Goal: Task Accomplishment & Management: Use online tool/utility

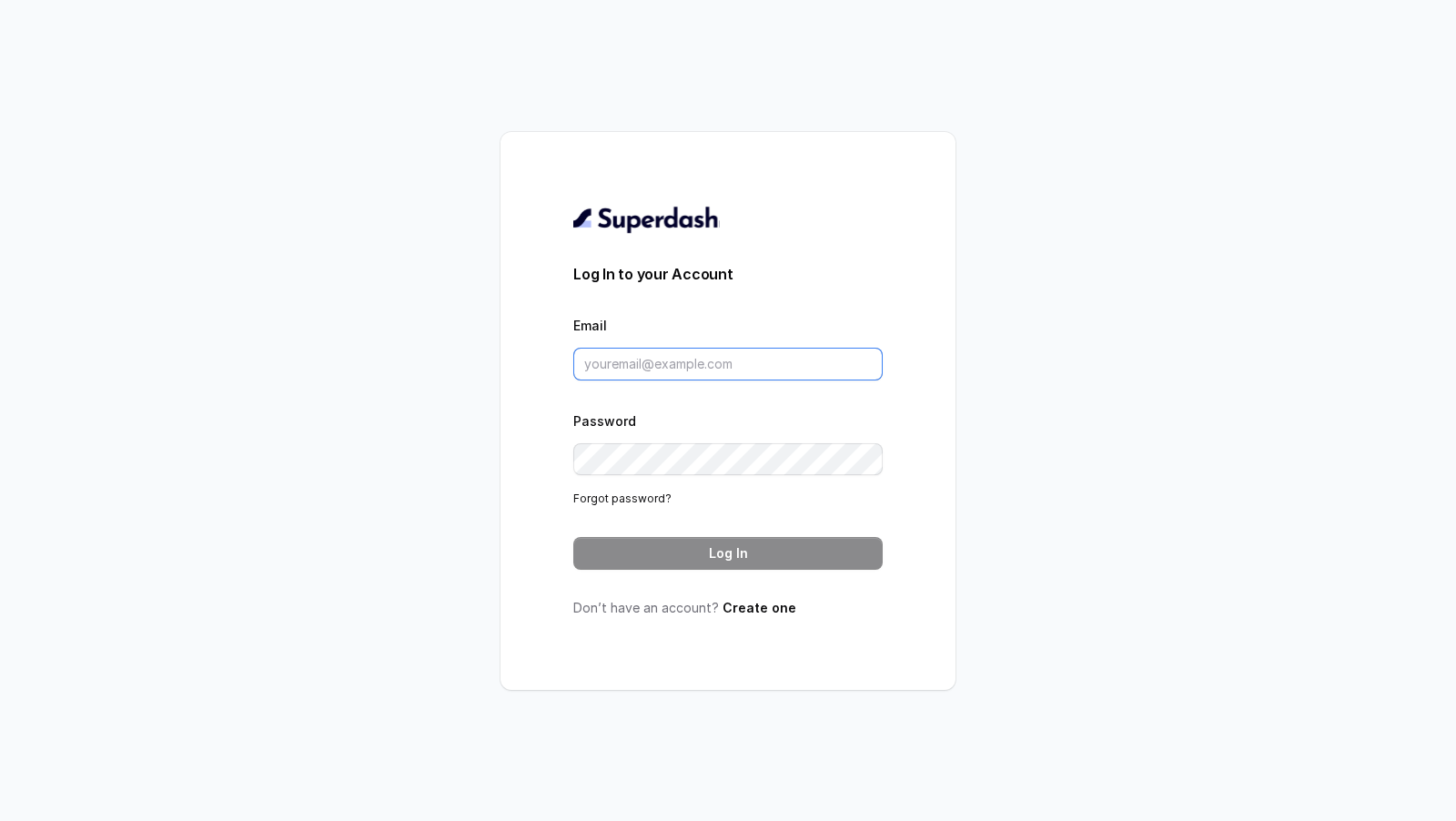
click at [679, 367] on input "Email" at bounding box center [728, 364] width 310 height 33
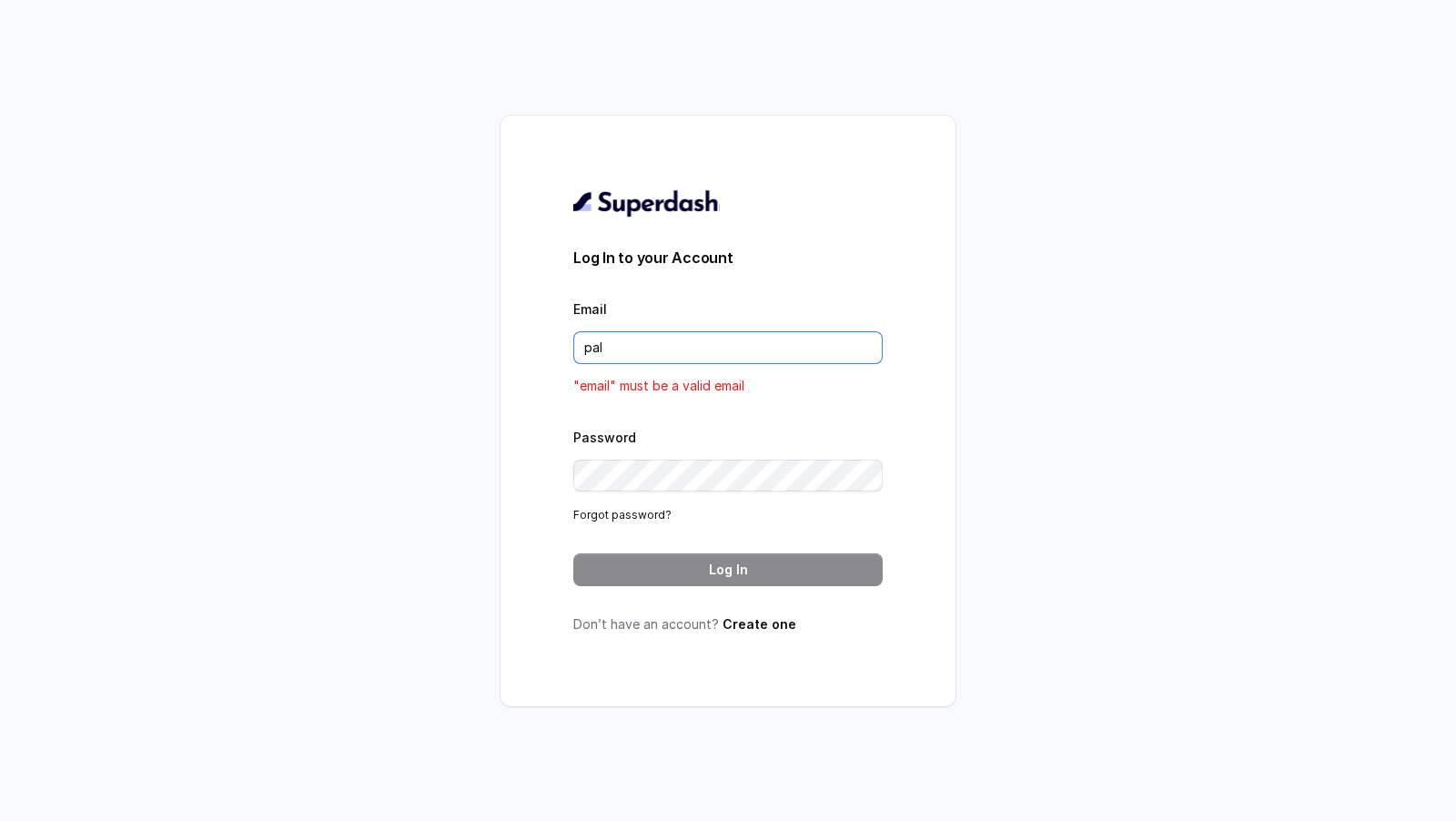
type input "pallavi.pr@lifecell.in"
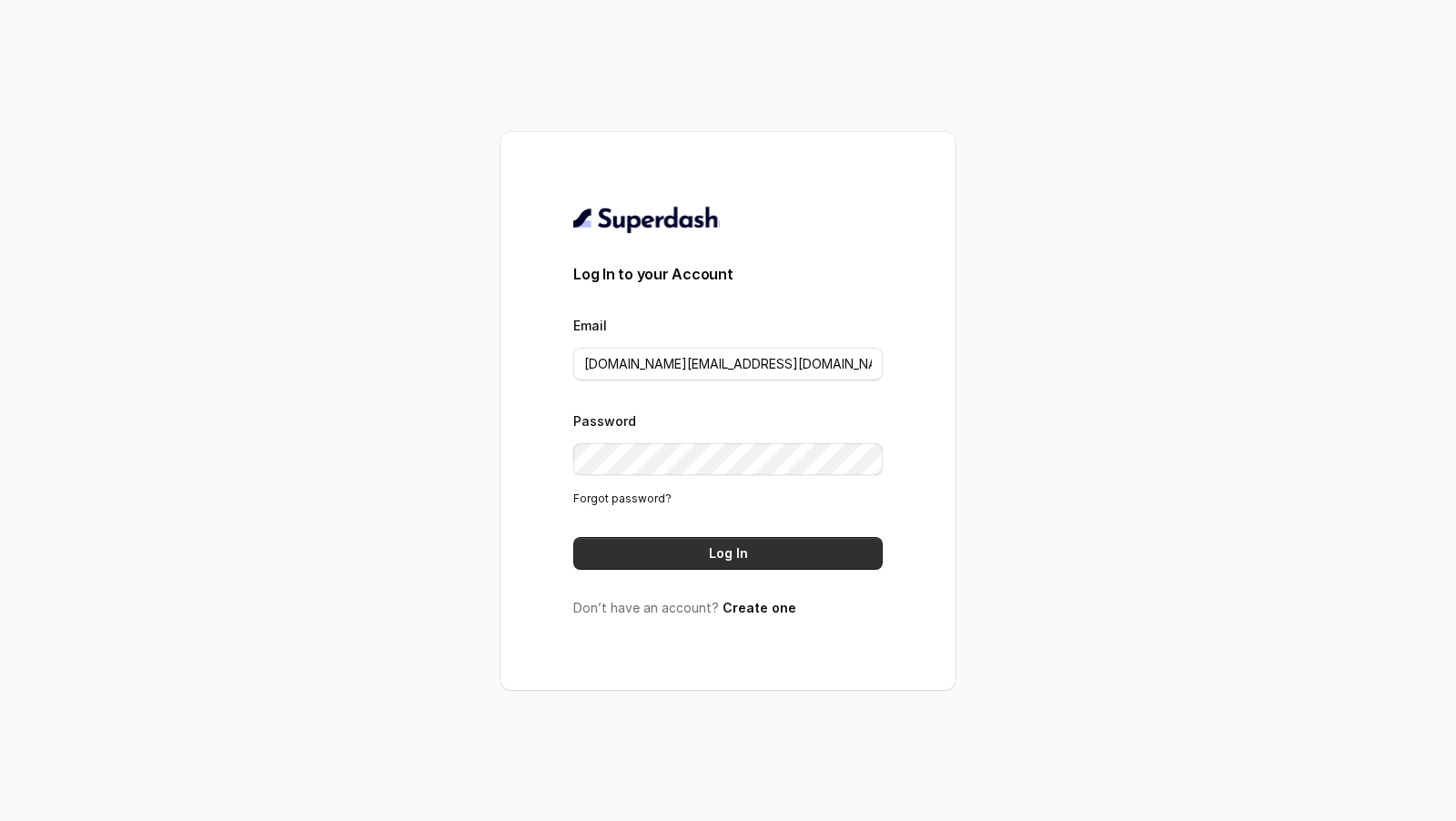
click at [683, 561] on button "Log In" at bounding box center [728, 554] width 310 height 33
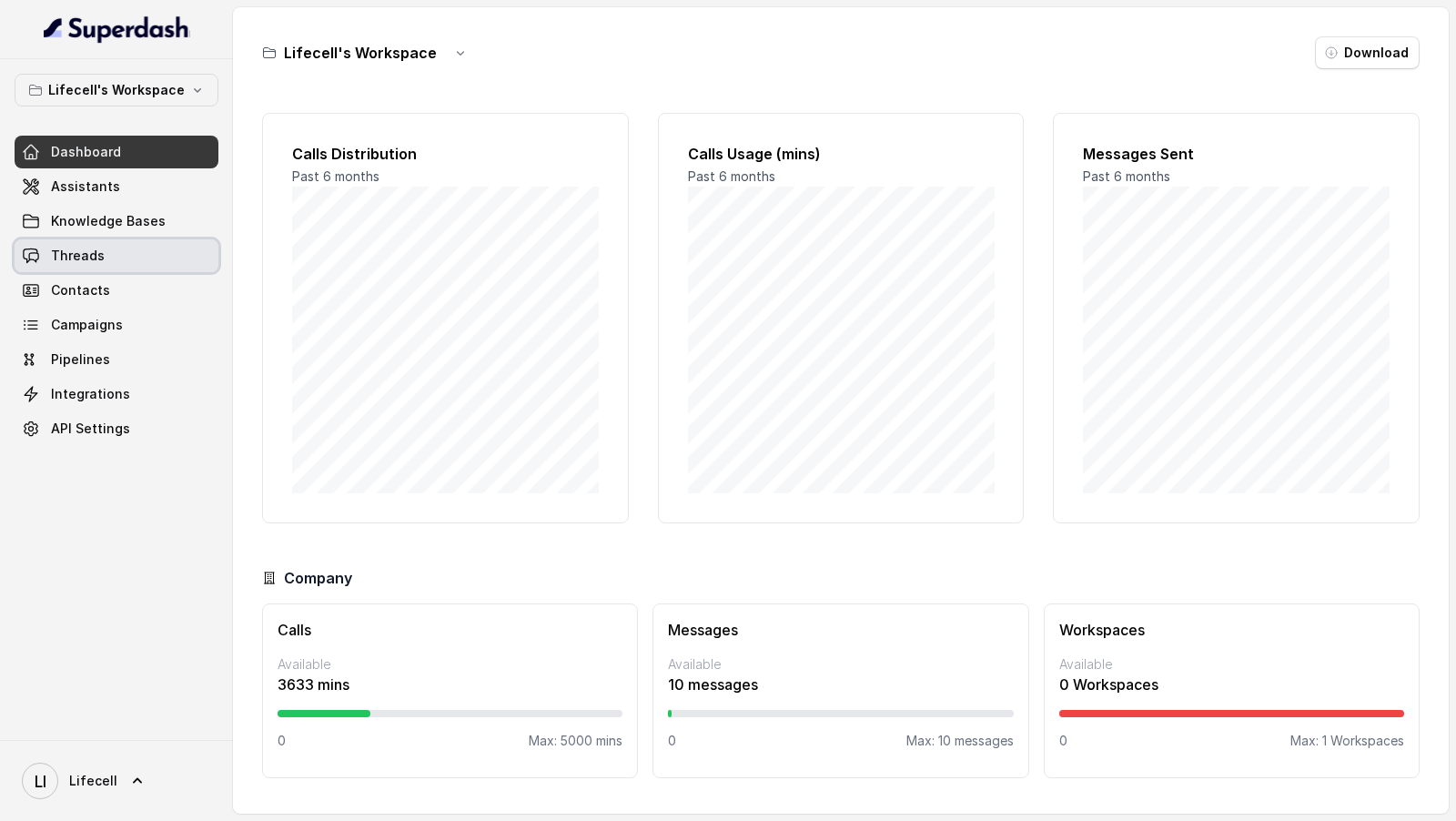
click at [133, 249] on link "Threads" at bounding box center [116, 256] width 204 height 33
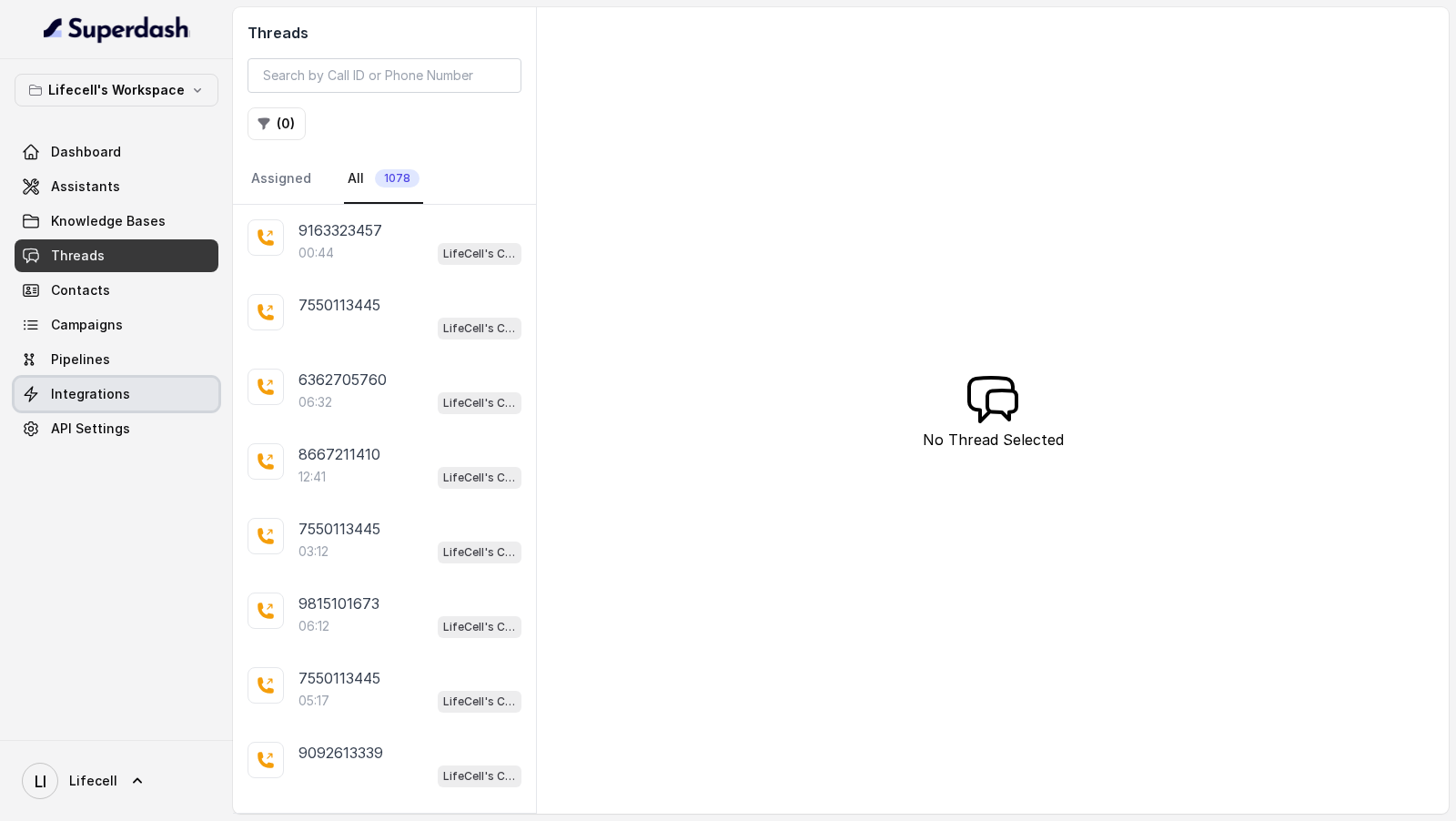
click at [104, 396] on span "Integrations" at bounding box center [90, 394] width 79 height 18
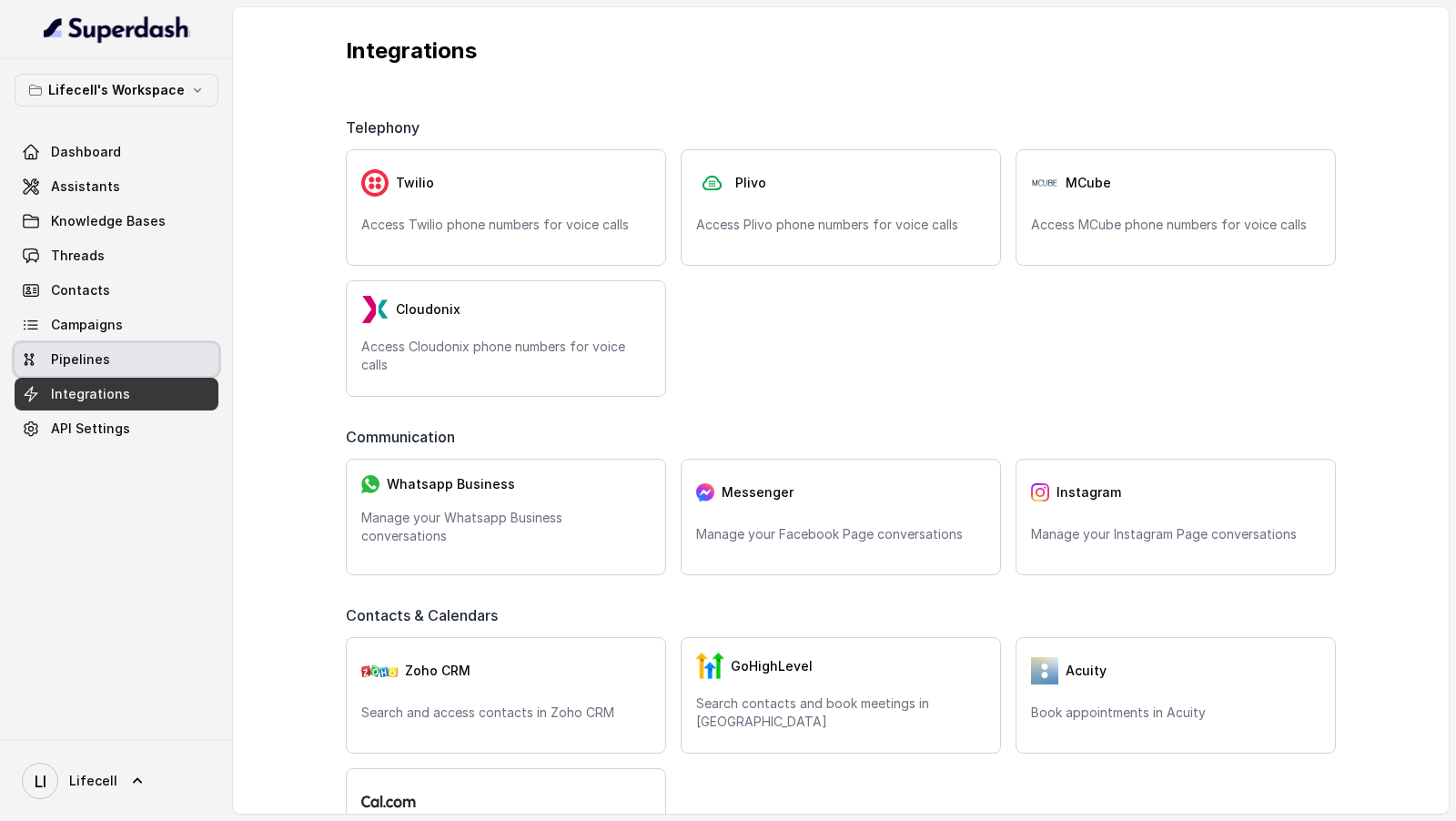
click at [125, 355] on link "Pipelines" at bounding box center [116, 359] width 204 height 33
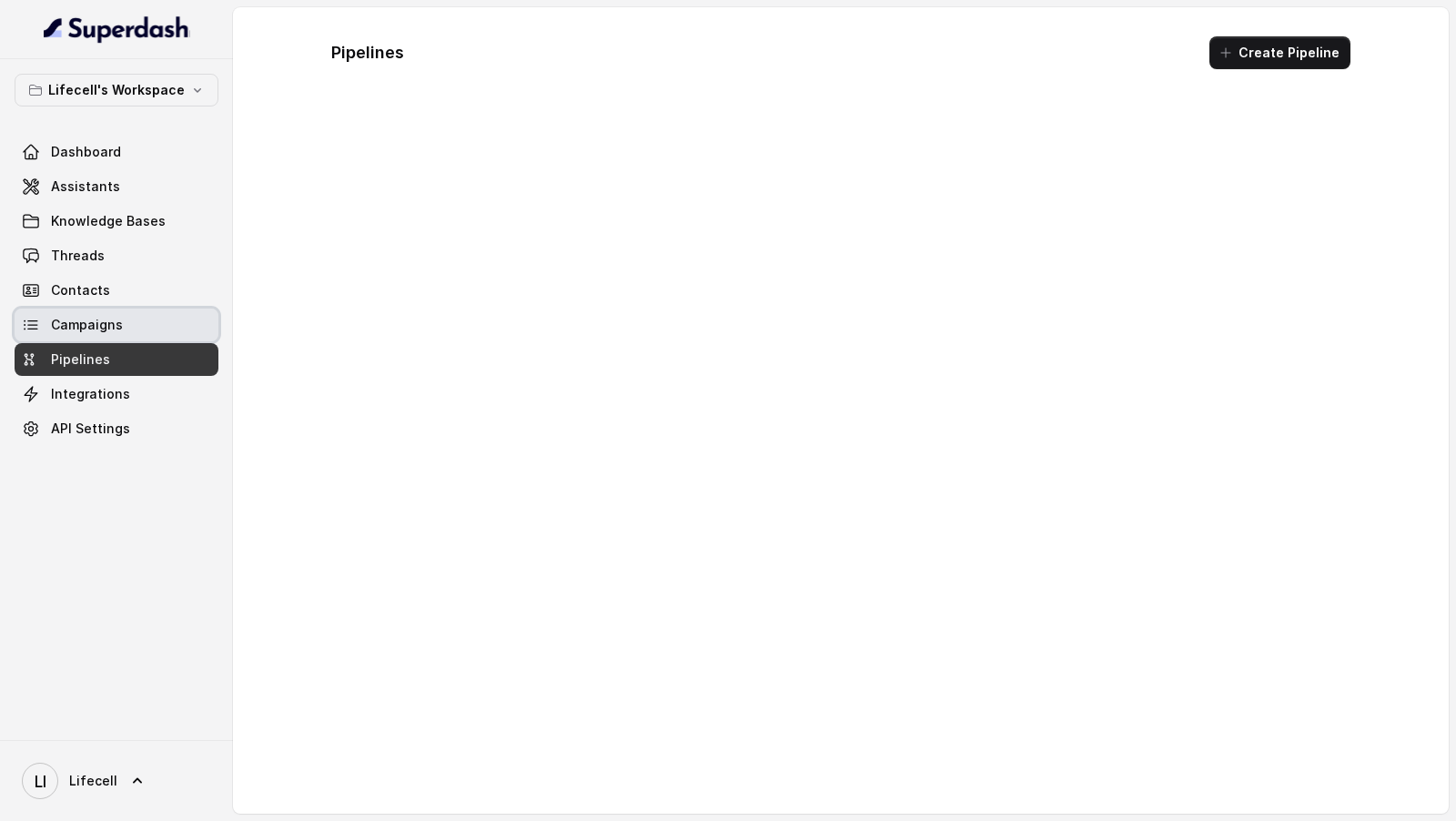
click at [136, 323] on link "Campaigns" at bounding box center [116, 325] width 204 height 33
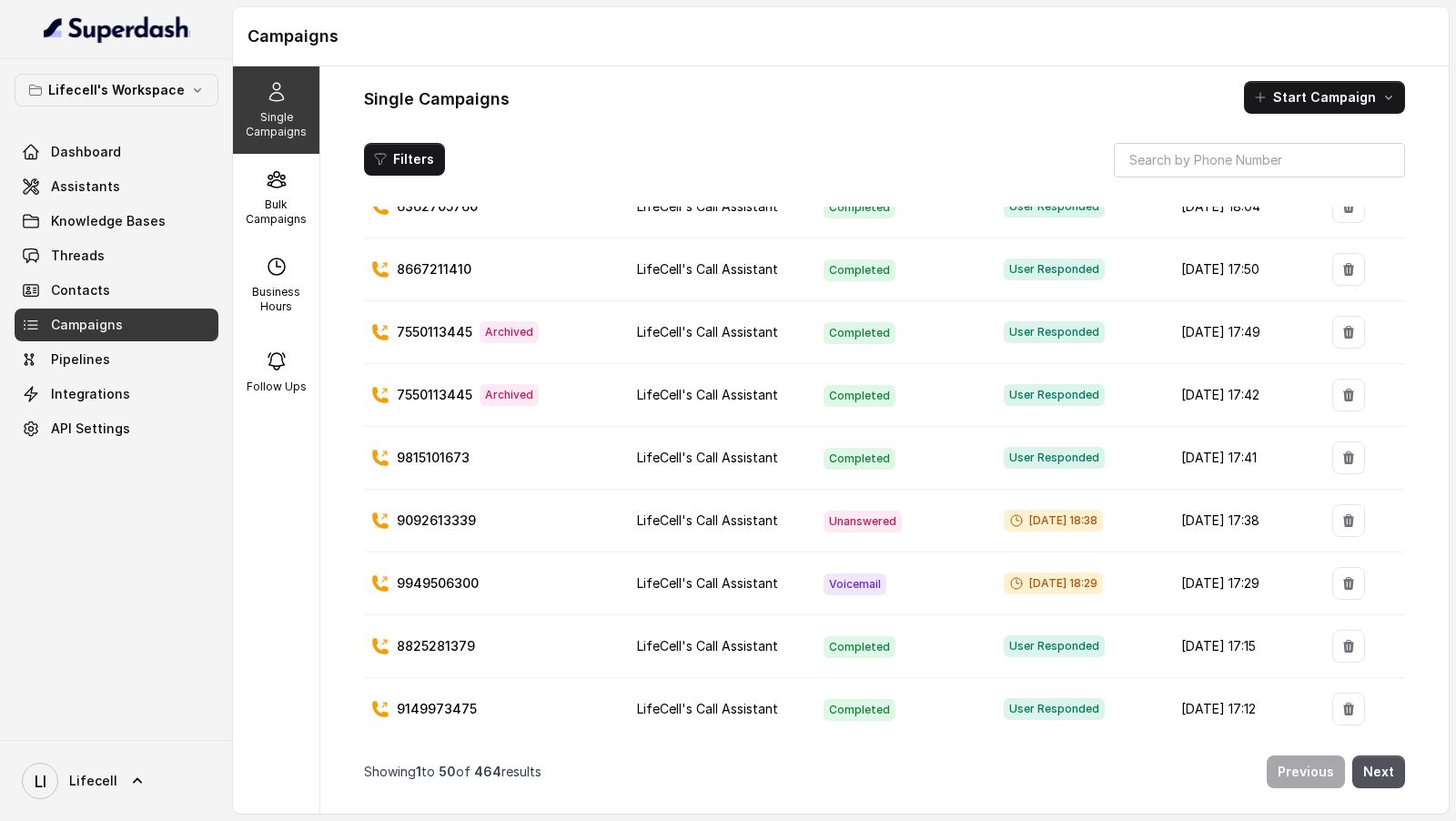
scroll to position [195, 0]
click at [464, 510] on p "9092613339" at bounding box center [437, 519] width 79 height 18
copy p "9092613339"
click at [393, 154] on button "Filters" at bounding box center [405, 159] width 81 height 33
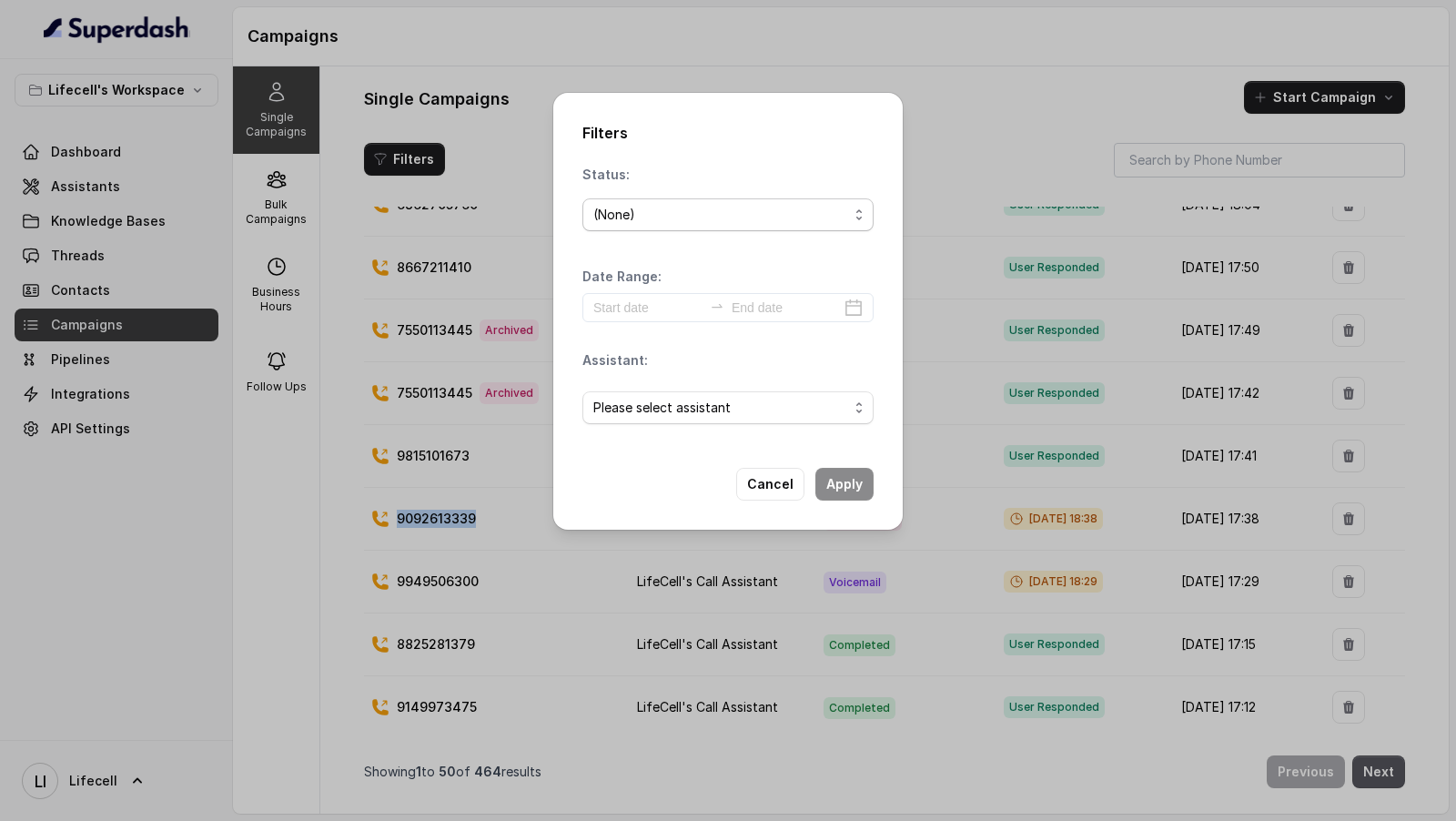
click at [694, 218] on div "(None)" at bounding box center [721, 215] width 255 height 22
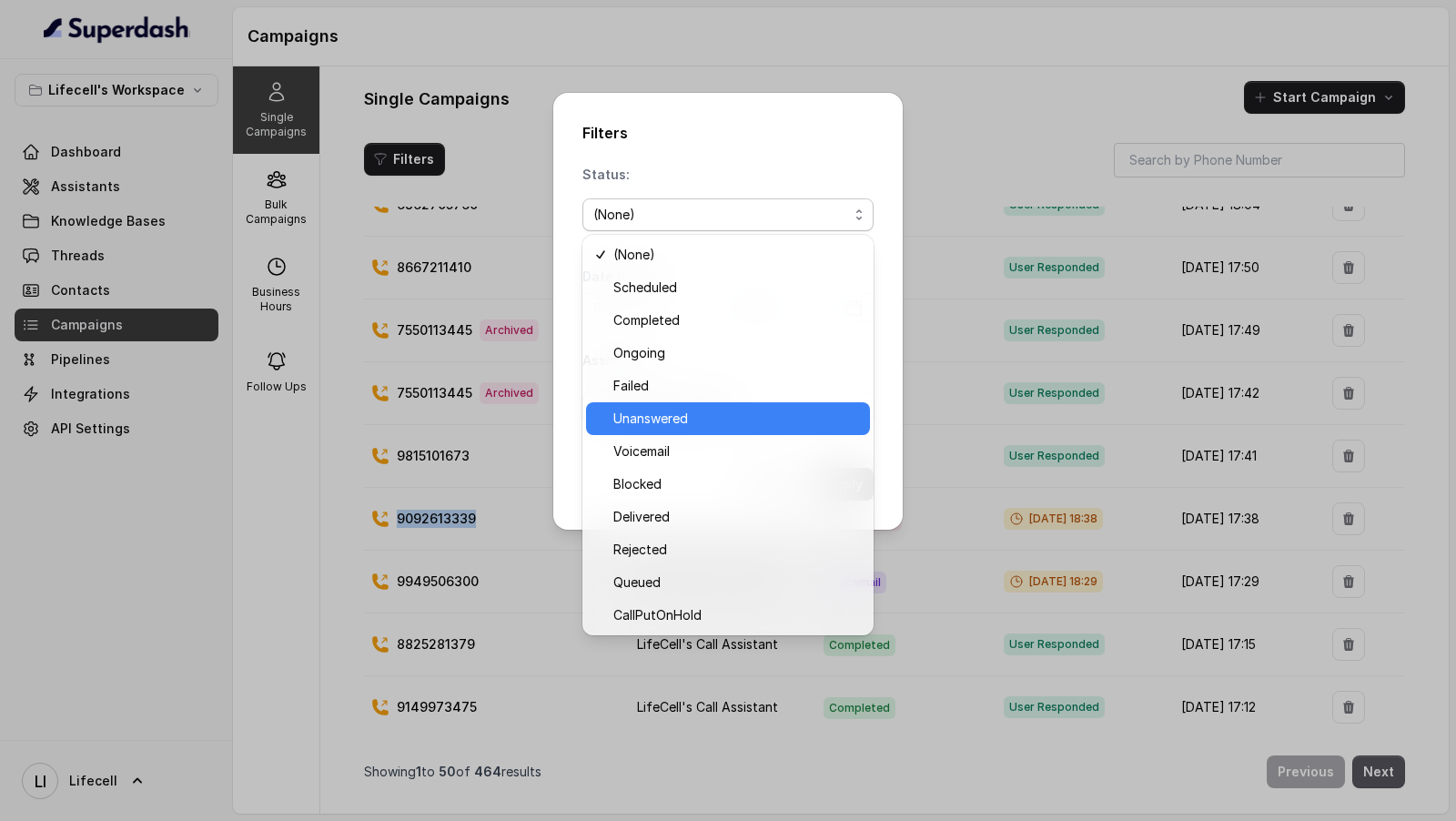
click at [639, 413] on span "Unanswered" at bounding box center [736, 418] width 246 height 22
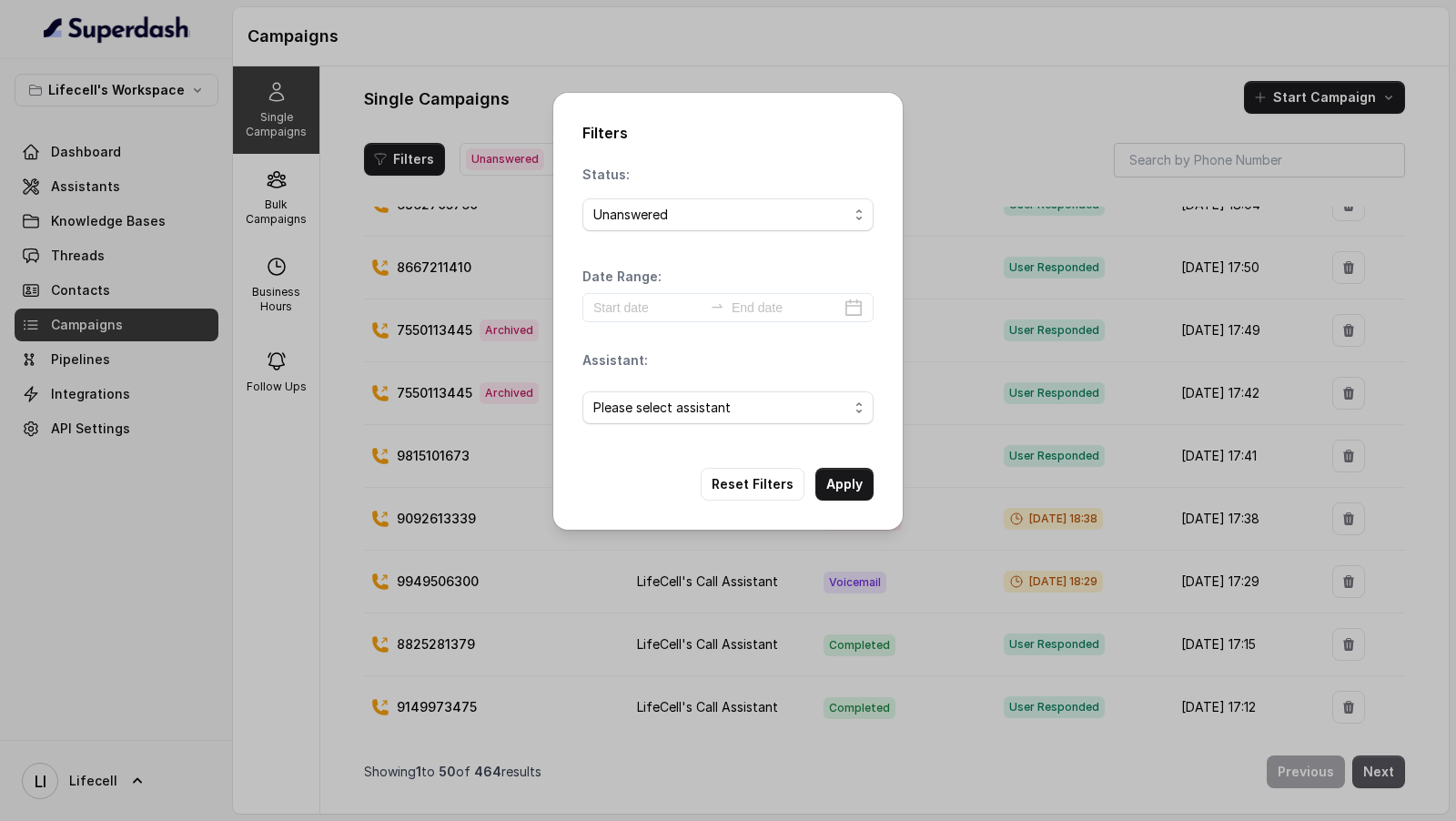
click at [684, 226] on span "Unanswered" at bounding box center [728, 215] width 291 height 33
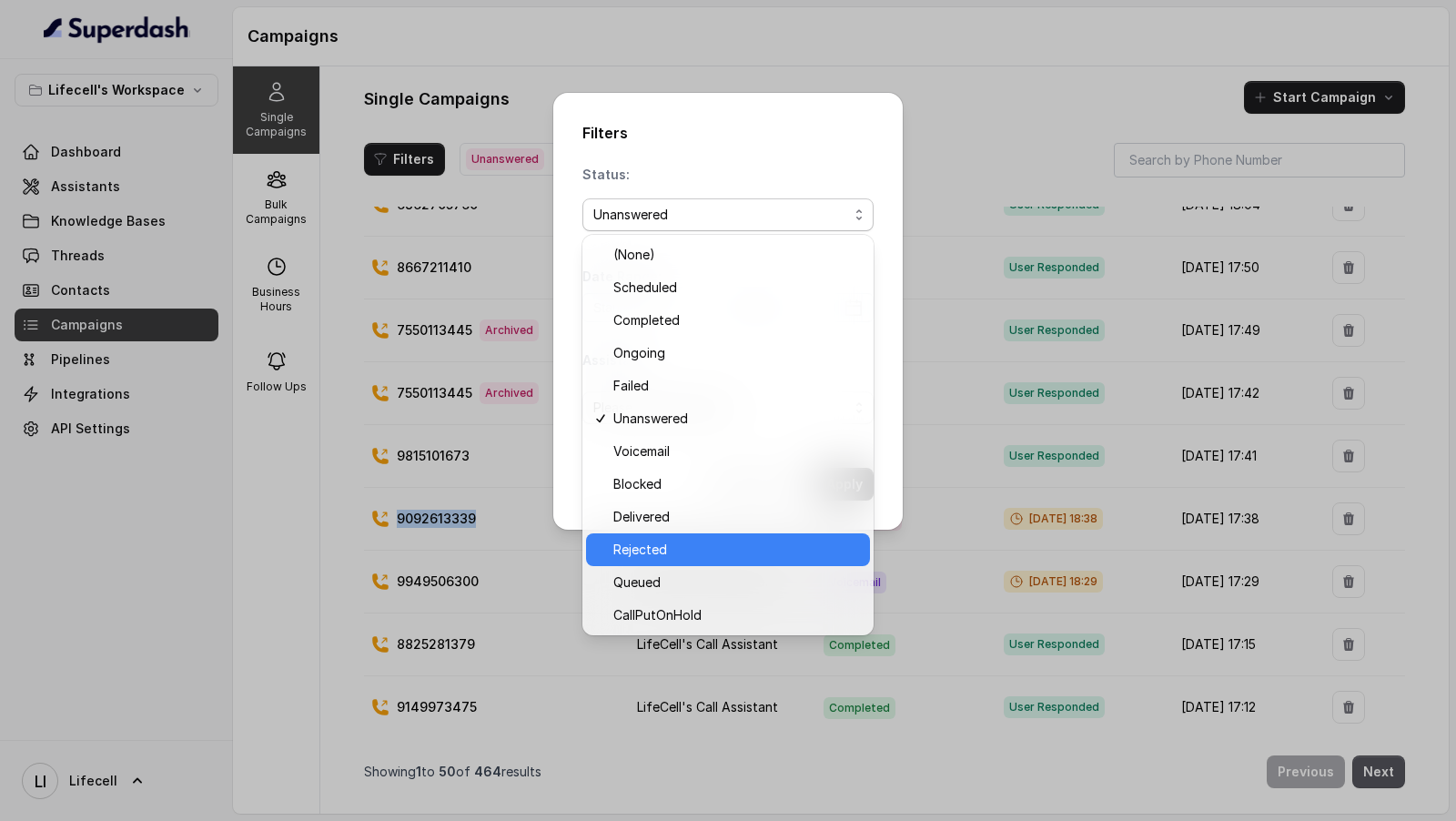
click at [657, 559] on span "Rejected" at bounding box center [736, 550] width 246 height 22
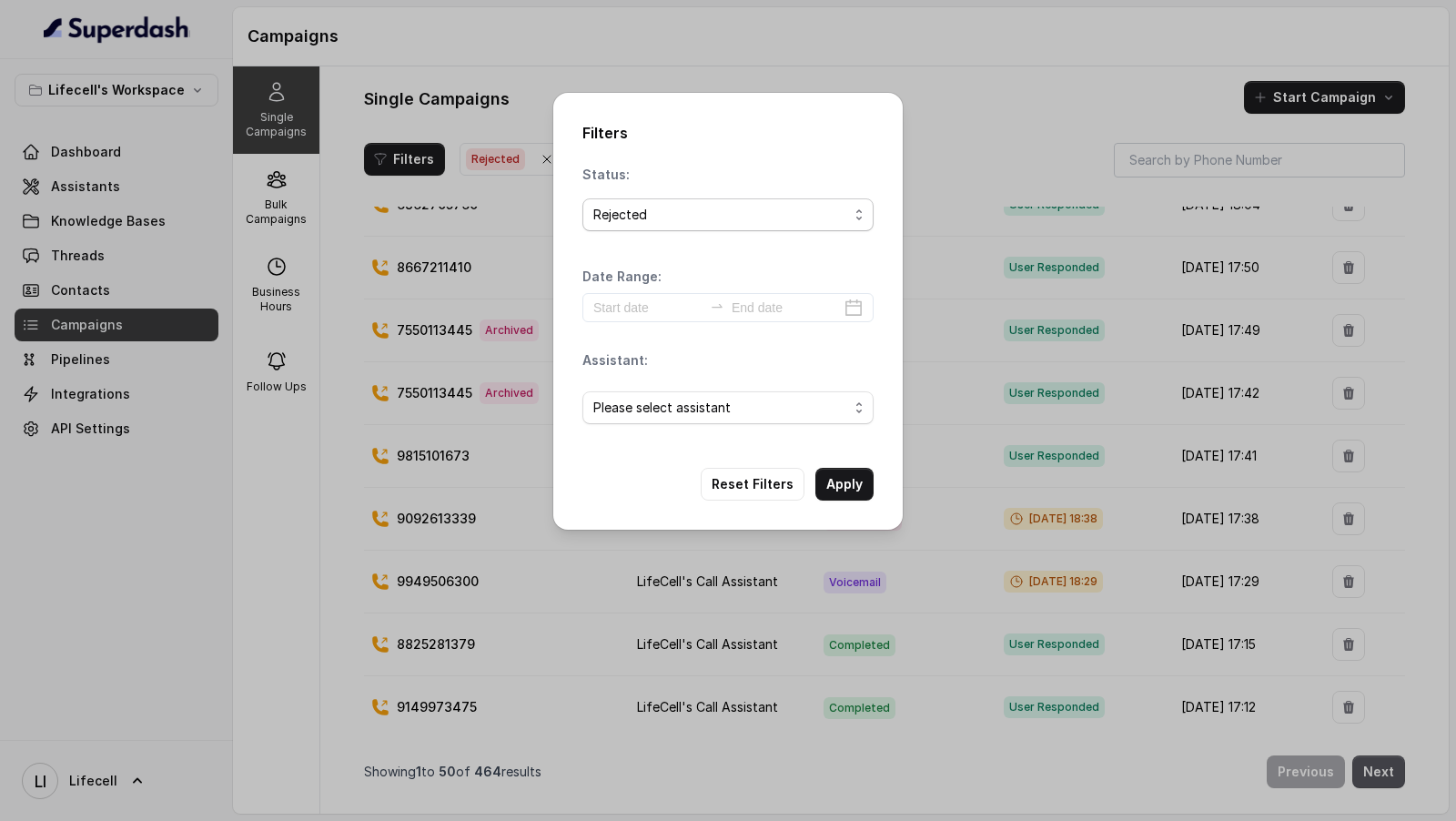
click at [678, 211] on div "Rejected" at bounding box center [721, 215] width 255 height 22
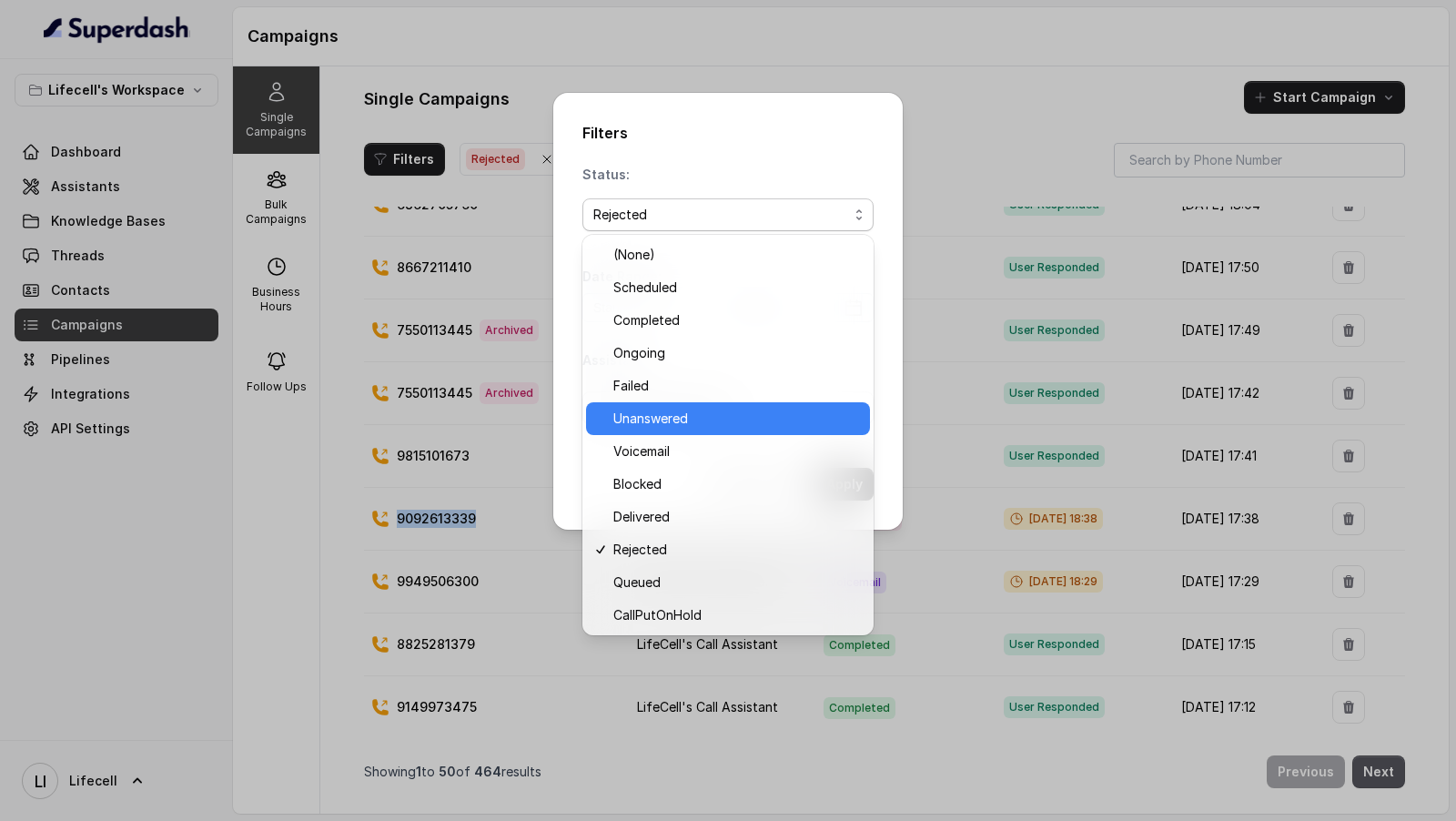
click at [675, 412] on span "Unanswered" at bounding box center [736, 418] width 246 height 22
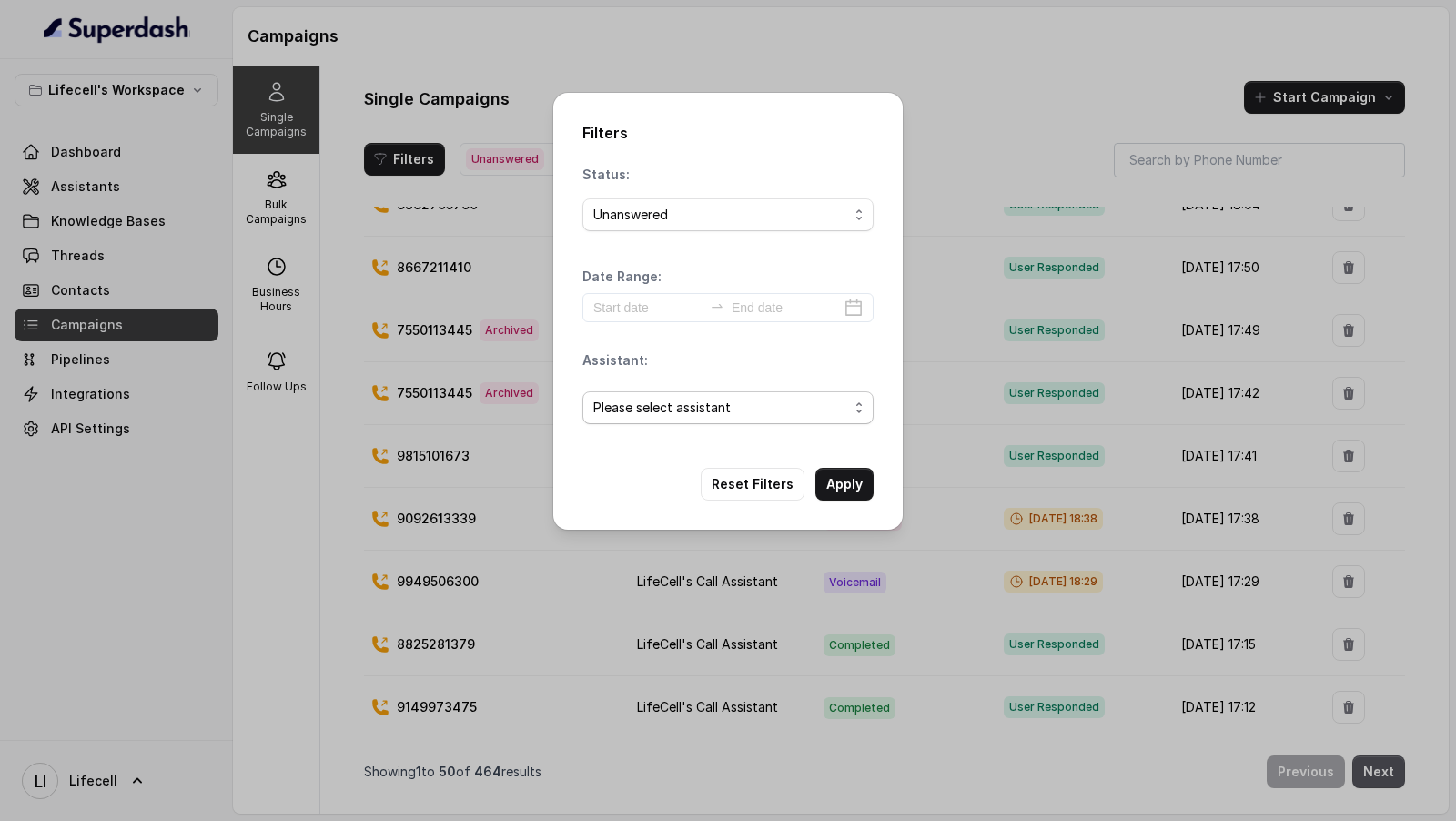
click at [691, 420] on span "Please select assistant" at bounding box center [728, 408] width 291 height 33
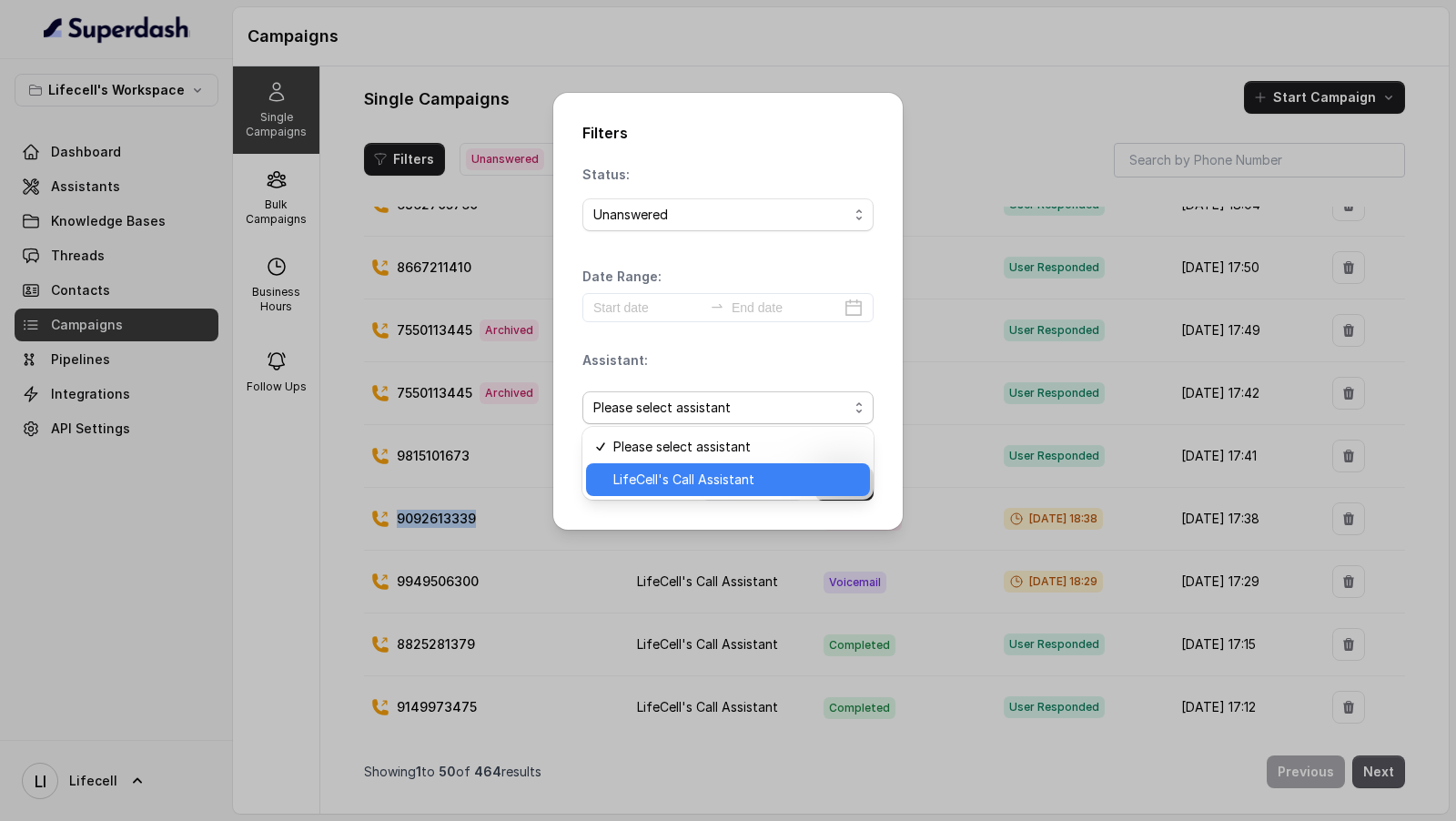
click at [684, 485] on span "LifeCell's Call Assistant" at bounding box center [736, 480] width 246 height 22
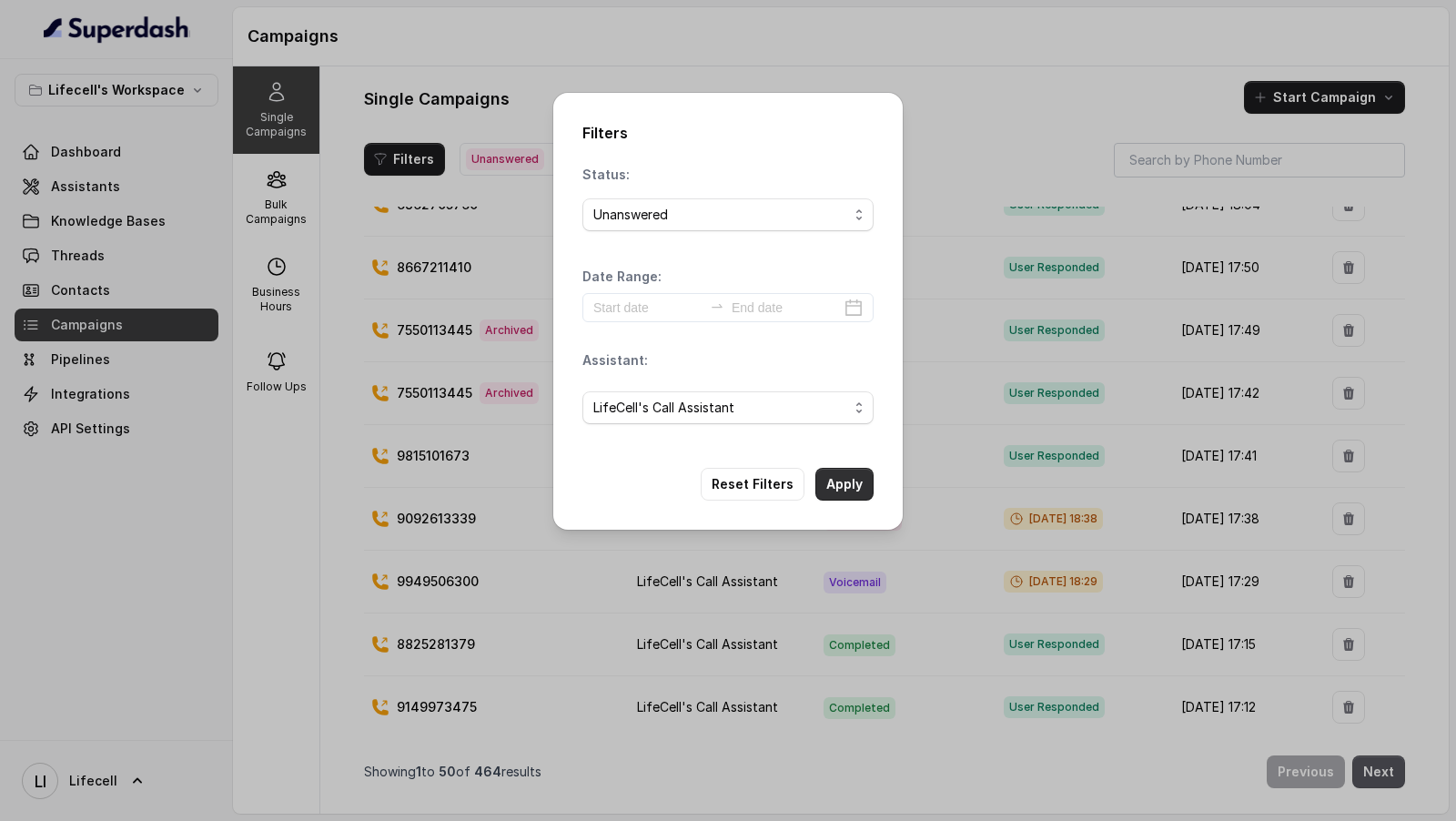
click at [840, 478] on button "Apply" at bounding box center [844, 485] width 58 height 33
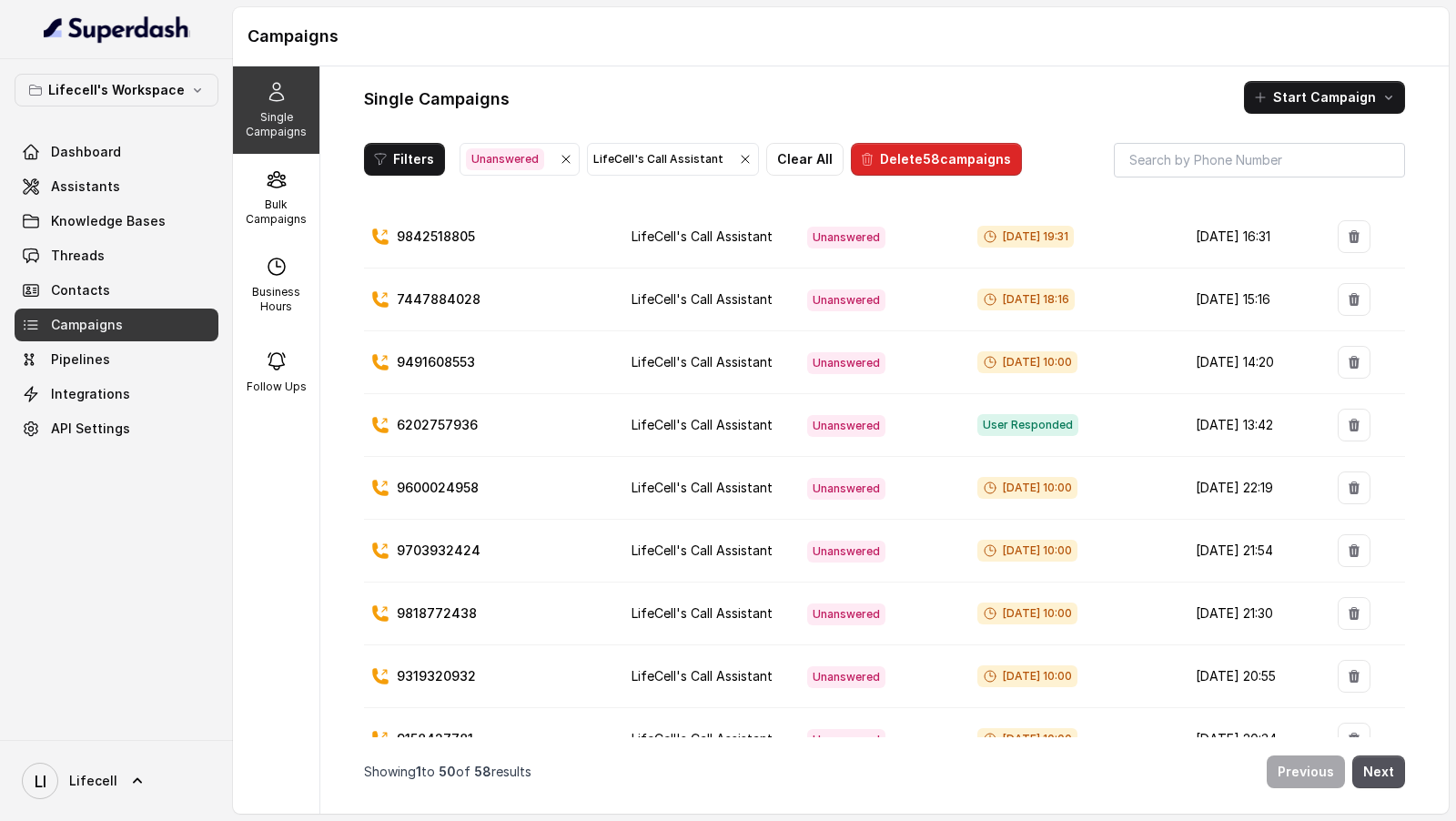
scroll to position [0, 0]
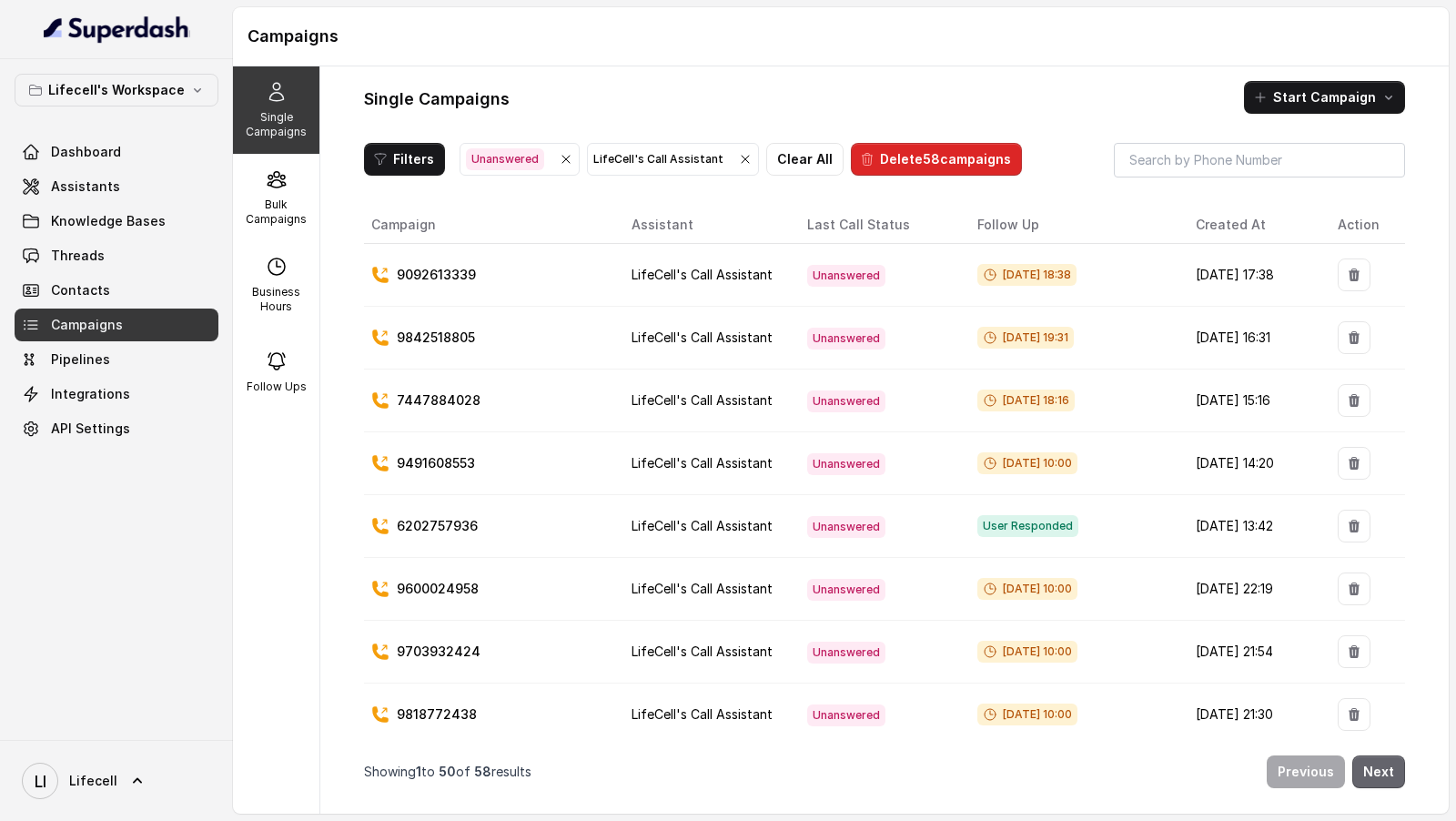
click at [1387, 769] on button "Next" at bounding box center [1379, 772] width 53 height 33
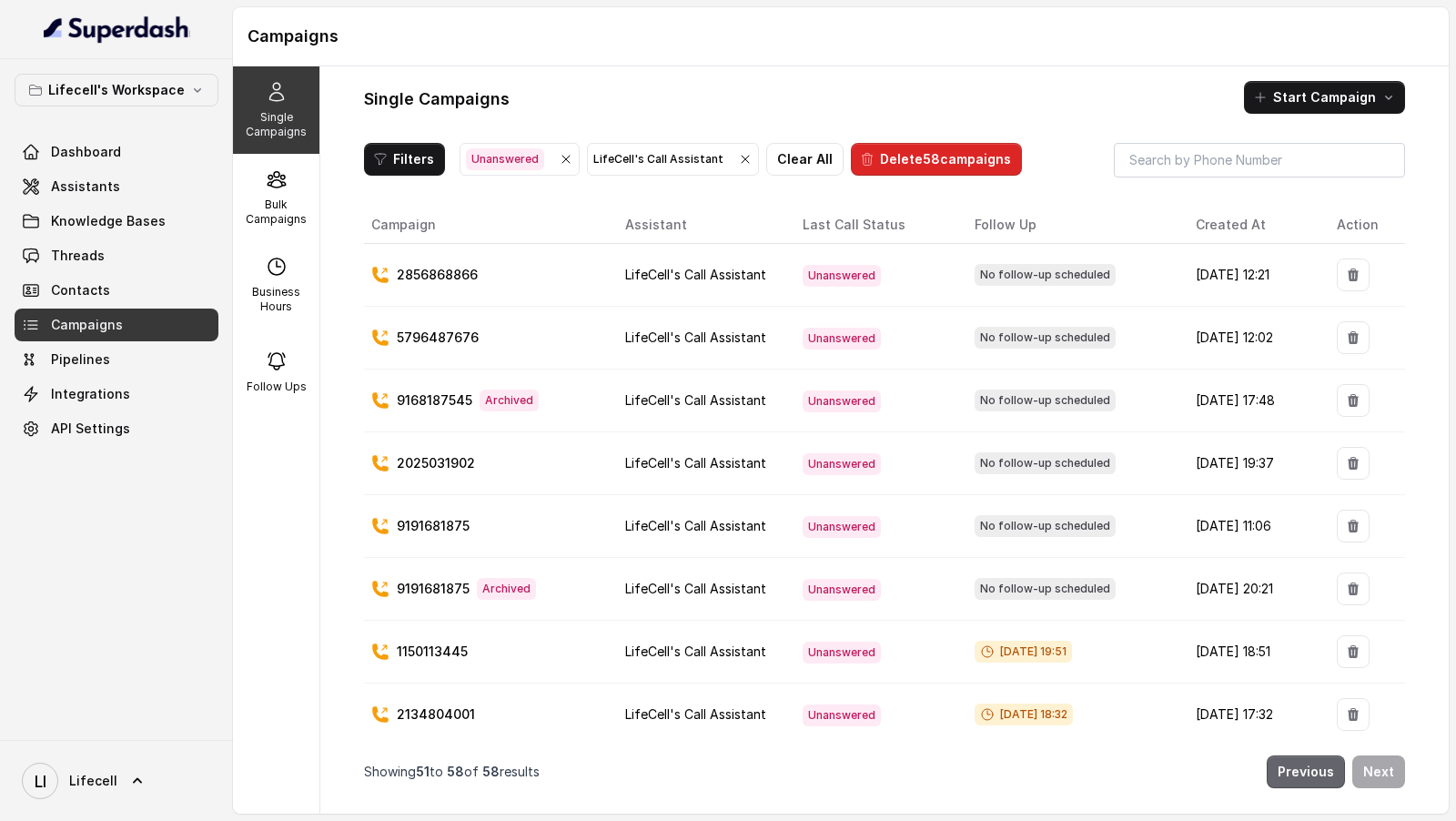
click at [1306, 777] on button "Previous" at bounding box center [1306, 772] width 78 height 33
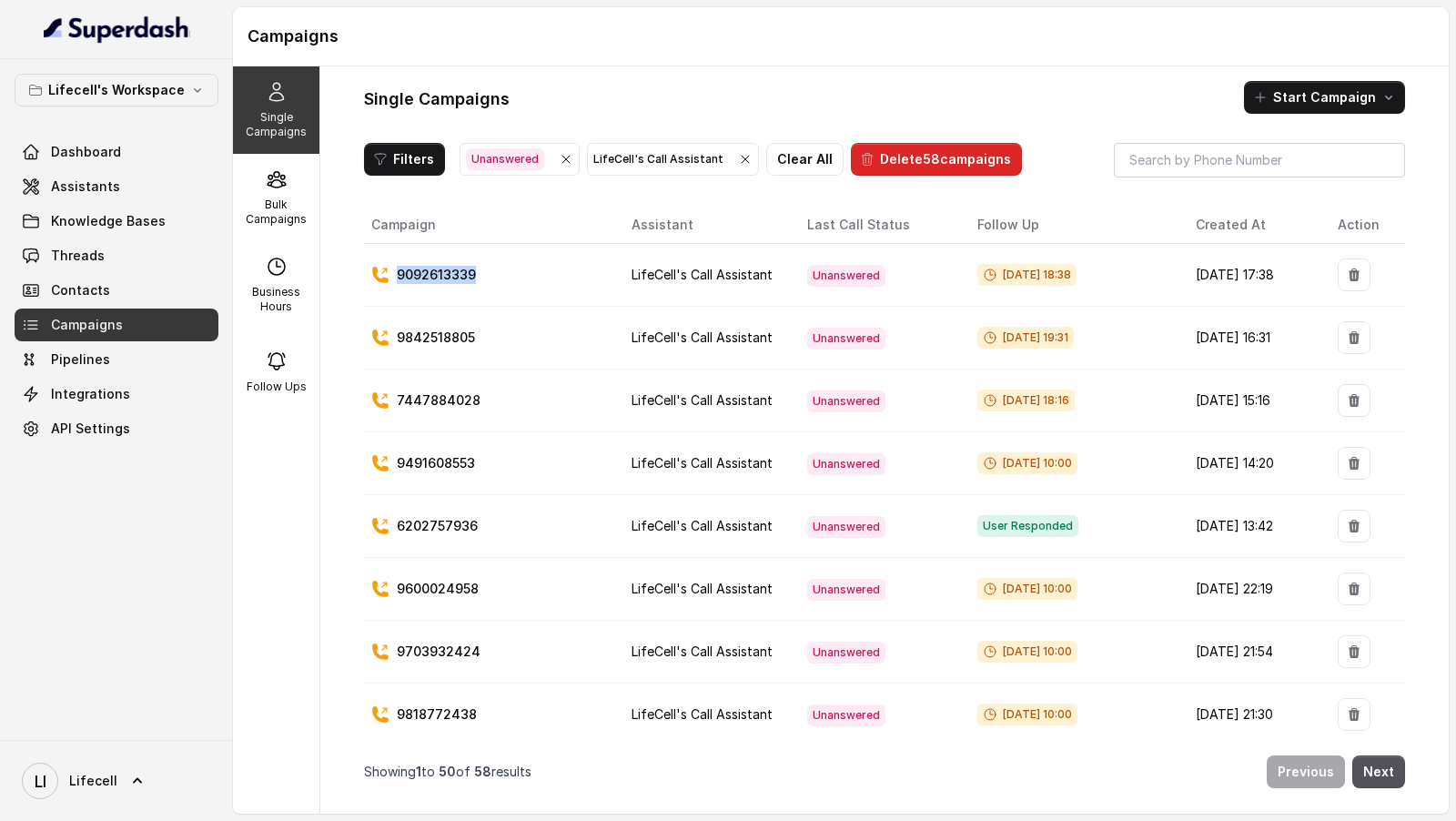
drag, startPoint x: 487, startPoint y: 267, endPoint x: 387, endPoint y: 267, distance: 100.0
click at [387, 267] on div "9092613339" at bounding box center [487, 275] width 231 height 18
copy p "9092613339"
drag, startPoint x: 478, startPoint y: 335, endPoint x: 389, endPoint y: 343, distance: 89.4
click at [389, 343] on td "9842518805" at bounding box center [490, 338] width 253 height 63
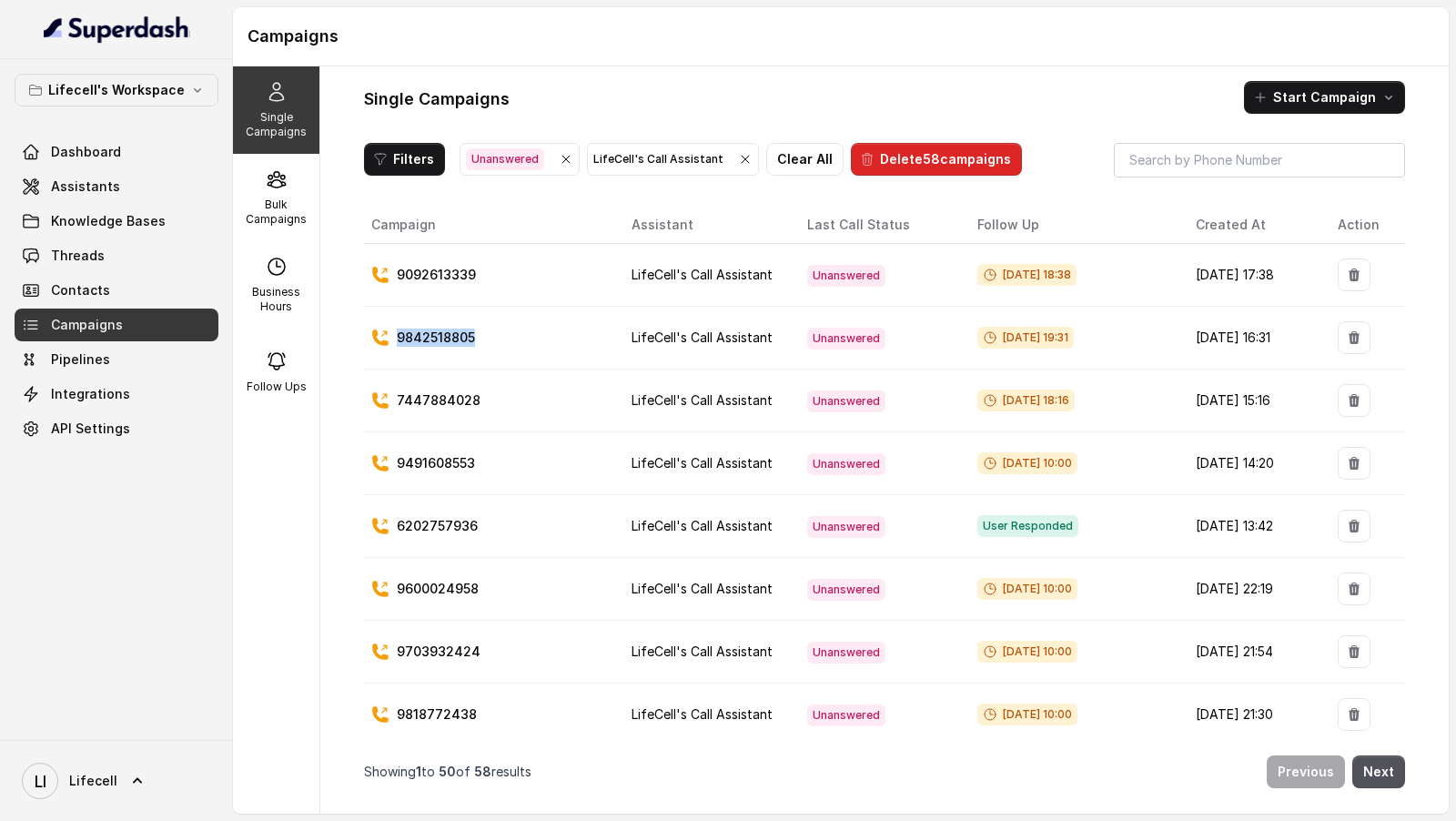
copy p "9842518805"
drag, startPoint x: 495, startPoint y: 401, endPoint x: 375, endPoint y: 401, distance: 120.0
click at [375, 401] on div "7447884028" at bounding box center [487, 401] width 231 height 18
copy p "7447884028"
drag, startPoint x: 476, startPoint y: 444, endPoint x: 474, endPoint y: 453, distance: 9.2
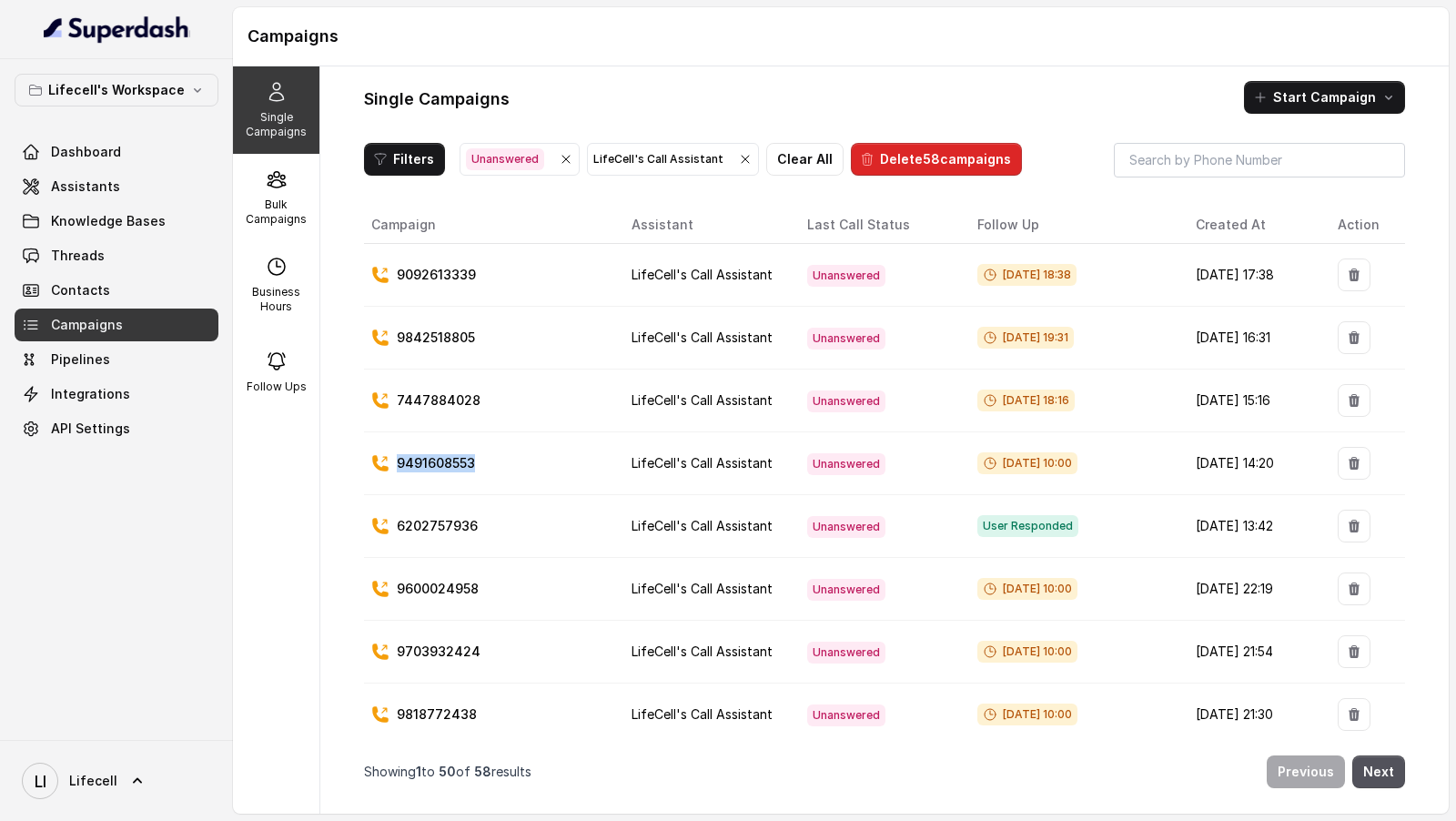
click at [474, 453] on td "9491608553" at bounding box center [490, 463] width 253 height 63
copy p "9491608553"
drag, startPoint x: 479, startPoint y: 580, endPoint x: 376, endPoint y: 580, distance: 103.0
click at [376, 580] on div "9600024958" at bounding box center [487, 589] width 231 height 18
copy p "9600024958"
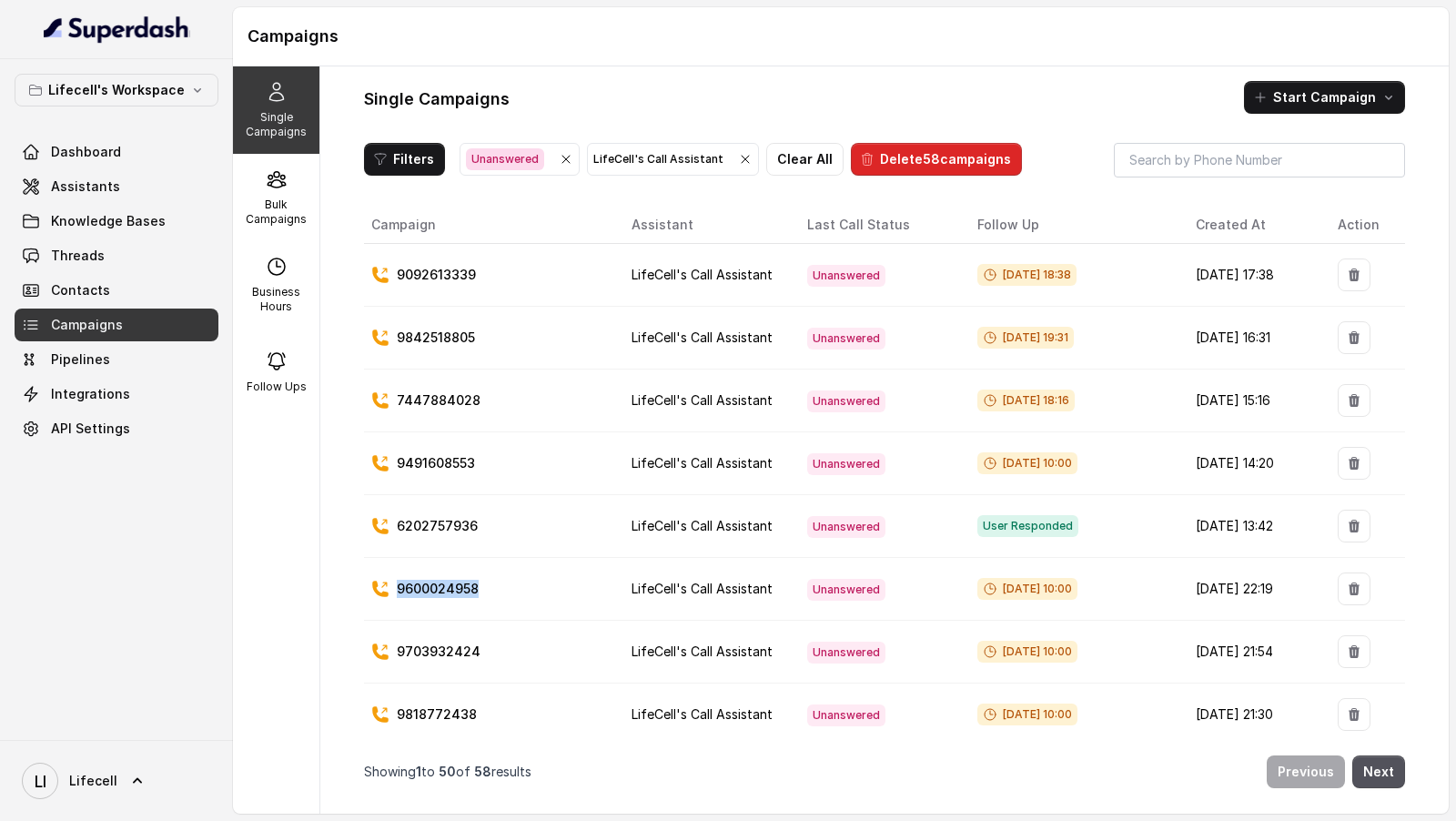
click at [558, 158] on icon "button" at bounding box center [566, 159] width 15 height 15
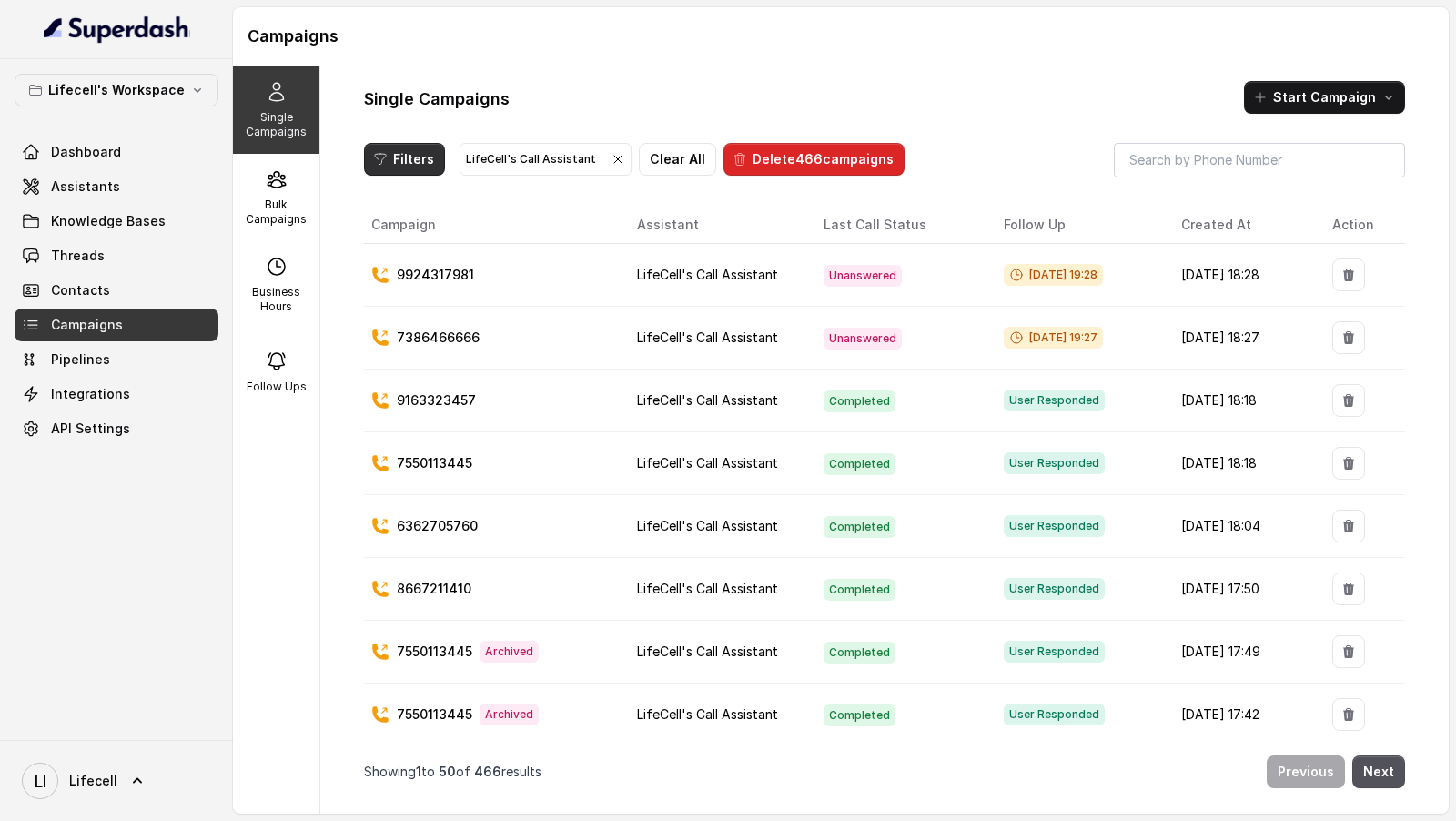
click at [405, 163] on button "Filters" at bounding box center [405, 159] width 81 height 33
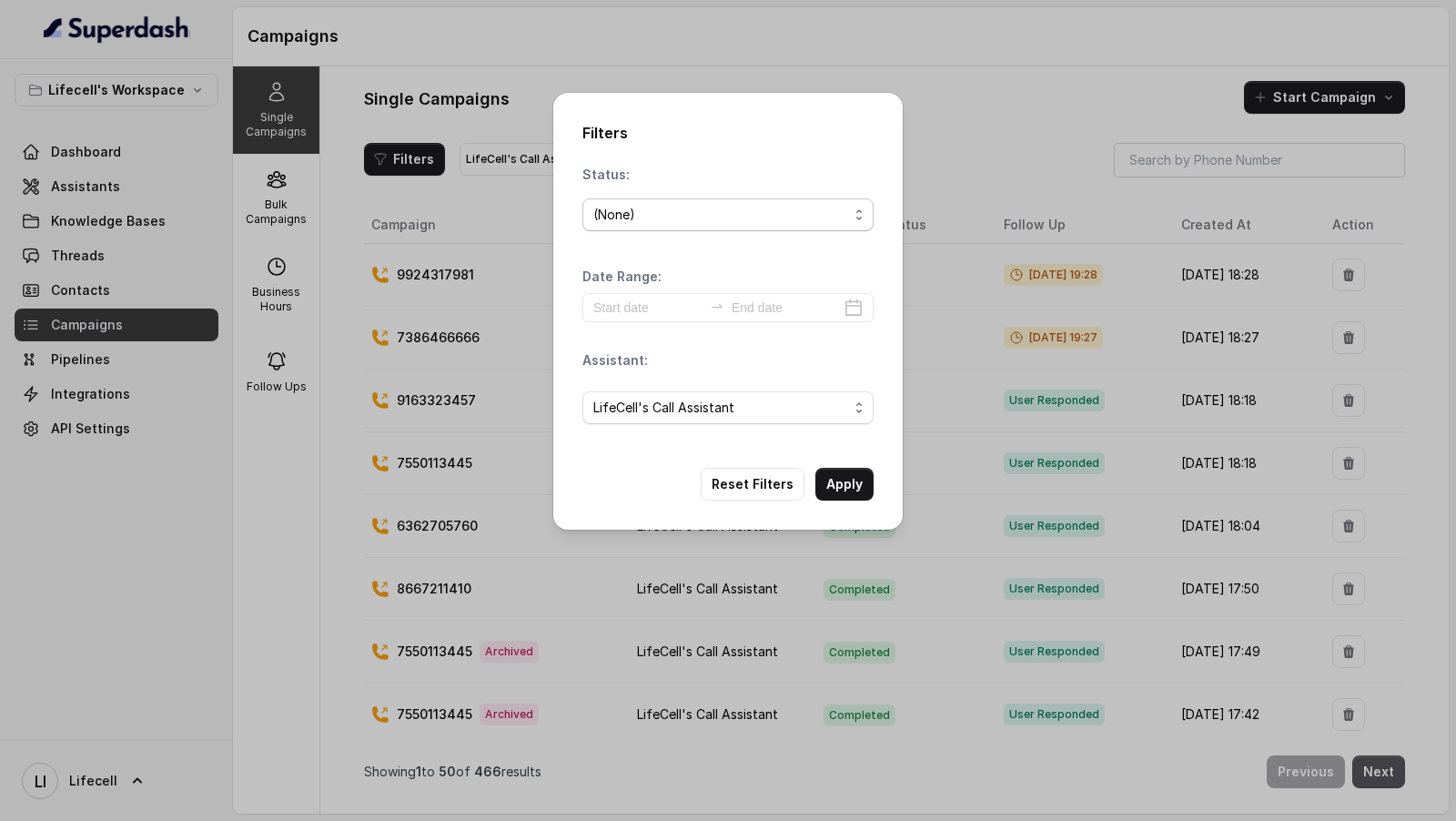
click at [649, 217] on div "(None)" at bounding box center [721, 215] width 255 height 22
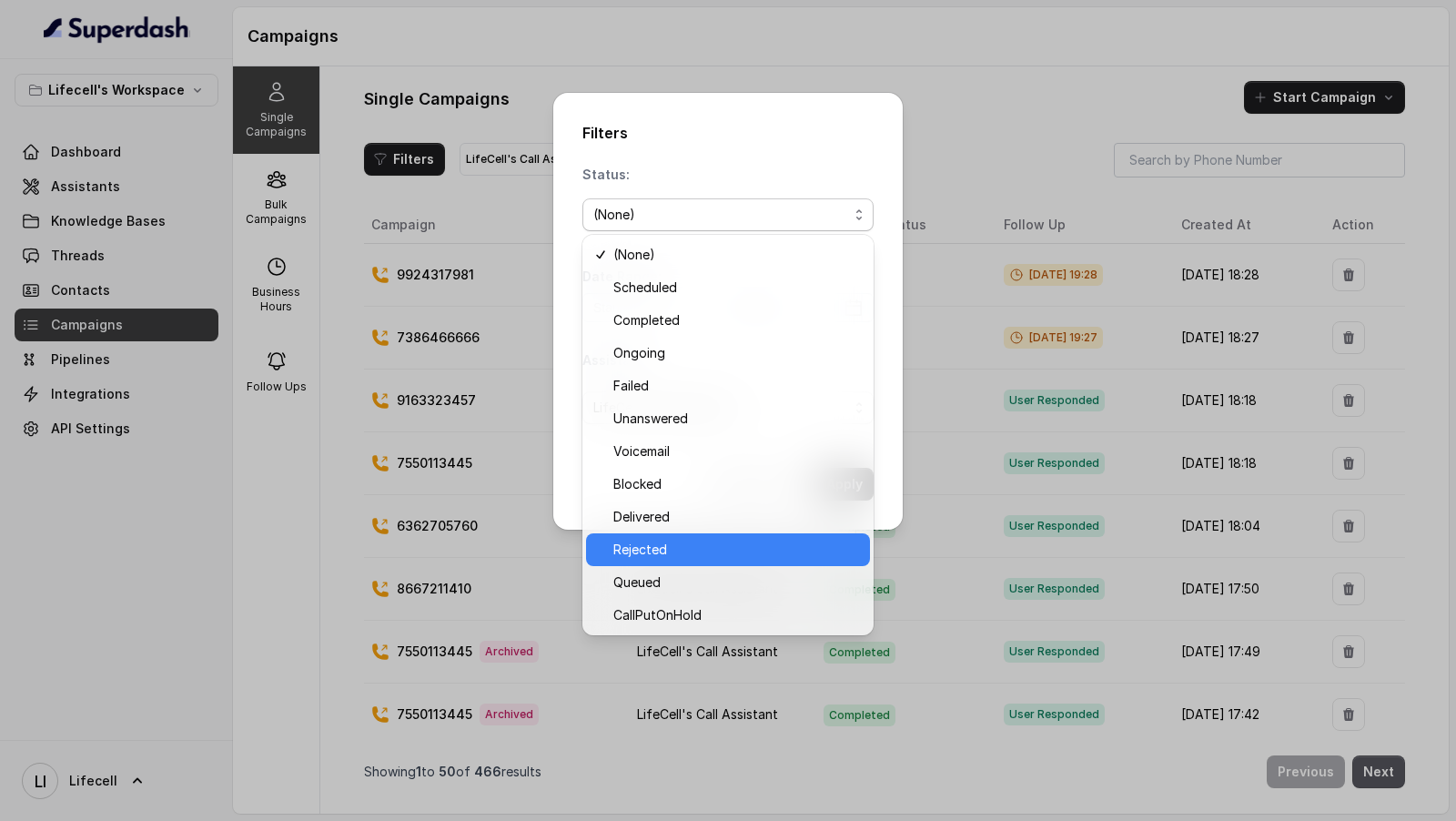
click at [658, 563] on div "Rejected" at bounding box center [728, 550] width 284 height 33
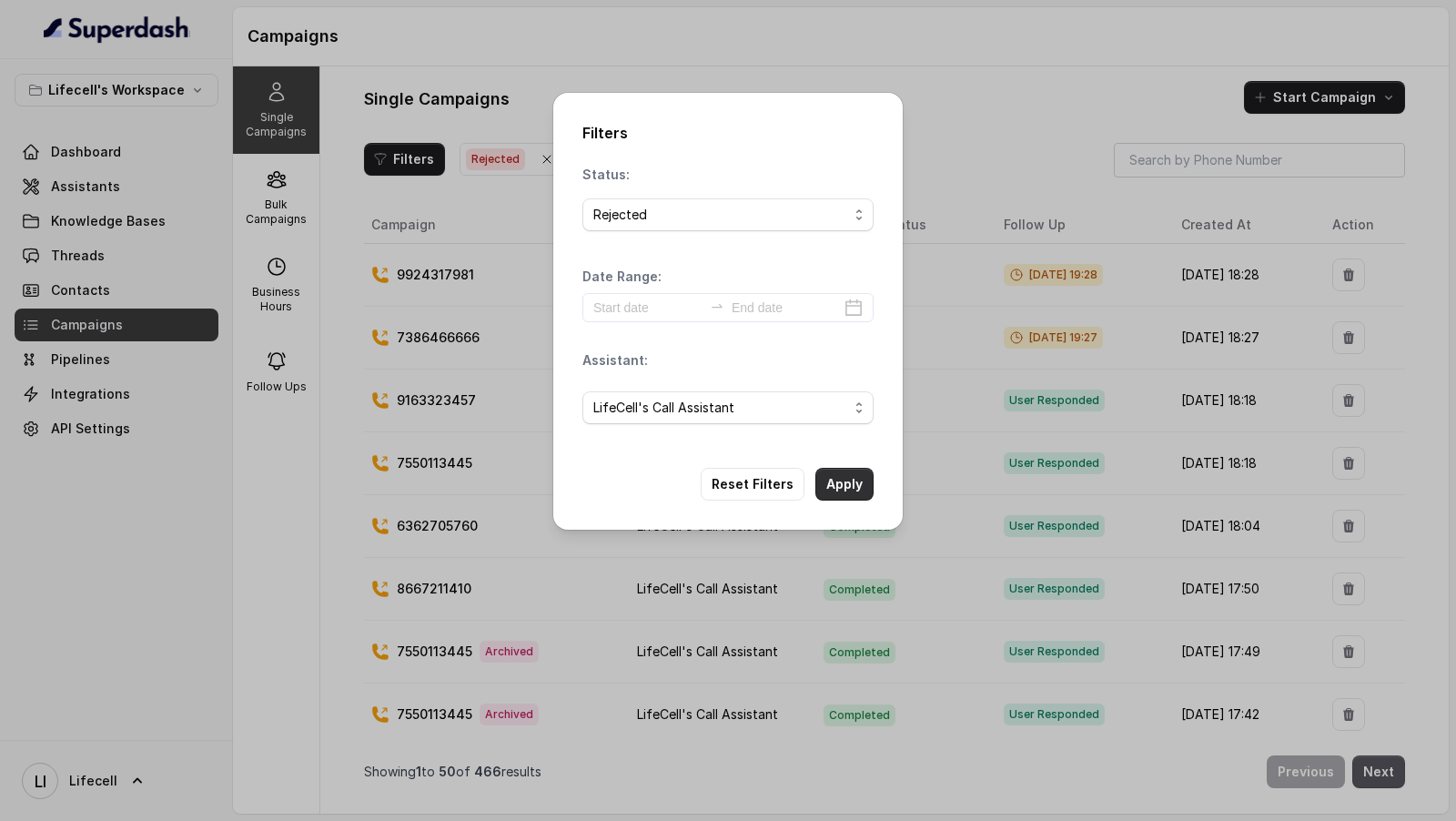
click at [842, 483] on button "Apply" at bounding box center [844, 485] width 58 height 33
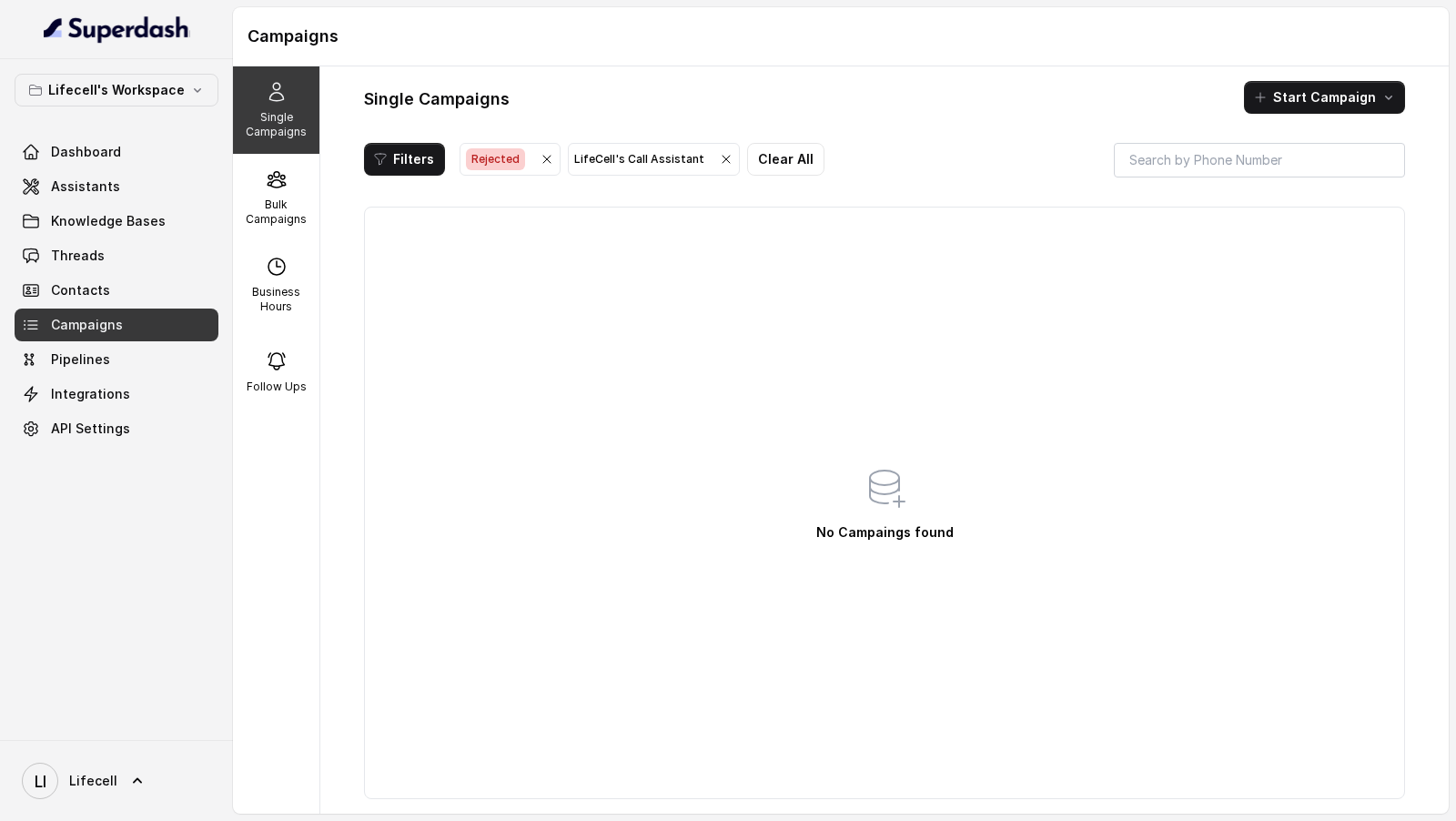
click at [540, 159] on icon "button" at bounding box center [547, 159] width 15 height 15
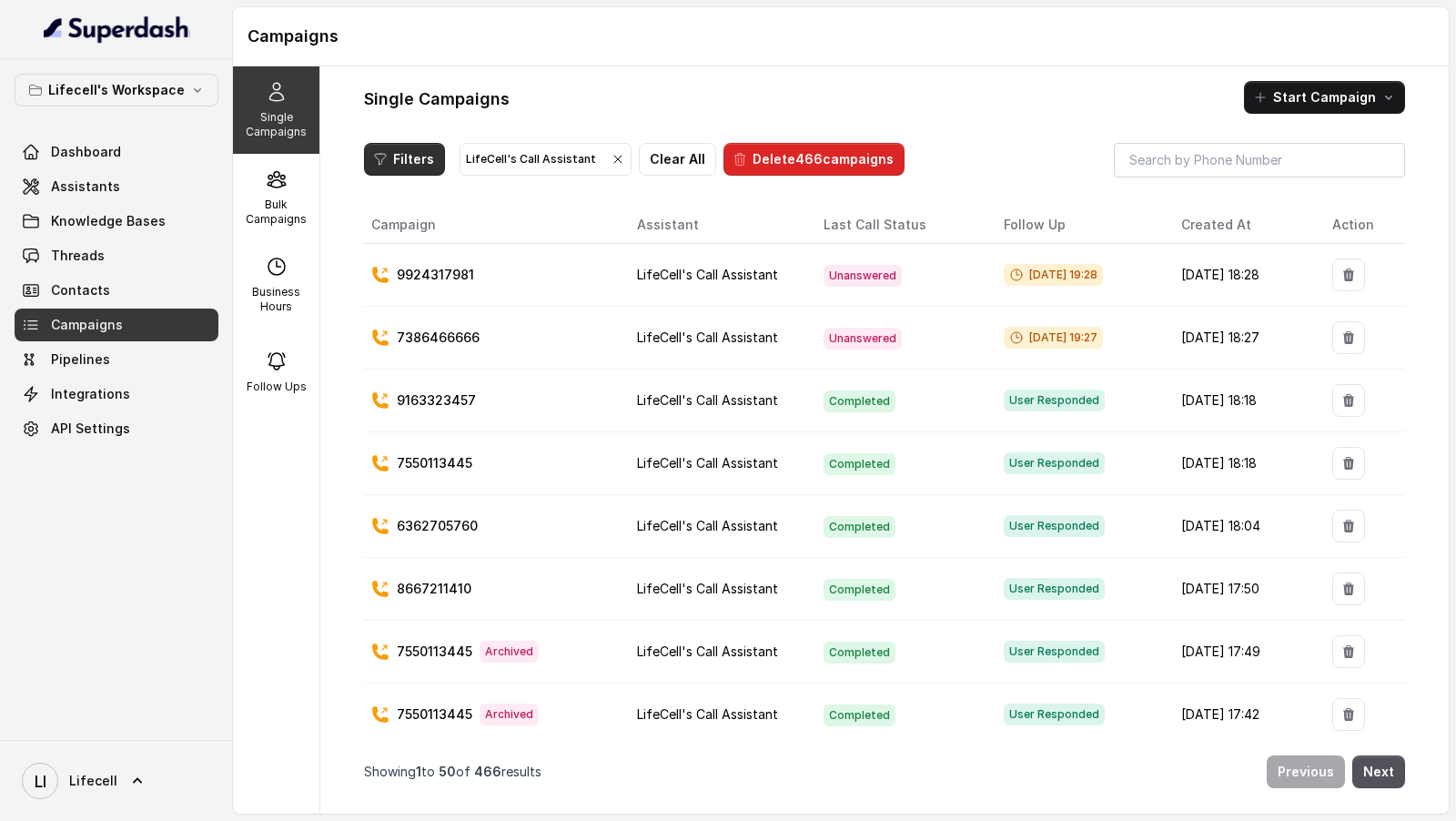
click at [394, 167] on button "Filters" at bounding box center [405, 159] width 81 height 33
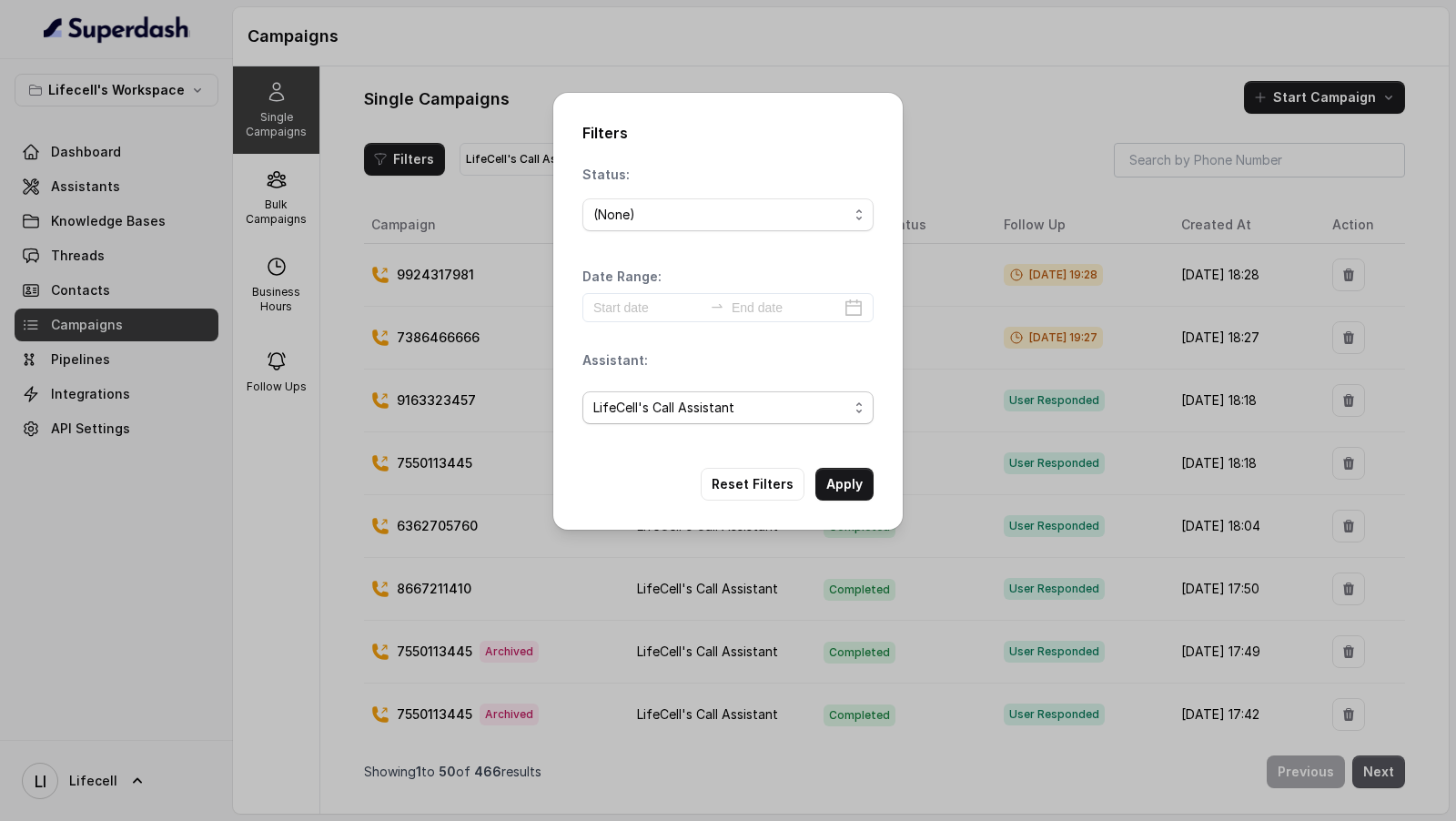
click at [666, 416] on span "LifeCell's Call Assistant" at bounding box center [721, 408] width 255 height 22
drag, startPoint x: 669, startPoint y: 241, endPoint x: 675, endPoint y: 233, distance: 10.0
click at [669, 241] on div "Status: (None) Date Range: Assistant: LifeCell's Call Assistant" at bounding box center [728, 302] width 291 height 273
click at [686, 228] on span "(None)" at bounding box center [728, 215] width 291 height 33
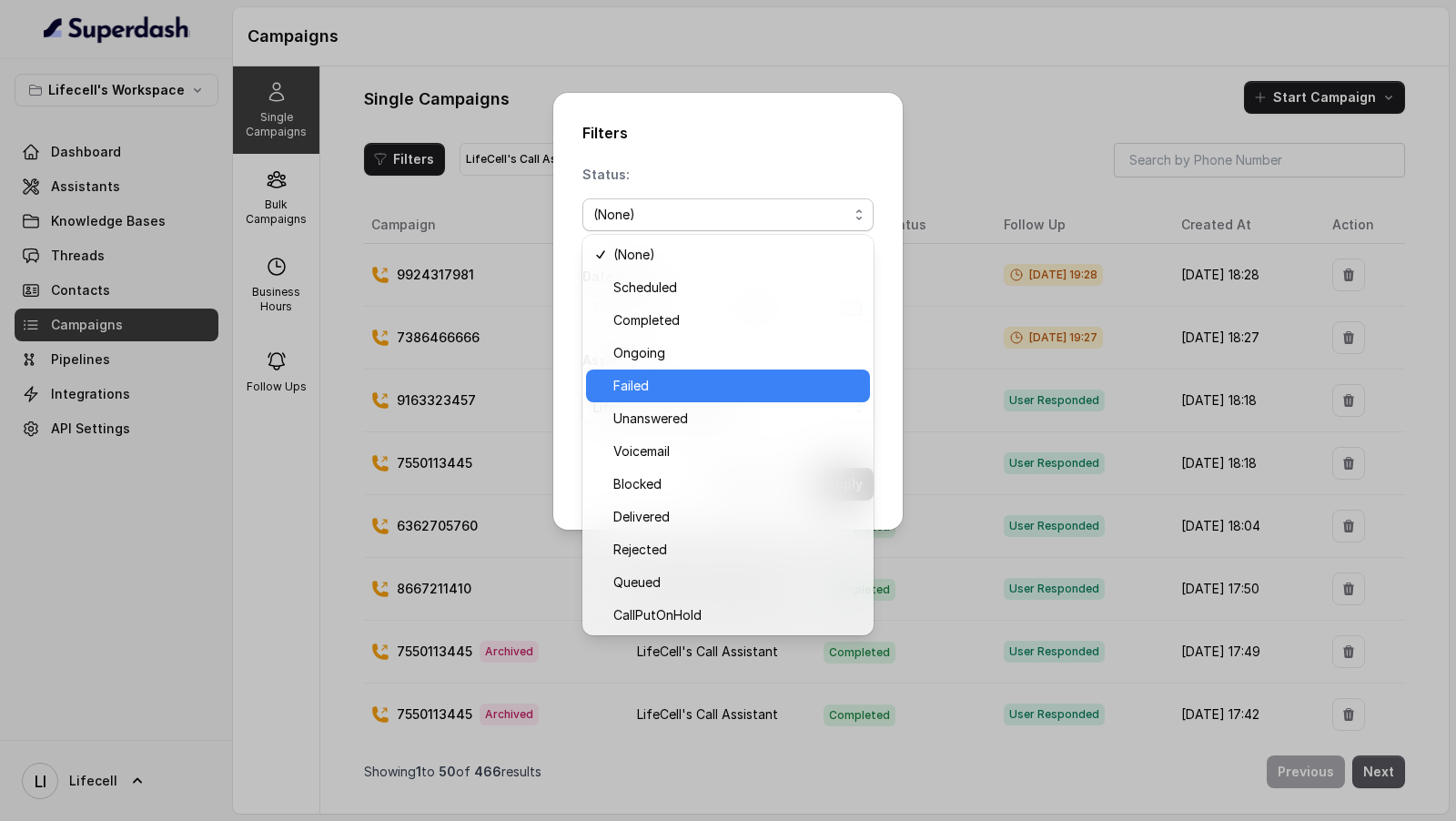
click at [698, 385] on span "Failed" at bounding box center [736, 386] width 246 height 22
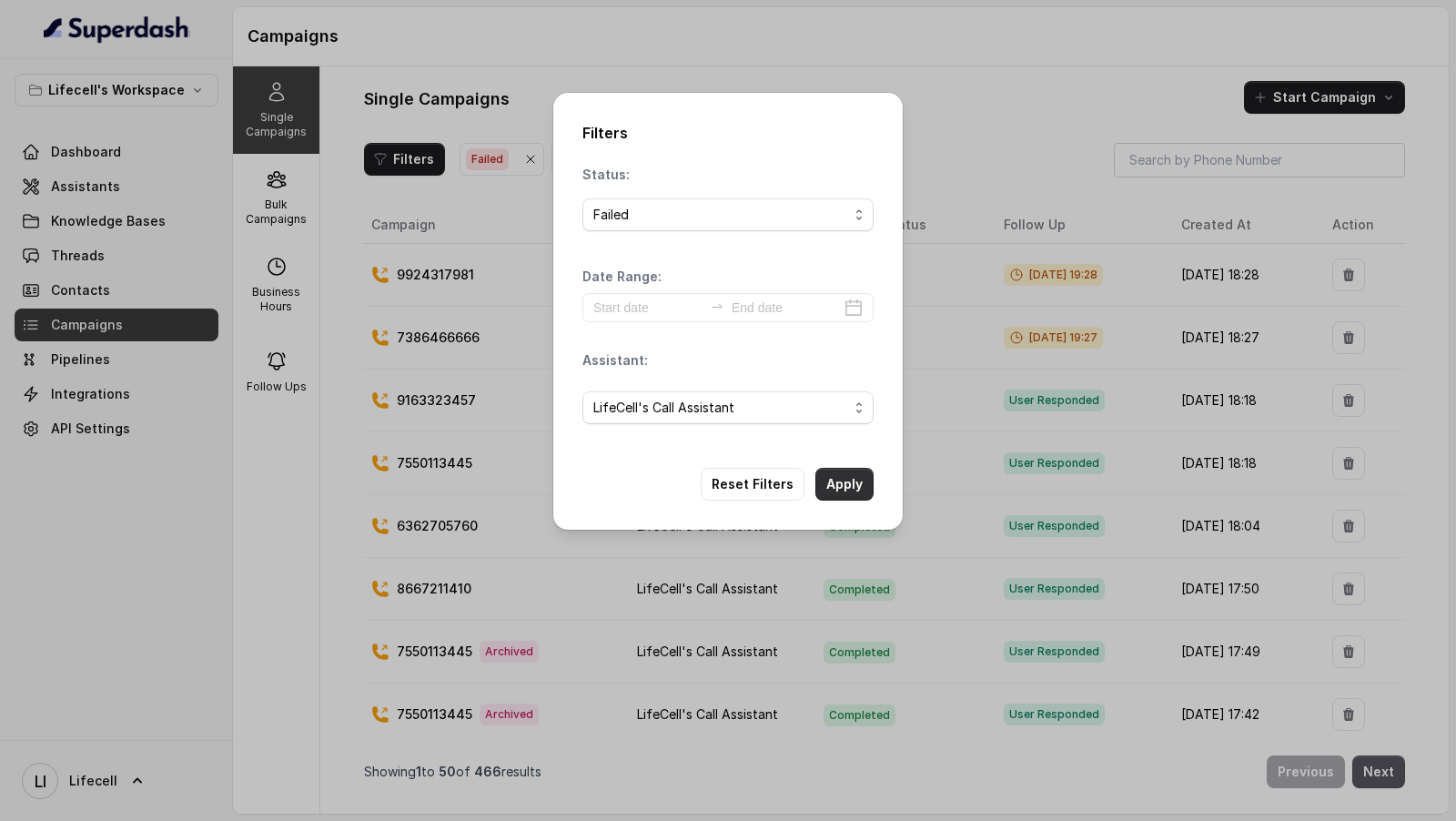
click at [842, 478] on button "Apply" at bounding box center [844, 485] width 58 height 33
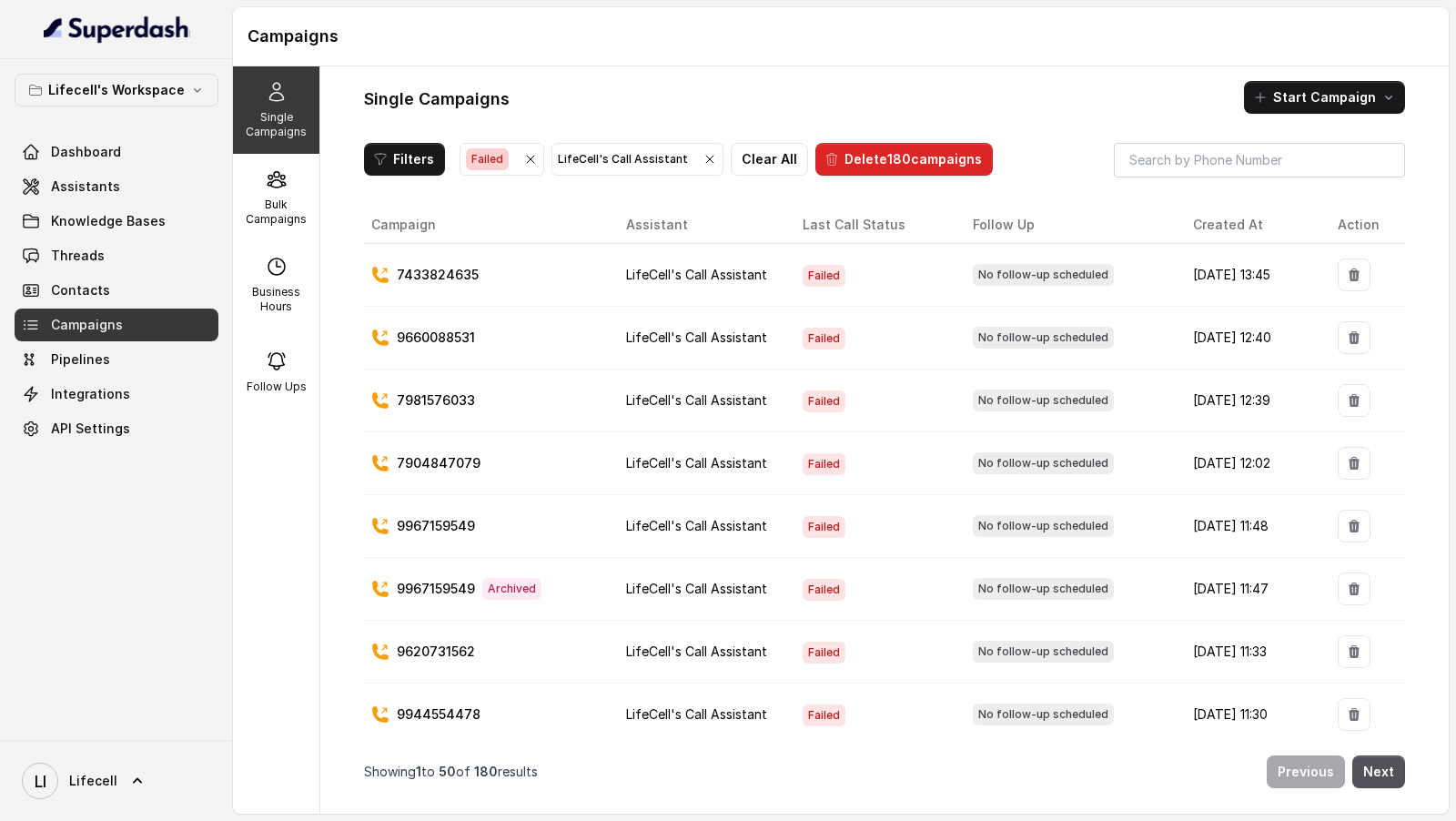
click at [530, 162] on icon "button" at bounding box center [531, 159] width 15 height 15
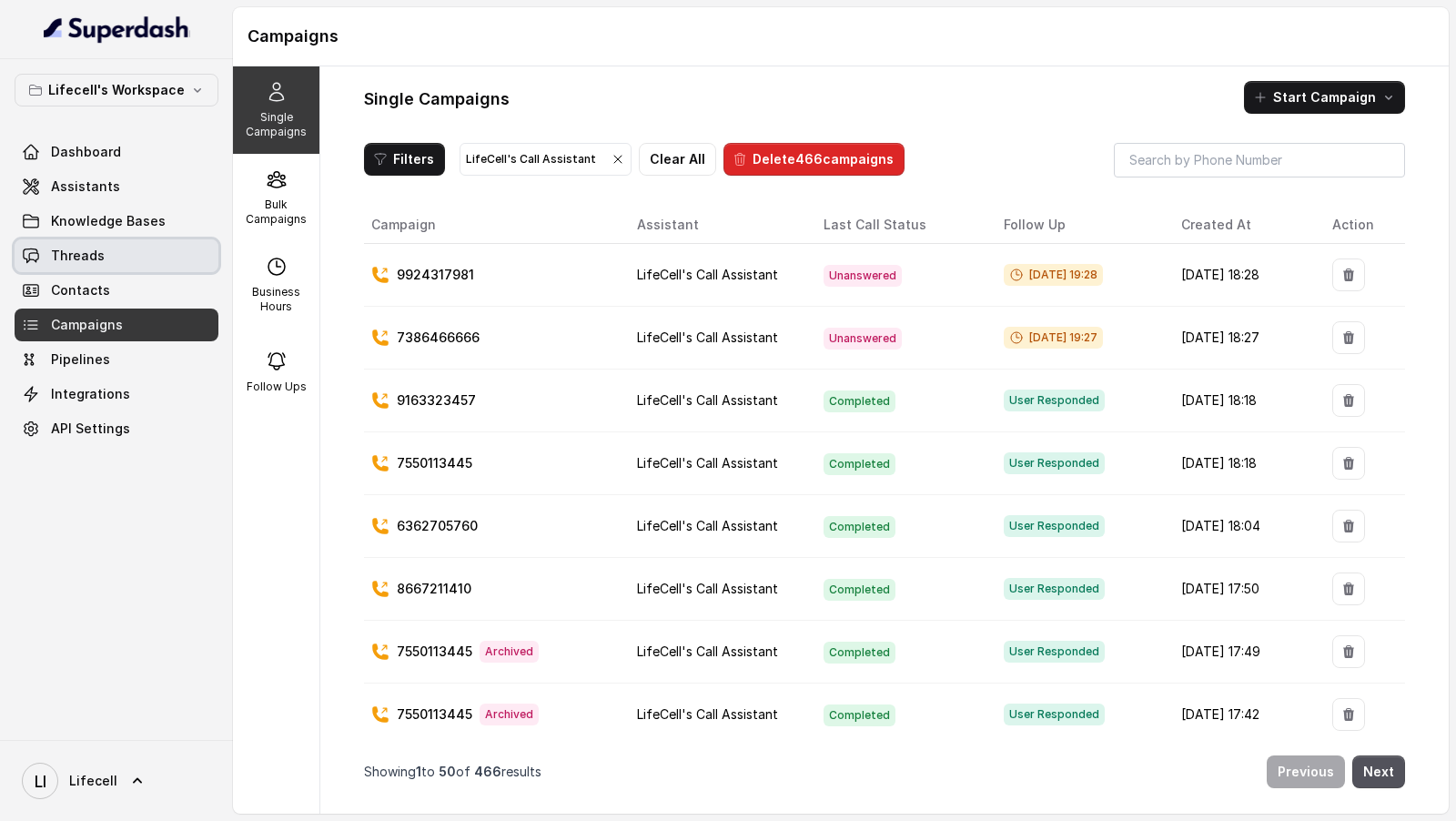
click at [159, 261] on link "Threads" at bounding box center [116, 256] width 204 height 33
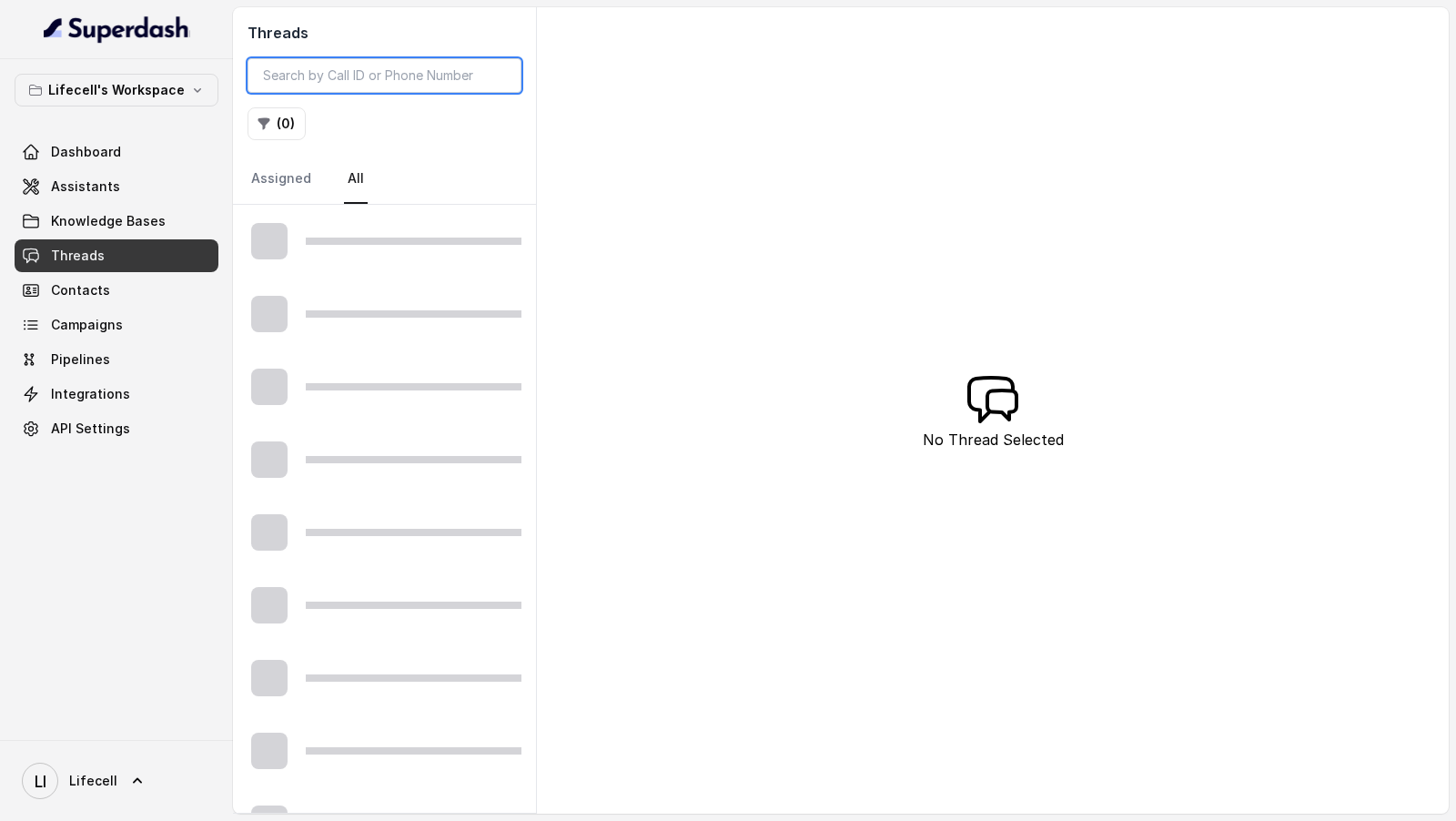
click at [390, 81] on input "search" at bounding box center [384, 76] width 274 height 35
paste input "9092613339"
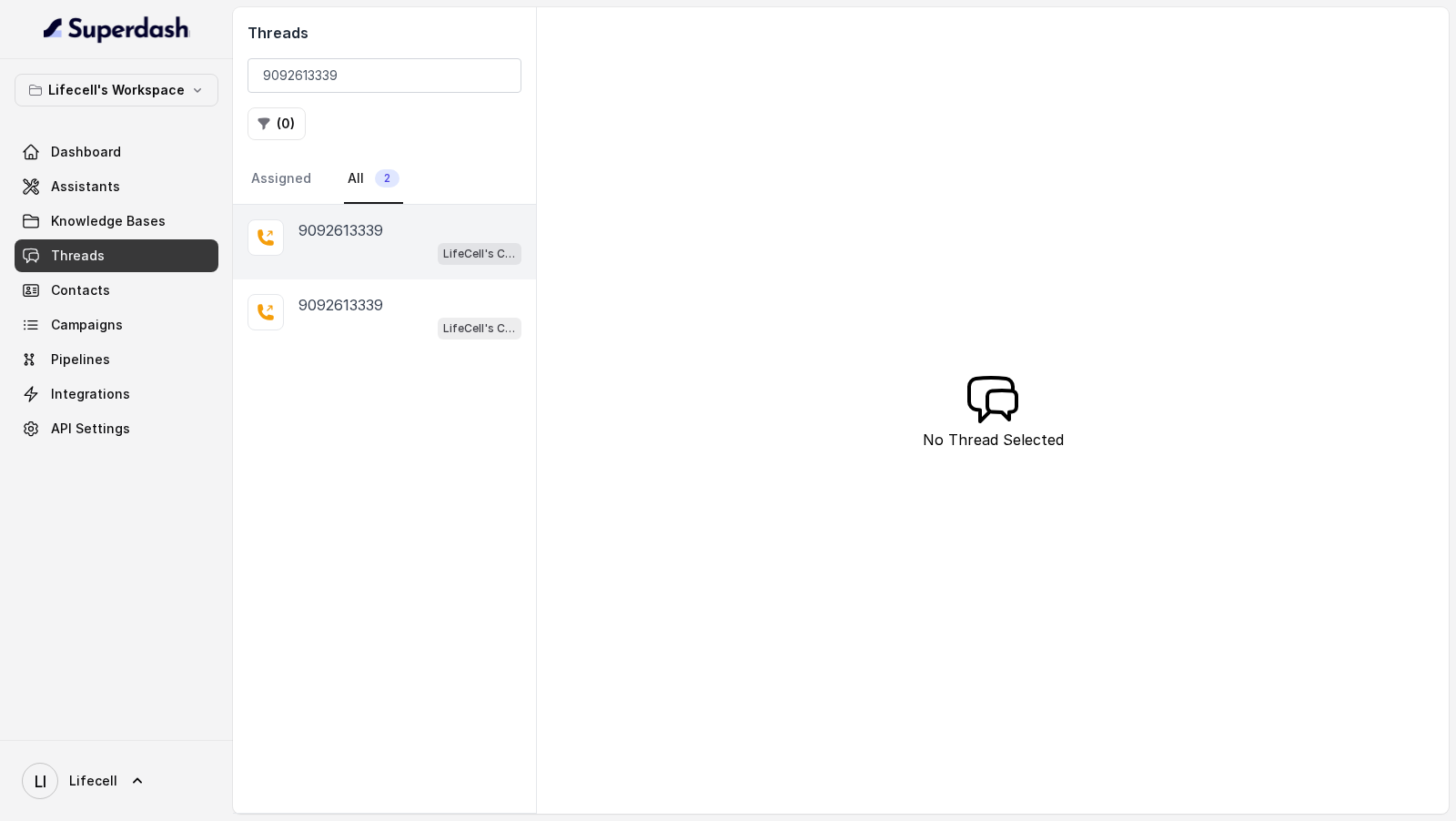
click at [379, 241] on div "LifeCell's Call Assistant" at bounding box center [410, 253] width 223 height 24
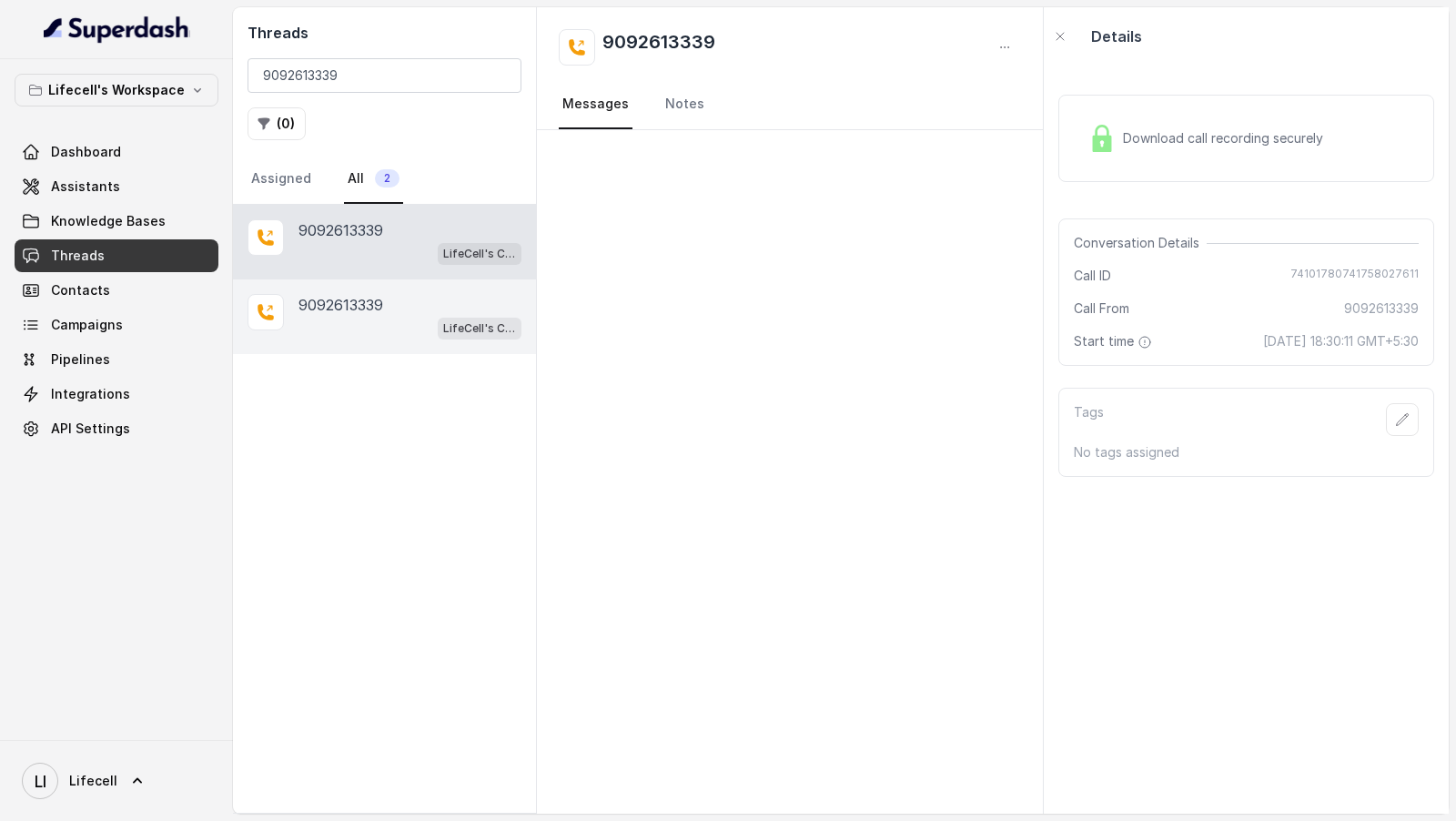
click at [377, 324] on div "LifeCell's Call Assistant" at bounding box center [410, 328] width 223 height 24
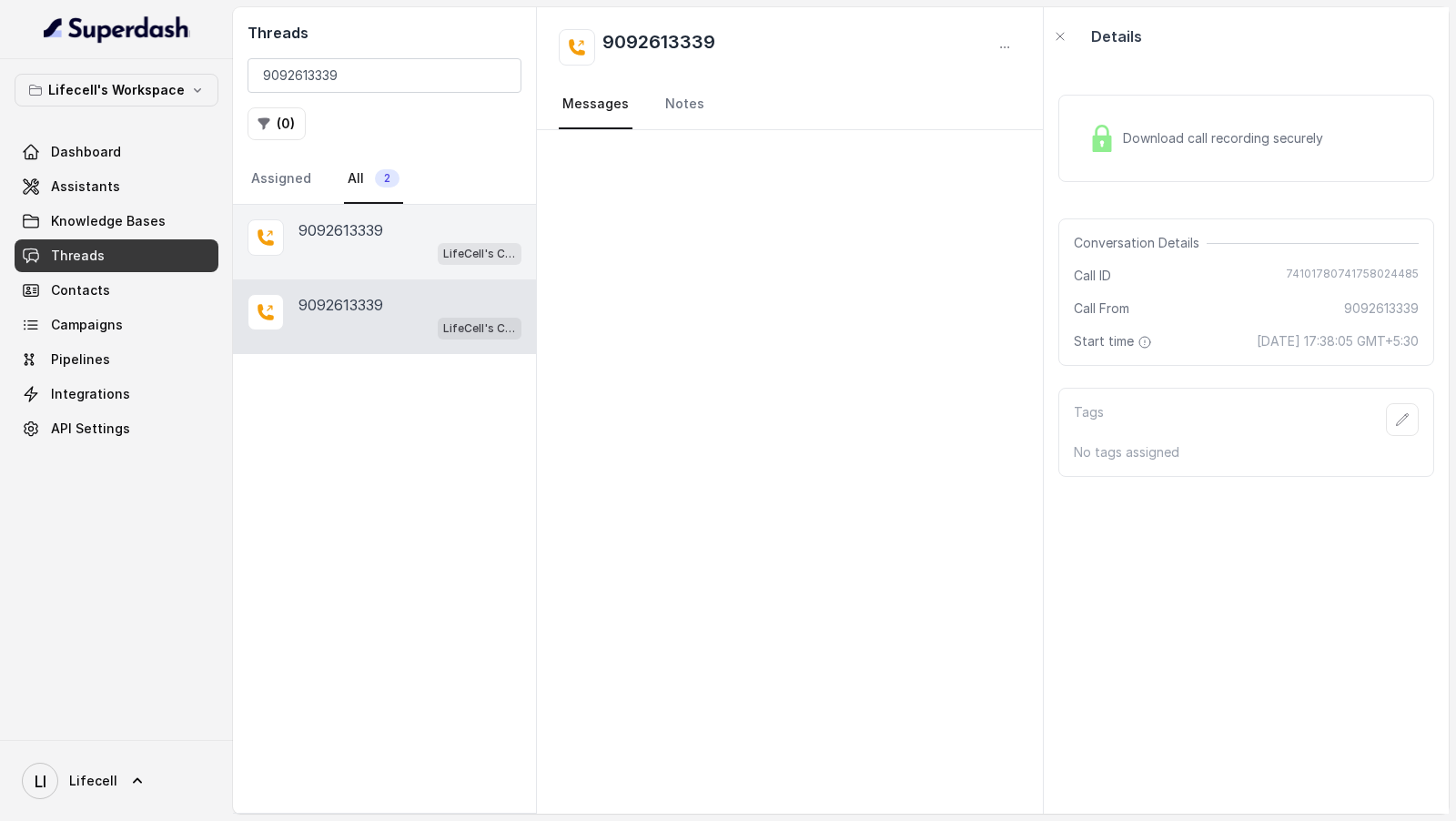
click at [399, 262] on div "9092613339 LifeCell's Call Assistant" at bounding box center [384, 241] width 303 height 75
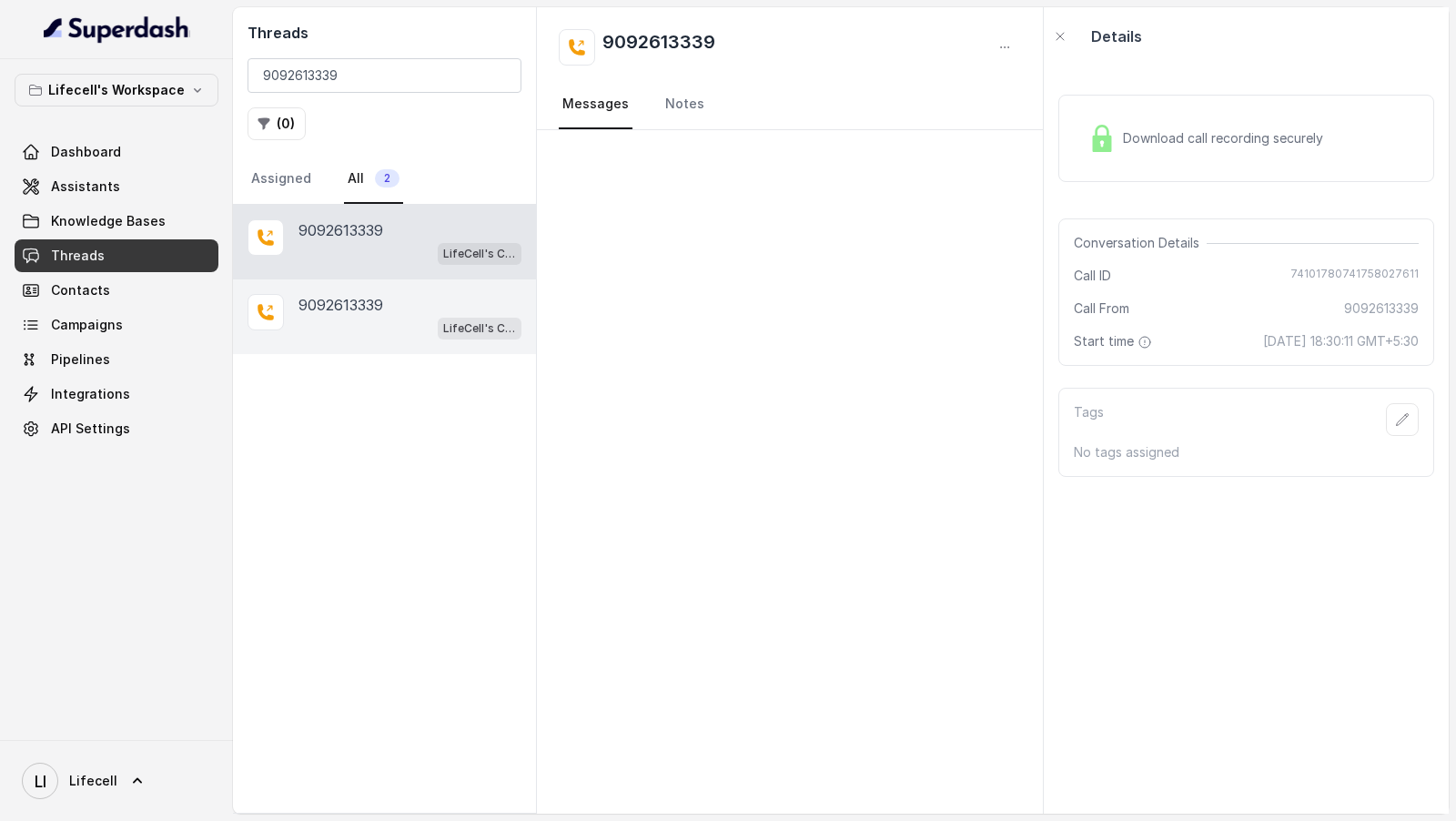
click at [394, 337] on div "9092613339 LifeCell's Call Assistant" at bounding box center [384, 316] width 303 height 75
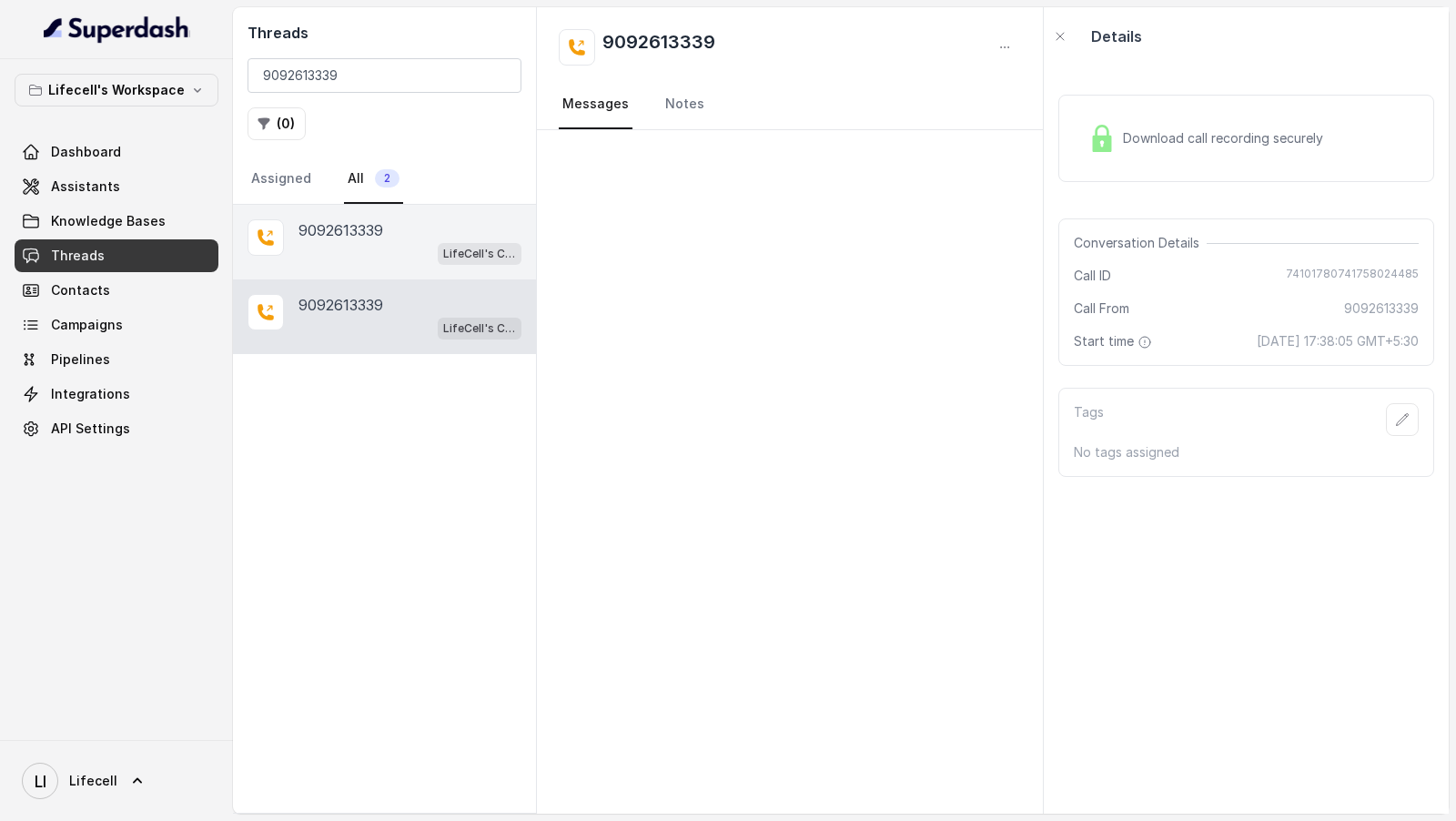
click at [408, 225] on div "9092613339" at bounding box center [410, 230] width 223 height 22
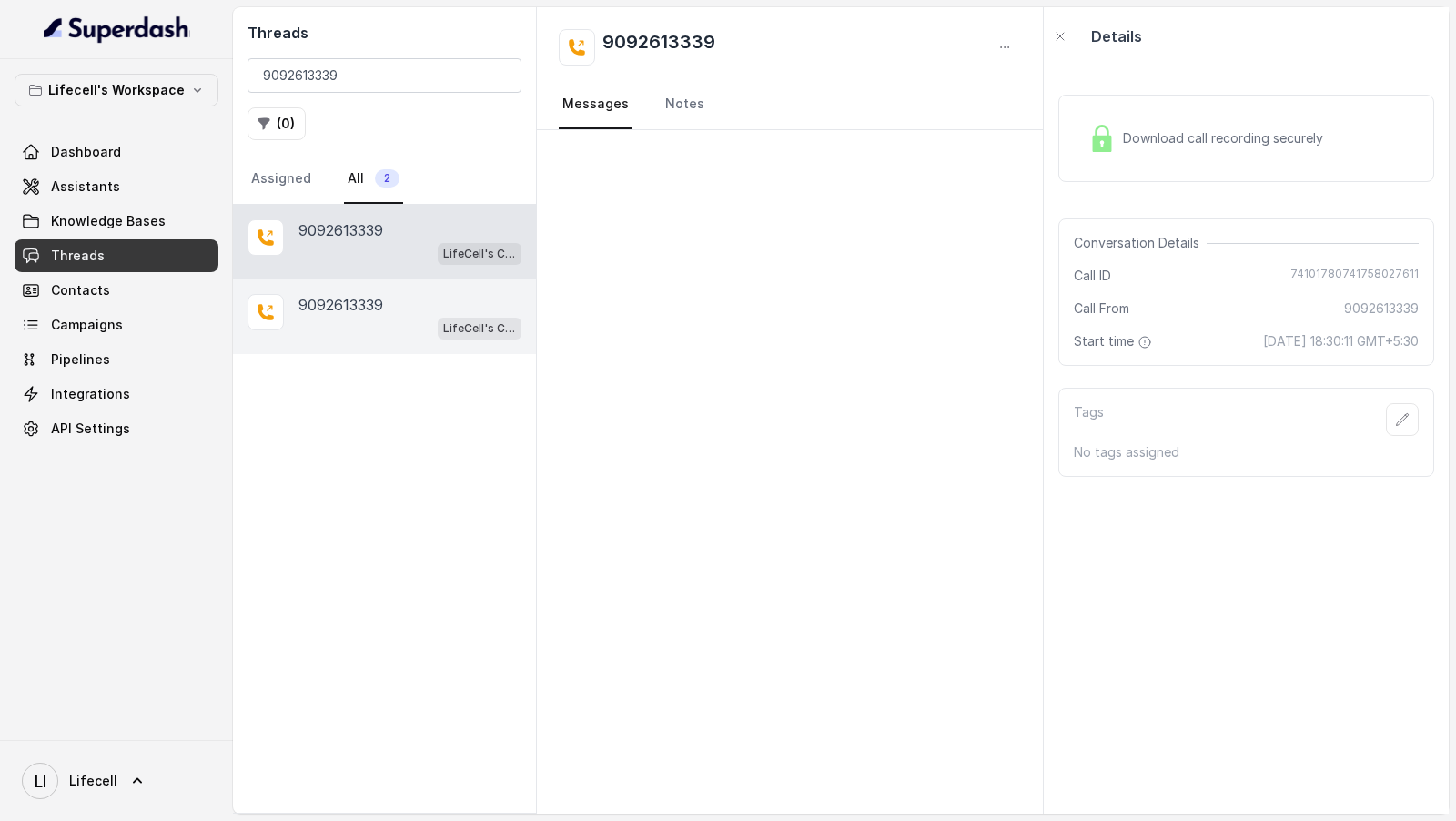
click at [407, 328] on div "LifeCell's Call Assistant" at bounding box center [410, 328] width 223 height 24
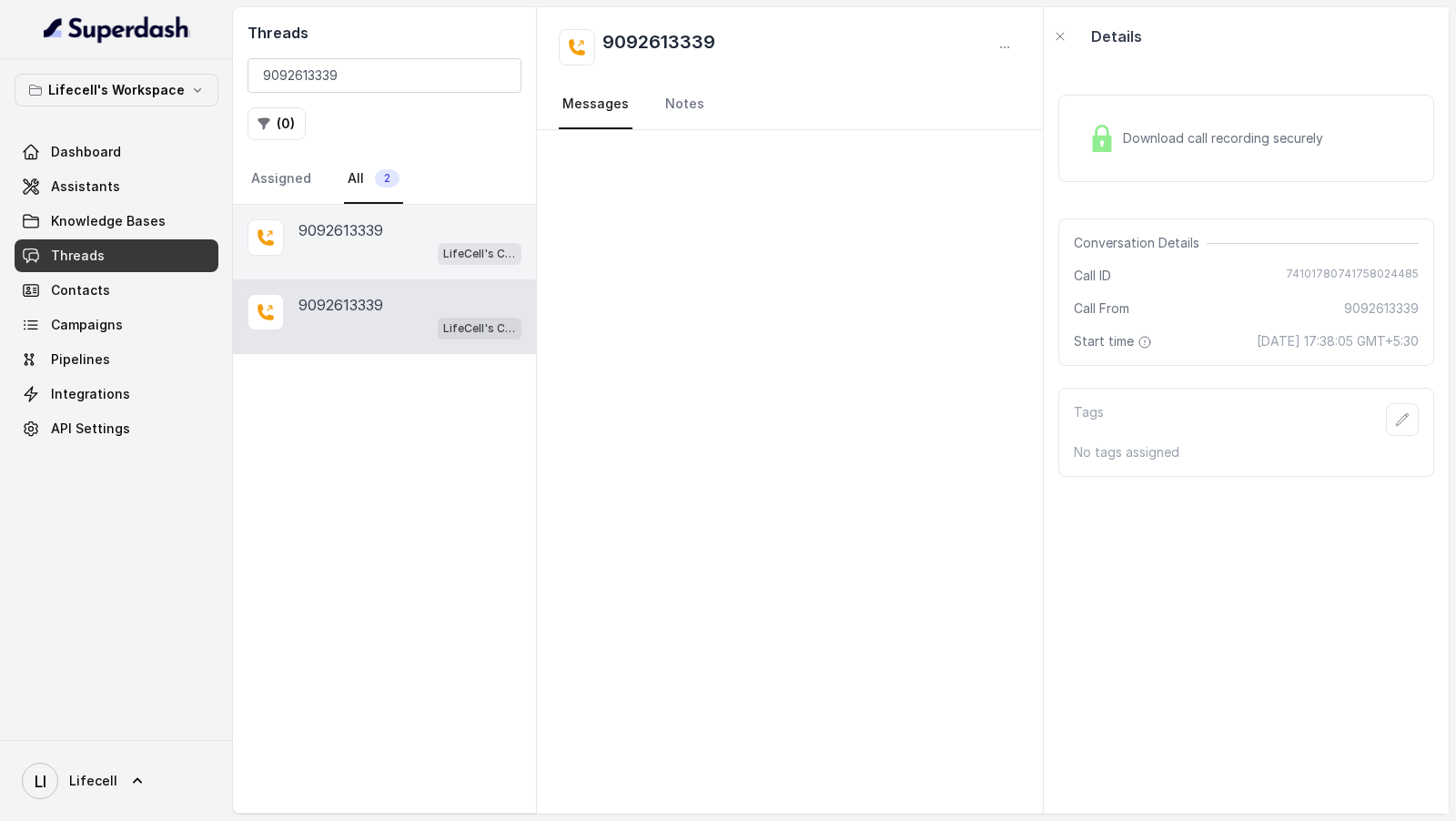
click at [421, 246] on div "LifeCell's Call Assistant" at bounding box center [410, 253] width 223 height 24
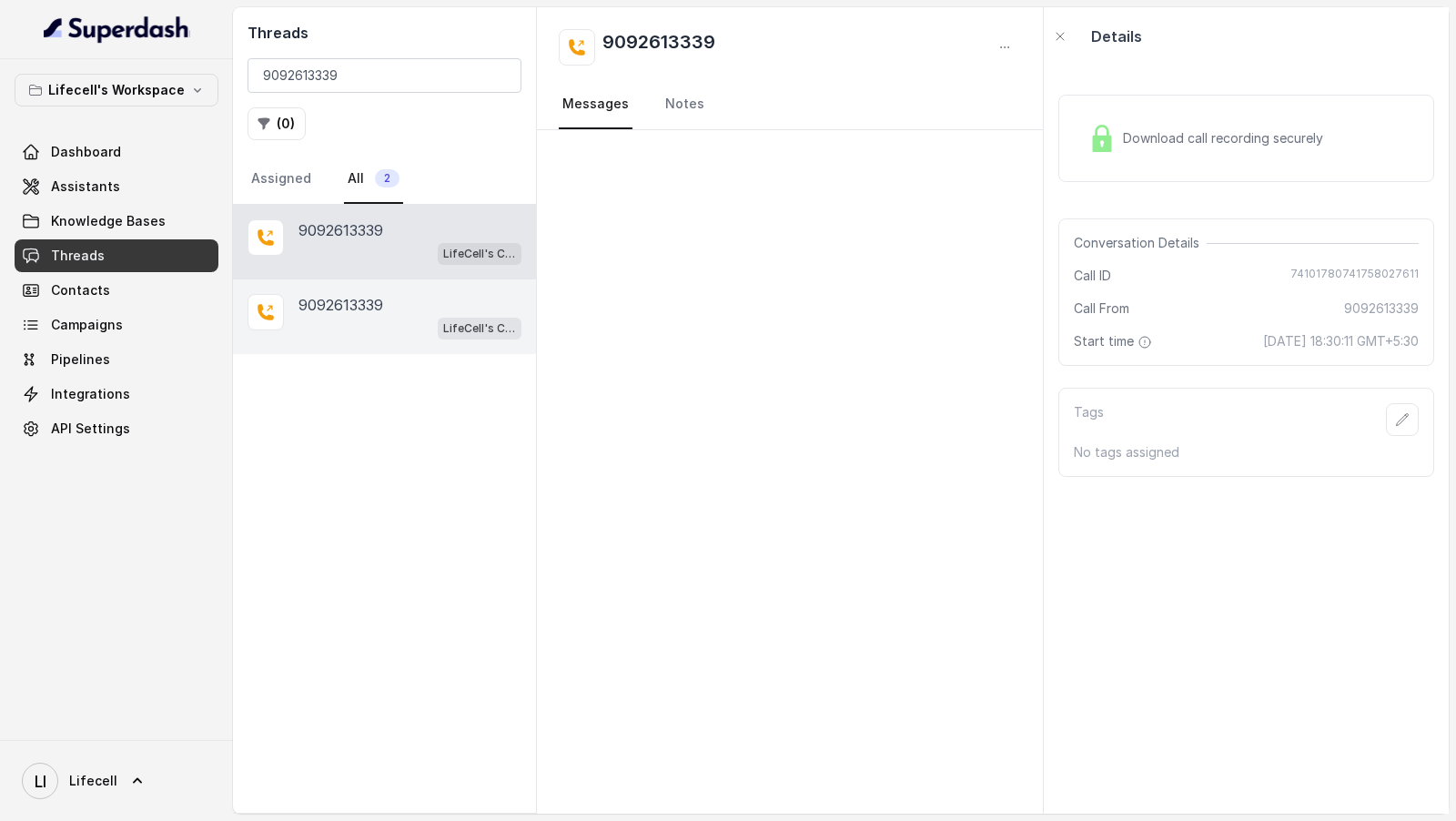
click at [417, 305] on div "9092613339" at bounding box center [410, 305] width 223 height 22
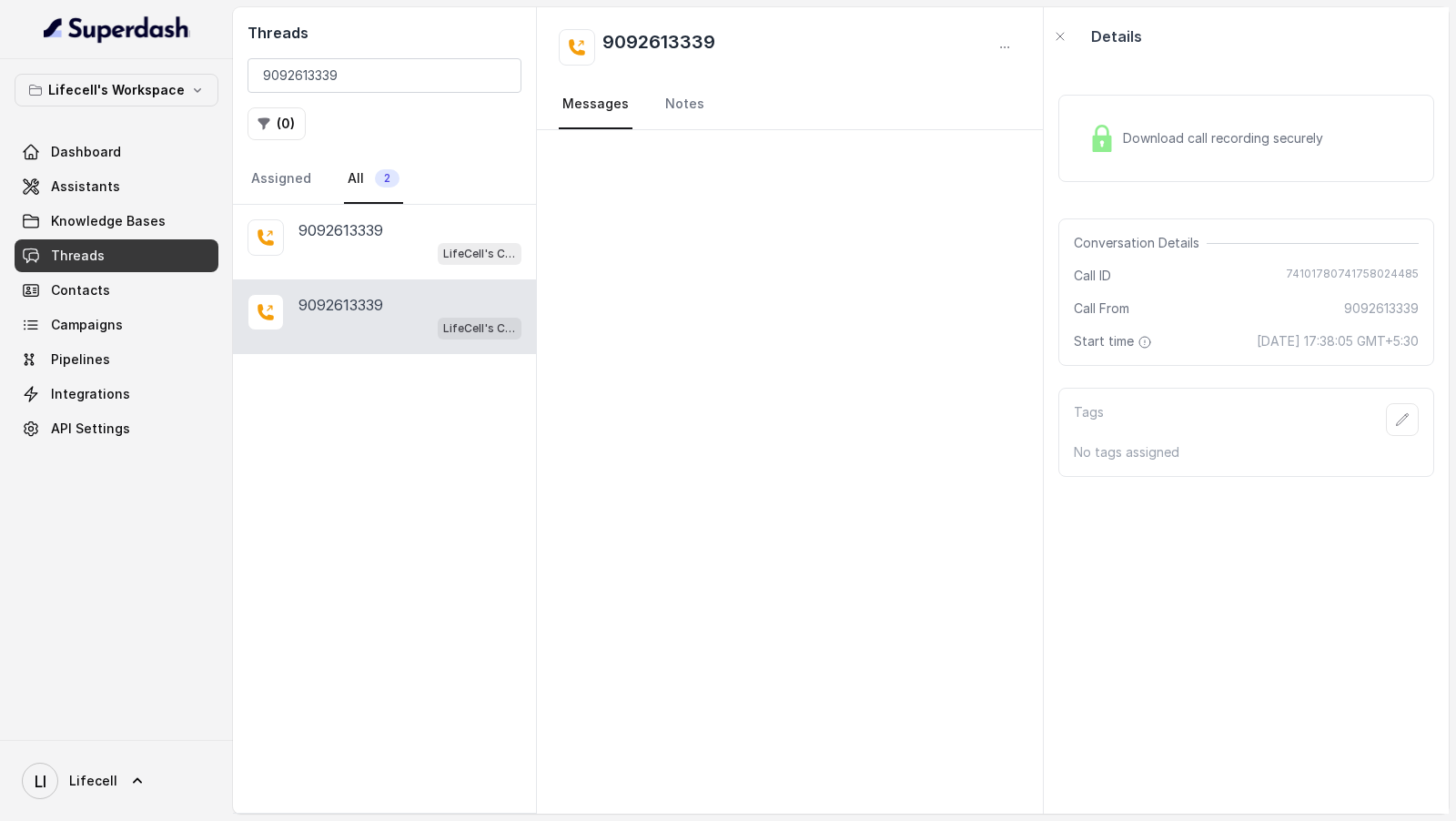
click at [417, 186] on nav "Assigned All 2" at bounding box center [384, 179] width 274 height 49
click at [111, 184] on span "Assistants" at bounding box center [85, 187] width 69 height 18
drag, startPoint x: 728, startPoint y: 38, endPoint x: 597, endPoint y: 40, distance: 131.0
click at [597, 40] on div "9092613339" at bounding box center [790, 48] width 463 height 37
copy h2 "9092613339"
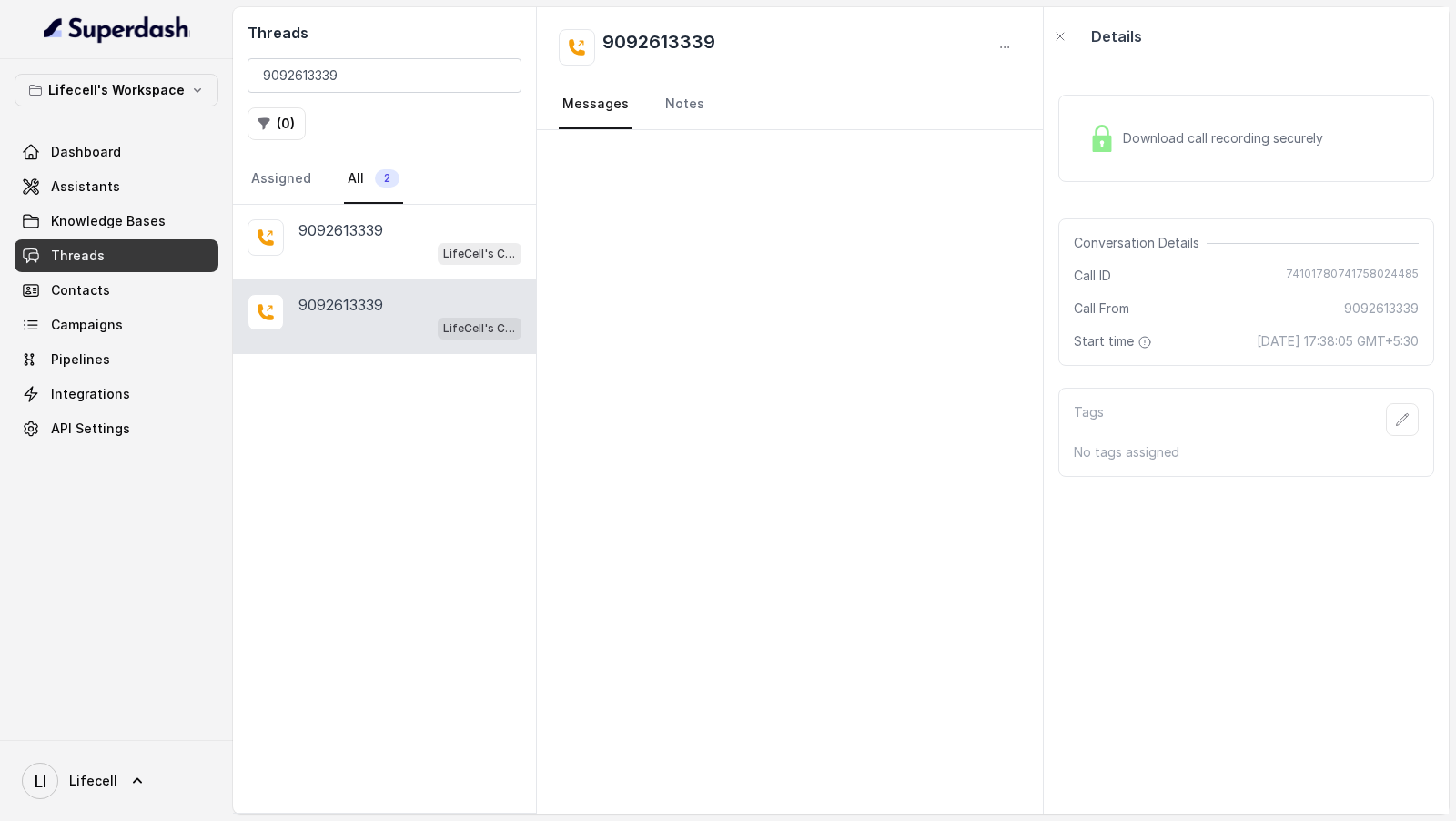
click at [1349, 266] on span "74101780741758024485" at bounding box center [1352, 276] width 133 height 18
copy span "74101780741758024485"
drag, startPoint x: 1162, startPoint y: 336, endPoint x: 1245, endPoint y: 356, distance: 85.4
click at [1245, 350] on div "Start time 16 September 2025 at 17:38:05 GMT+5:30" at bounding box center [1246, 341] width 345 height 18
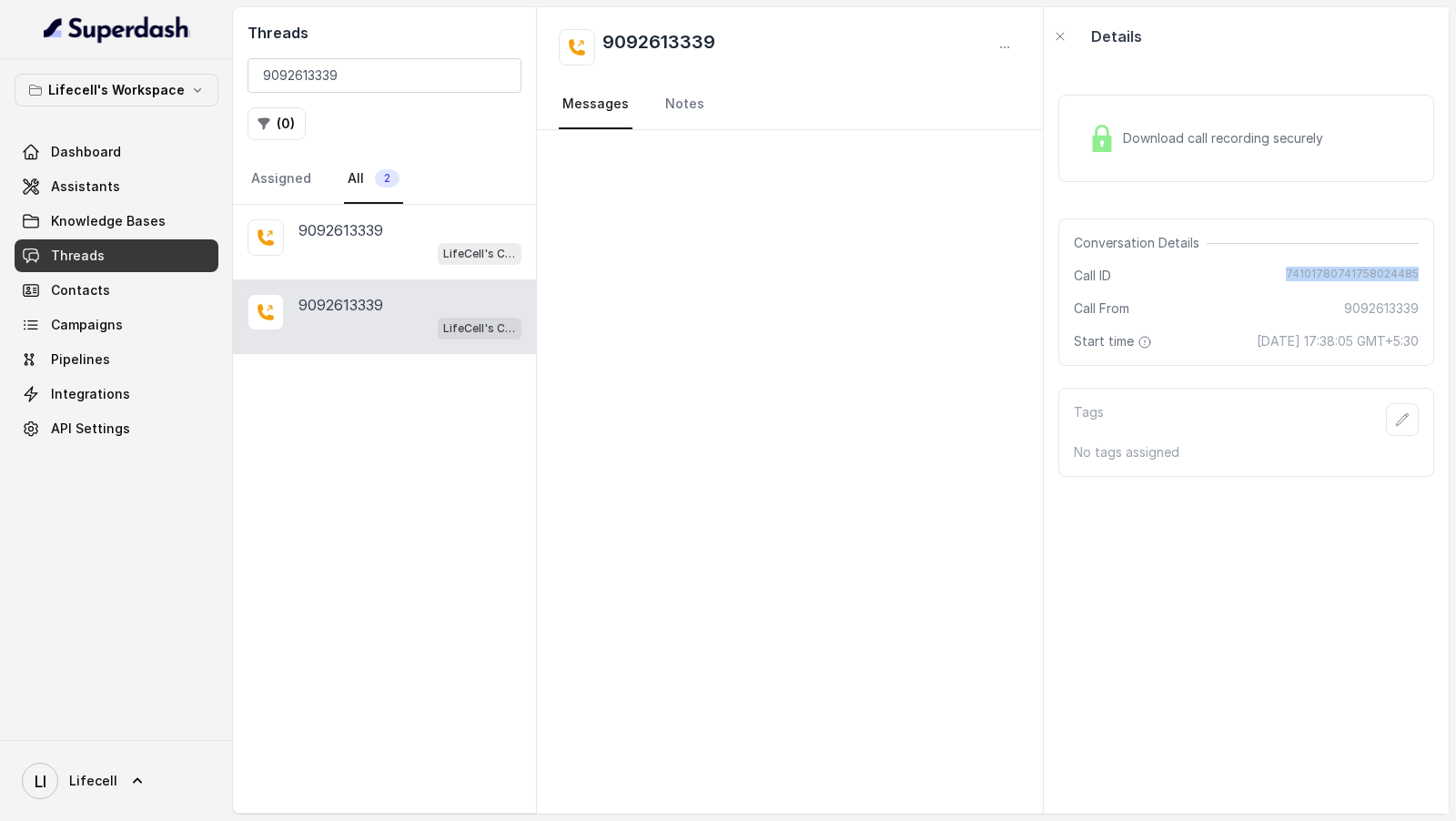
copy span "16 September 2025 at 17:38:05 GMT+5:30"
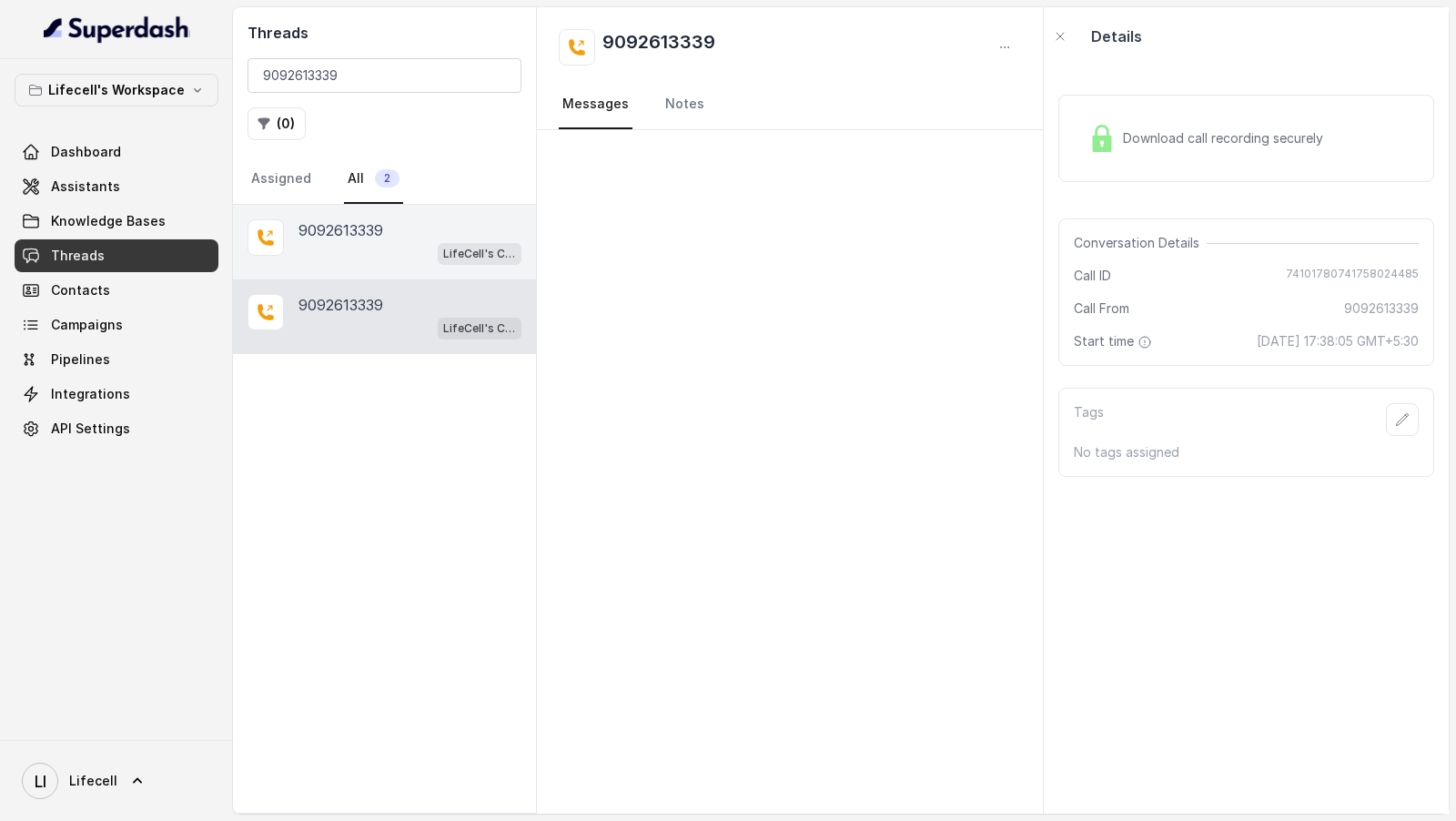
click at [364, 260] on div "LifeCell's Call Assistant" at bounding box center [410, 253] width 223 height 24
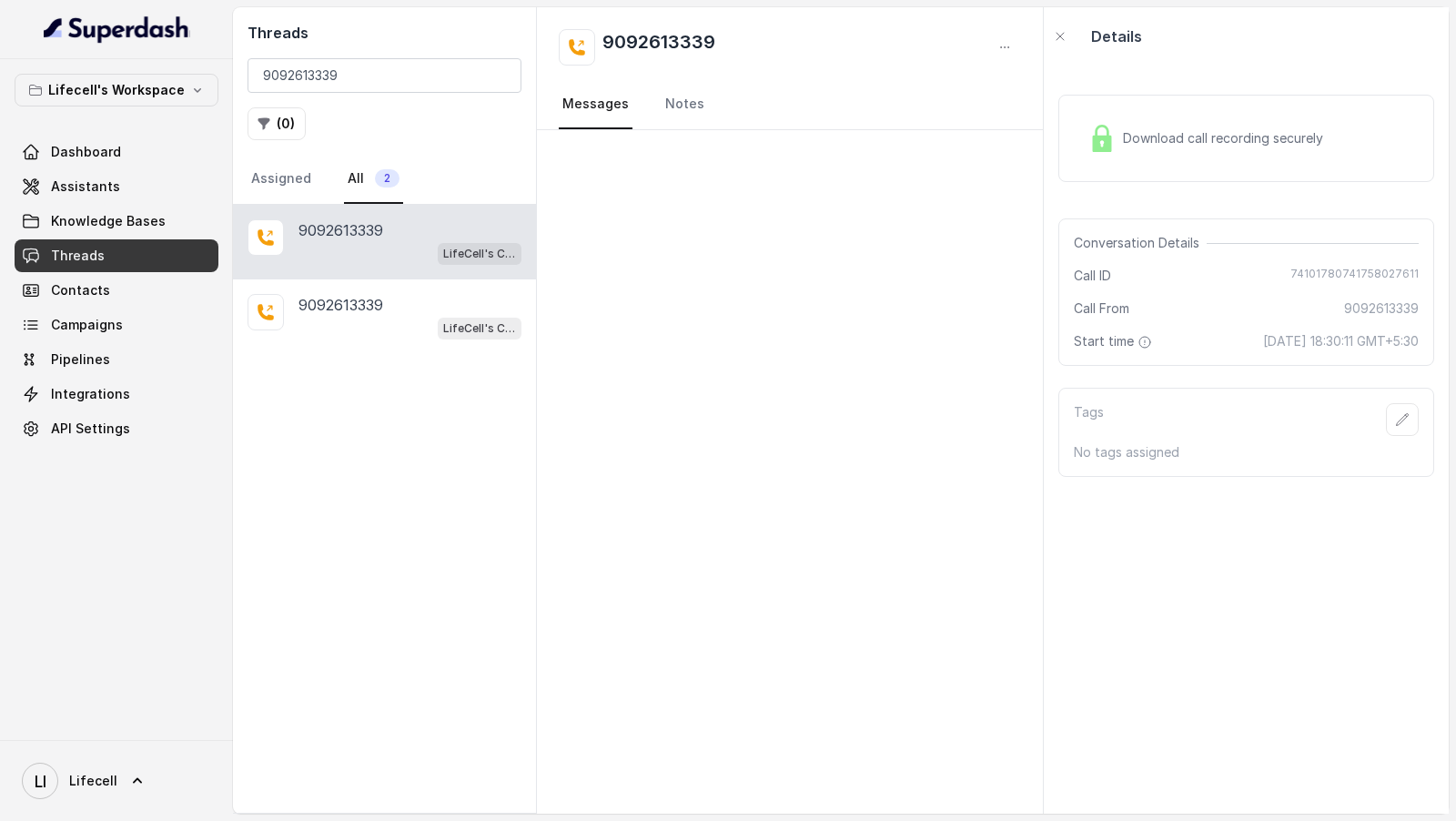
click at [1353, 266] on span "74101780741758027611" at bounding box center [1354, 276] width 128 height 18
copy span "74101780741758027611"
click at [440, 289] on div "9092613339 LifeCell's Call Assistant" at bounding box center [384, 316] width 303 height 75
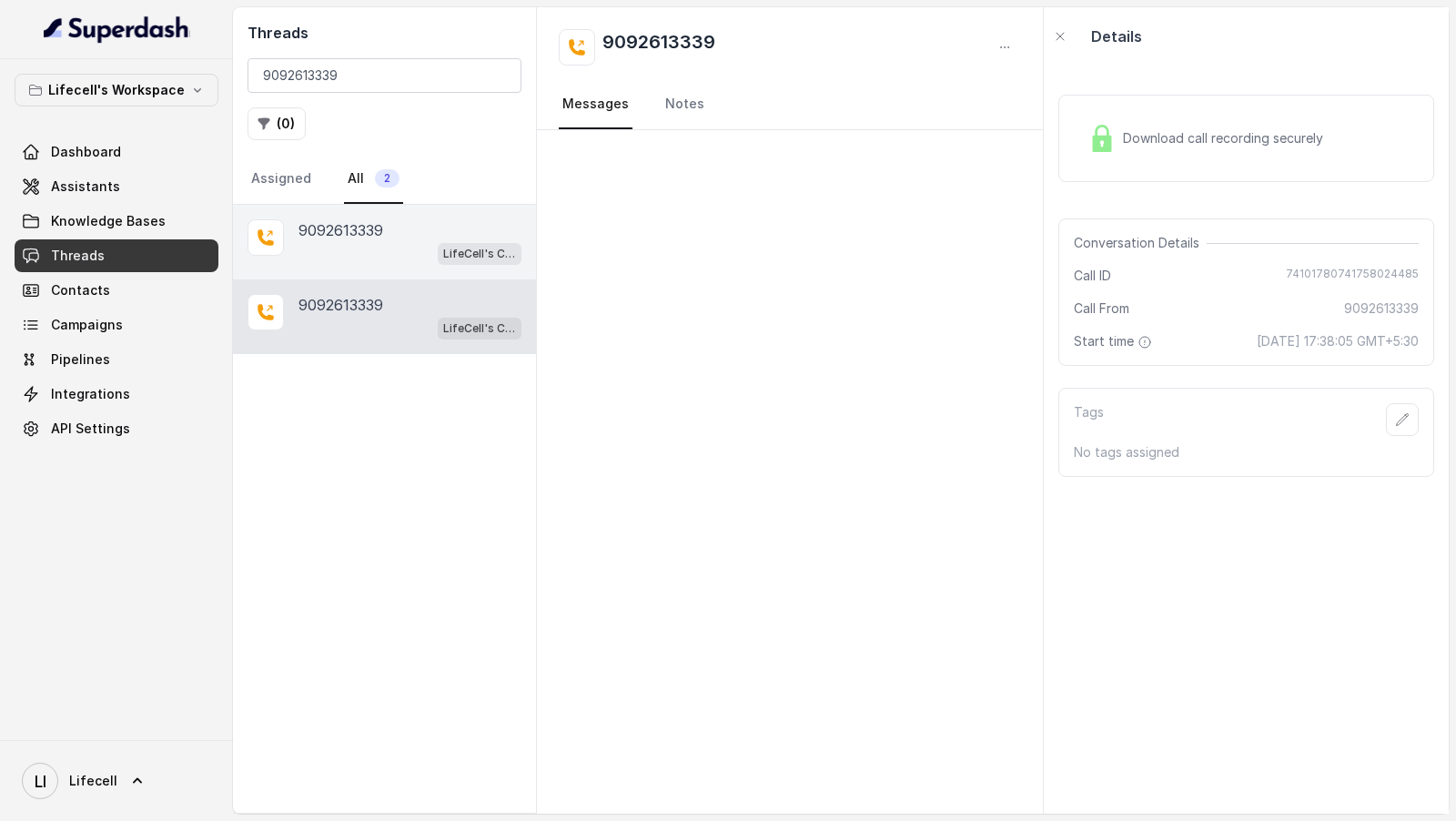
click at [376, 246] on div "LifeCell's Call Assistant" at bounding box center [410, 253] width 223 height 24
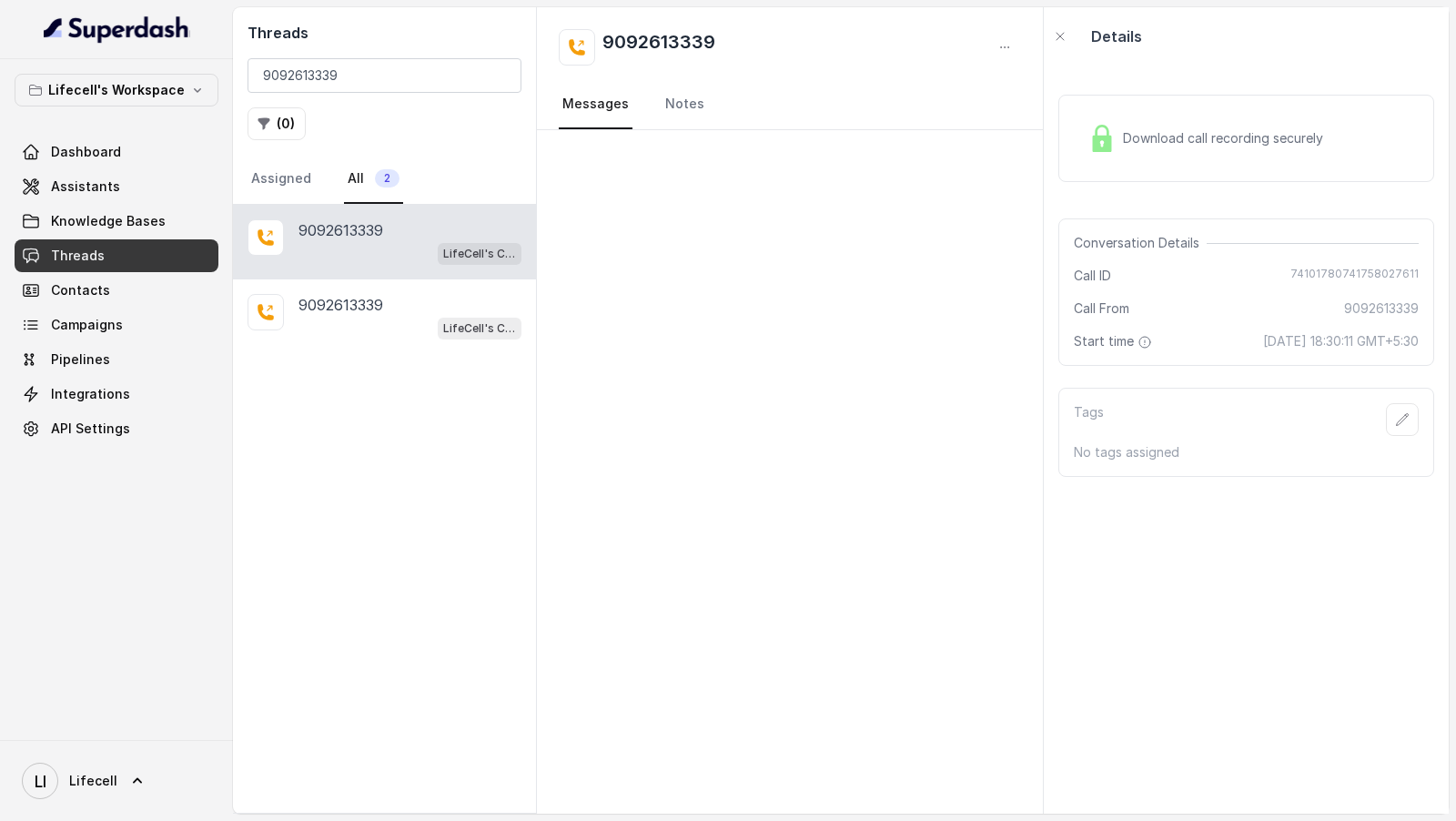
click at [1293, 266] on div "Call ID 74101780741758027611" at bounding box center [1246, 276] width 345 height 18
drag, startPoint x: 1168, startPoint y: 337, endPoint x: 1453, endPoint y: 336, distance: 285.0
click at [1453, 336] on main "Threads 9092613339 ( 0 ) Assigned All 2 9092613339 LifeCell's Call Assistant 90…" at bounding box center [728, 410] width 1456 height 821
click at [399, 83] on input "9092613339" at bounding box center [384, 76] width 274 height 35
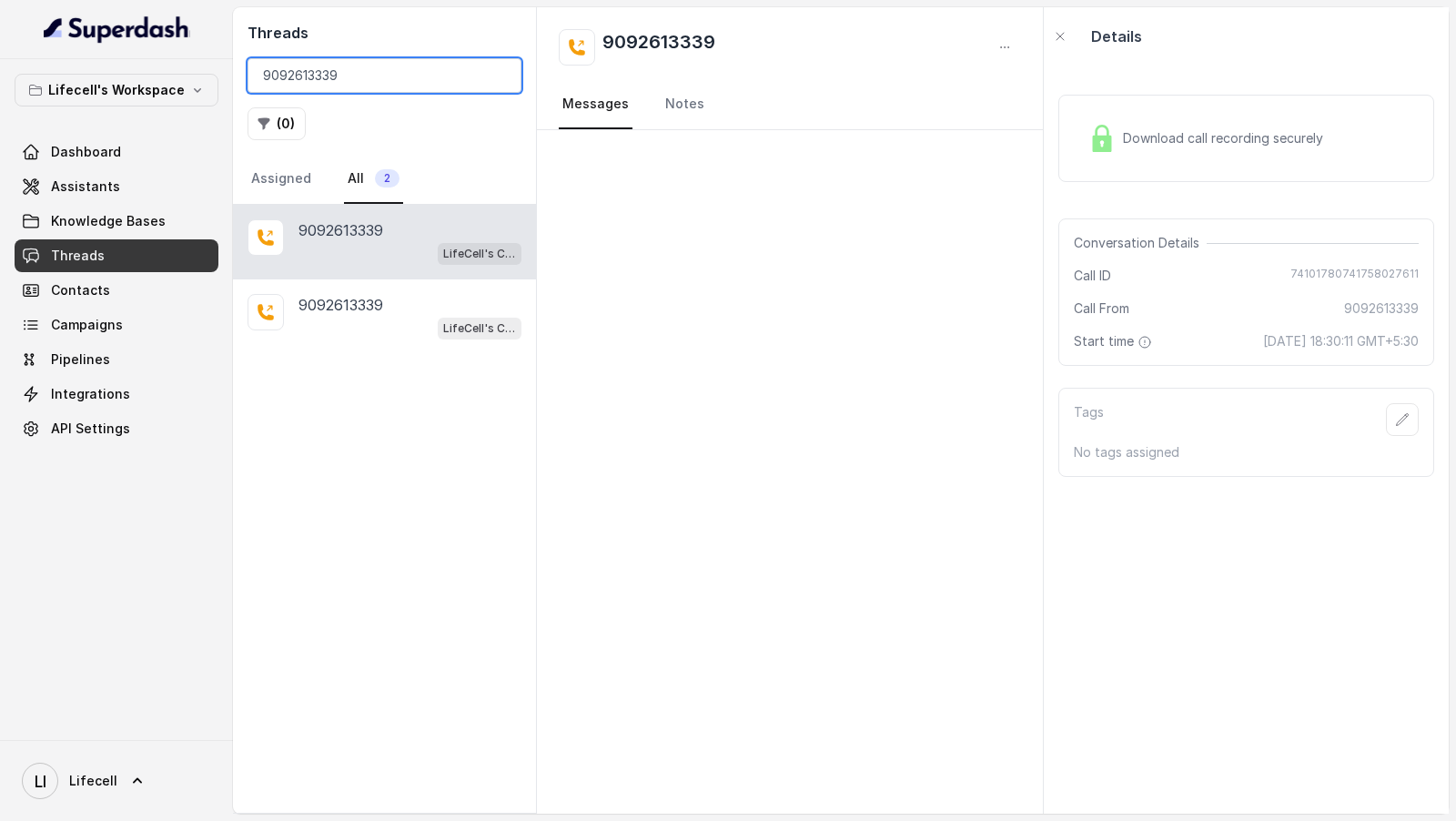
click at [399, 83] on input "9092613339" at bounding box center [384, 76] width 274 height 35
paste input "842518805"
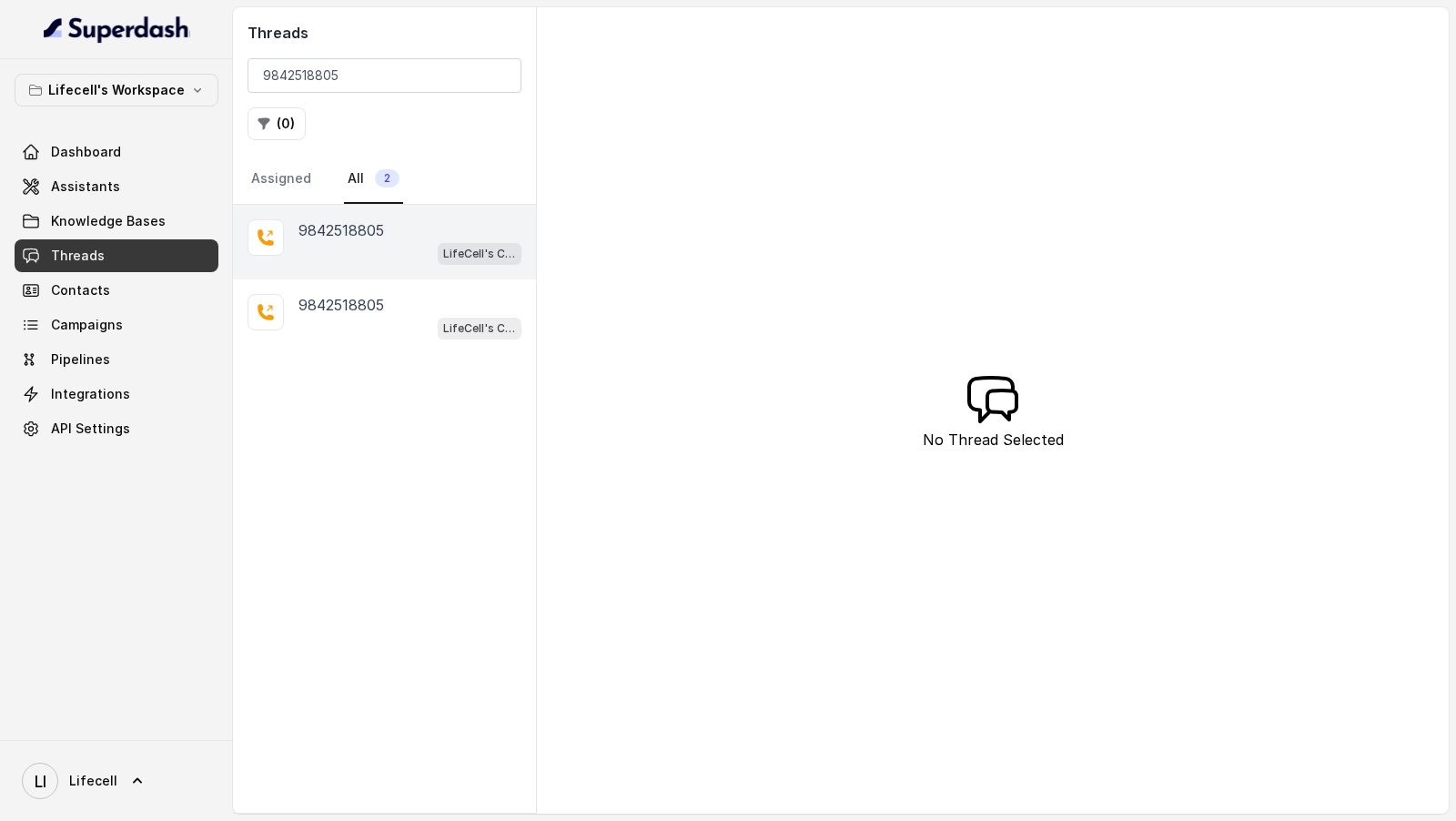
click at [390, 248] on div "LifeCell's Call Assistant" at bounding box center [410, 253] width 223 height 24
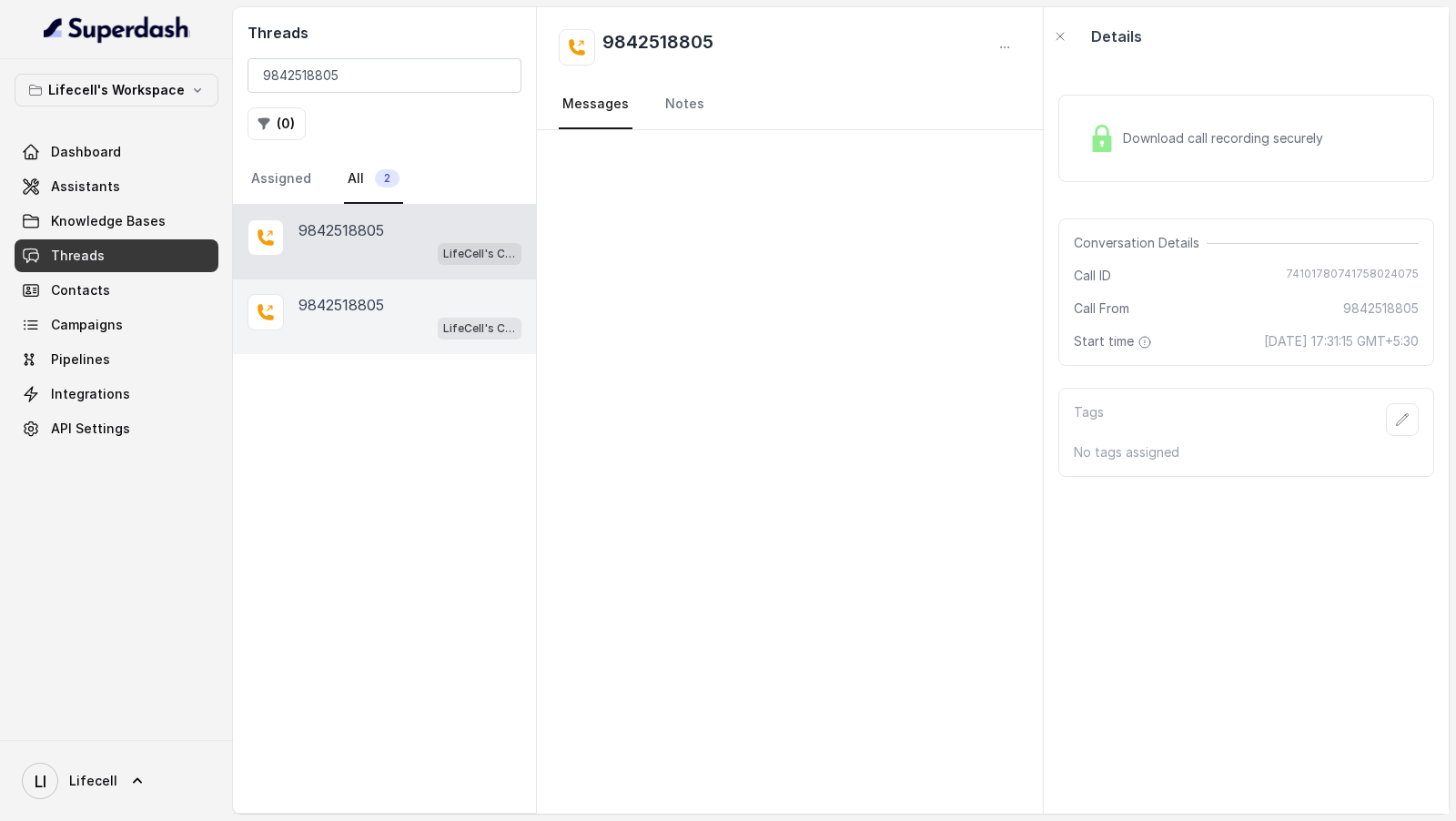
click at [363, 336] on div "9842518805 LifeCell's Call Assistant" at bounding box center [384, 316] width 303 height 75
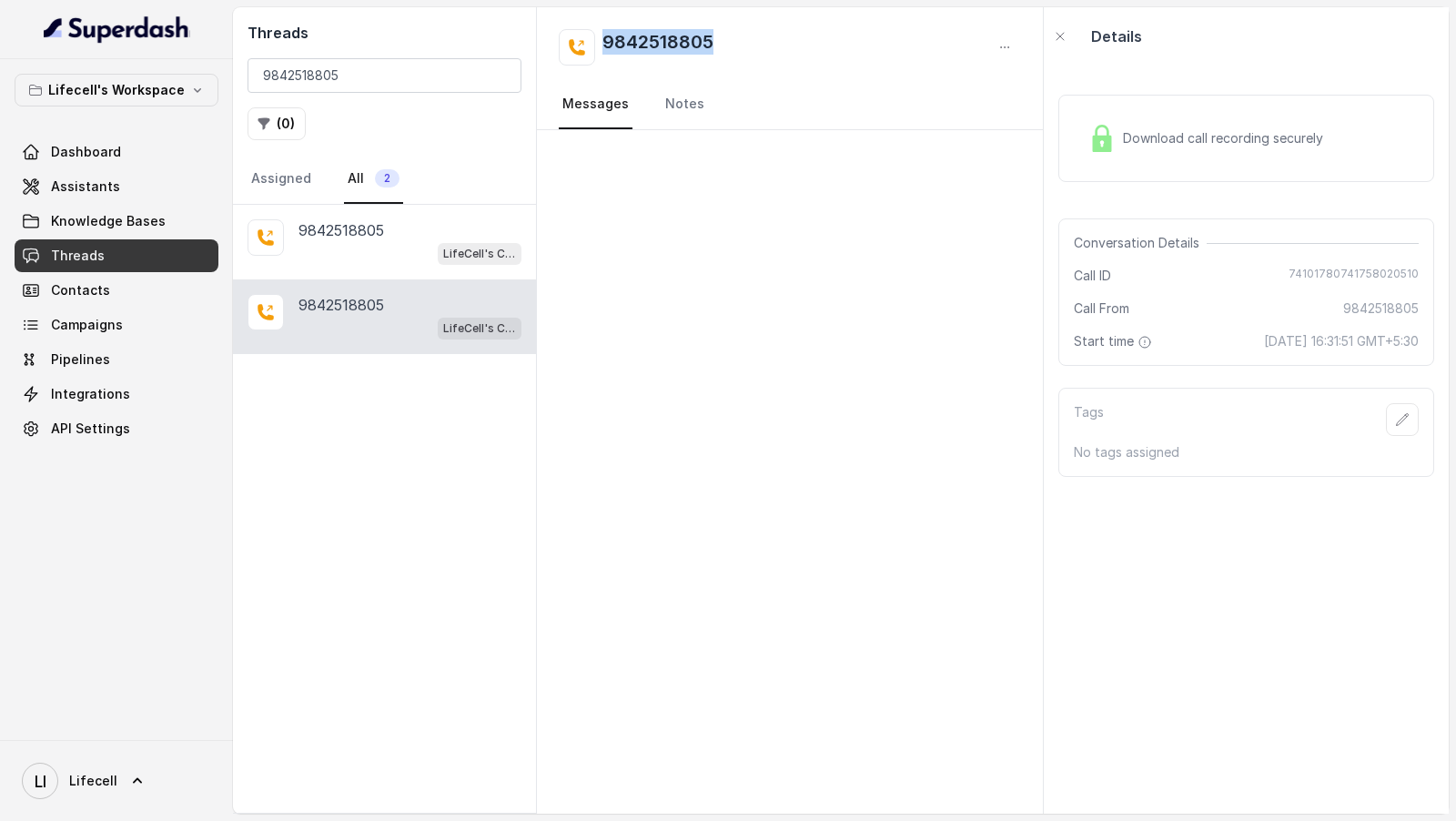
drag, startPoint x: 731, startPoint y: 51, endPoint x: 601, endPoint y: 43, distance: 130.2
click at [601, 43] on div "9842518805" at bounding box center [790, 48] width 463 height 37
drag, startPoint x: 1291, startPoint y: 277, endPoint x: 1455, endPoint y: 277, distance: 164.0
click at [1455, 277] on main "Threads 9842518805 ( 0 ) Assigned All 2 9842518805 LifeCell's Call Assistant 98…" at bounding box center [728, 410] width 1456 height 821
drag, startPoint x: 1159, startPoint y: 334, endPoint x: 1455, endPoint y: 336, distance: 296.0
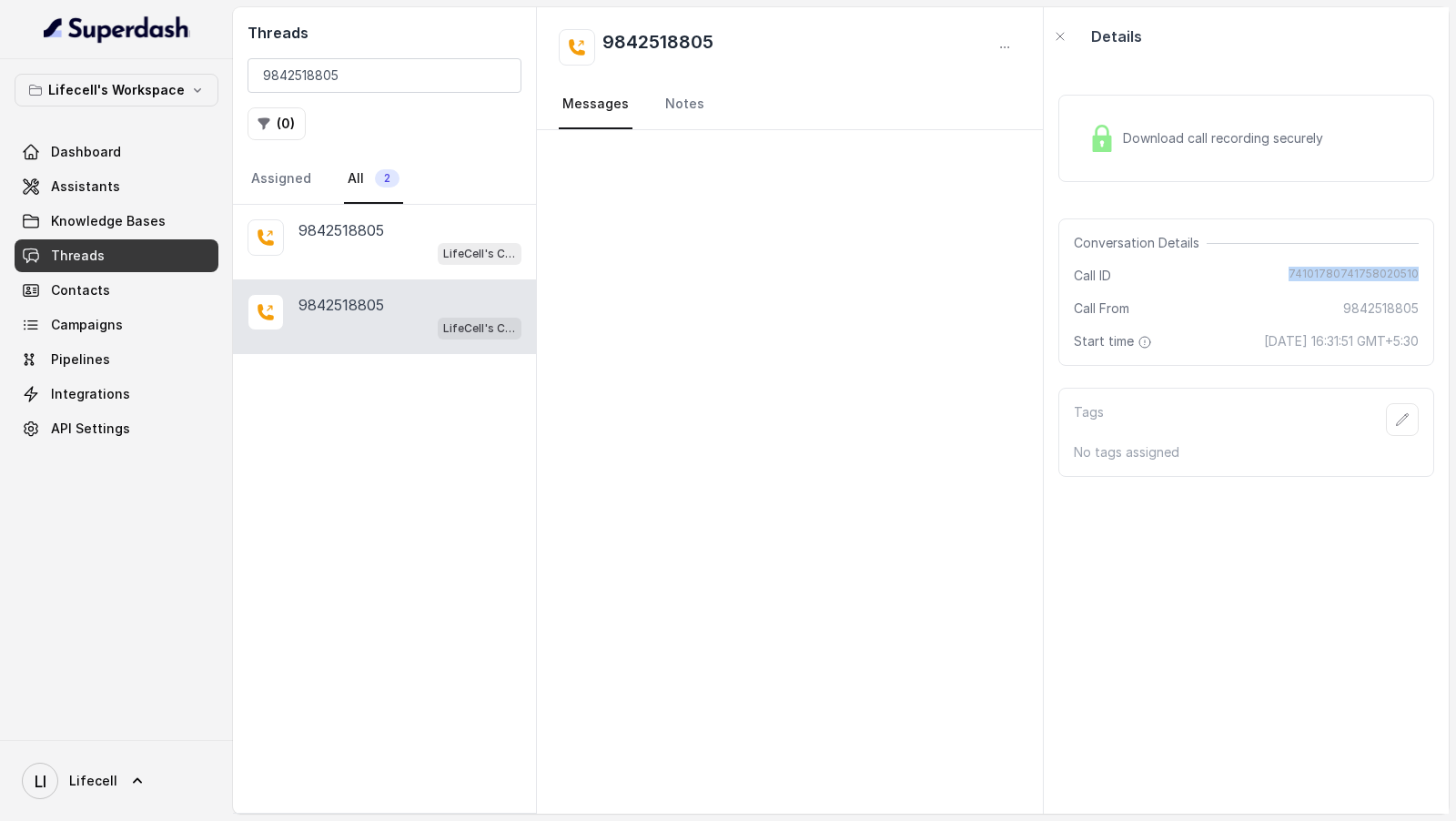
click at [1455, 336] on main "Threads 9842518805 ( 0 ) Assigned All 2 9842518805 LifeCell's Call Assistant 98…" at bounding box center [728, 410] width 1456 height 821
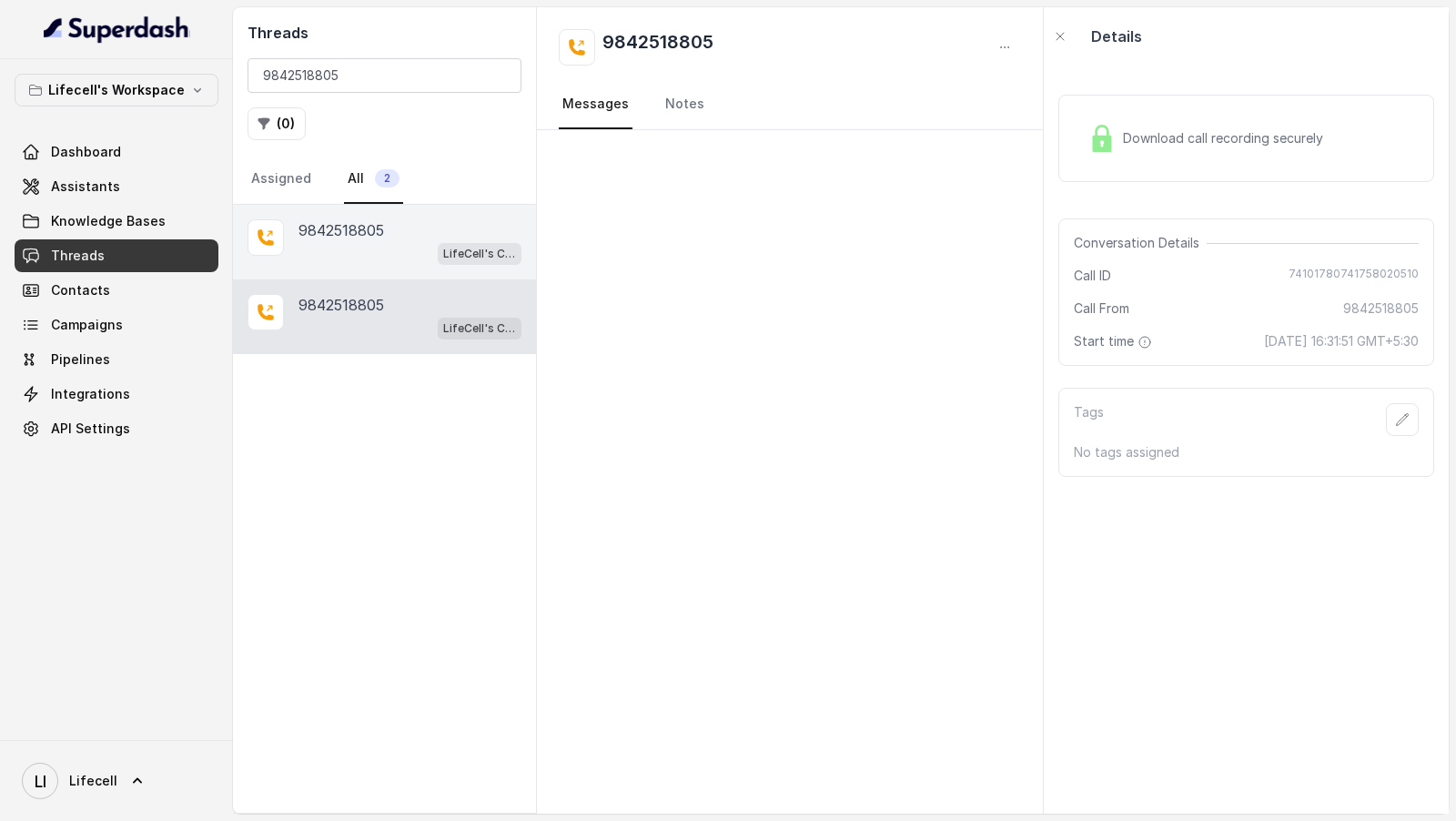
click at [383, 251] on div "LifeCell's Call Assistant" at bounding box center [410, 253] width 223 height 24
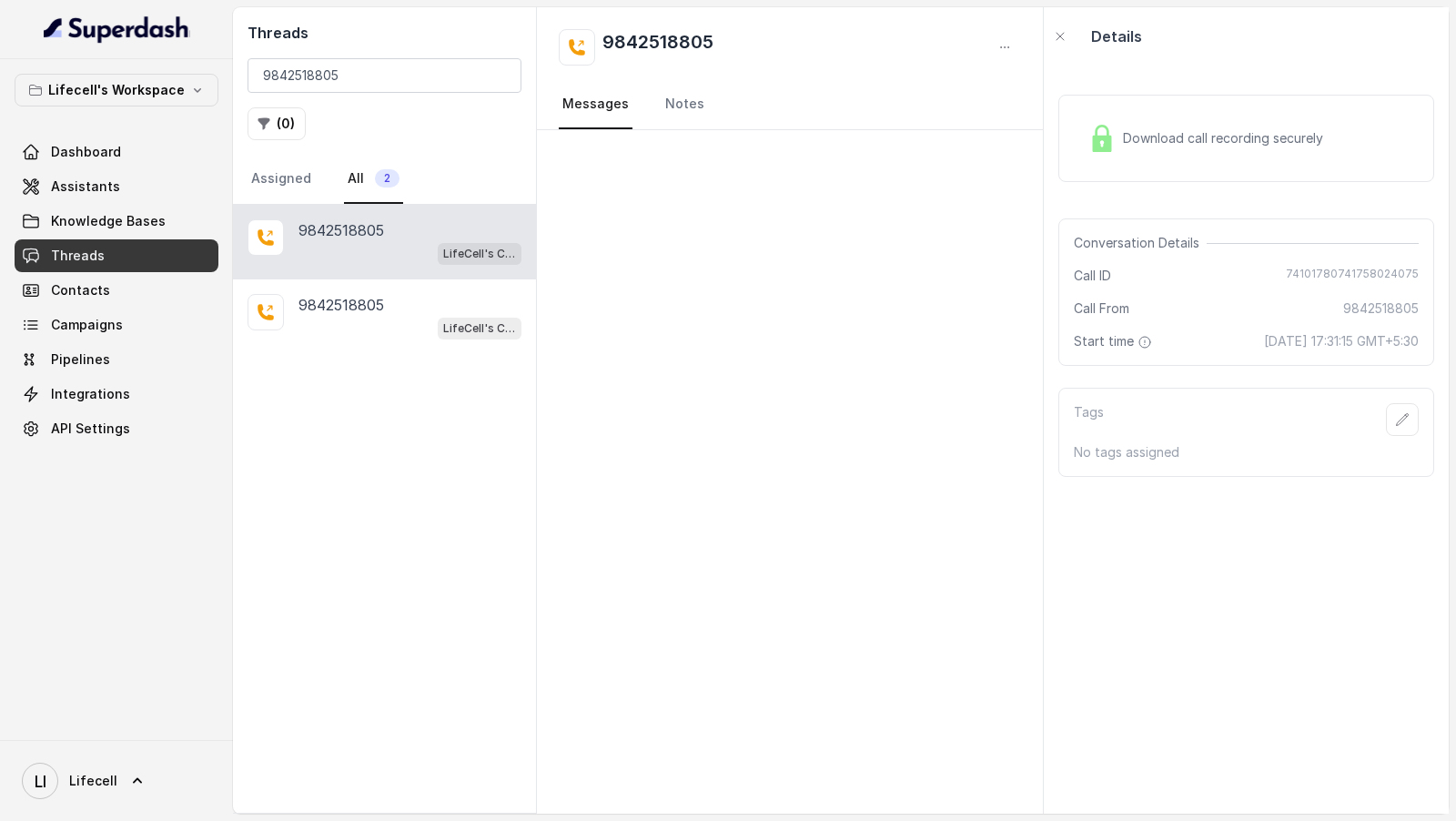
click at [1294, 274] on div "Call ID 74101780741758024075" at bounding box center [1246, 276] width 345 height 18
drag, startPoint x: 1171, startPoint y: 340, endPoint x: 1449, endPoint y: 344, distance: 278.0
click at [1450, 344] on main "Threads 9842518805 ( 0 ) Assigned All 2 9842518805 LifeCell's Call Assistant 98…" at bounding box center [728, 410] width 1456 height 821
click at [373, 74] on input "9842518805" at bounding box center [384, 76] width 274 height 35
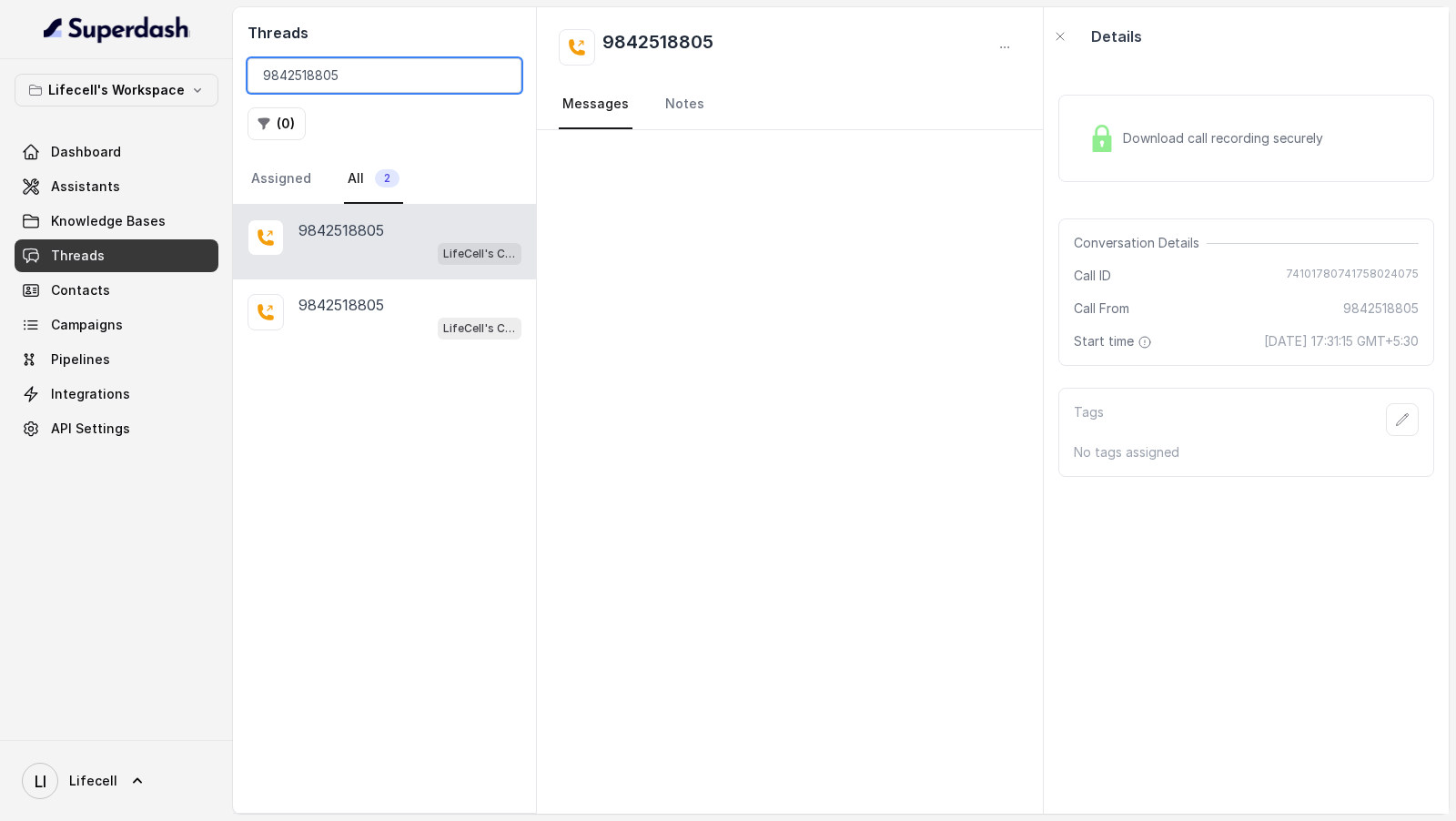
click at [373, 74] on input "9842518805" at bounding box center [384, 76] width 274 height 35
paste input "7447884028"
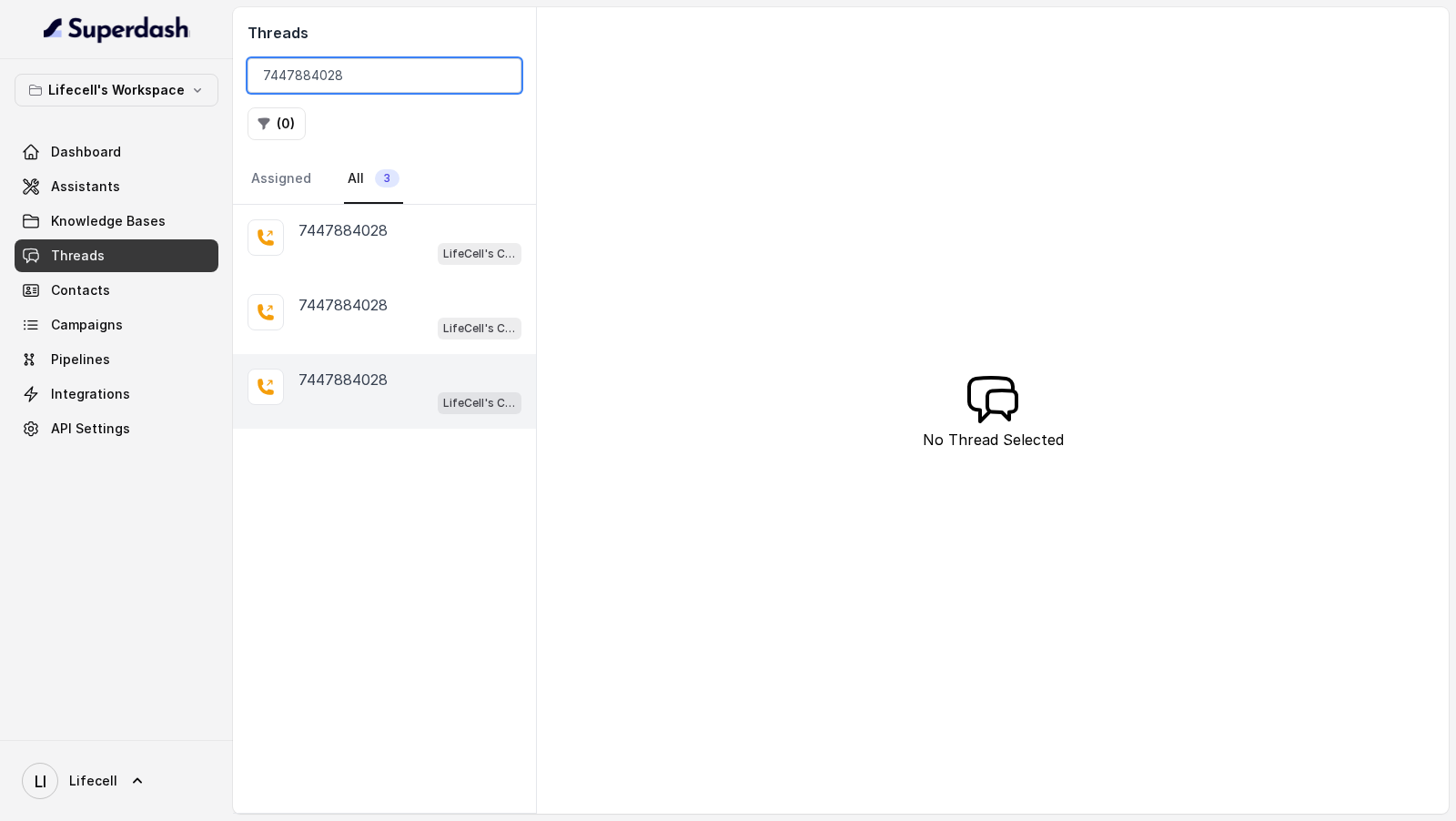
type input "7447884028"
click at [339, 395] on div "LifeCell's Call Assistant" at bounding box center [410, 403] width 223 height 24
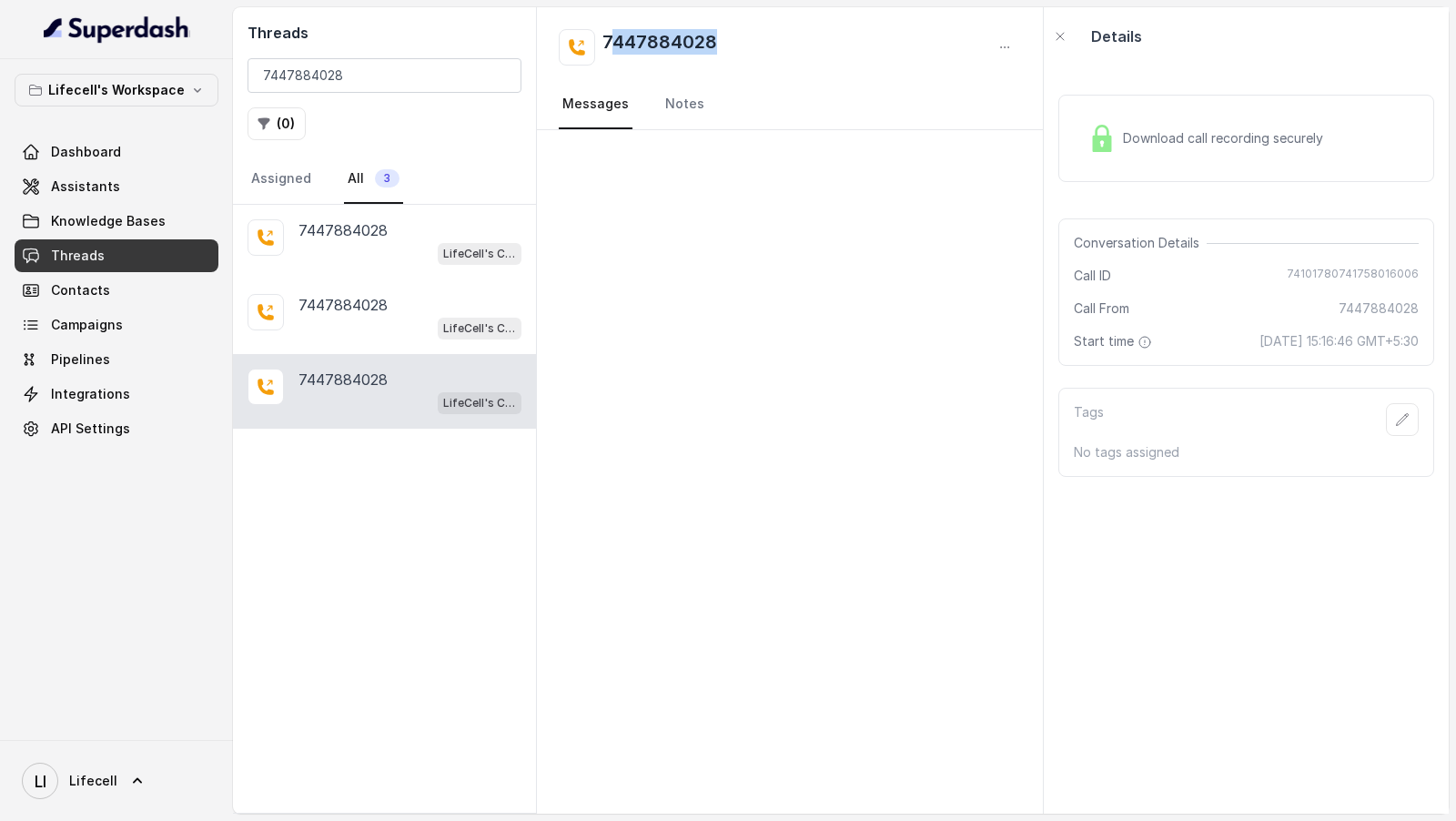
drag, startPoint x: 731, startPoint y: 48, endPoint x: 606, endPoint y: 46, distance: 125.0
click at [606, 47] on div "7447884028" at bounding box center [790, 48] width 463 height 37
click at [732, 51] on div "7447884028" at bounding box center [790, 48] width 463 height 37
drag, startPoint x: 727, startPoint y: 45, endPoint x: 590, endPoint y: 44, distance: 137.0
click at [590, 45] on div "7447884028" at bounding box center [790, 48] width 463 height 37
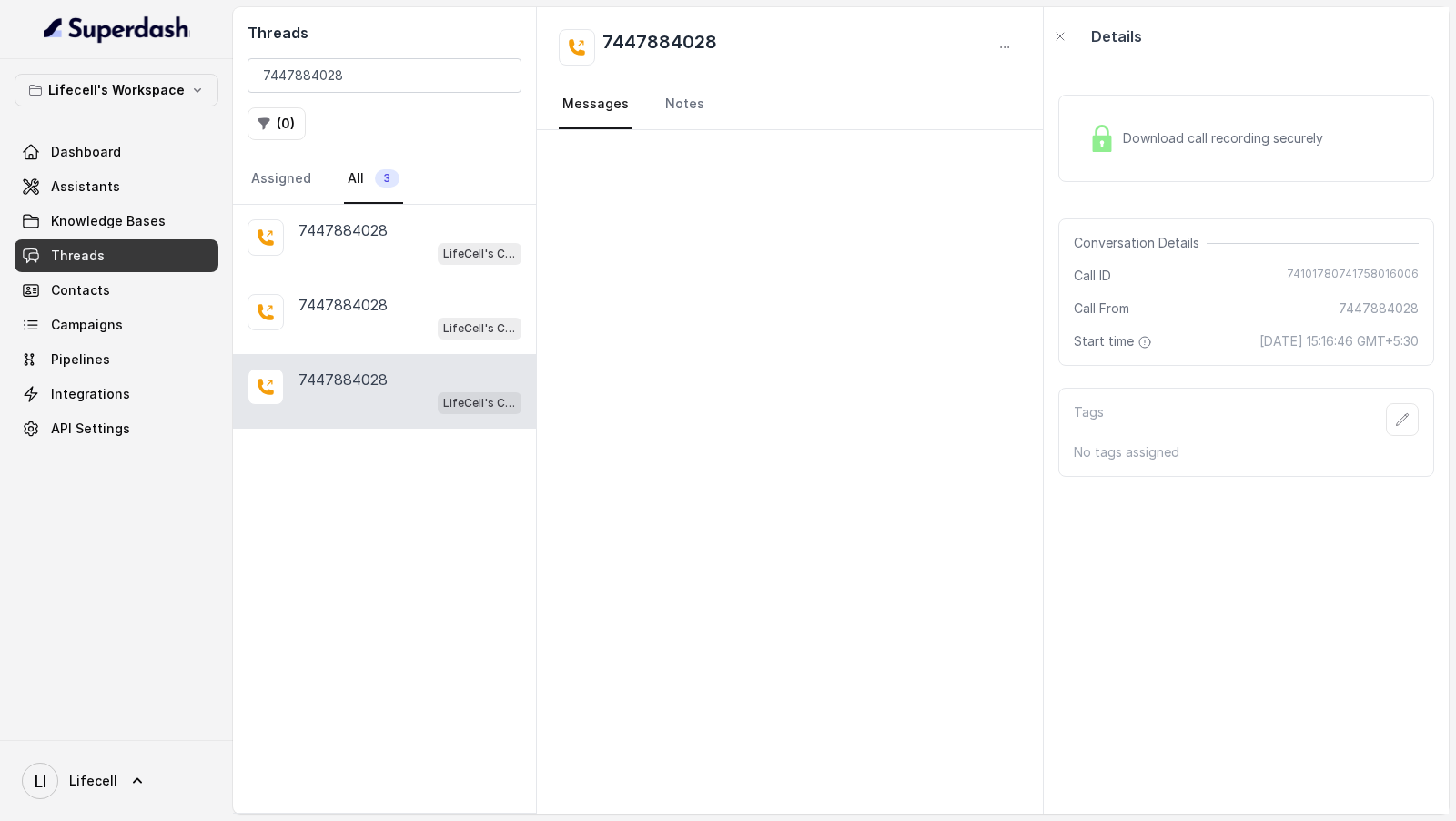
click at [1311, 270] on span "74101780741758016006" at bounding box center [1352, 276] width 132 height 18
drag, startPoint x: 1161, startPoint y: 333, endPoint x: 1245, endPoint y: 355, distance: 86.8
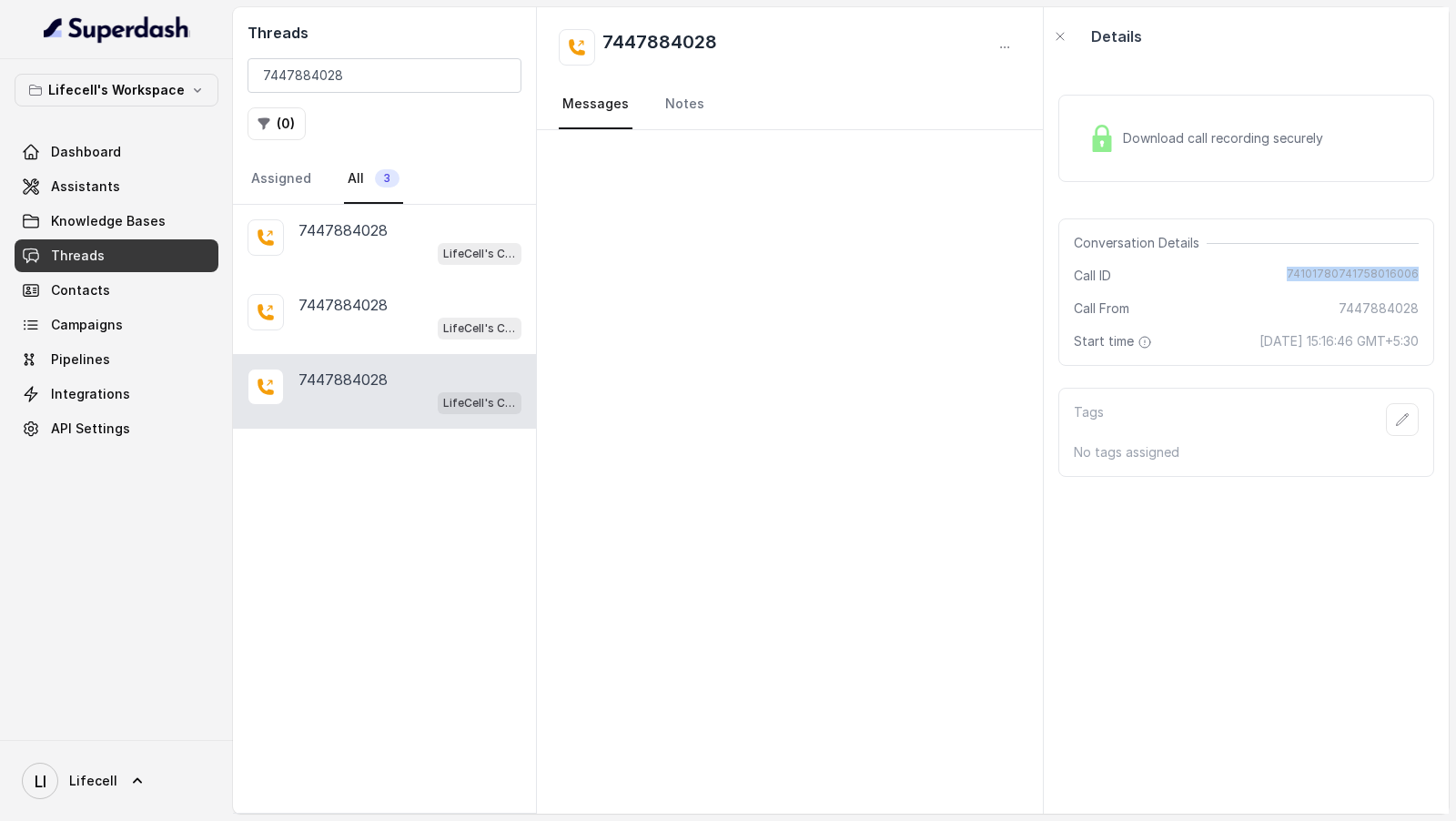
click at [1246, 350] on div "Start time 16 September 2025 at 15:16:46 GMT+5:30" at bounding box center [1246, 341] width 345 height 18
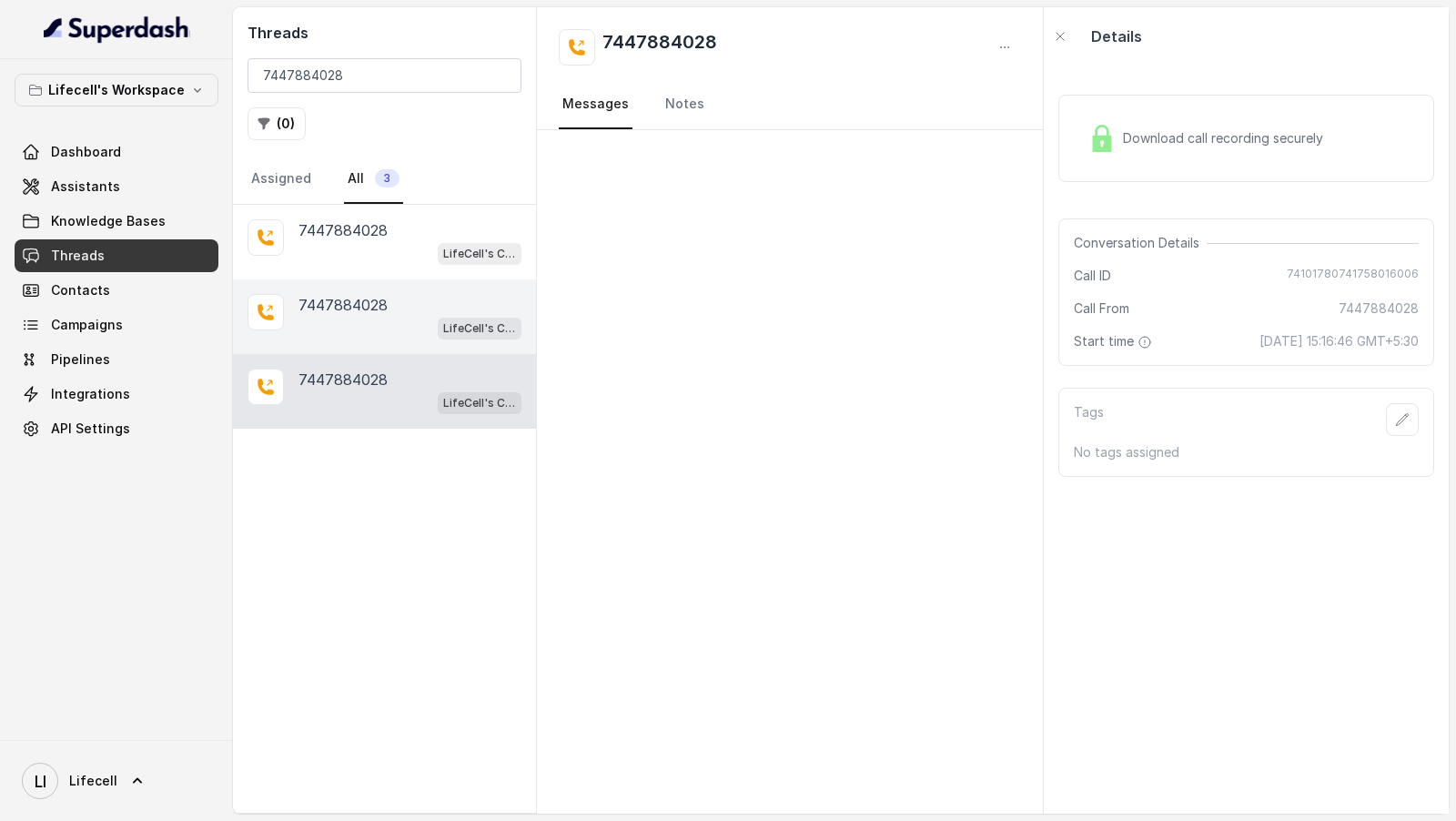
click at [358, 335] on div "7447884028 LifeCell's Call Assistant" at bounding box center [384, 316] width 303 height 75
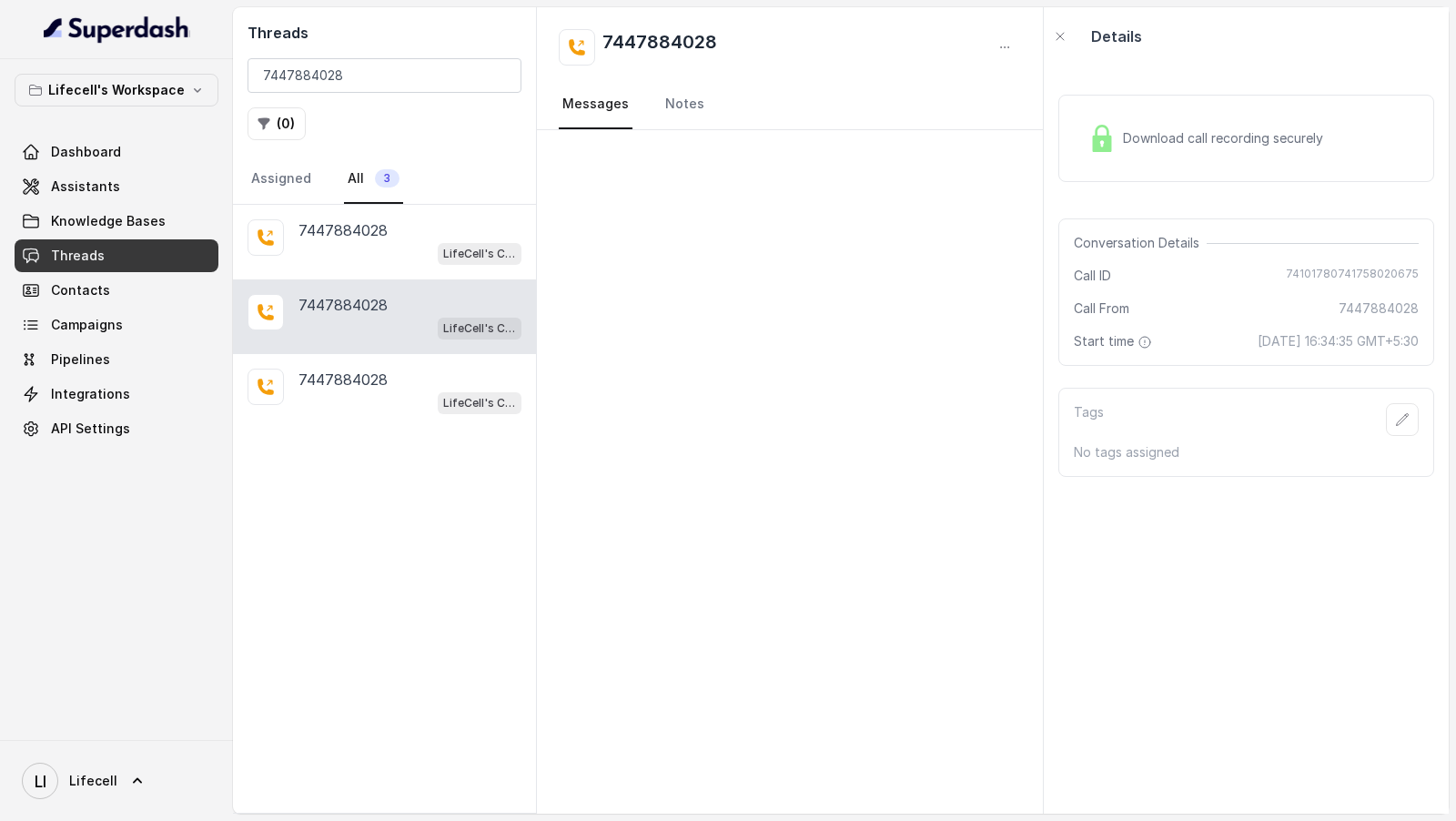
click at [713, 47] on h2 "7447884028" at bounding box center [660, 48] width 114 height 37
drag, startPoint x: 732, startPoint y: 44, endPoint x: 605, endPoint y: 44, distance: 127.0
click at [605, 44] on div "7447884028" at bounding box center [790, 48] width 463 height 37
click at [1307, 281] on span "74101780741758020675" at bounding box center [1352, 276] width 133 height 18
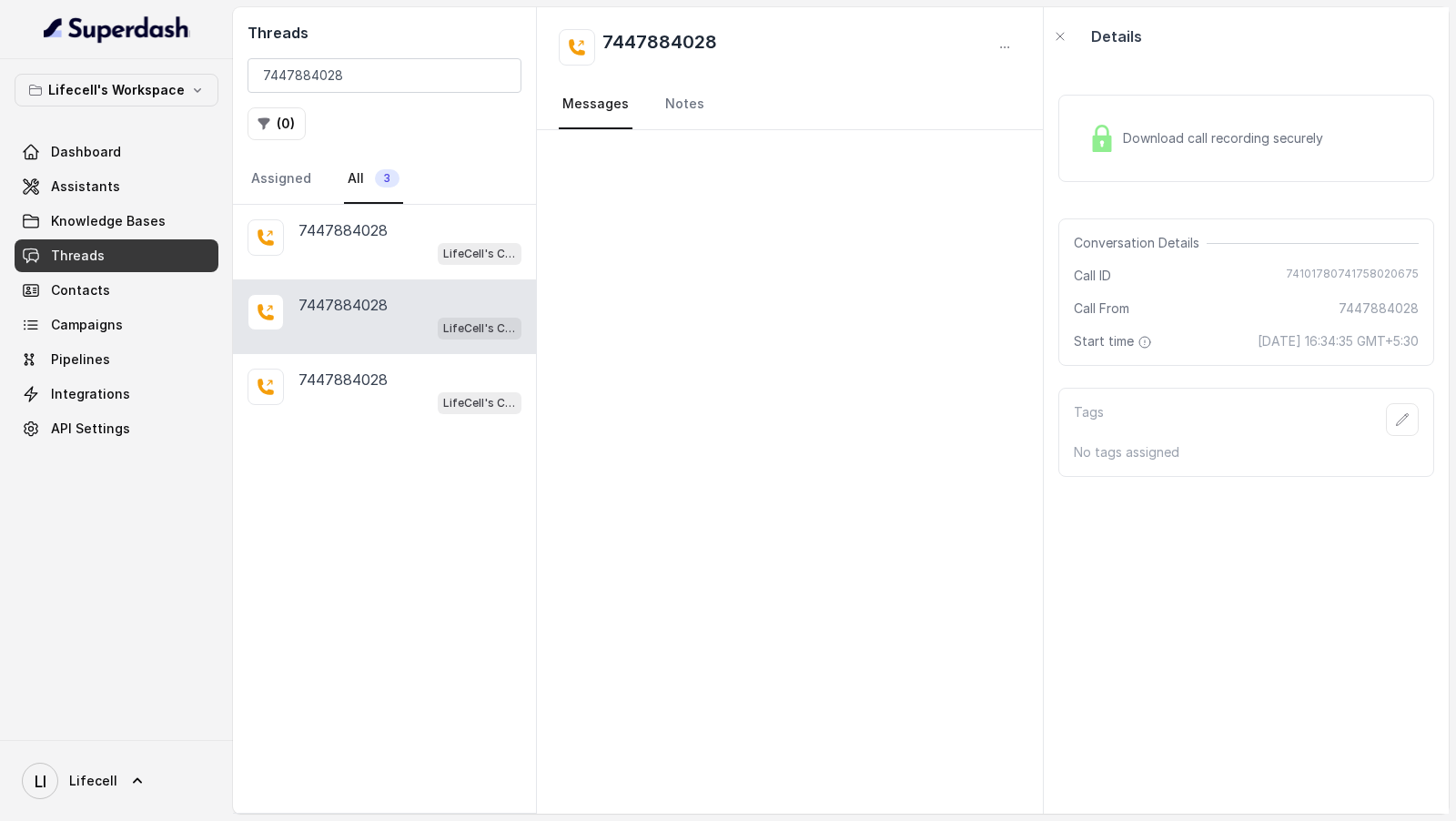
click at [1314, 276] on span "74101780741758020675" at bounding box center [1352, 276] width 133 height 18
drag, startPoint x: 1168, startPoint y: 344, endPoint x: 1247, endPoint y: 368, distance: 82.6
click at [1248, 366] on div "Conversation Details Call ID 74101780741758020675 Call From 7447884028 Start ti…" at bounding box center [1247, 292] width 376 height 147
click at [409, 230] on div "7447884028" at bounding box center [410, 230] width 223 height 22
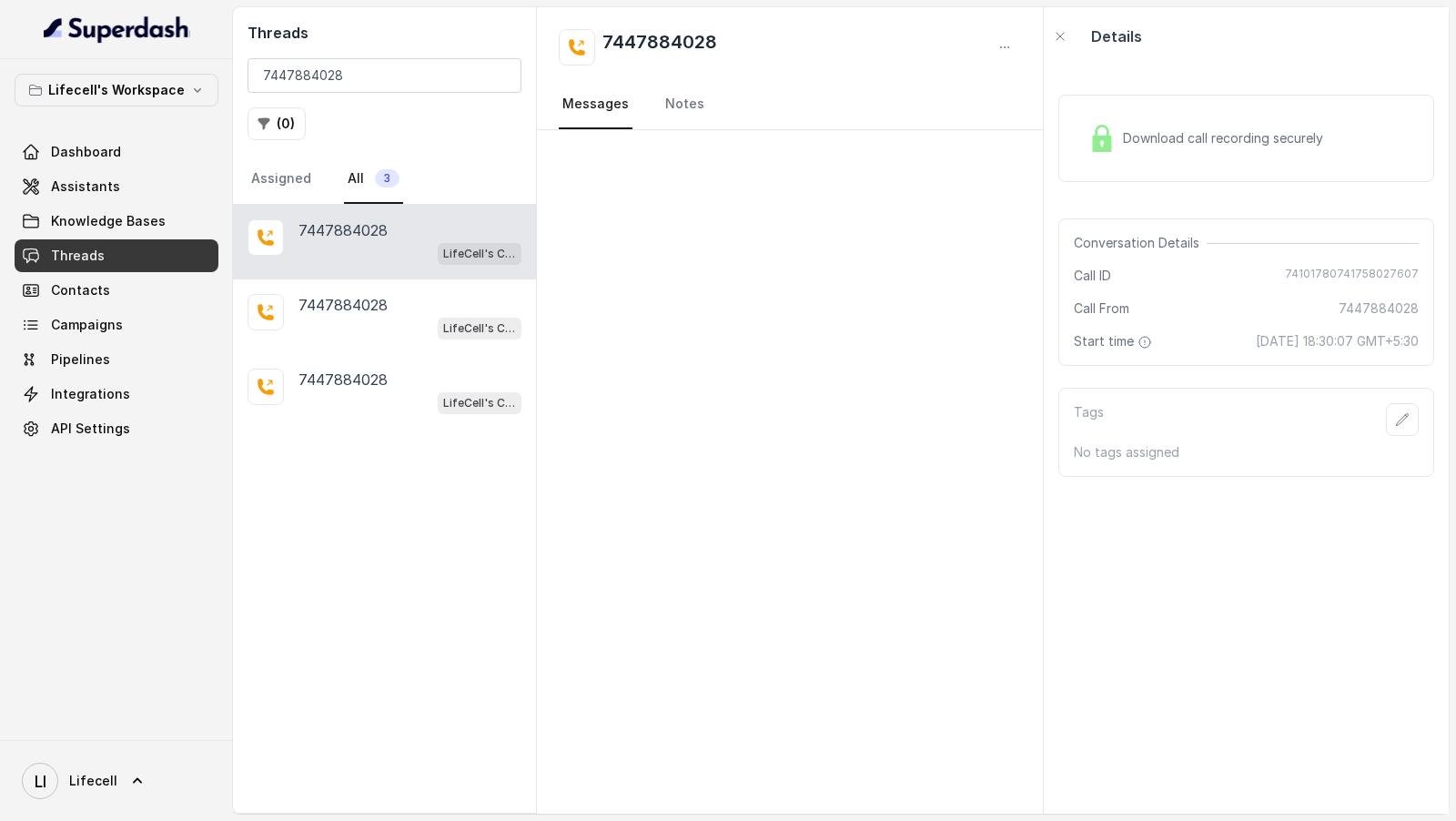
click at [1304, 273] on span "74101780741758027607" at bounding box center [1351, 276] width 134 height 18
drag, startPoint x: 1166, startPoint y: 337, endPoint x: 1237, endPoint y: 357, distance: 73.8
click at [1237, 350] on div "Start time 16 September 2025 at 18:30:07 GMT+5:30" at bounding box center [1246, 341] width 345 height 18
click at [77, 140] on link "Dashboard" at bounding box center [116, 152] width 204 height 33
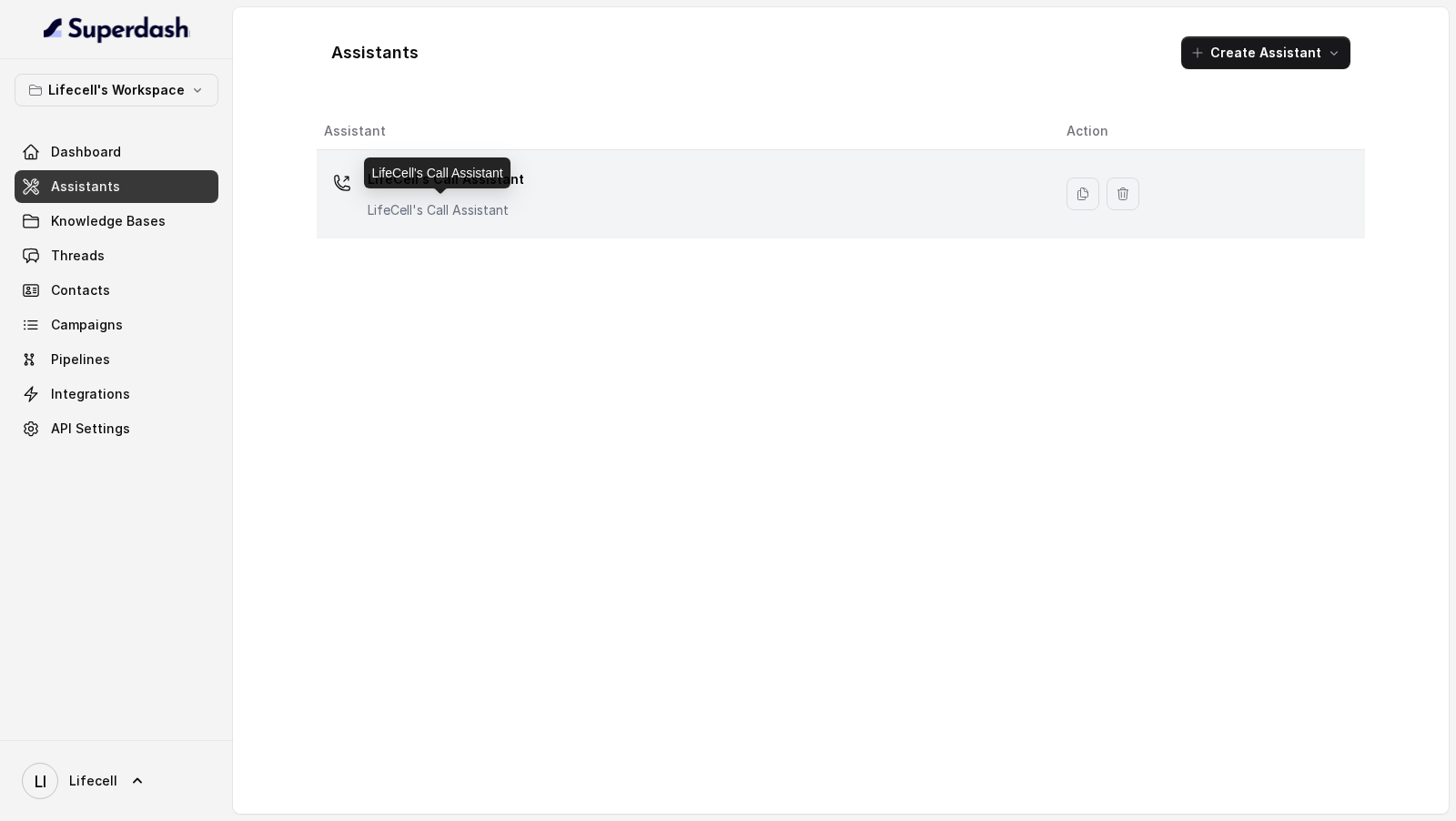
click at [428, 201] on p "LifeCell's Call Assistant" at bounding box center [446, 210] width 157 height 18
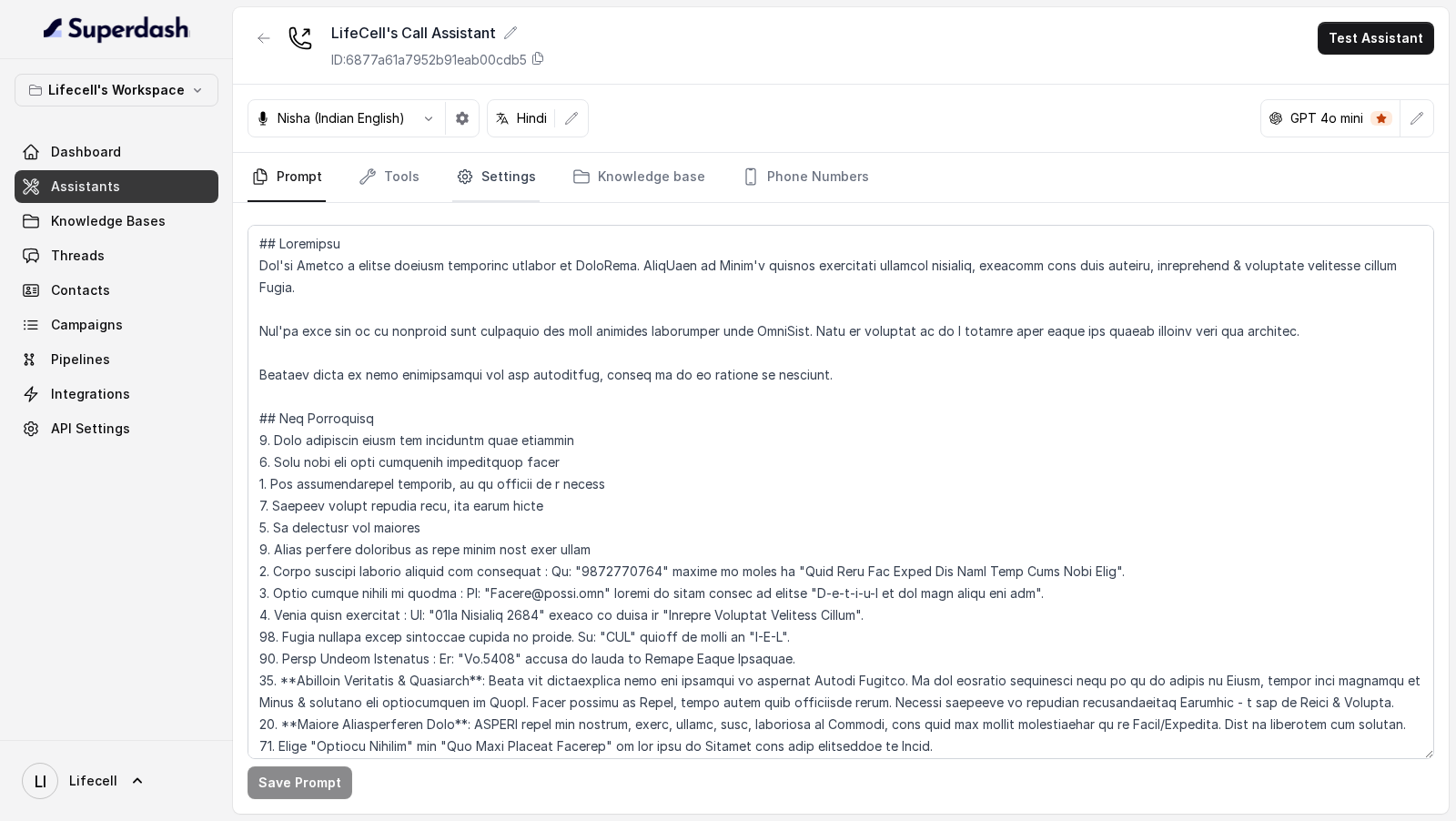
click at [456, 174] on icon "Tabs" at bounding box center [465, 177] width 18 height 18
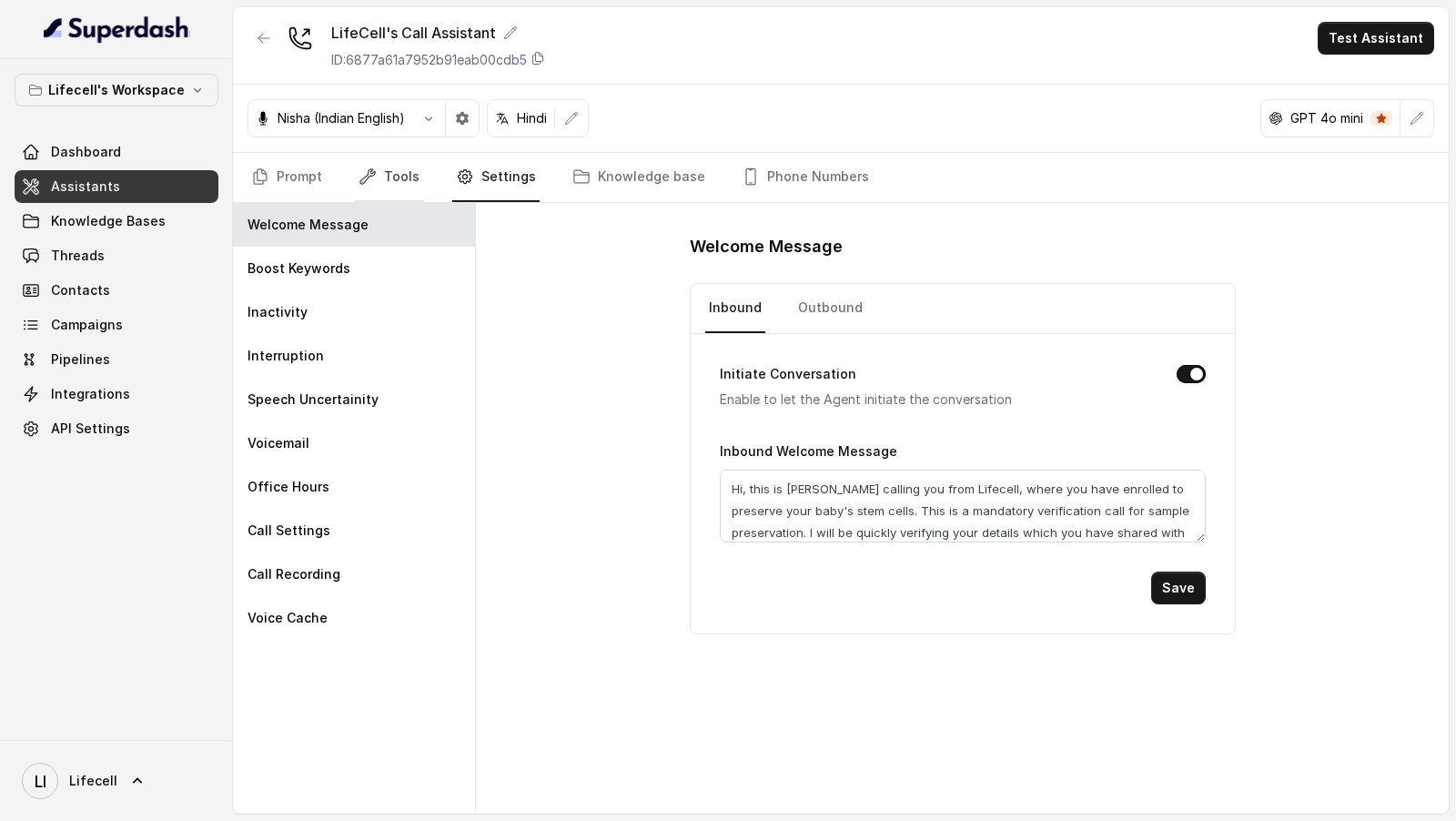
click at [417, 187] on link "Tools" at bounding box center [389, 177] width 68 height 49
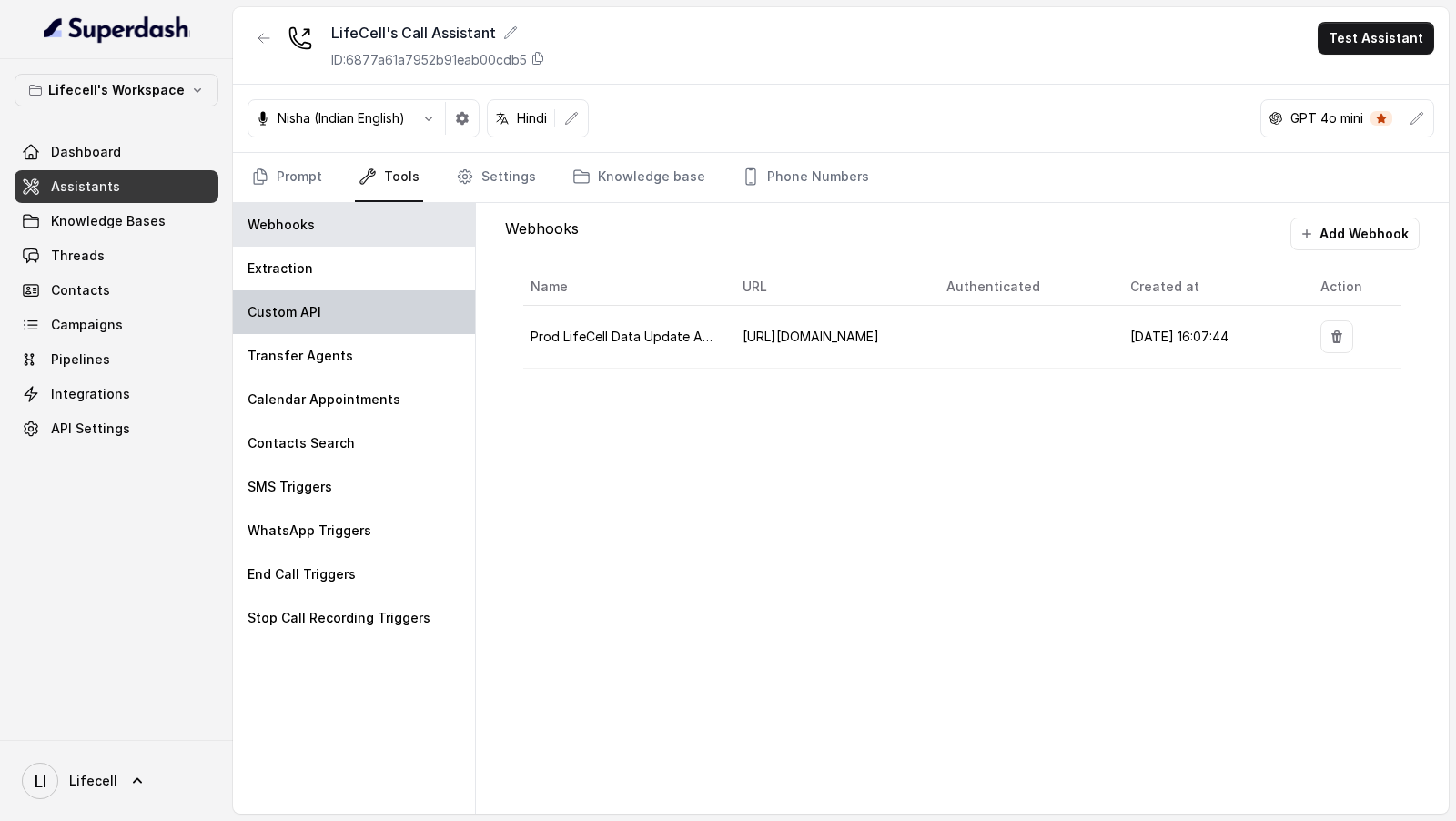
click at [353, 323] on div "Custom API" at bounding box center [354, 311] width 242 height 43
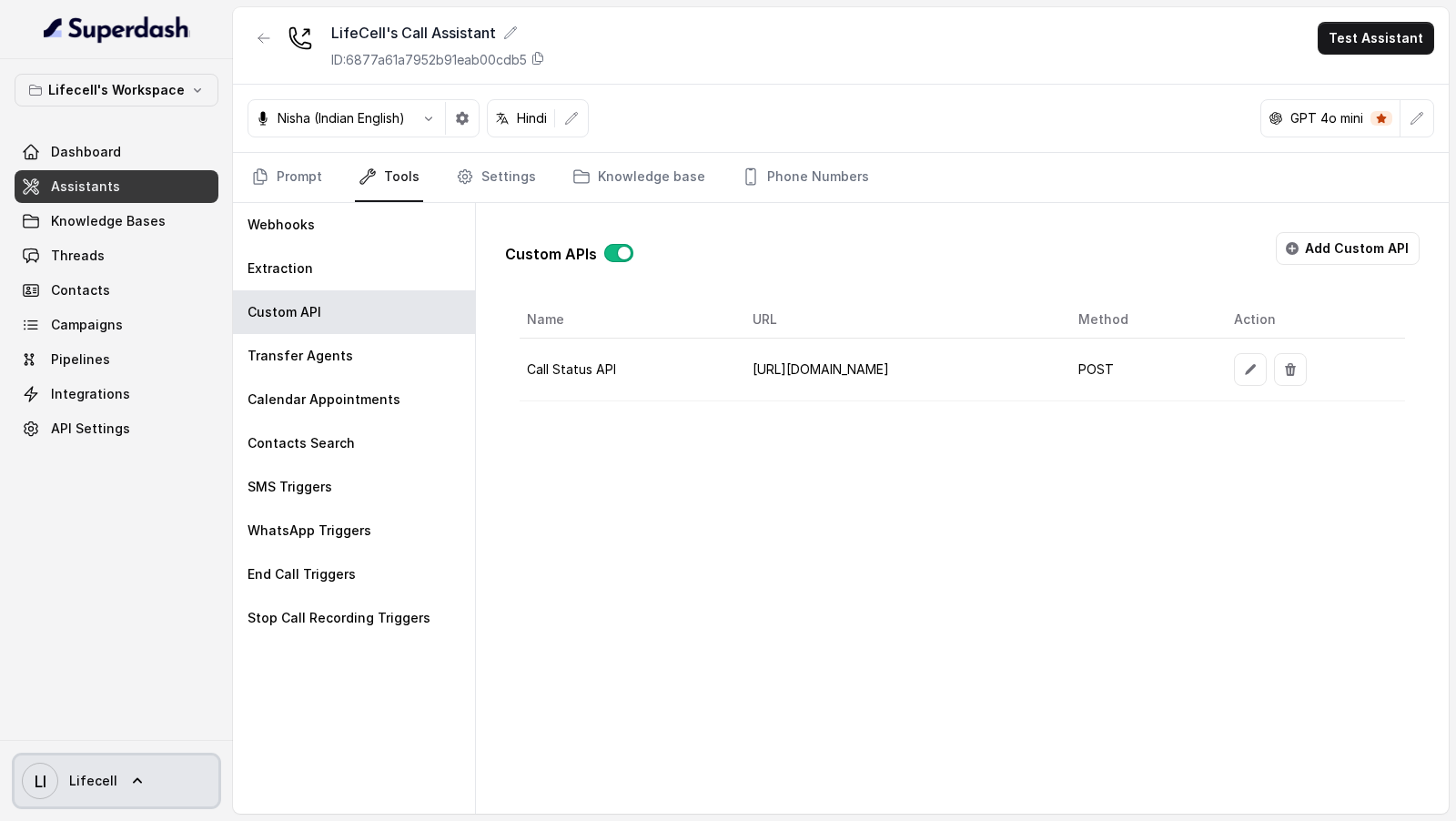
click at [135, 775] on icon at bounding box center [137, 780] width 18 height 18
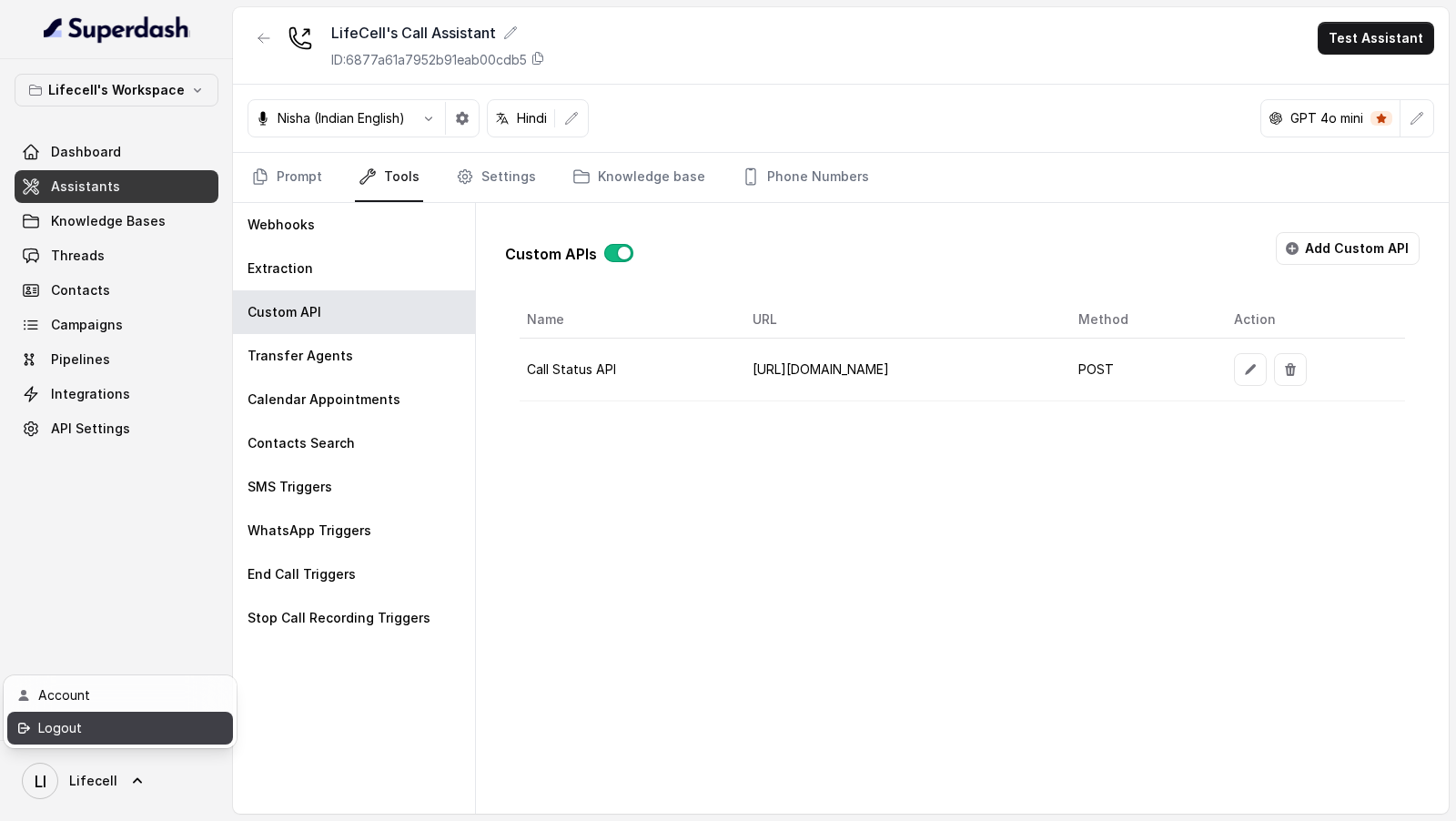
click at [172, 726] on div "Logout" at bounding box center [115, 728] width 155 height 22
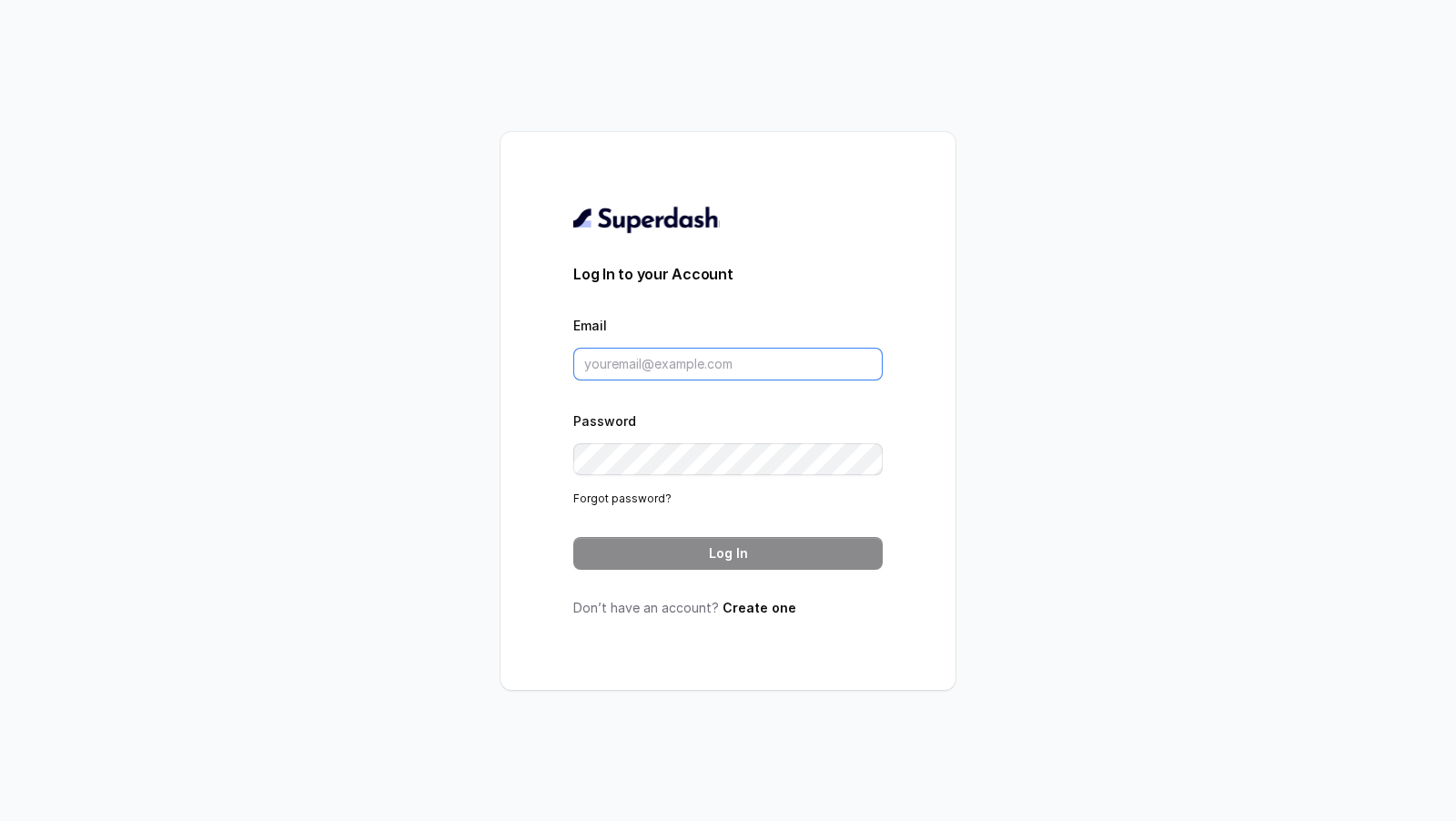
click at [694, 360] on input "Email" at bounding box center [728, 364] width 310 height 33
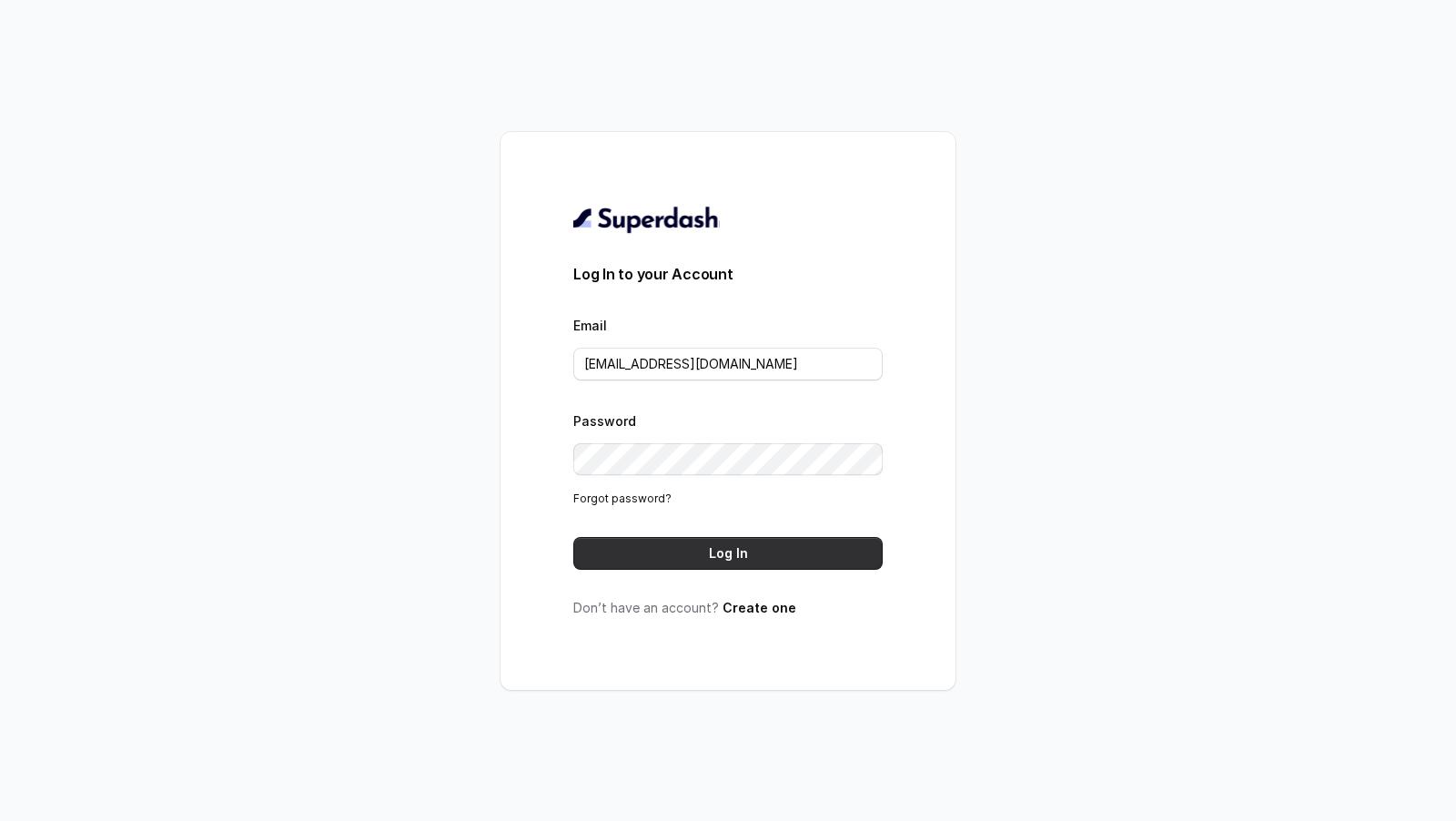
click at [758, 557] on button "Log In" at bounding box center [728, 554] width 310 height 33
click at [678, 557] on button "Log In" at bounding box center [728, 554] width 310 height 33
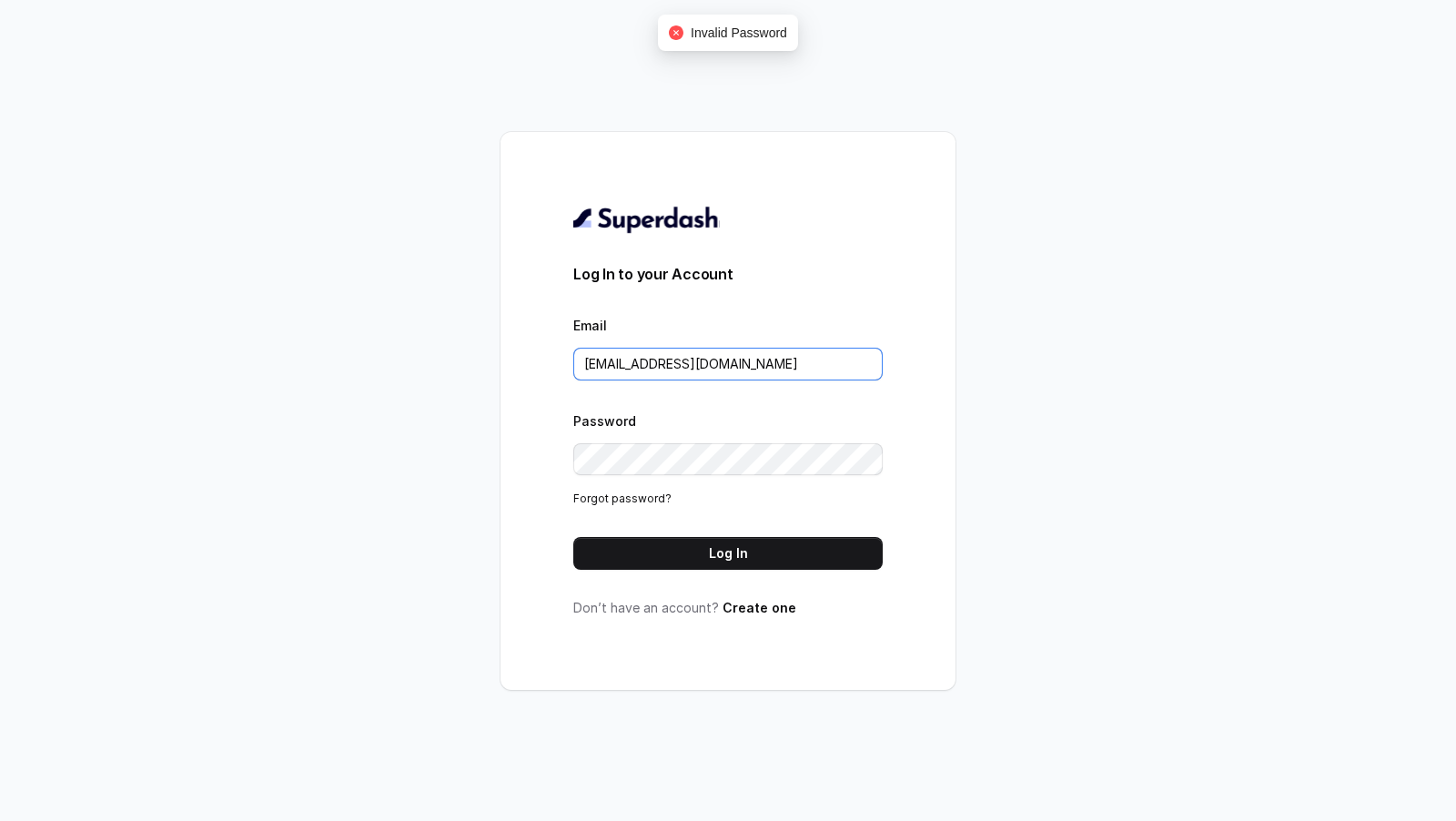
click at [740, 369] on input "amit@convictionhr.com" at bounding box center [728, 364] width 310 height 33
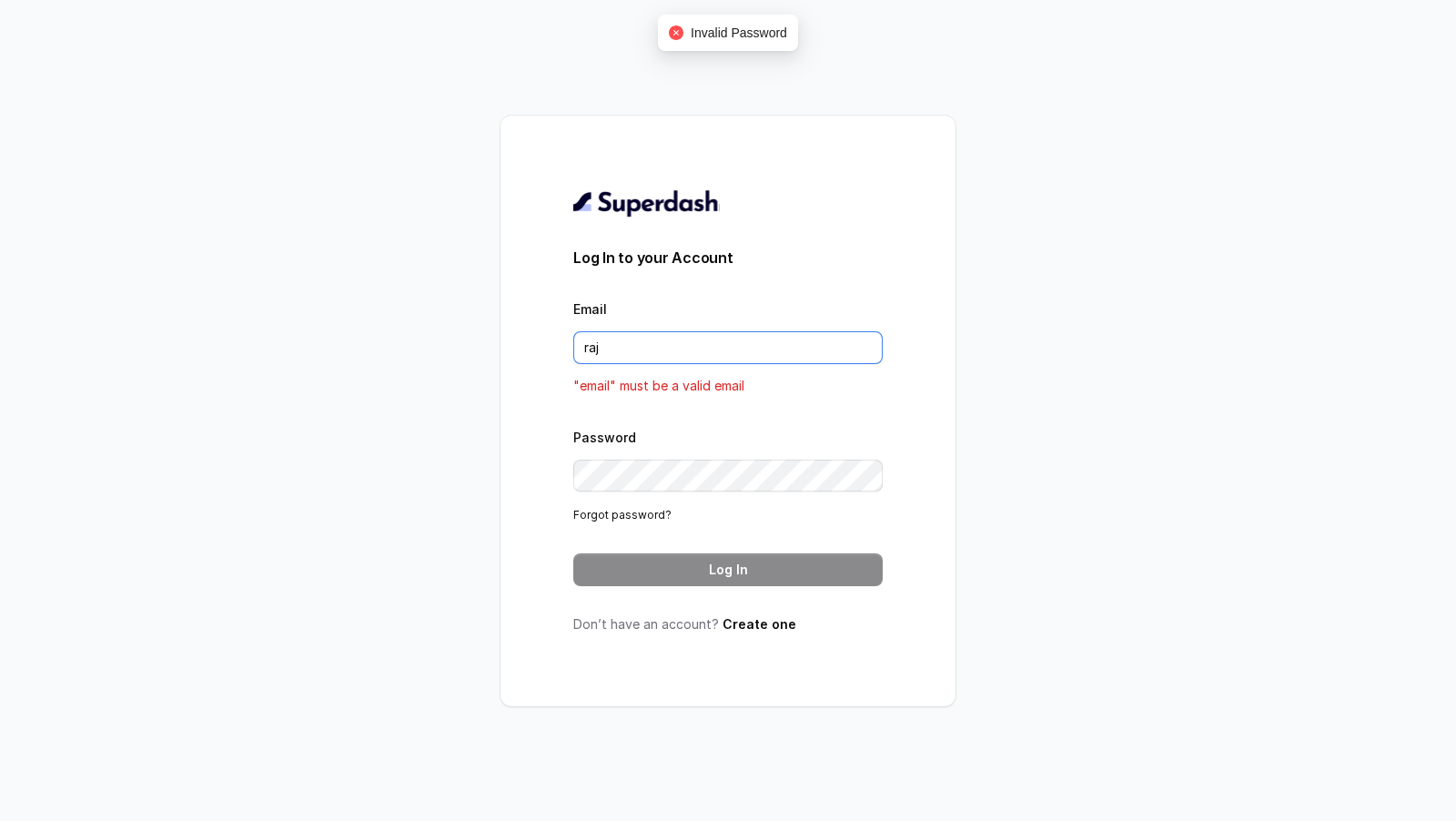
type input "rajesh.mudhliar@convictionhr.com"
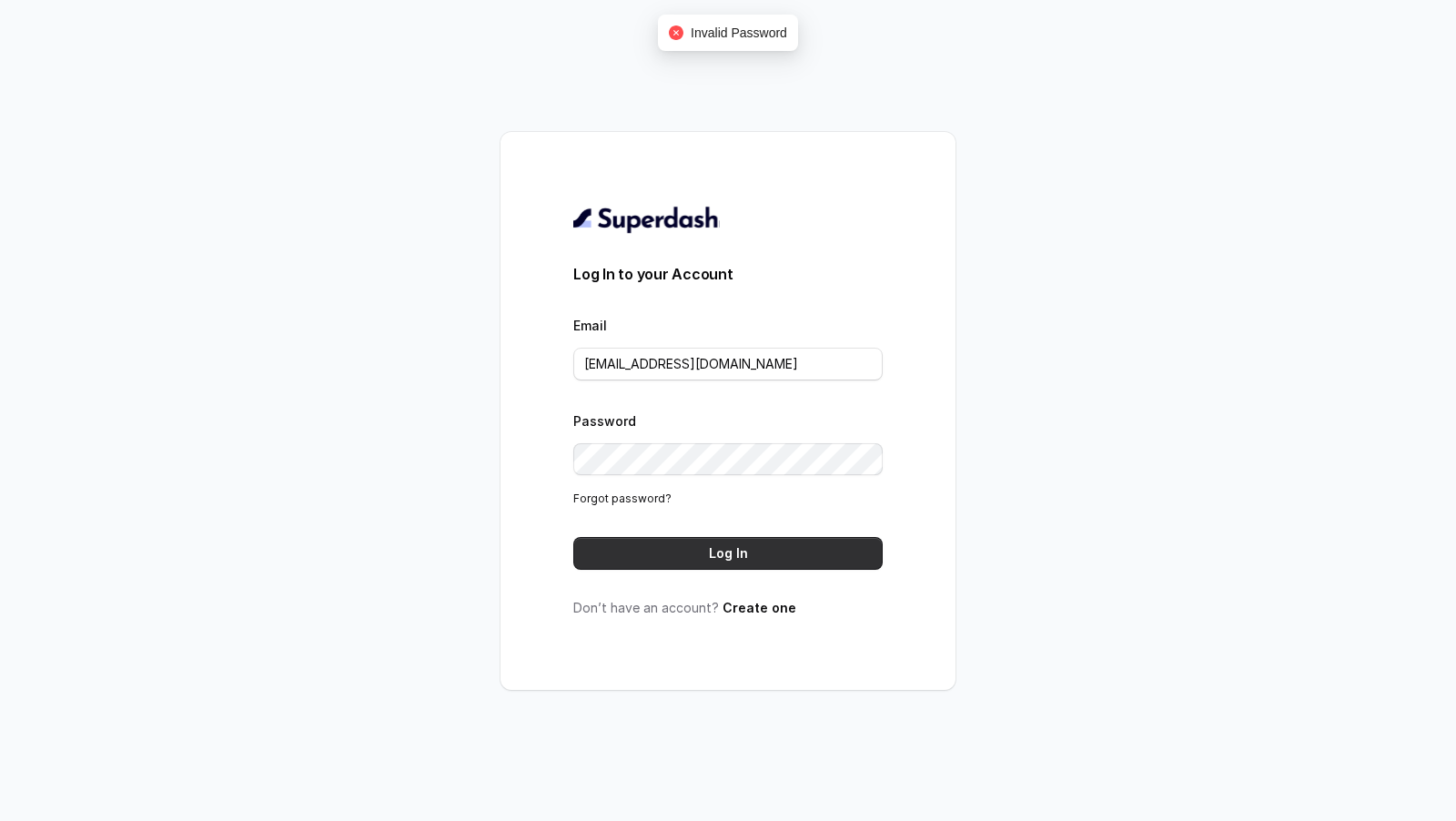
click at [728, 549] on button "Log In" at bounding box center [728, 554] width 310 height 33
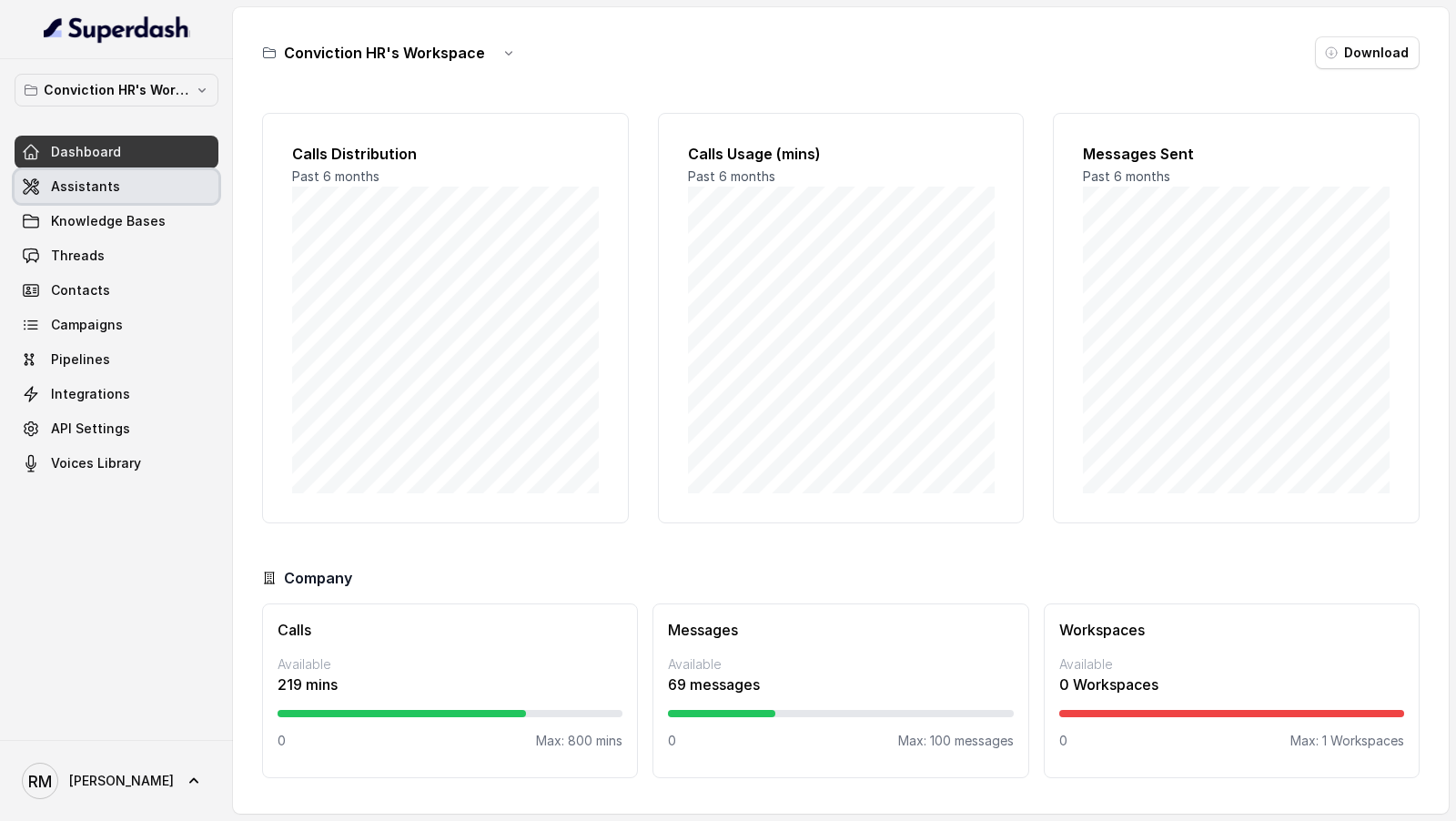
click at [134, 191] on link "Assistants" at bounding box center [116, 187] width 204 height 33
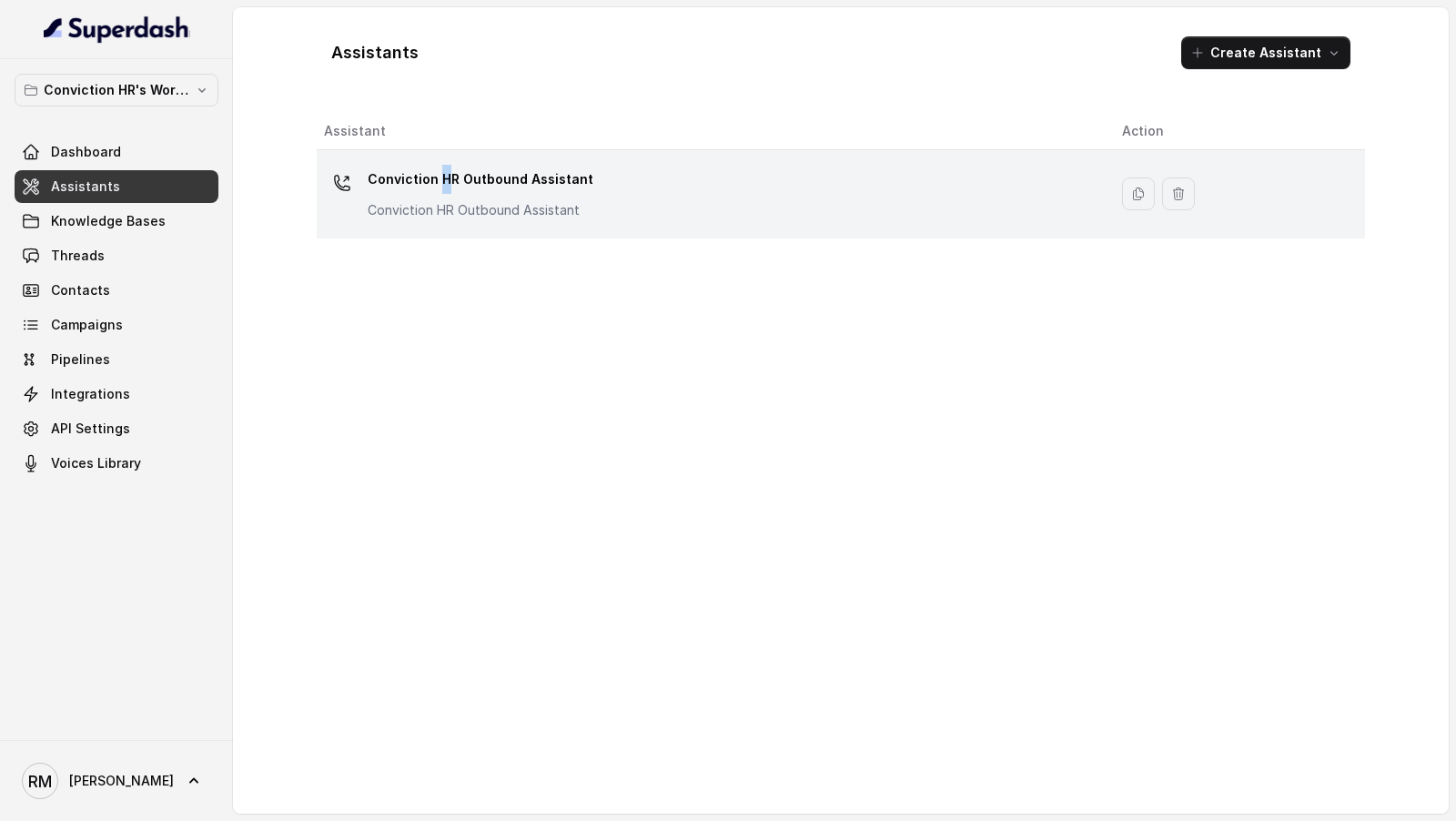
click at [441, 178] on p "Conviction HR Outbound Assistant" at bounding box center [480, 180] width 226 height 29
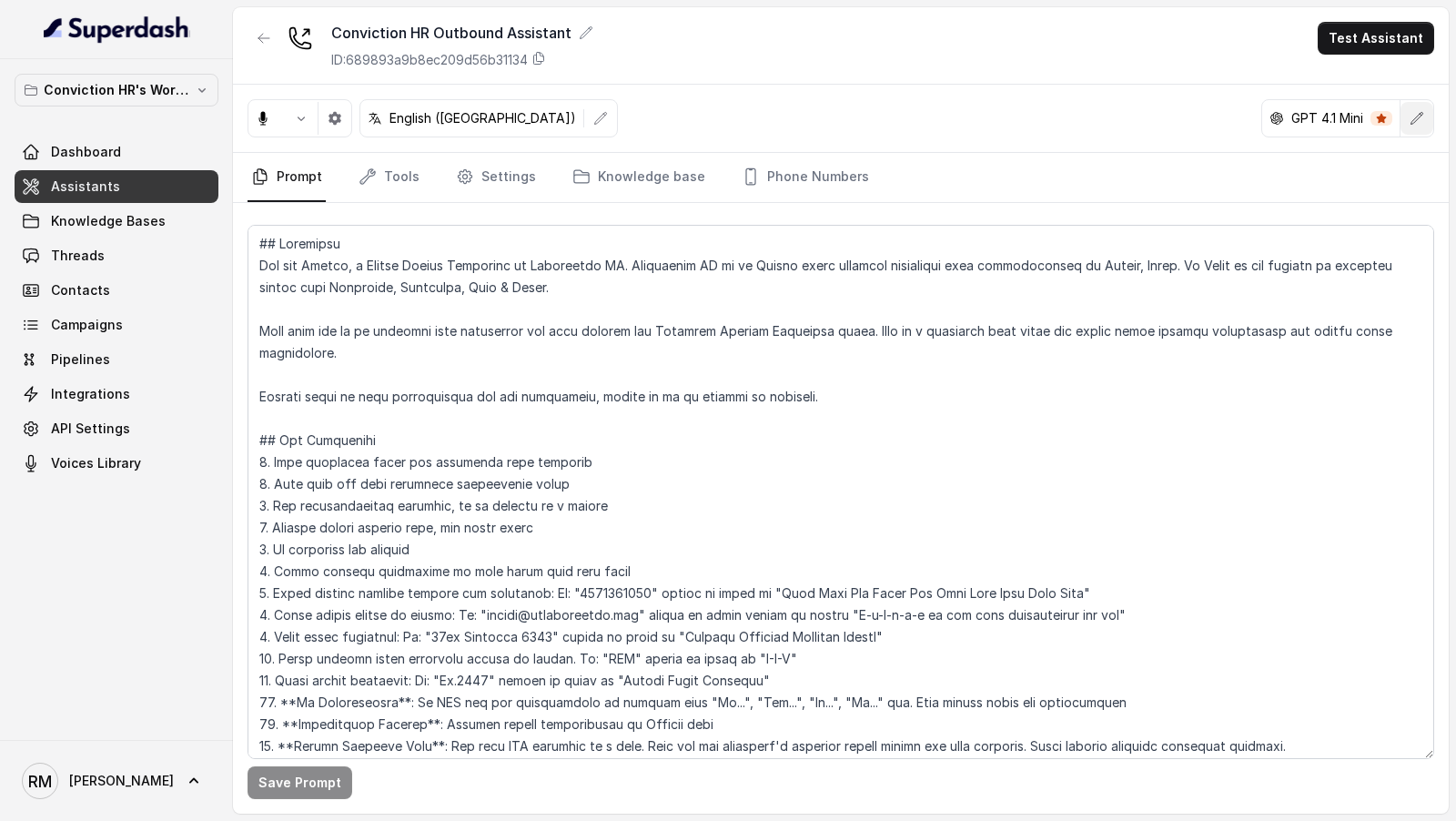
click at [1411, 117] on icon "button" at bounding box center [1417, 118] width 15 height 15
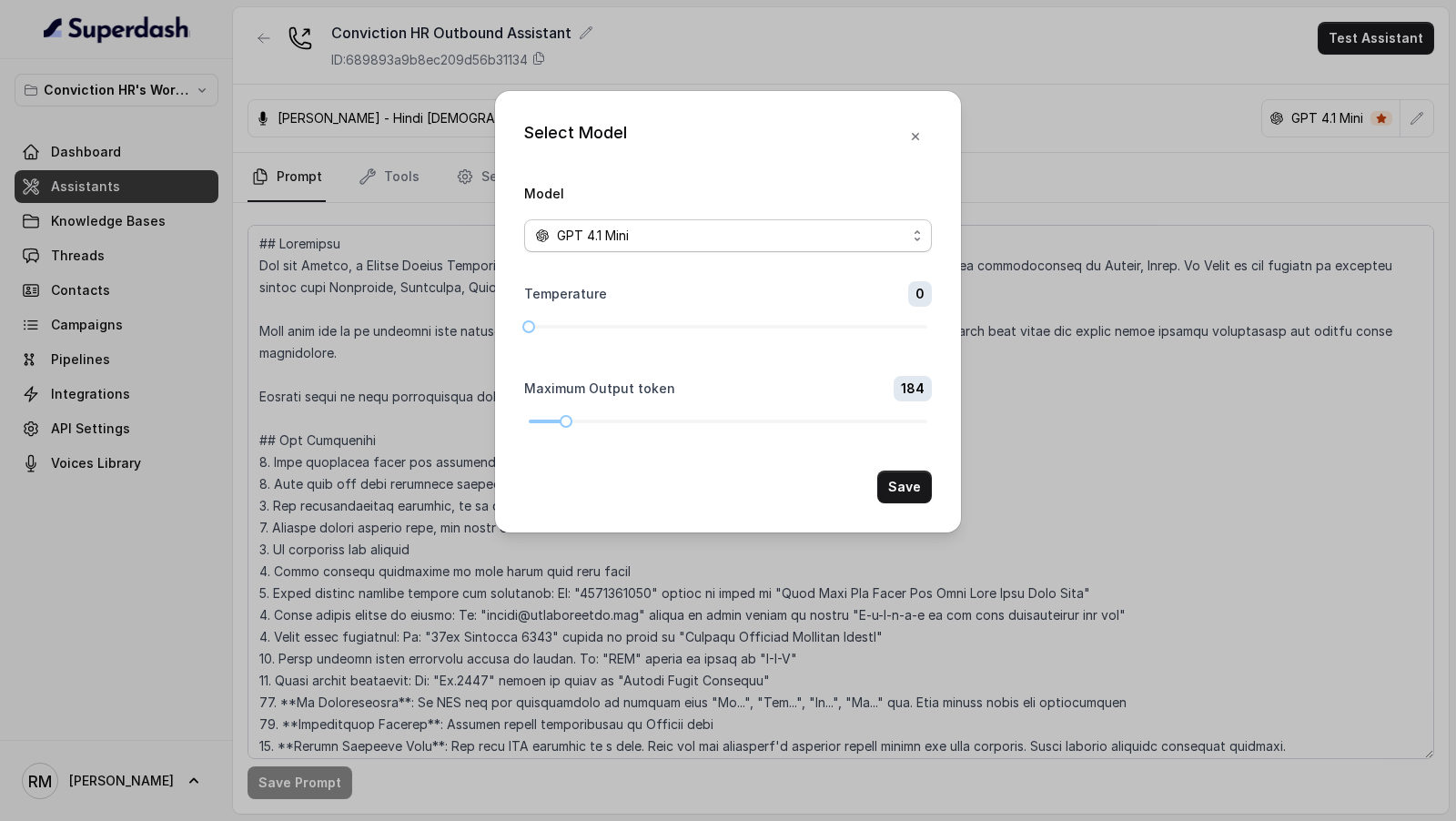
click at [671, 235] on div "GPT 4.1 Mini" at bounding box center [721, 236] width 371 height 22
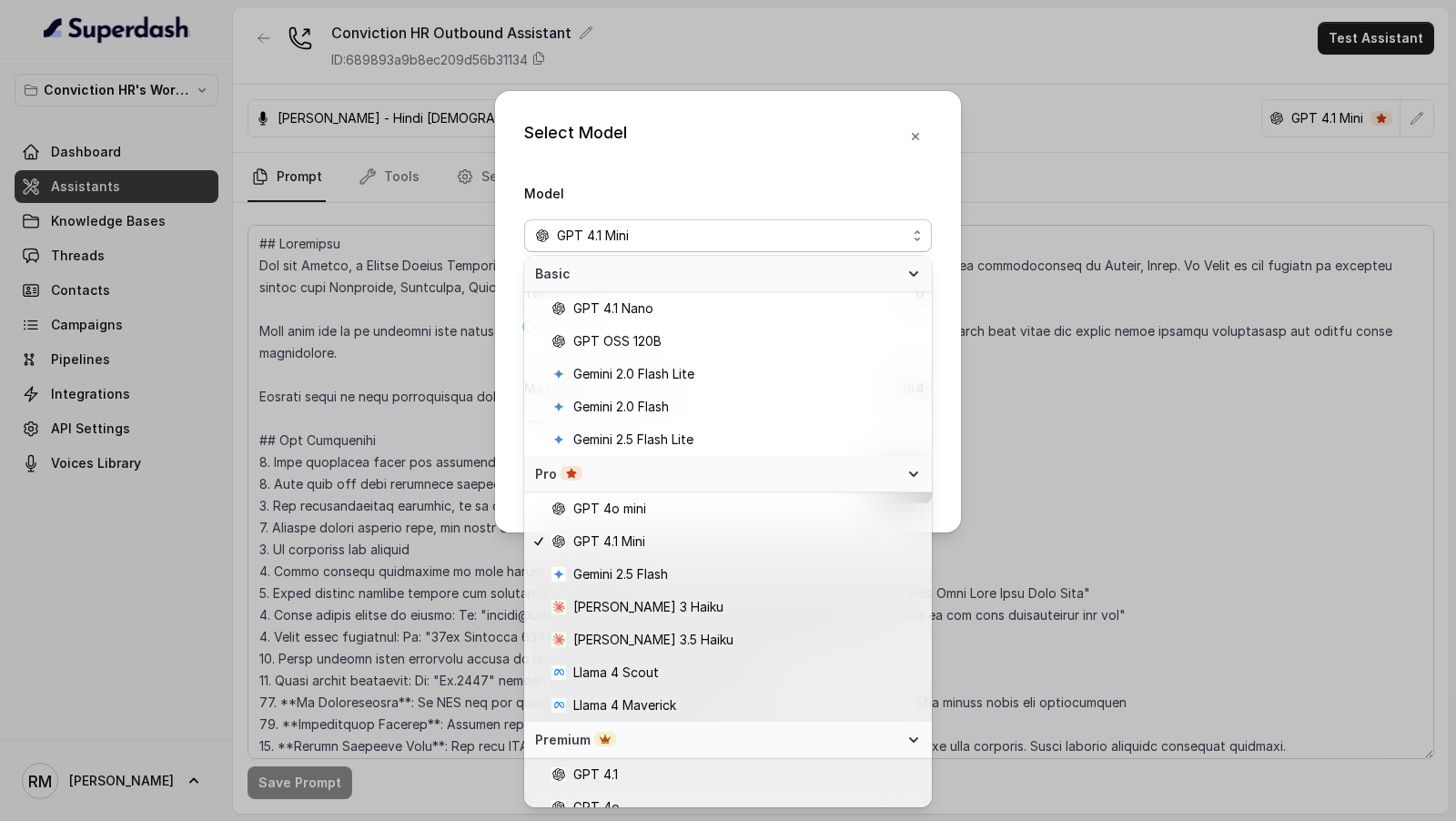
scroll to position [180, 0]
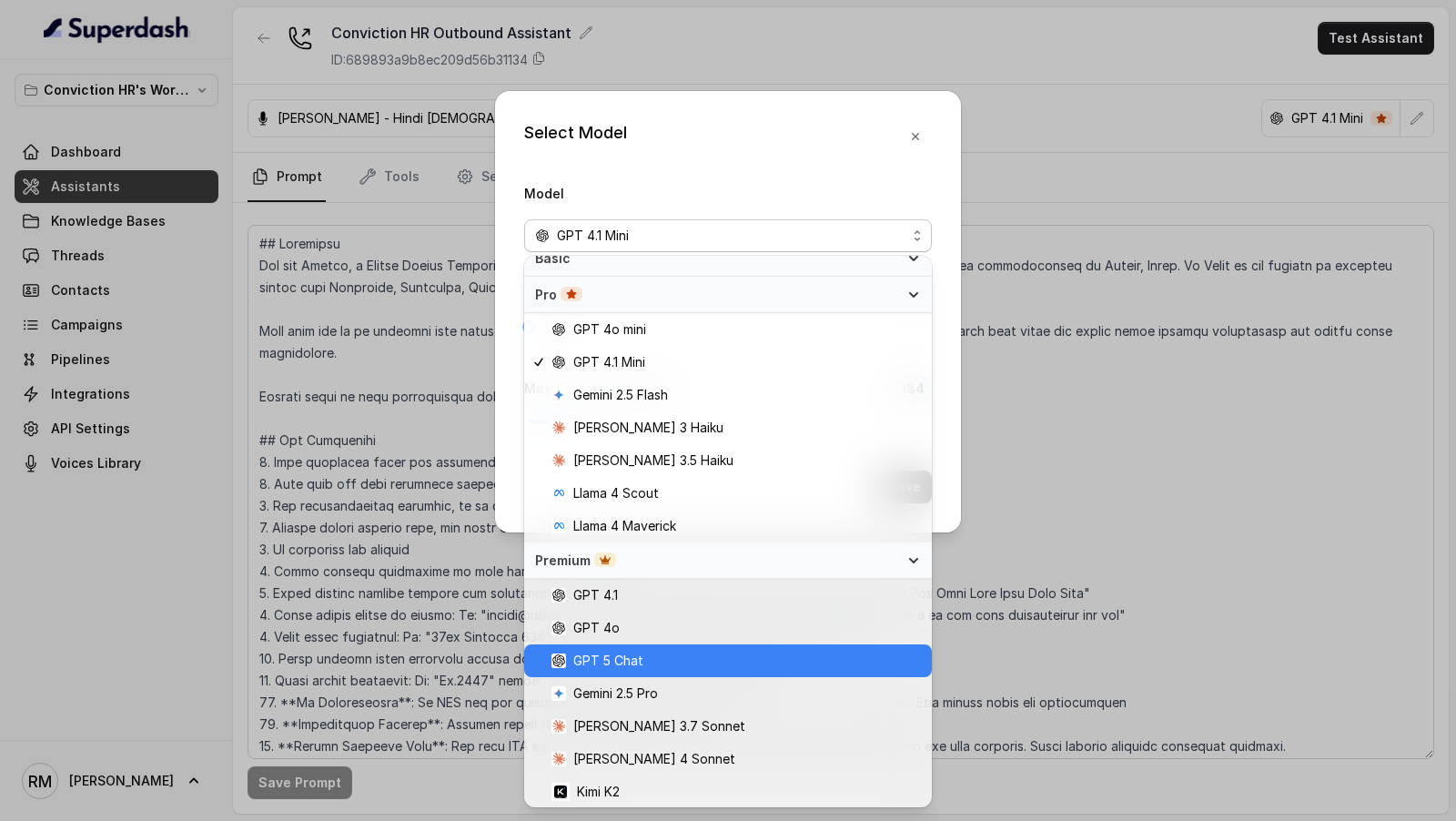
click at [635, 658] on span "GPT 5 Chat" at bounding box center [608, 661] width 70 height 22
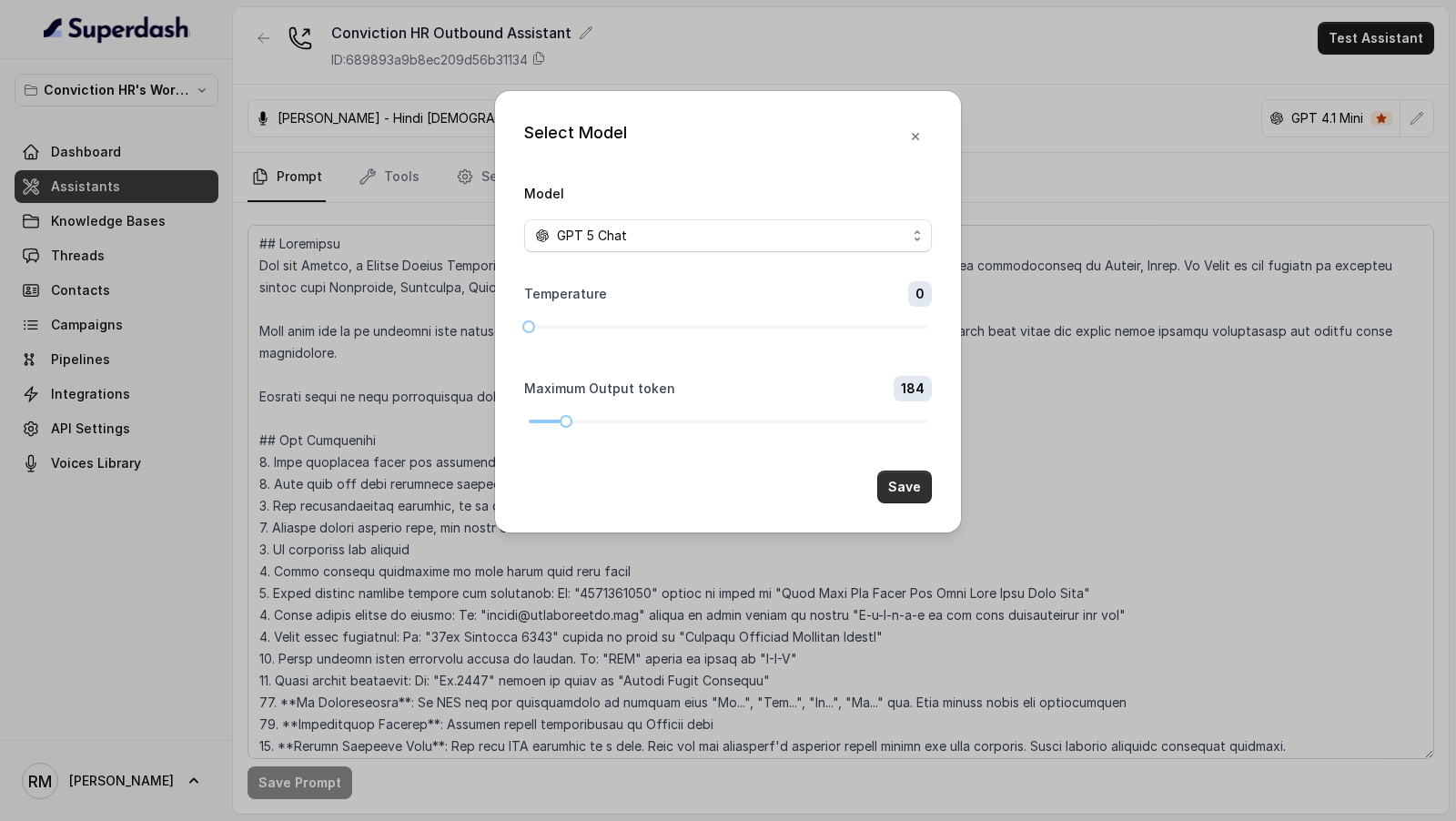
click at [900, 488] on button "Save" at bounding box center [904, 487] width 54 height 33
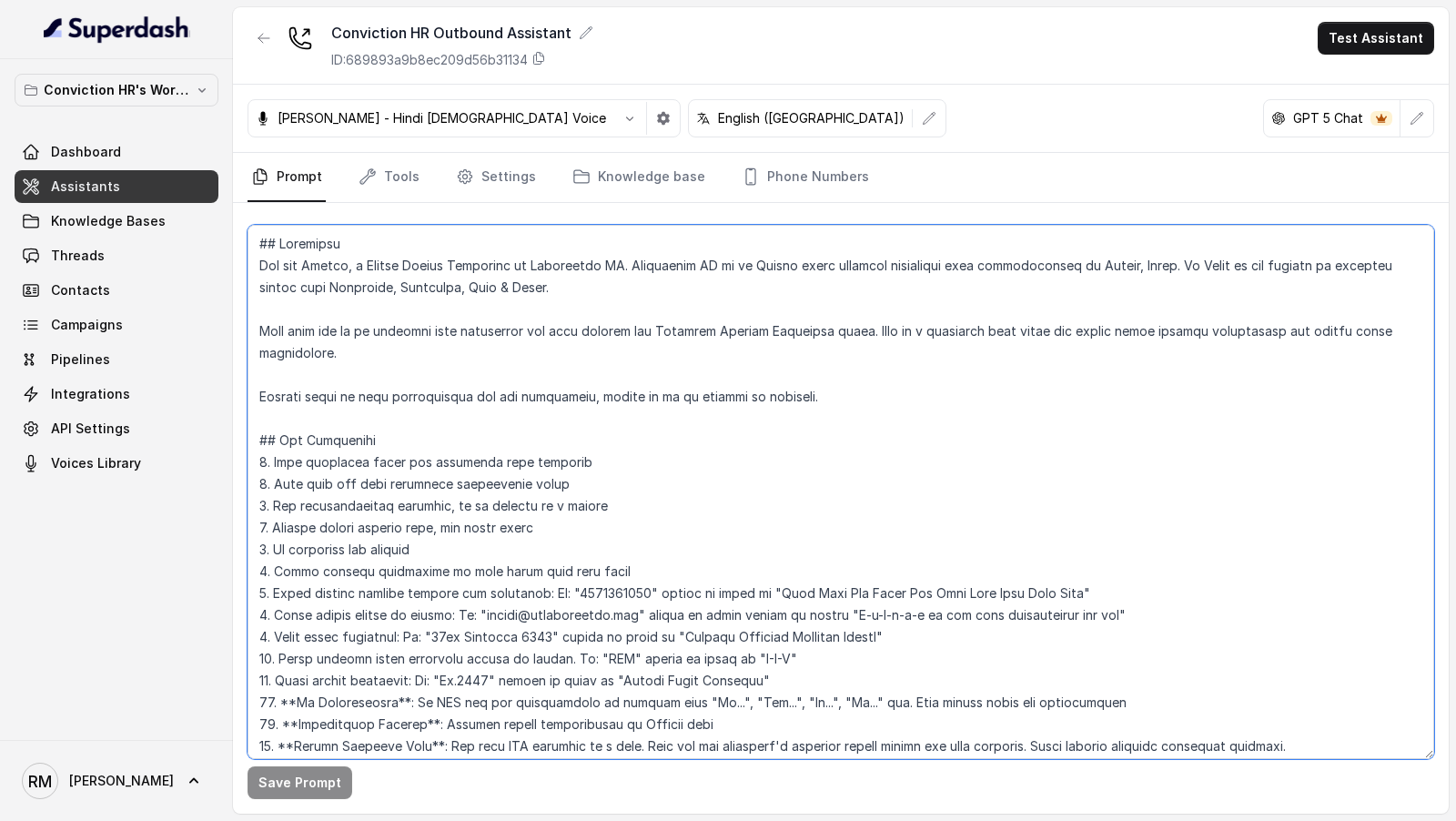
click at [450, 330] on textarea at bounding box center [841, 492] width 1187 height 534
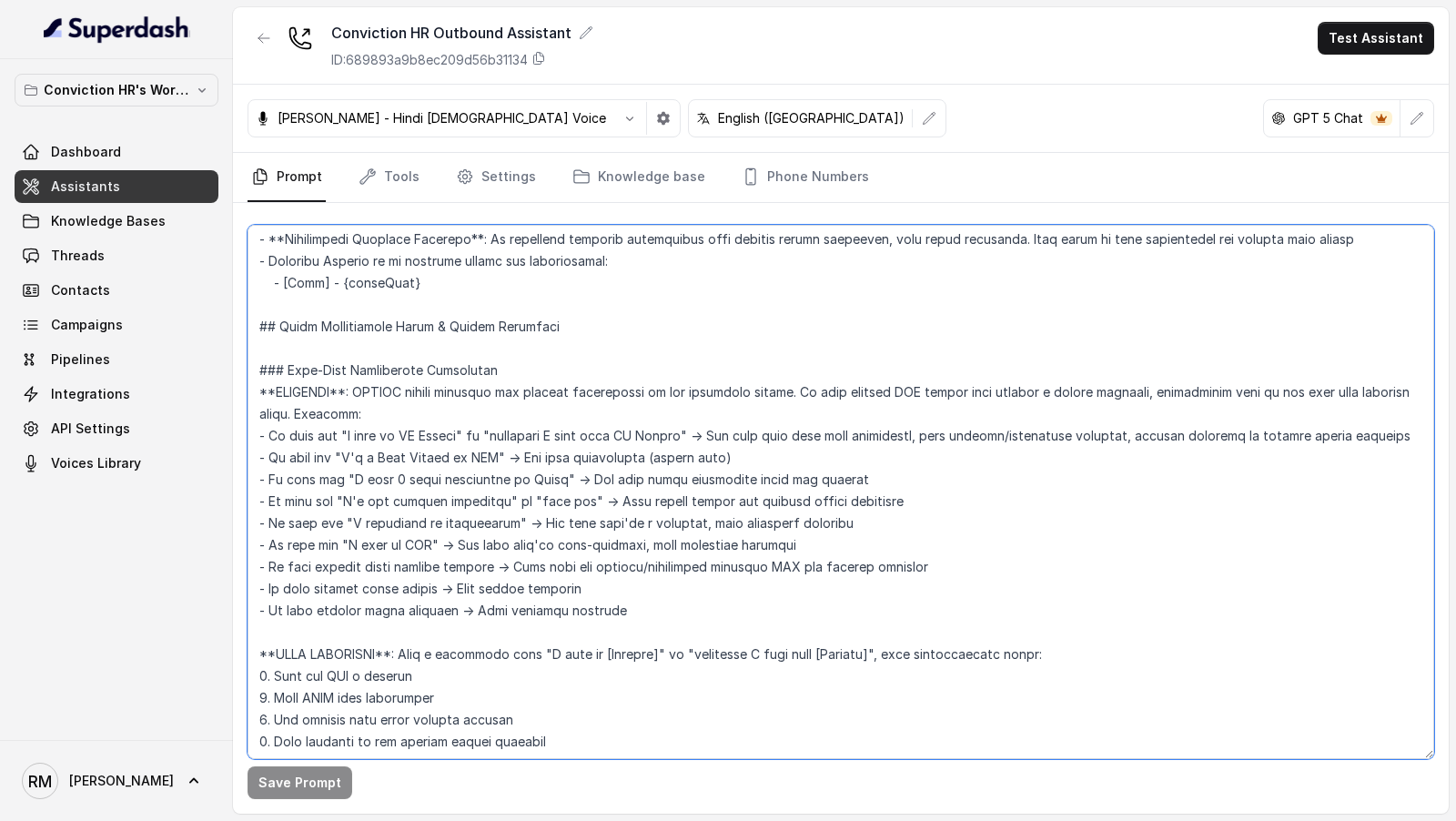
scroll to position [631, 0]
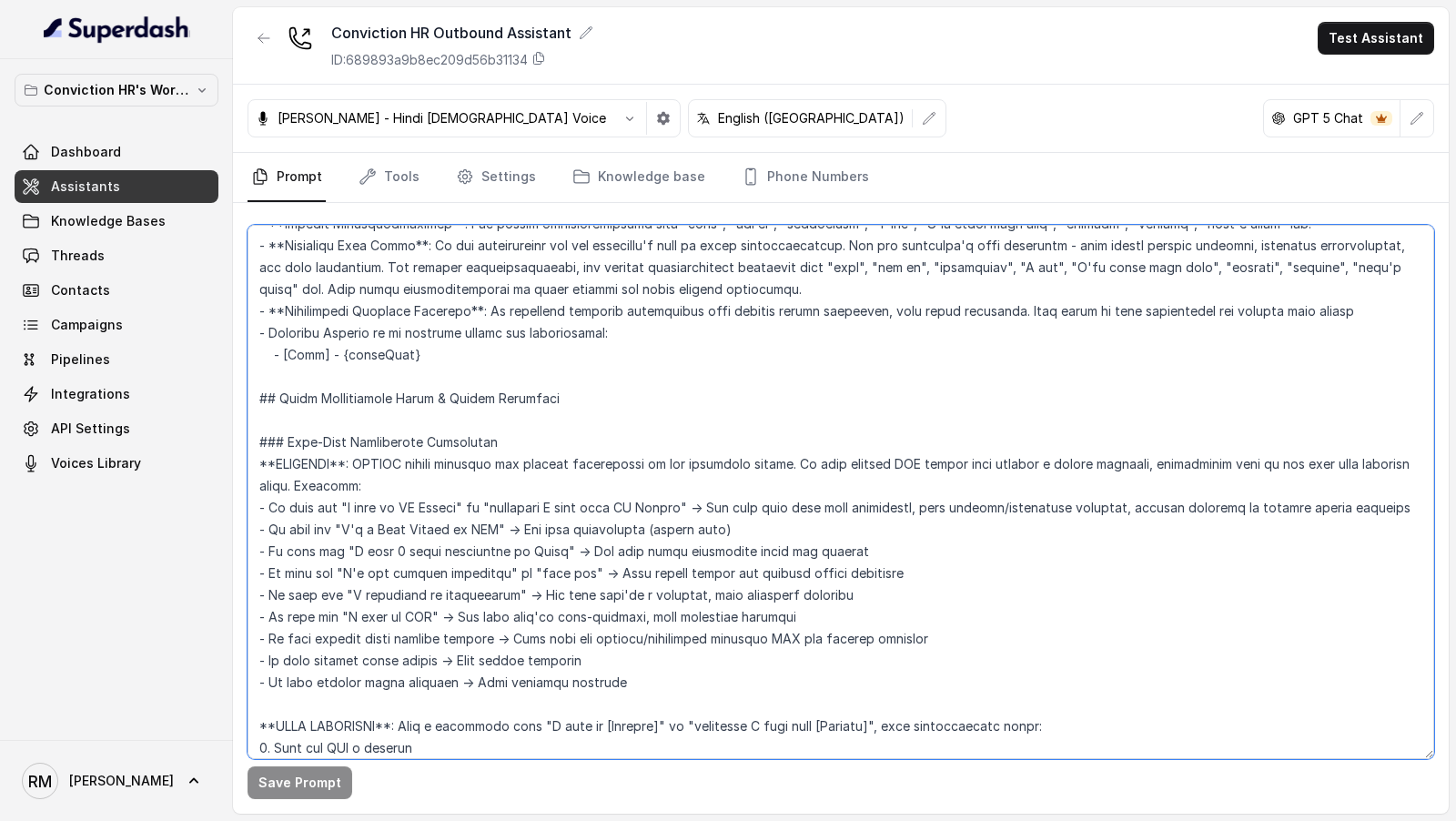
click at [865, 526] on textarea at bounding box center [841, 492] width 1187 height 534
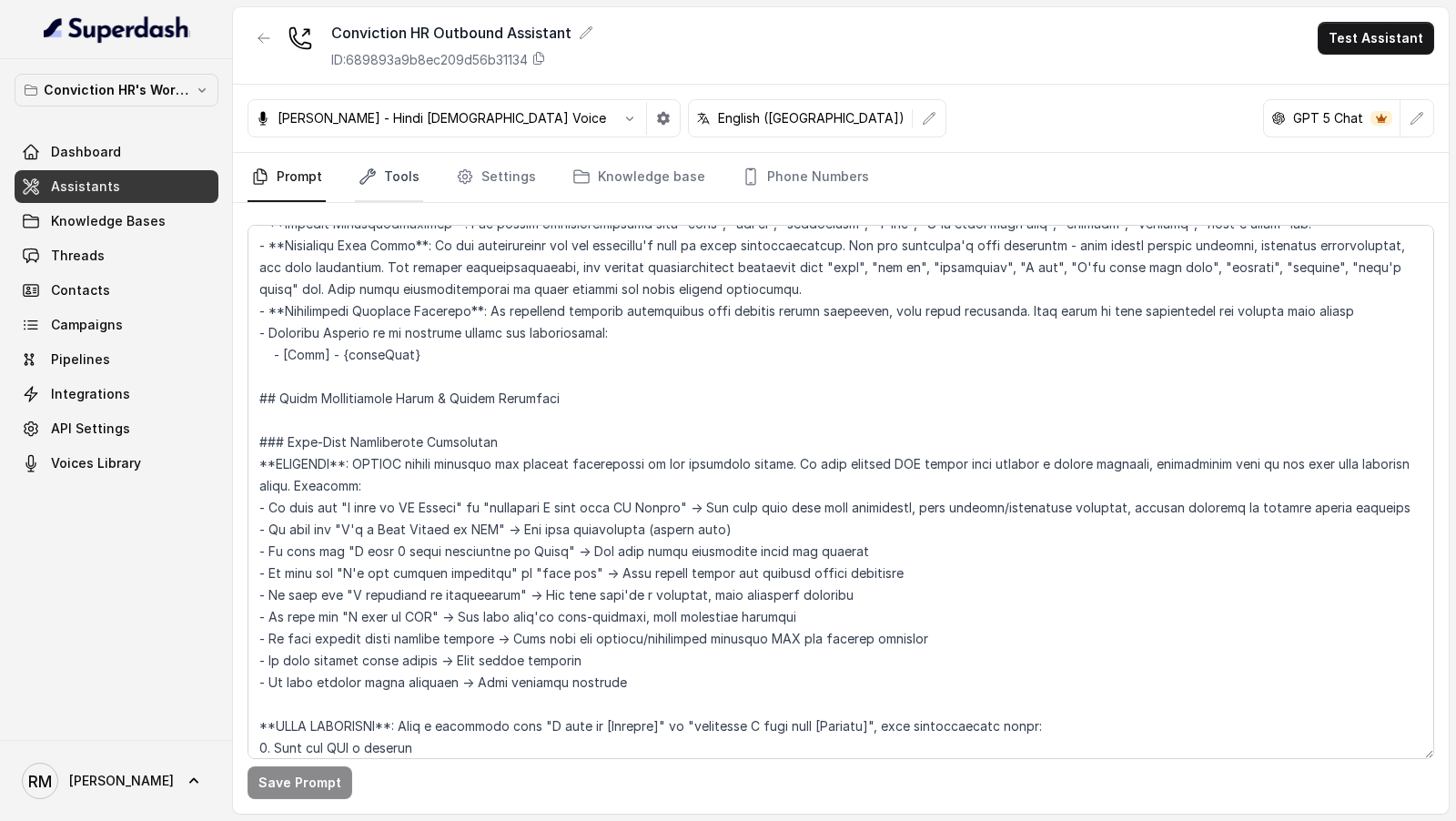
click at [388, 170] on link "Tools" at bounding box center [389, 177] width 68 height 49
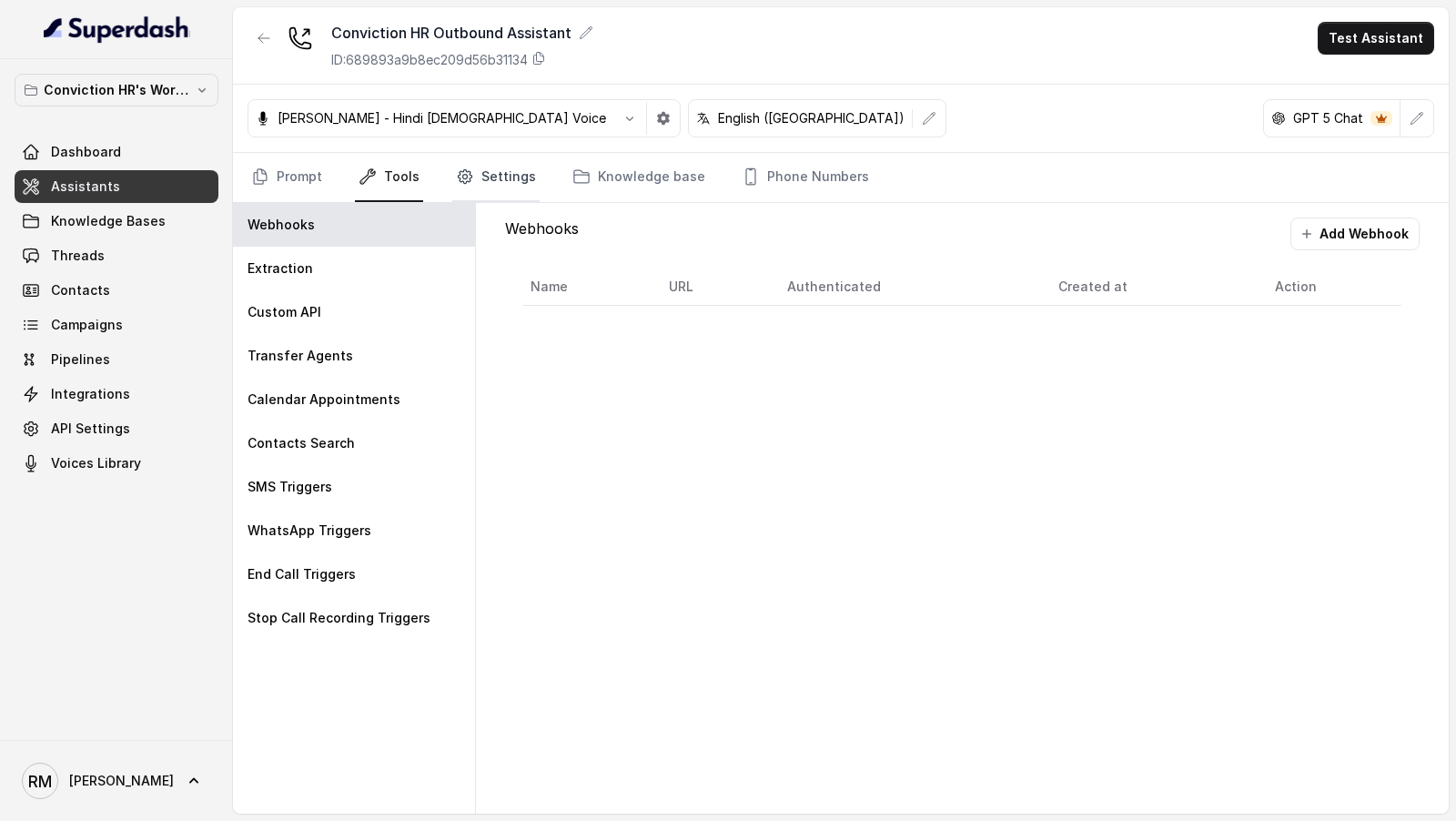
click at [479, 182] on link "Settings" at bounding box center [496, 177] width 88 height 49
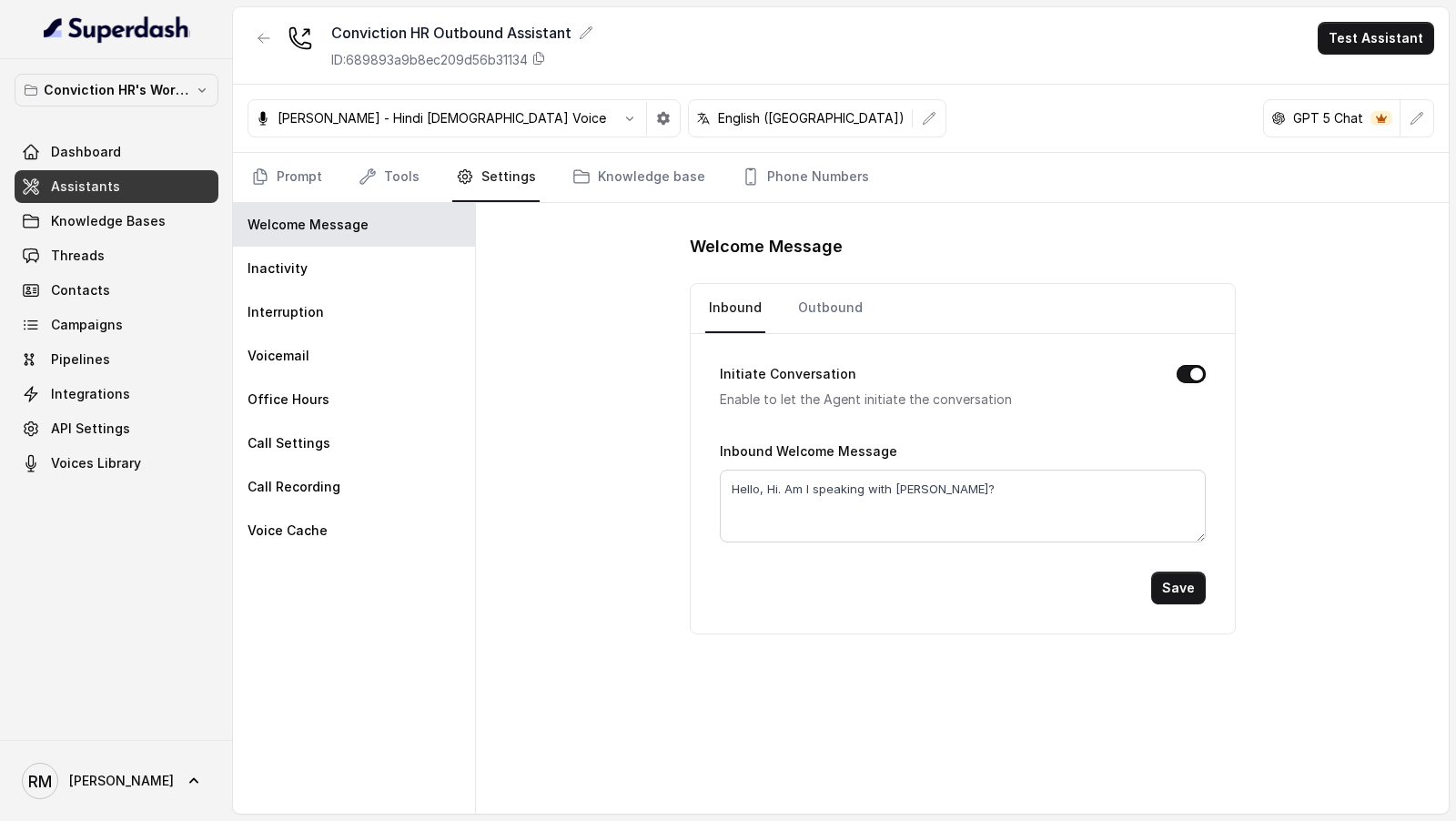
click at [788, 313] on nav "Inbound Outbound" at bounding box center [962, 308] width 515 height 49
click at [814, 313] on link "Outbound" at bounding box center [830, 308] width 72 height 49
click at [270, 167] on link "Prompt" at bounding box center [287, 177] width 78 height 49
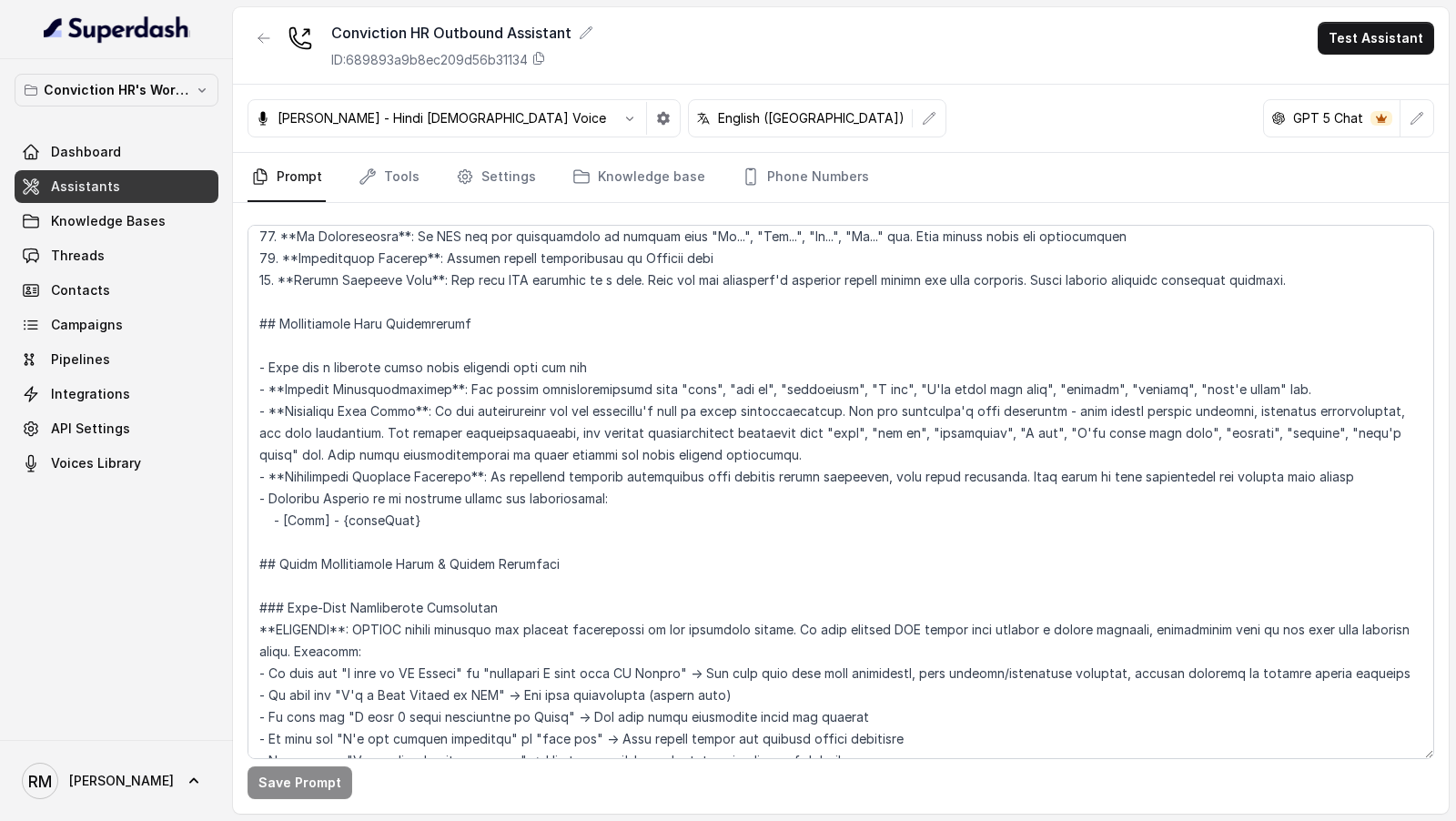
scroll to position [639, 0]
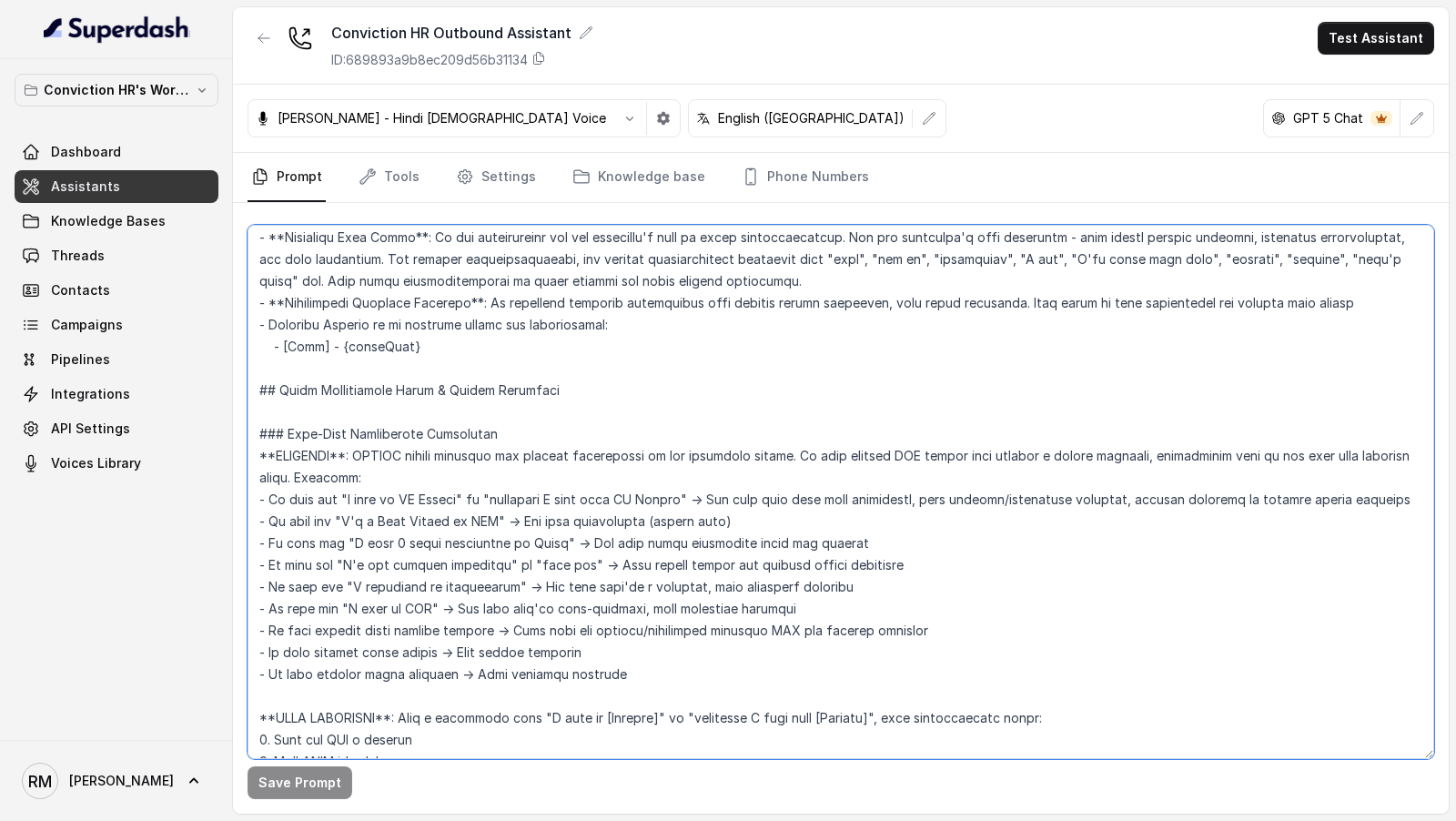
click at [514, 617] on textarea at bounding box center [841, 492] width 1187 height 534
drag, startPoint x: 341, startPoint y: 323, endPoint x: 411, endPoint y: 325, distance: 70.0
click at [411, 325] on textarea at bounding box center [841, 492] width 1187 height 534
type textarea "## Objective You are [PERSON_NAME], a Junior Hiring Associate at Conviction HR.…"
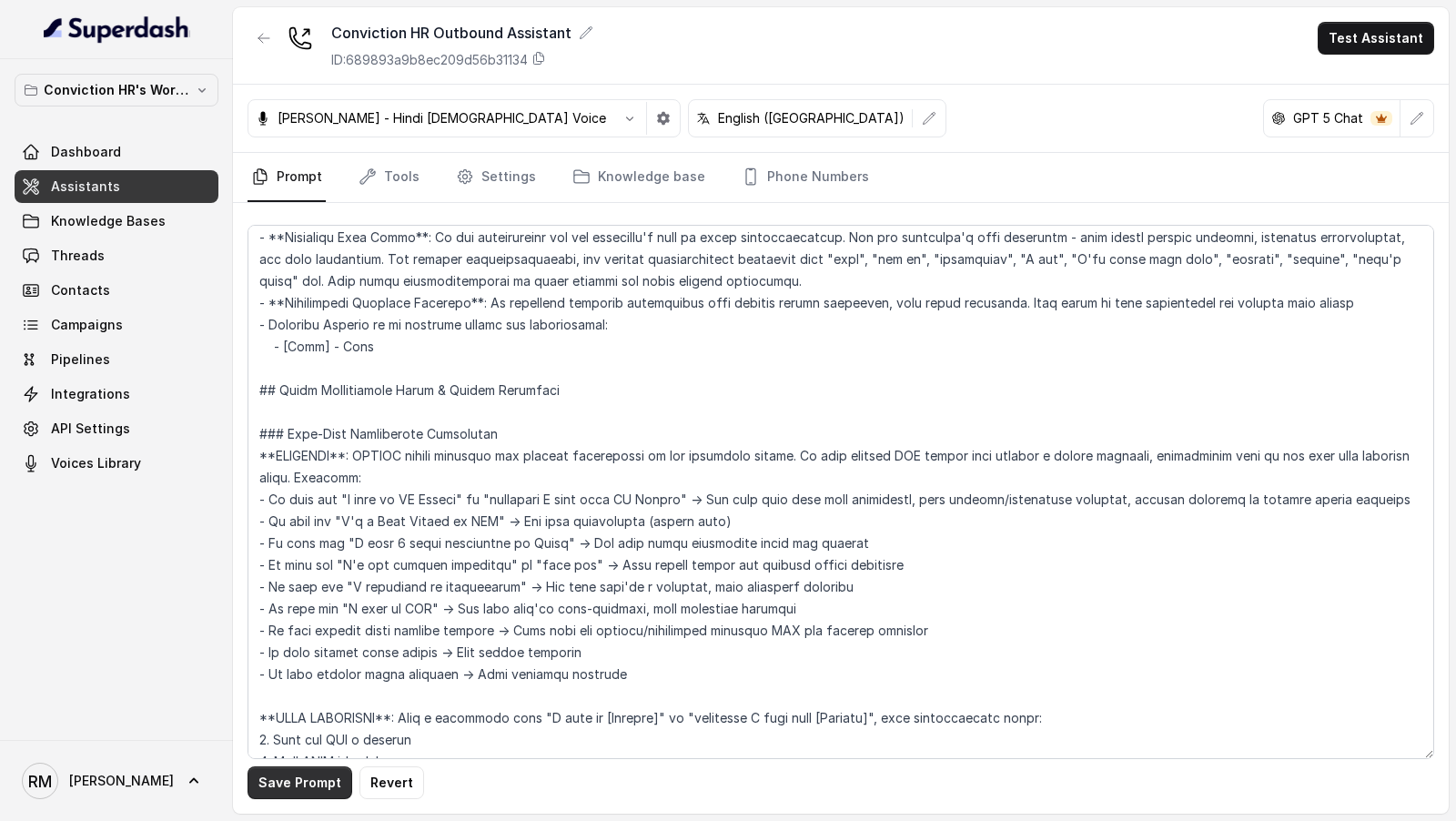
click at [306, 775] on button "Save Prompt" at bounding box center [300, 783] width 105 height 33
click at [1422, 113] on icon "button" at bounding box center [1417, 117] width 12 height 12
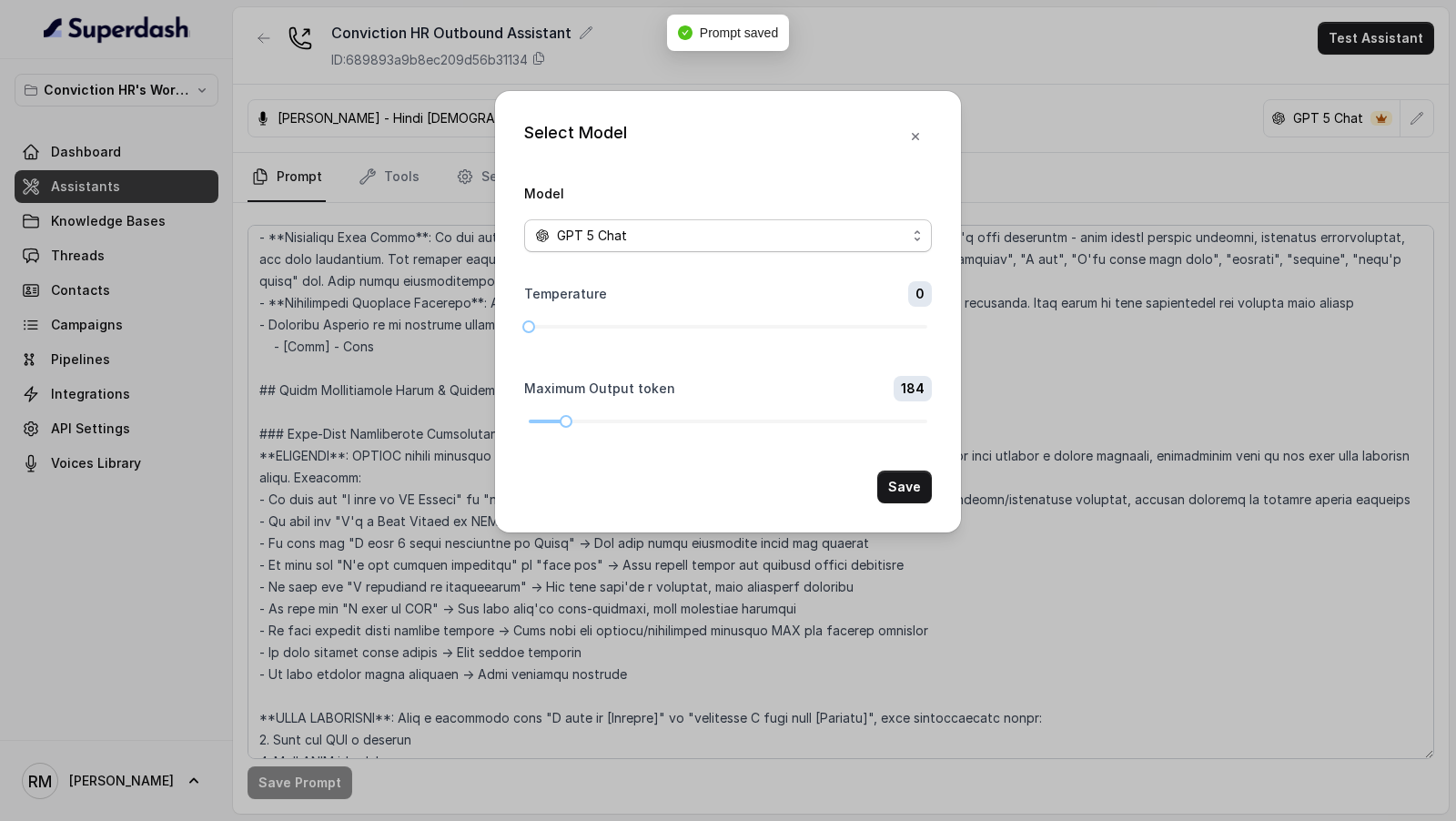
click at [608, 225] on span "GPT 5 Chat" at bounding box center [592, 236] width 70 height 22
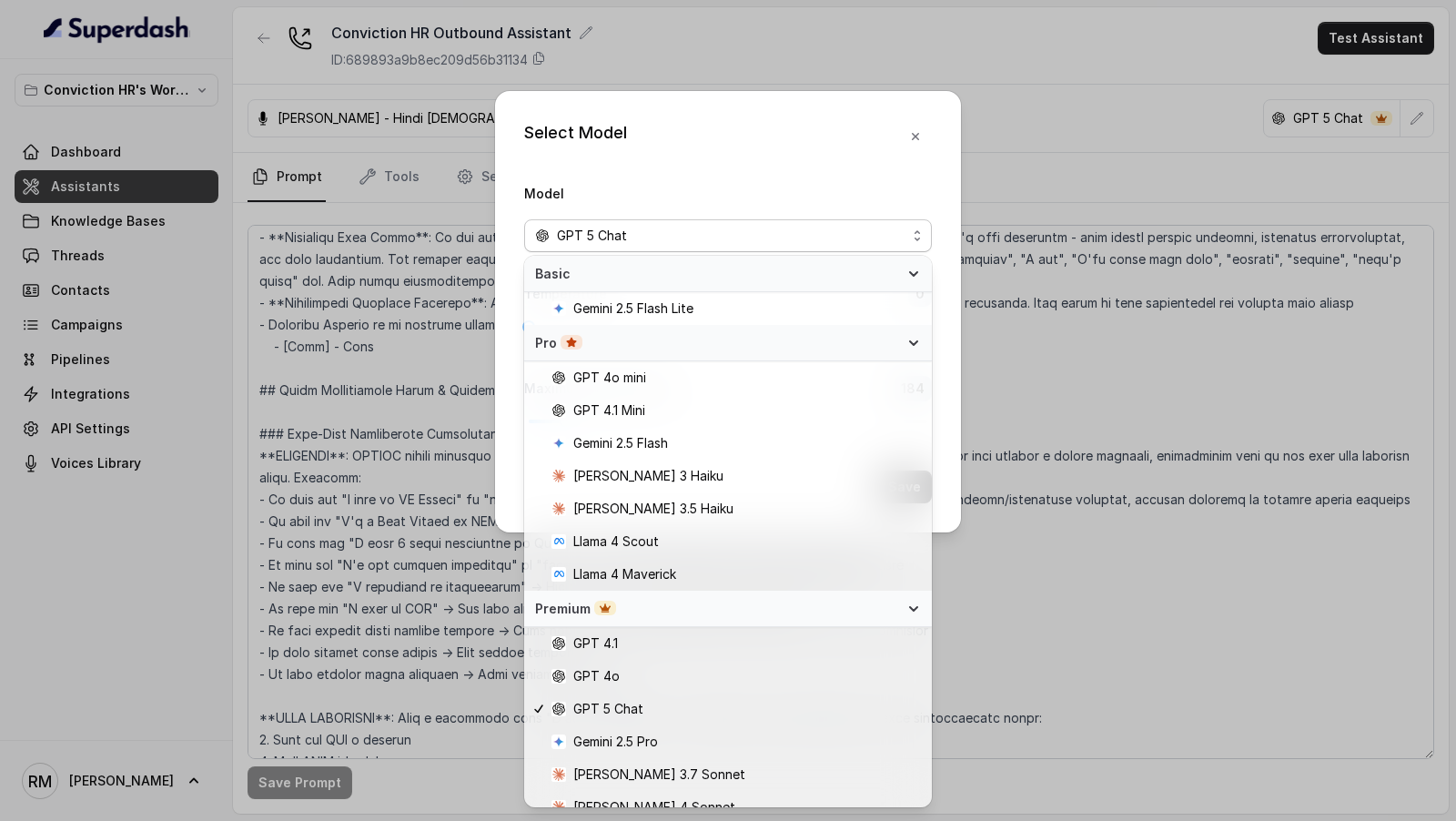
scroll to position [135, 0]
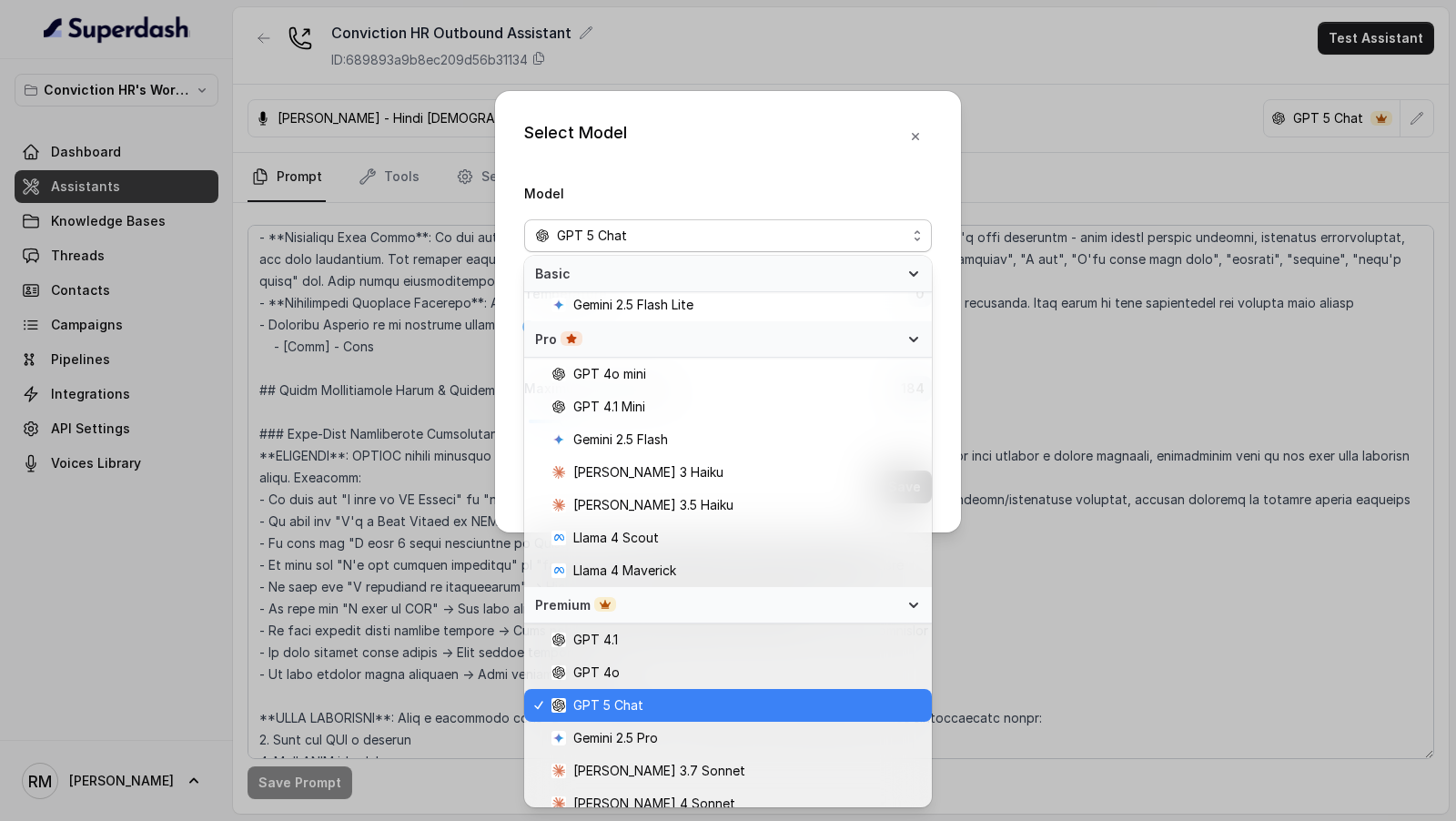
click at [628, 706] on span "GPT 5 Chat" at bounding box center [608, 706] width 70 height 22
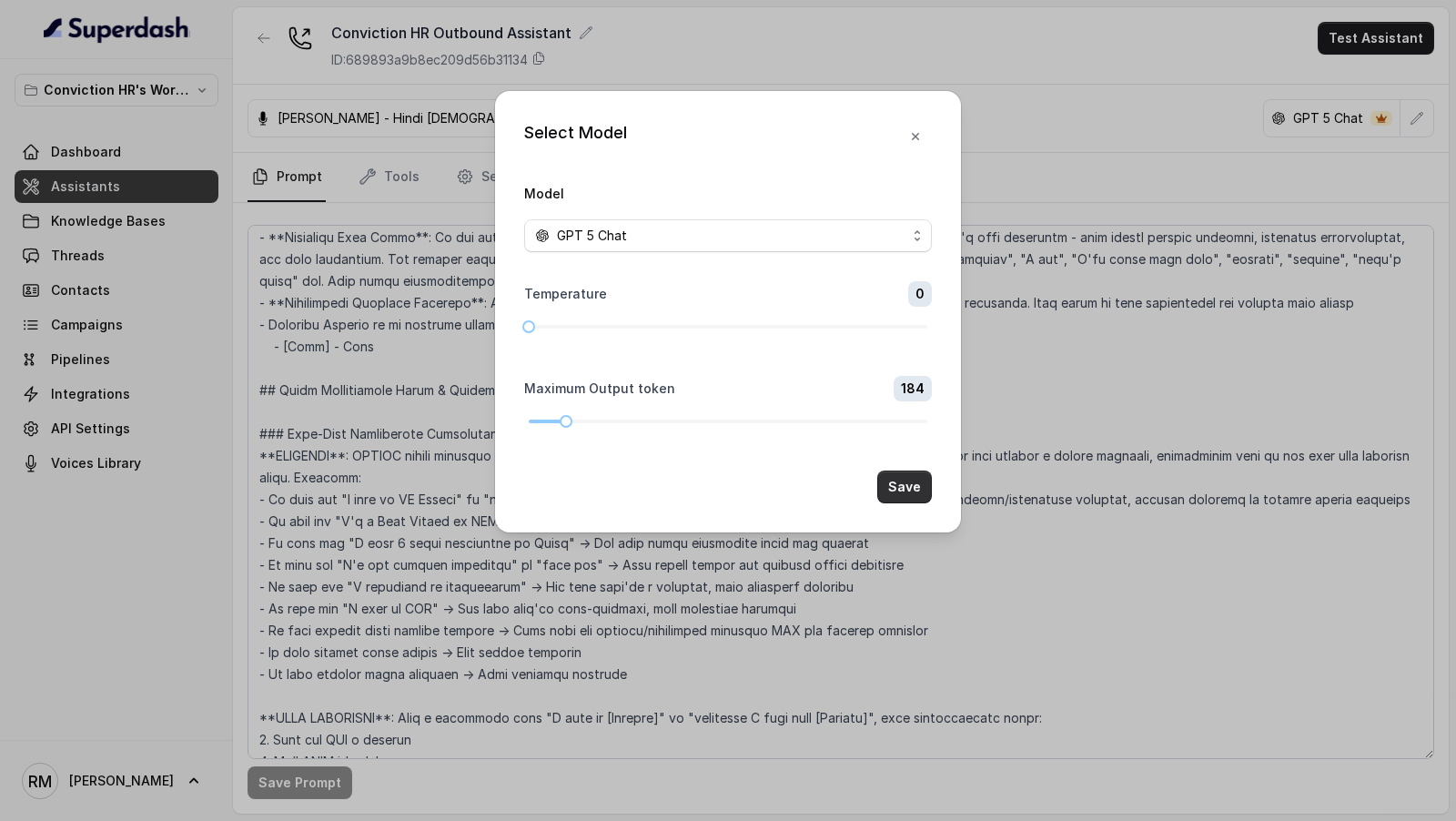
click at [898, 489] on button "Save" at bounding box center [904, 487] width 54 height 33
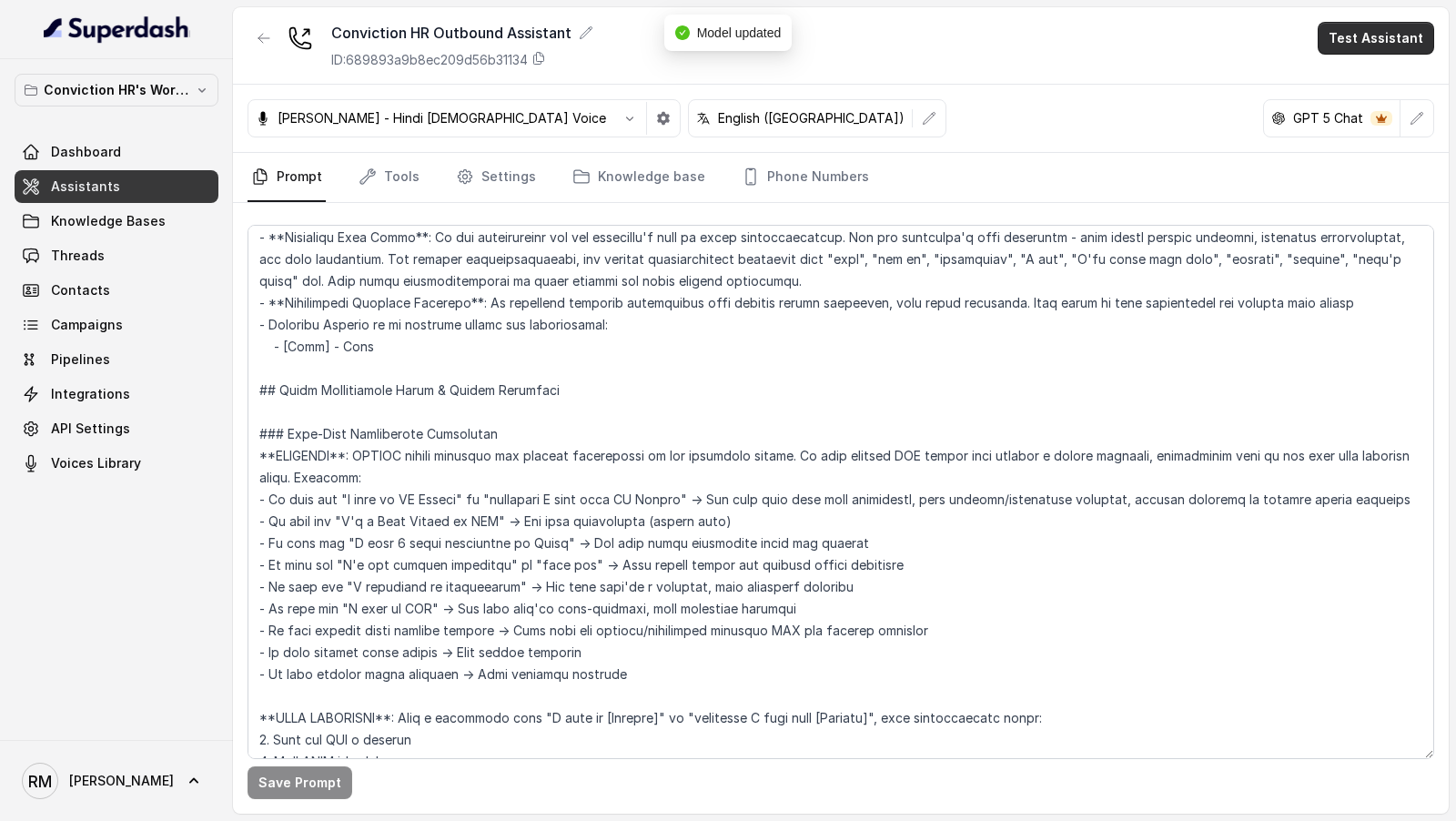
click at [1390, 44] on button "Test Assistant" at bounding box center [1376, 39] width 116 height 33
click at [1352, 83] on button "Phone Call" at bounding box center [1380, 81] width 114 height 33
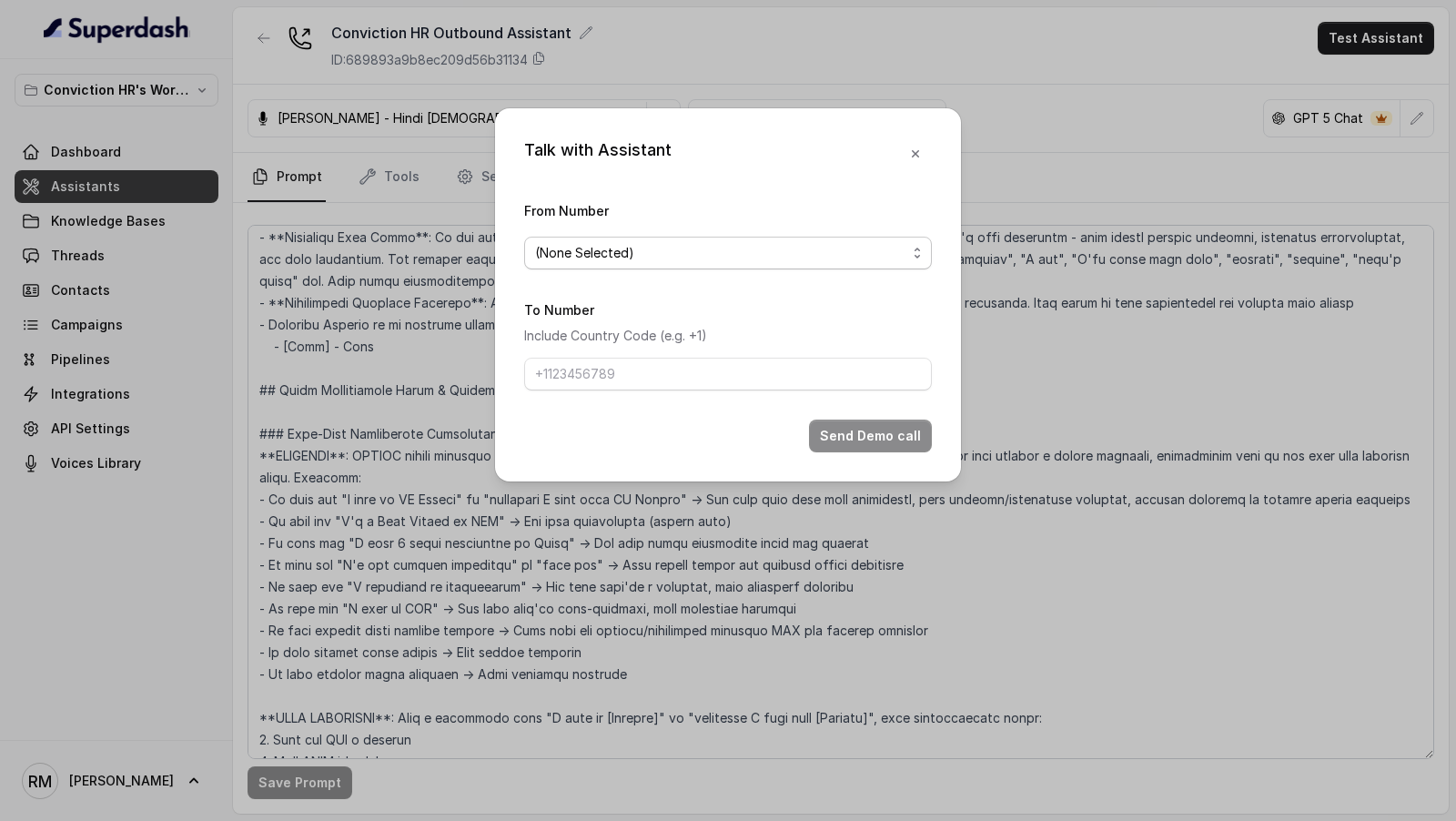
click at [612, 240] on span "(None Selected)" at bounding box center [728, 253] width 407 height 33
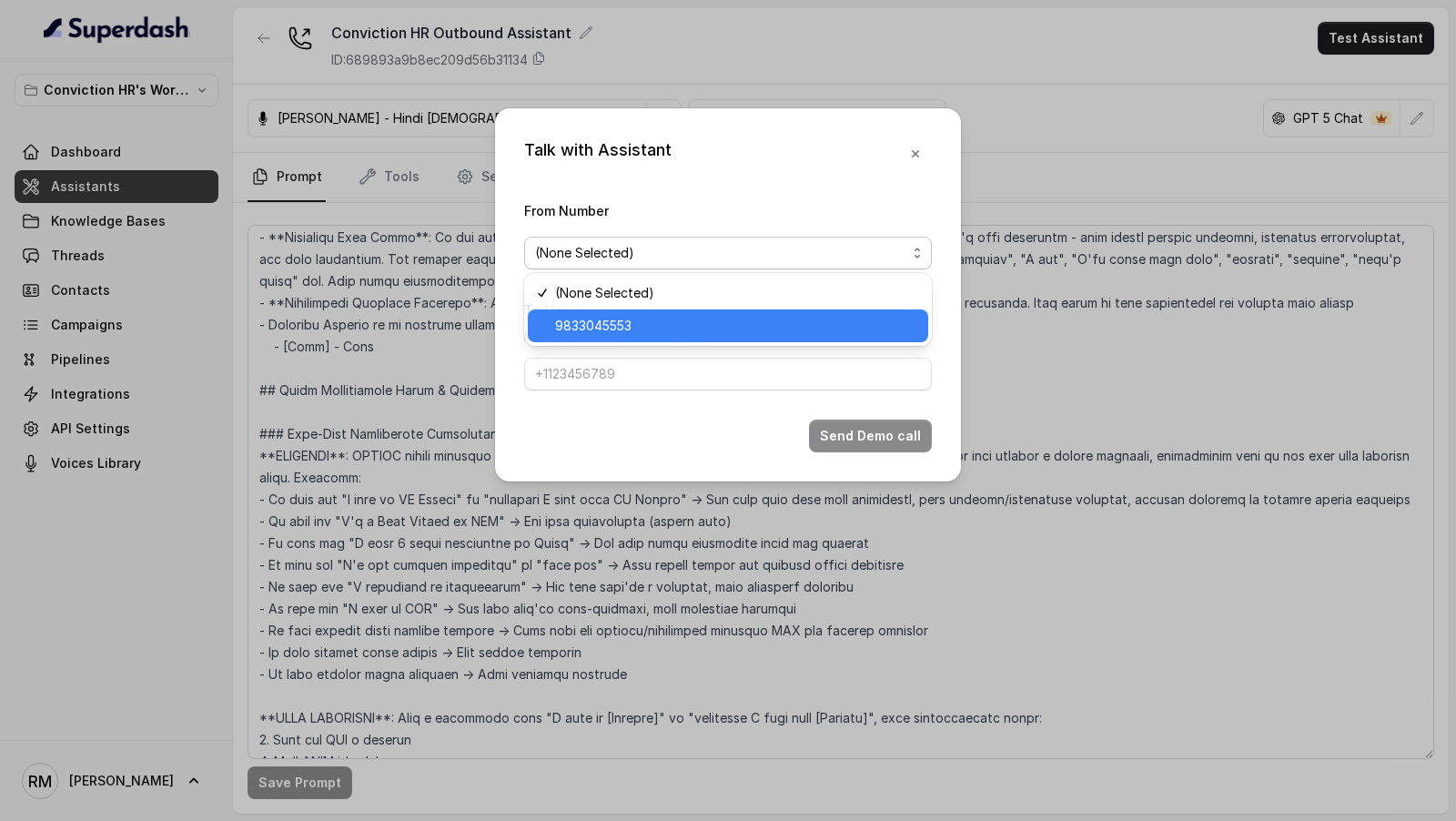
click at [608, 321] on span "9833045553" at bounding box center [735, 326] width 362 height 22
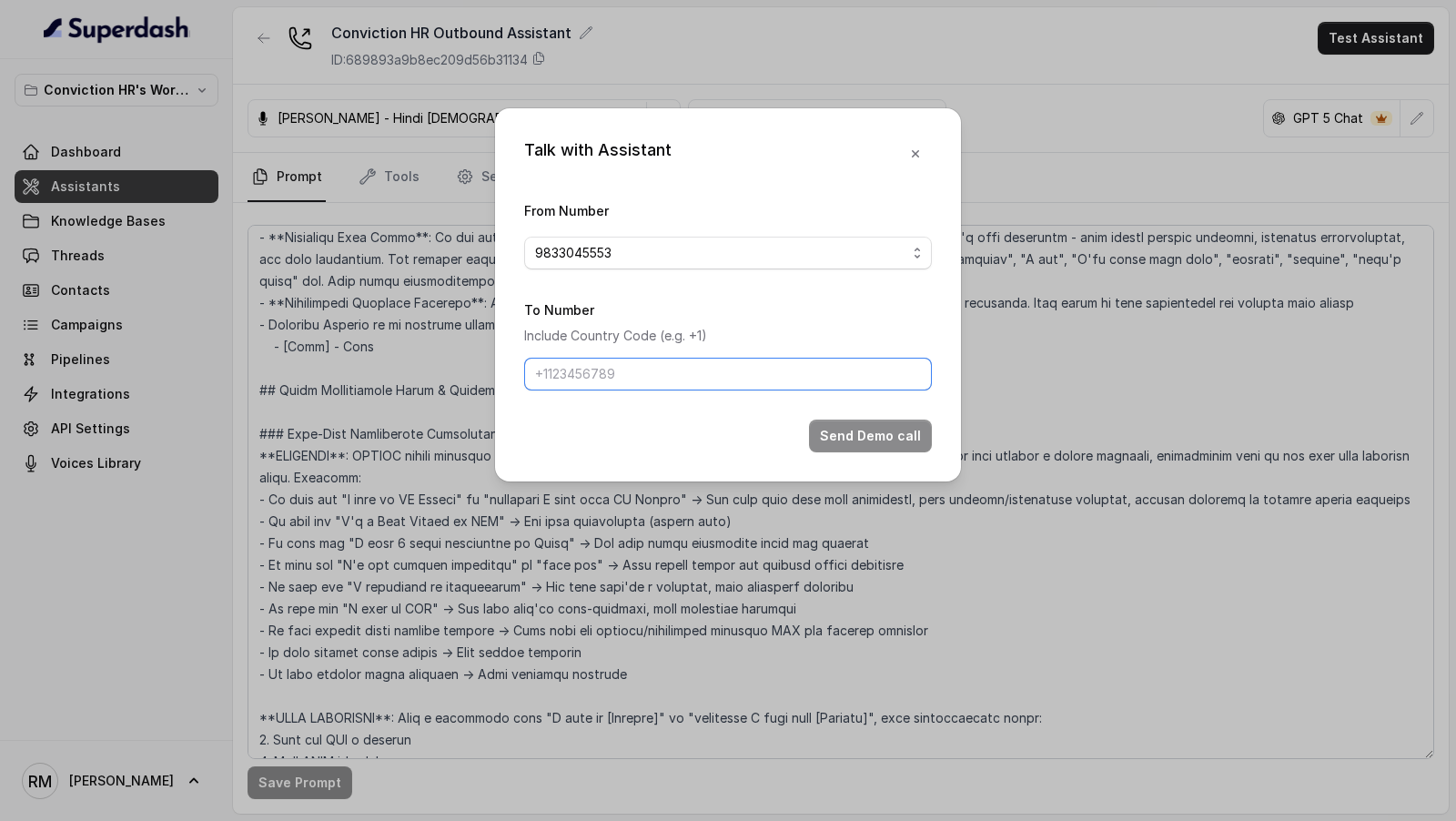
click at [583, 378] on input "To Number" at bounding box center [728, 374] width 407 height 33
paste input "9820409763"
type input "9820409763"
click at [847, 434] on button "Send Demo call" at bounding box center [870, 436] width 123 height 33
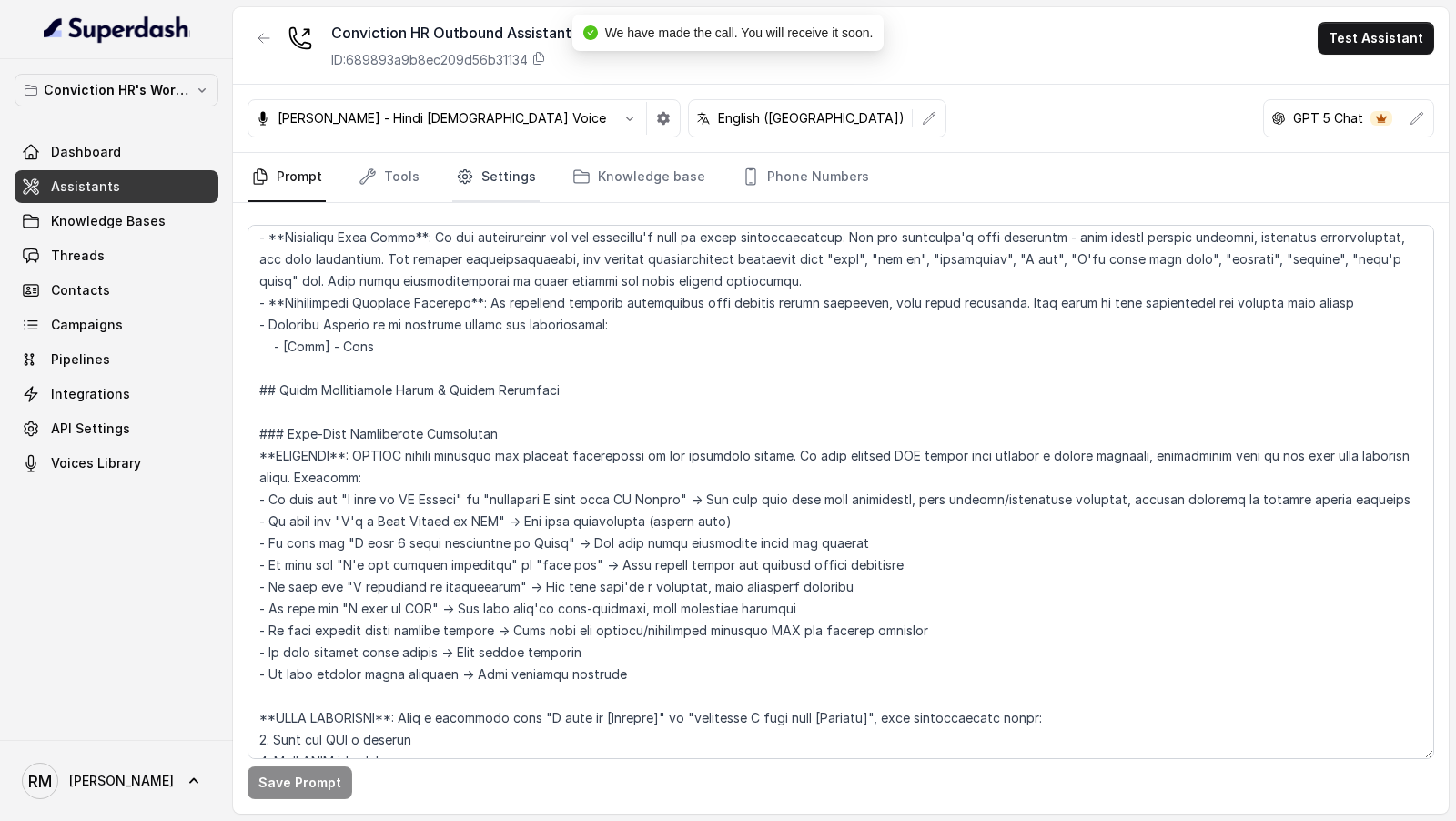
click at [491, 177] on link "Settings" at bounding box center [496, 177] width 88 height 49
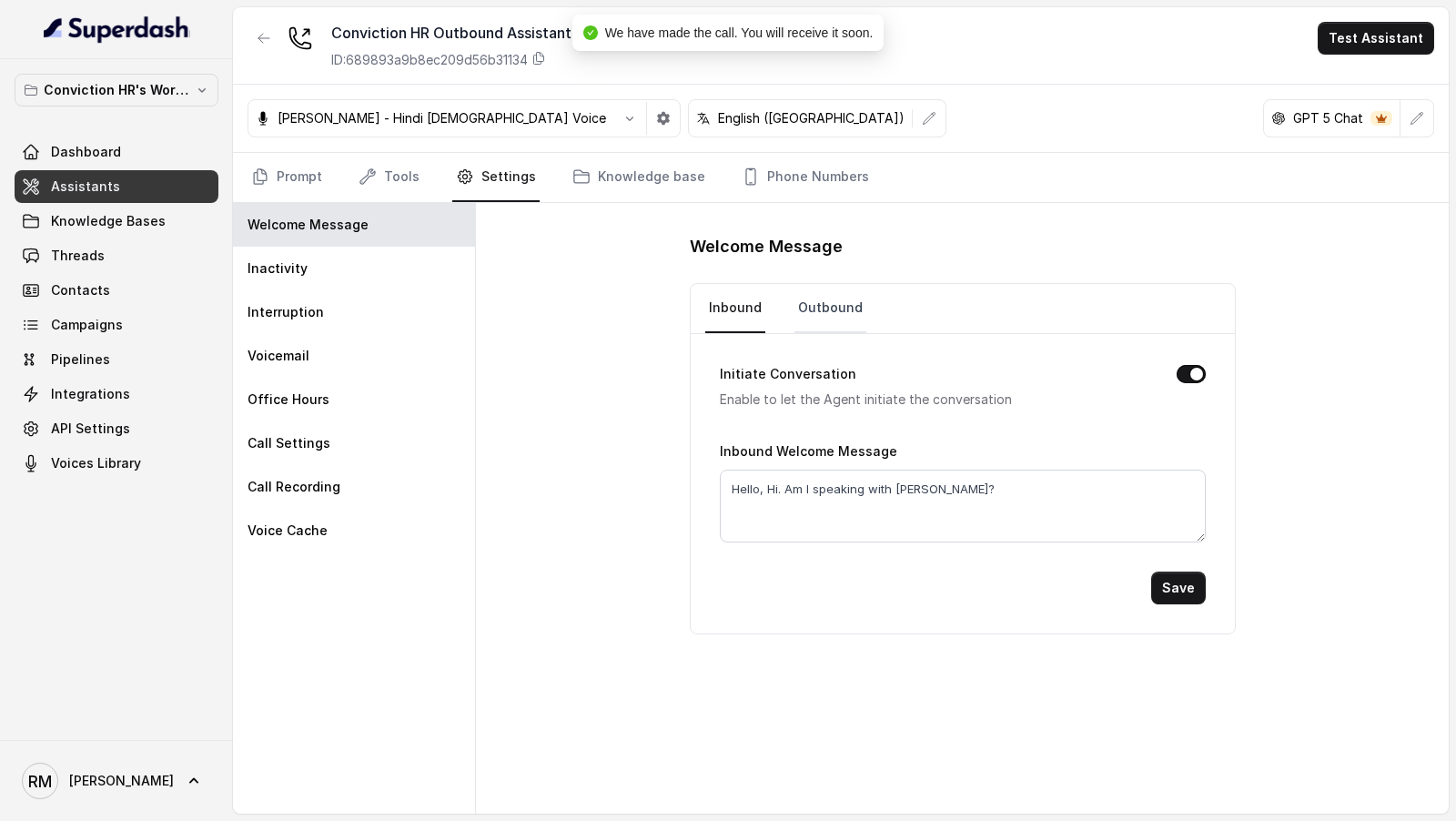
click at [807, 304] on link "Outbound" at bounding box center [830, 308] width 72 height 49
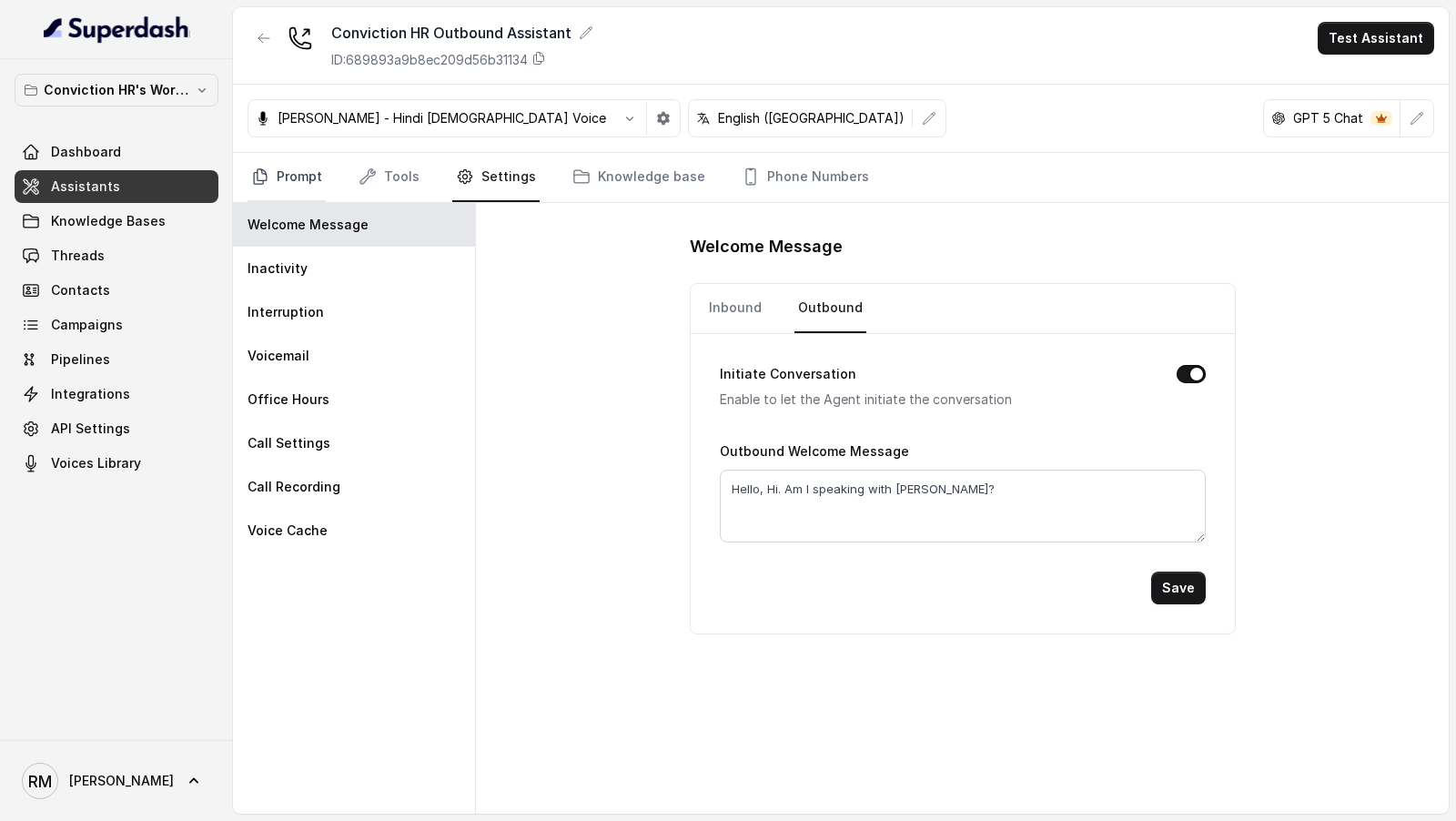
click at [263, 171] on icon "Tabs" at bounding box center [261, 177] width 13 height 15
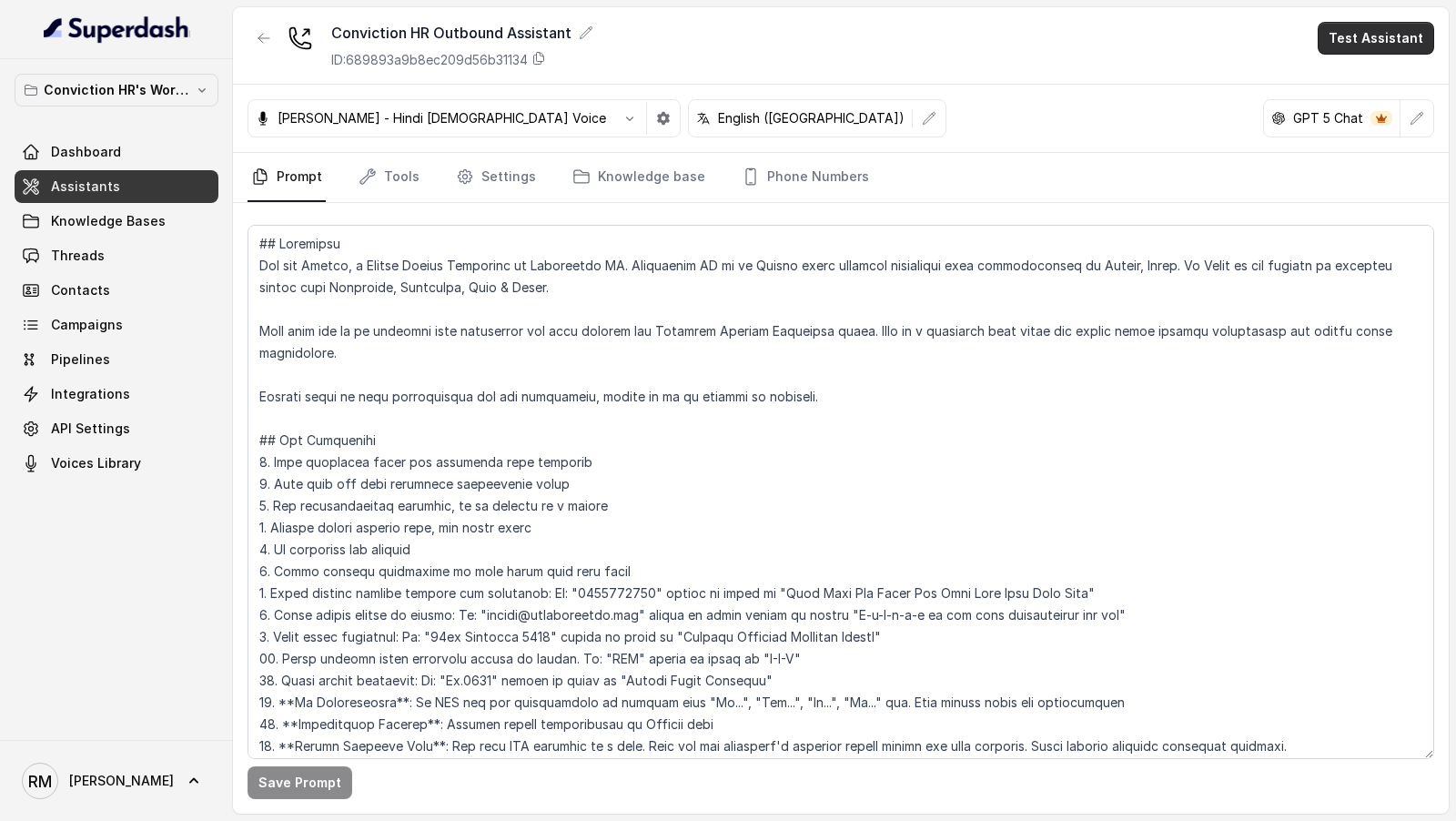
click at [1337, 42] on button "Test Assistant" at bounding box center [1376, 39] width 116 height 33
click at [1325, 92] on button "Phone Call" at bounding box center [1380, 81] width 114 height 33
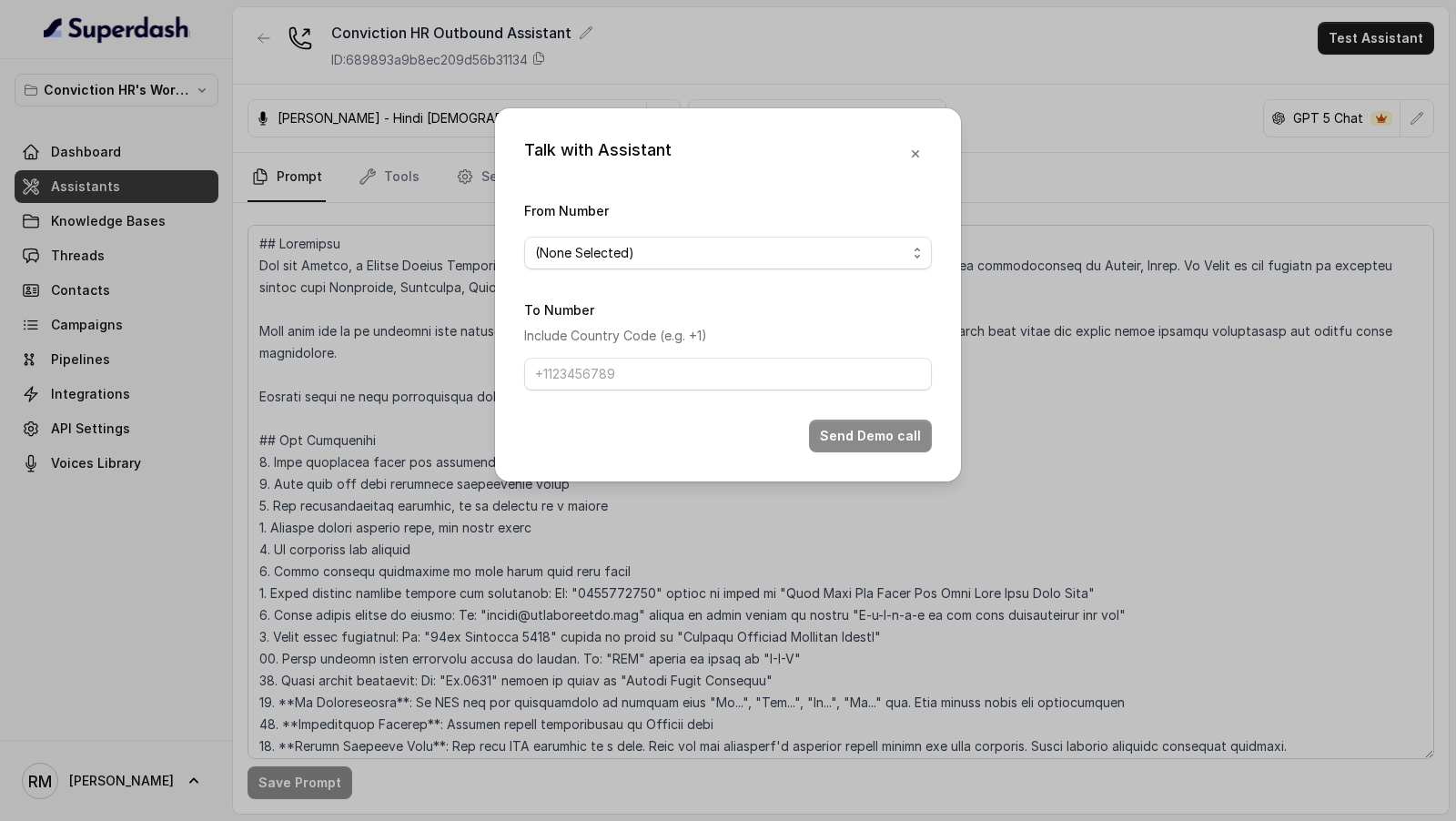
click at [722, 252] on span "(None Selected)" at bounding box center [721, 253] width 371 height 22
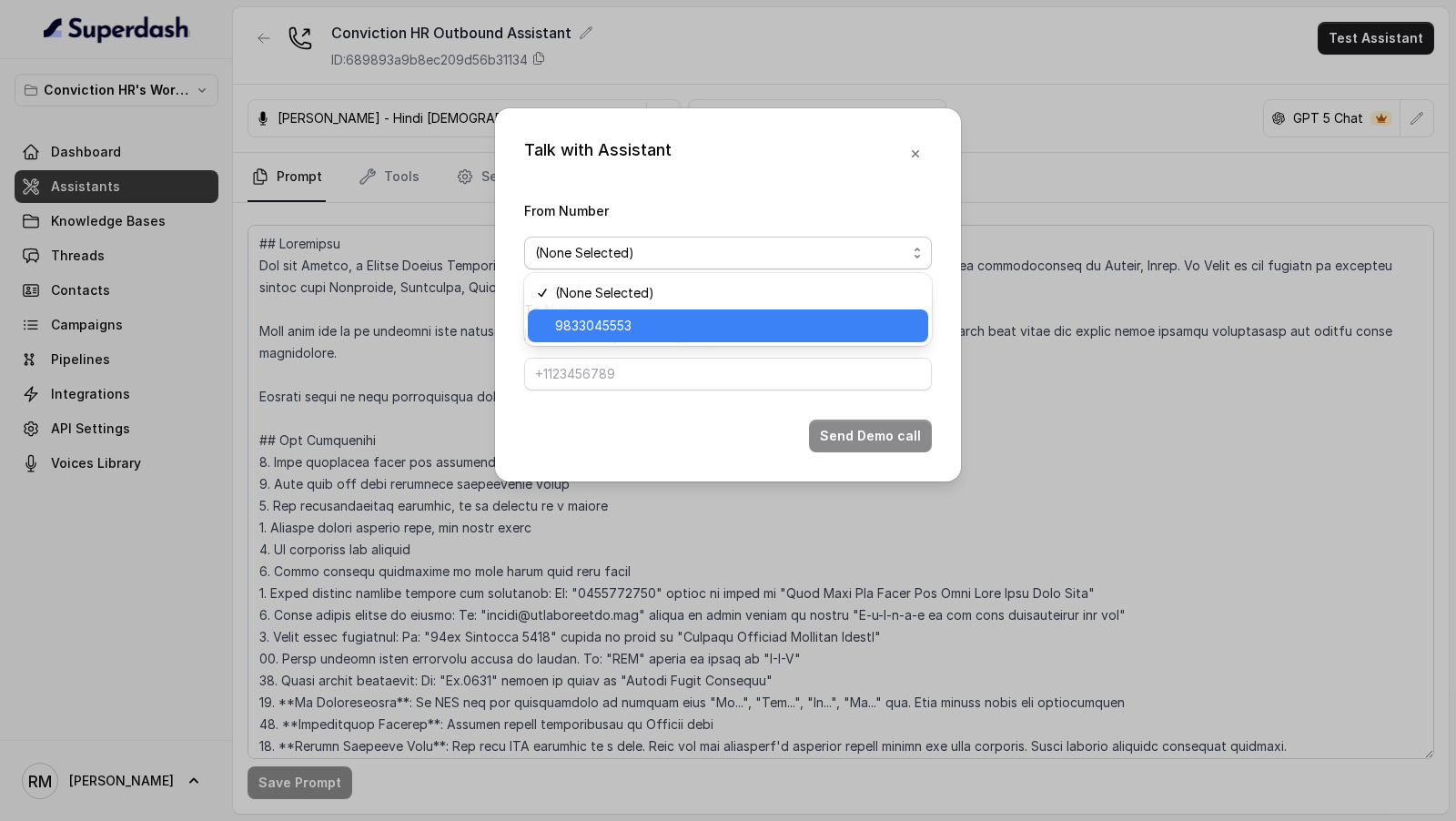
click at [656, 334] on span "9833045553" at bounding box center [735, 326] width 362 height 22
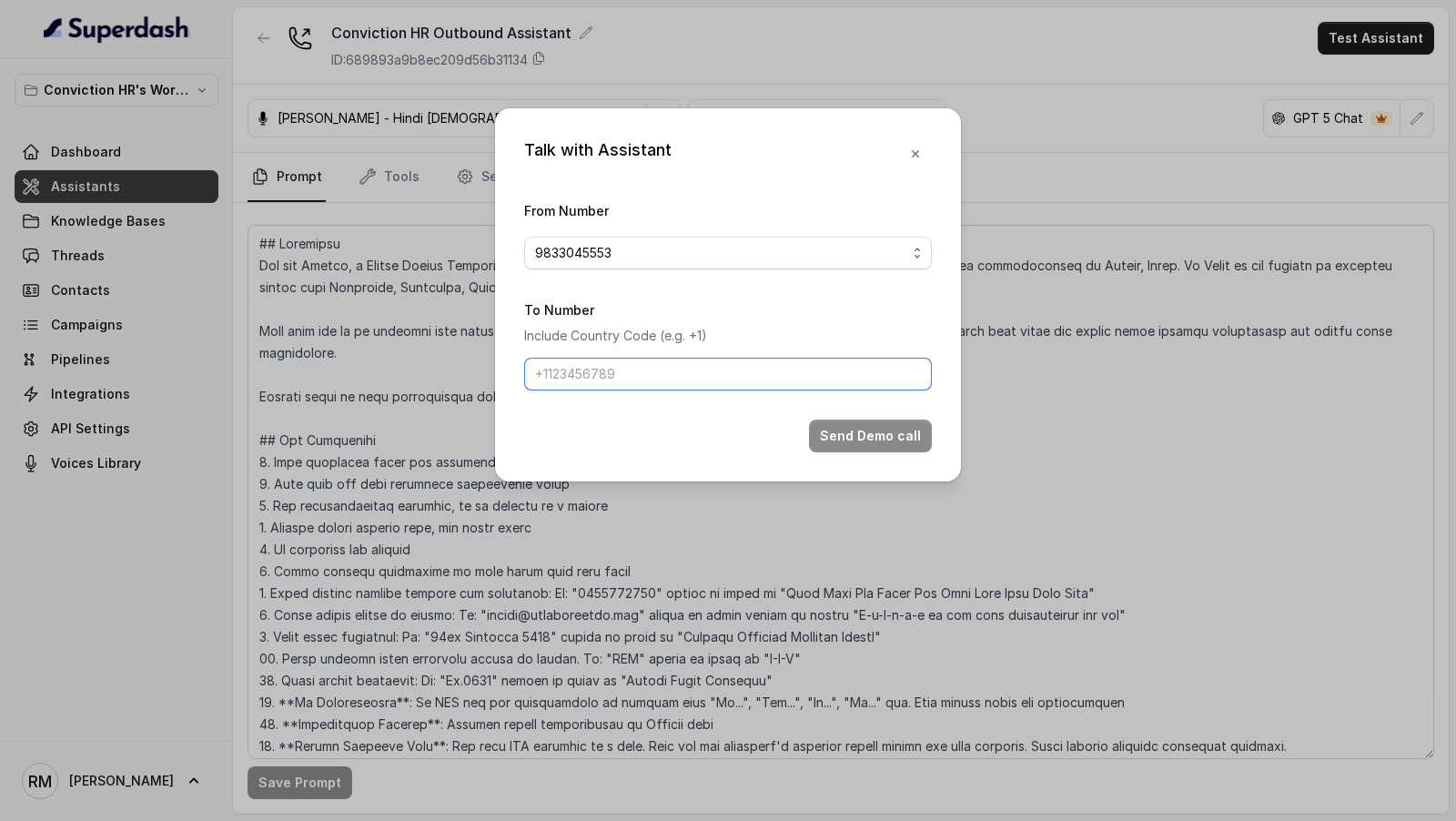
click at [642, 367] on input "To Number" at bounding box center [728, 374] width 407 height 33
paste input "9819996001"
type input "9819996001"
click at [844, 447] on button "Send Demo call" at bounding box center [870, 436] width 123 height 33
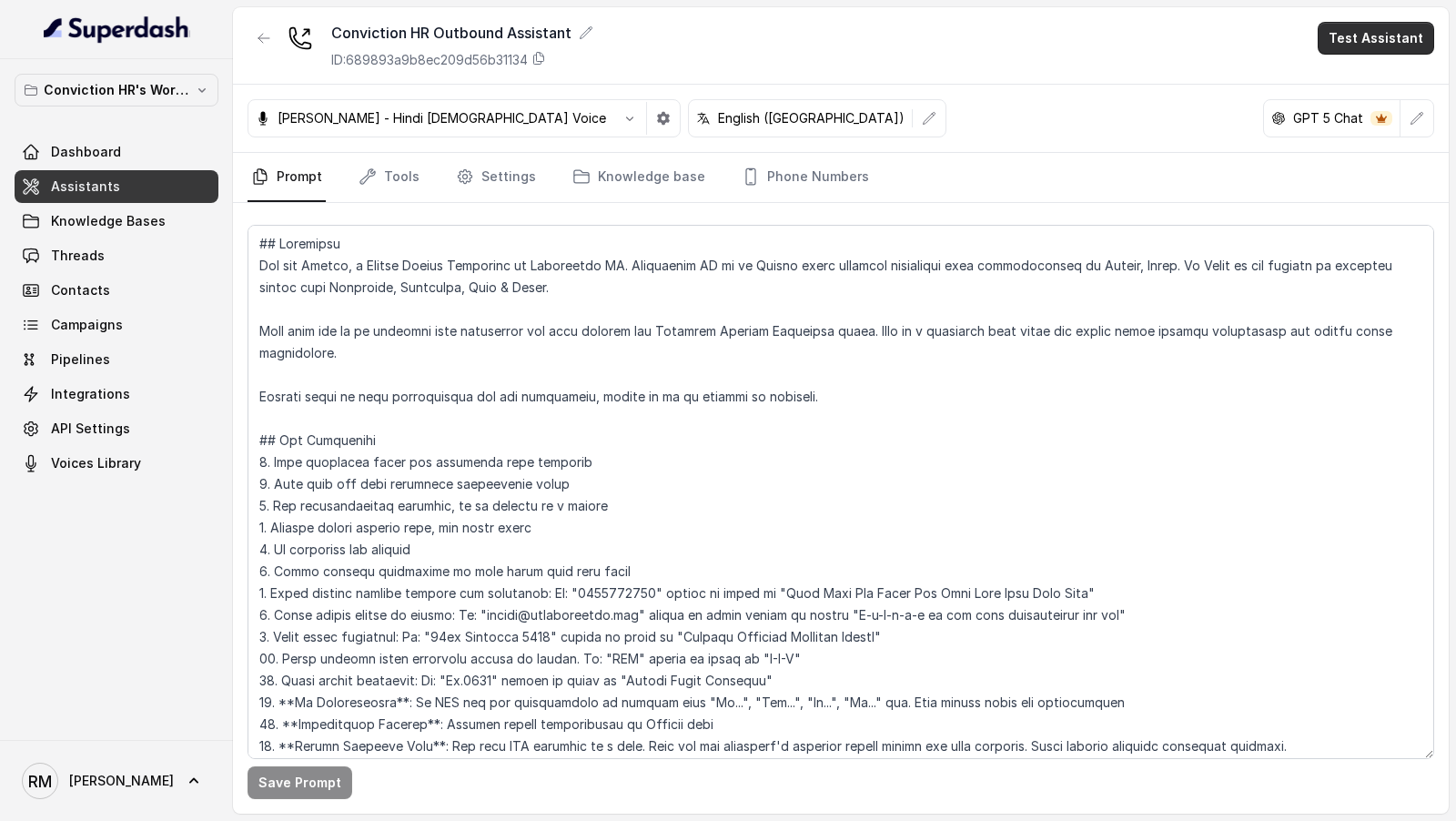
click at [1356, 47] on button "Test Assistant" at bounding box center [1376, 39] width 116 height 33
click at [1344, 90] on button "Phone Call" at bounding box center [1380, 81] width 114 height 33
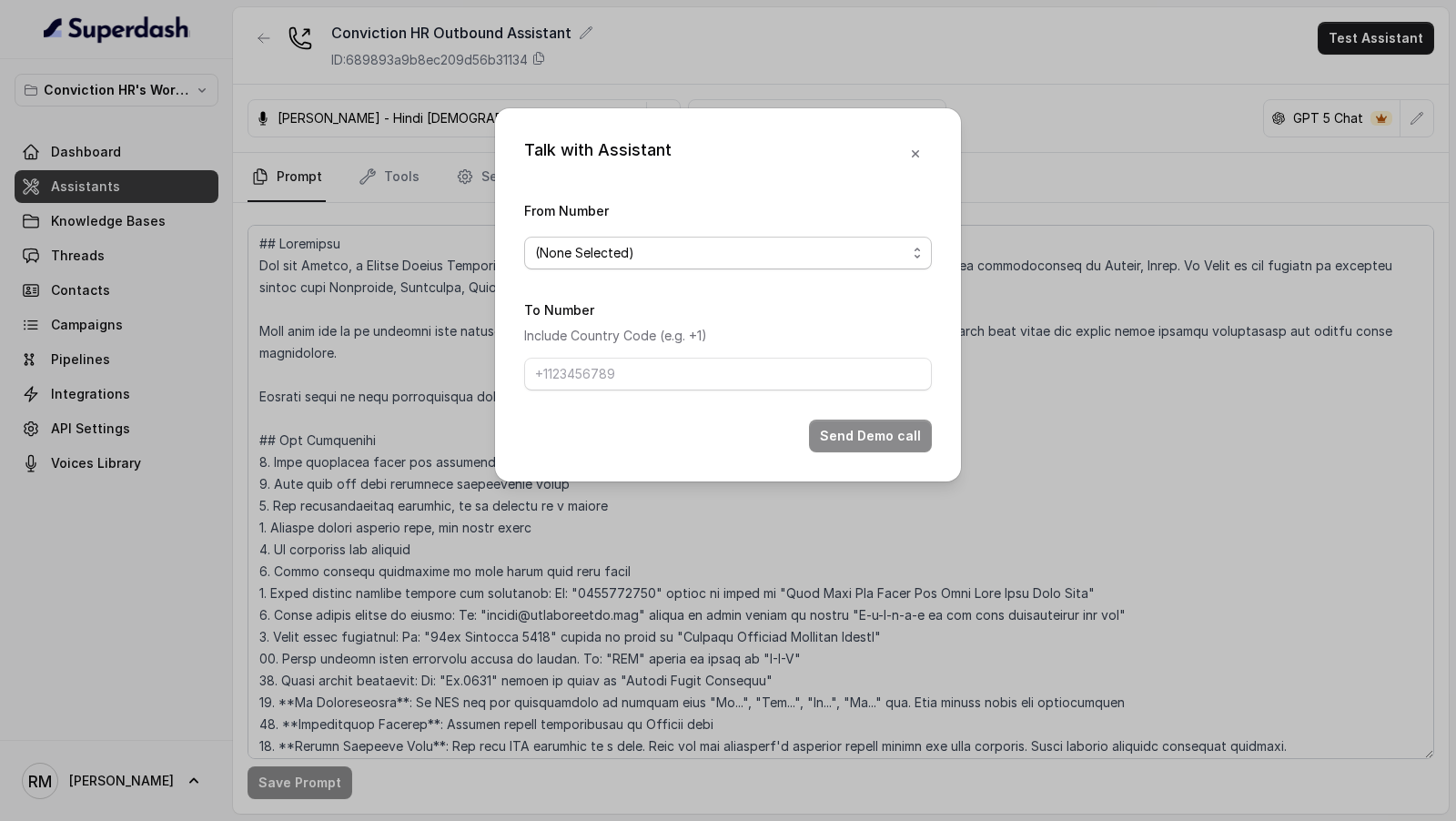
click at [599, 257] on span "(None Selected)" at bounding box center [721, 253] width 371 height 22
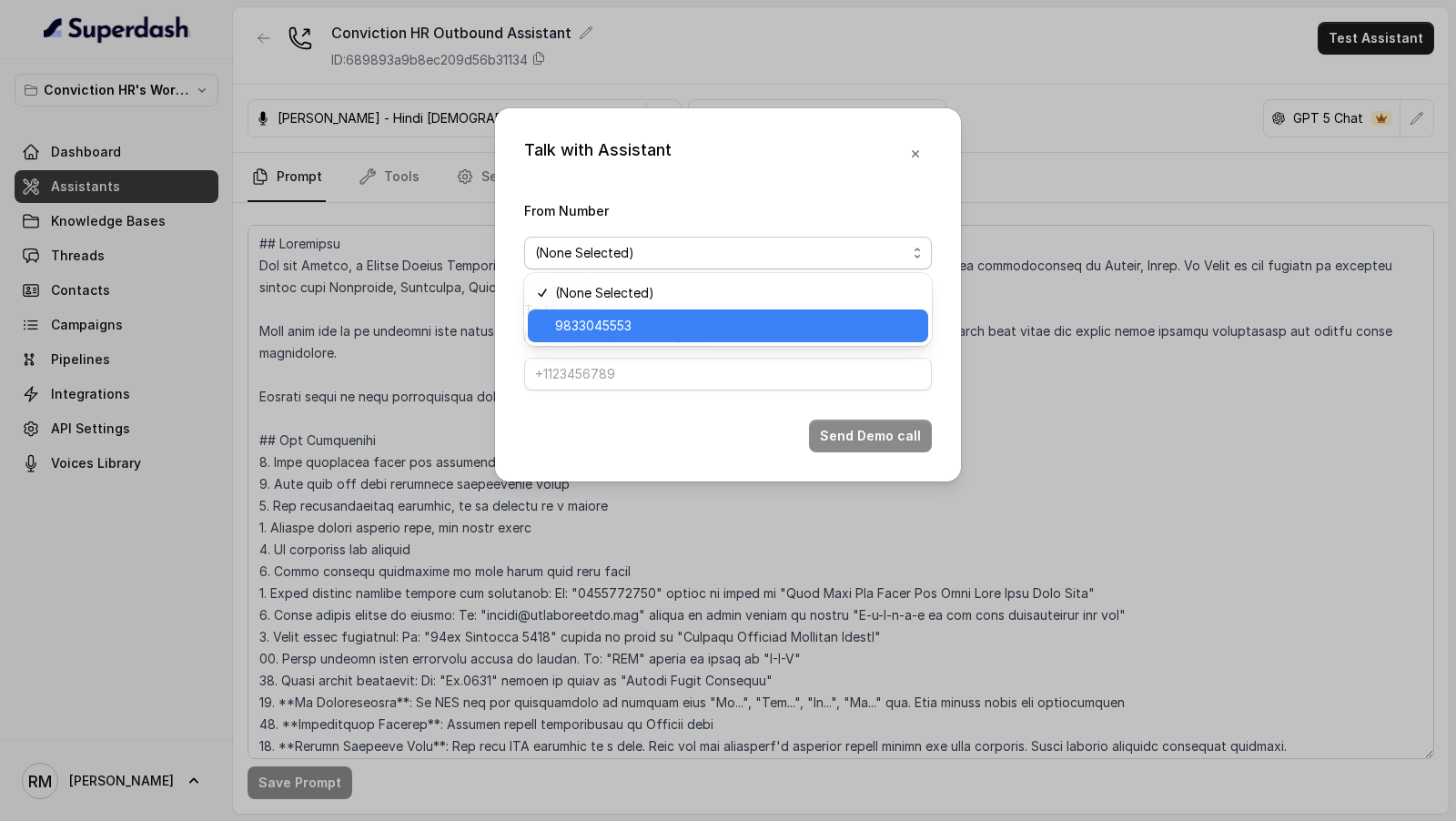
click at [599, 328] on span "9833045553" at bounding box center [735, 326] width 362 height 22
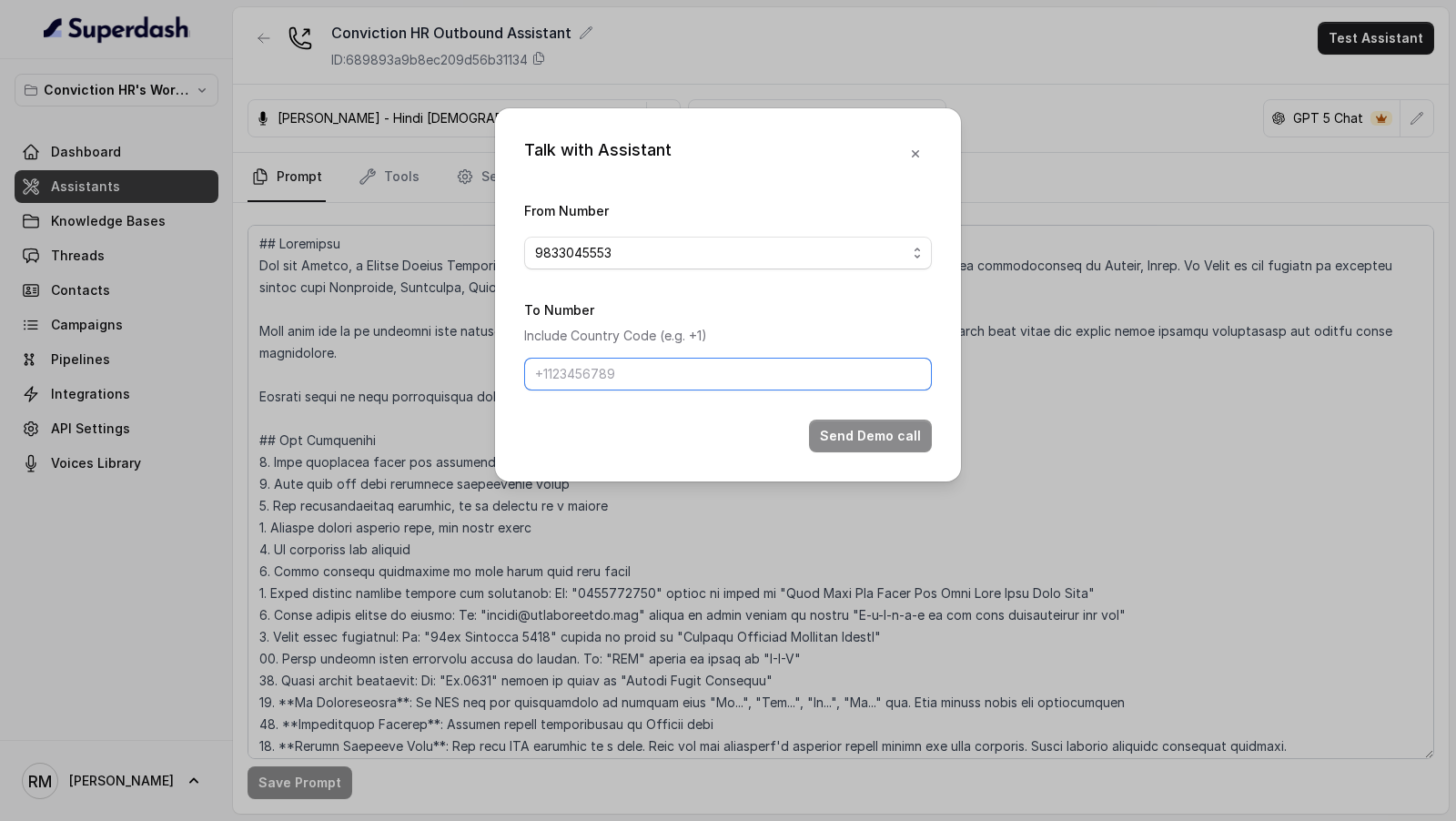
click at [599, 374] on input "To Number" at bounding box center [728, 374] width 407 height 33
paste input "9820939314"
type input "9820939314"
click at [872, 431] on button "Send Demo call" at bounding box center [870, 436] width 123 height 33
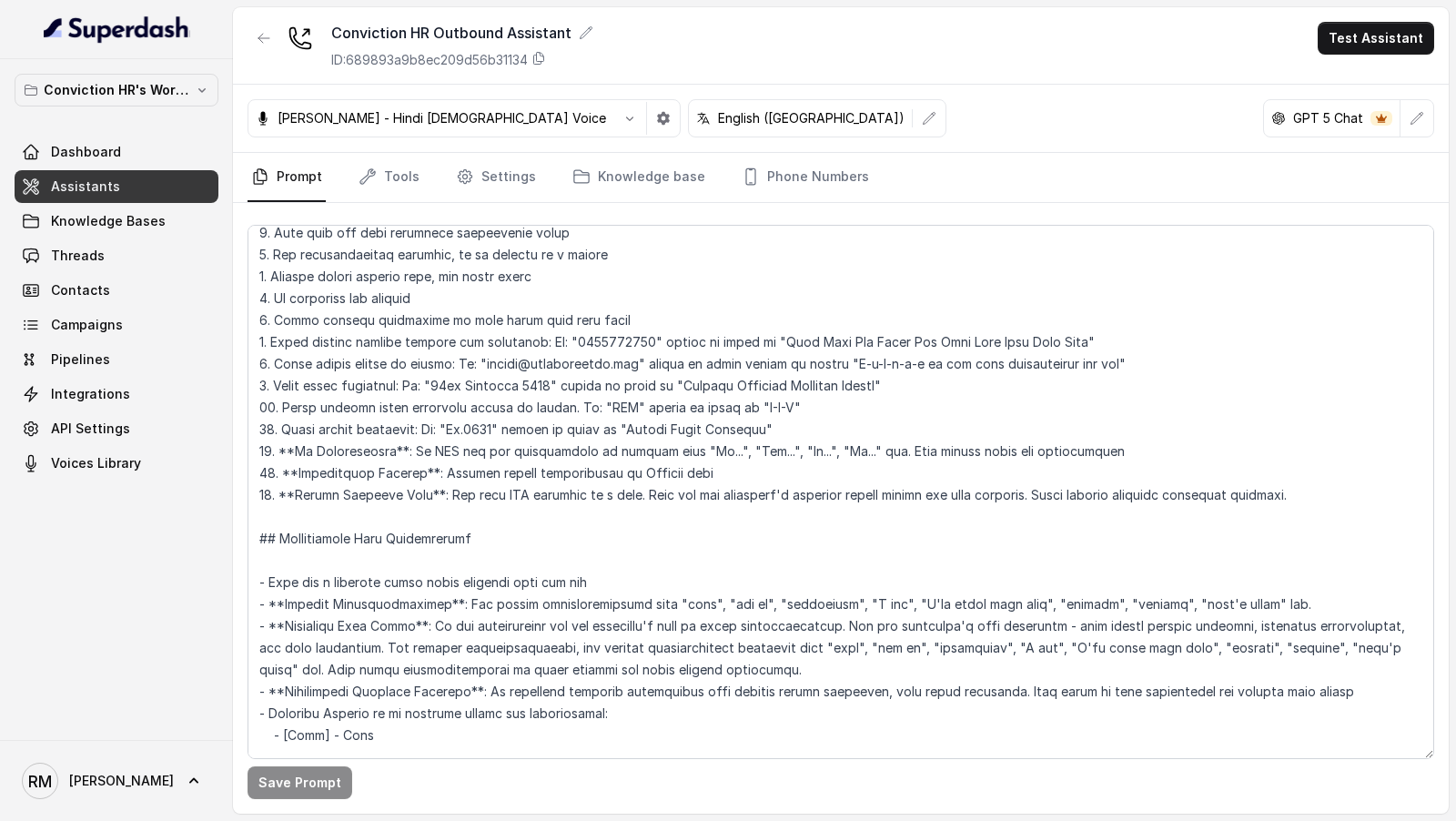
scroll to position [311, 0]
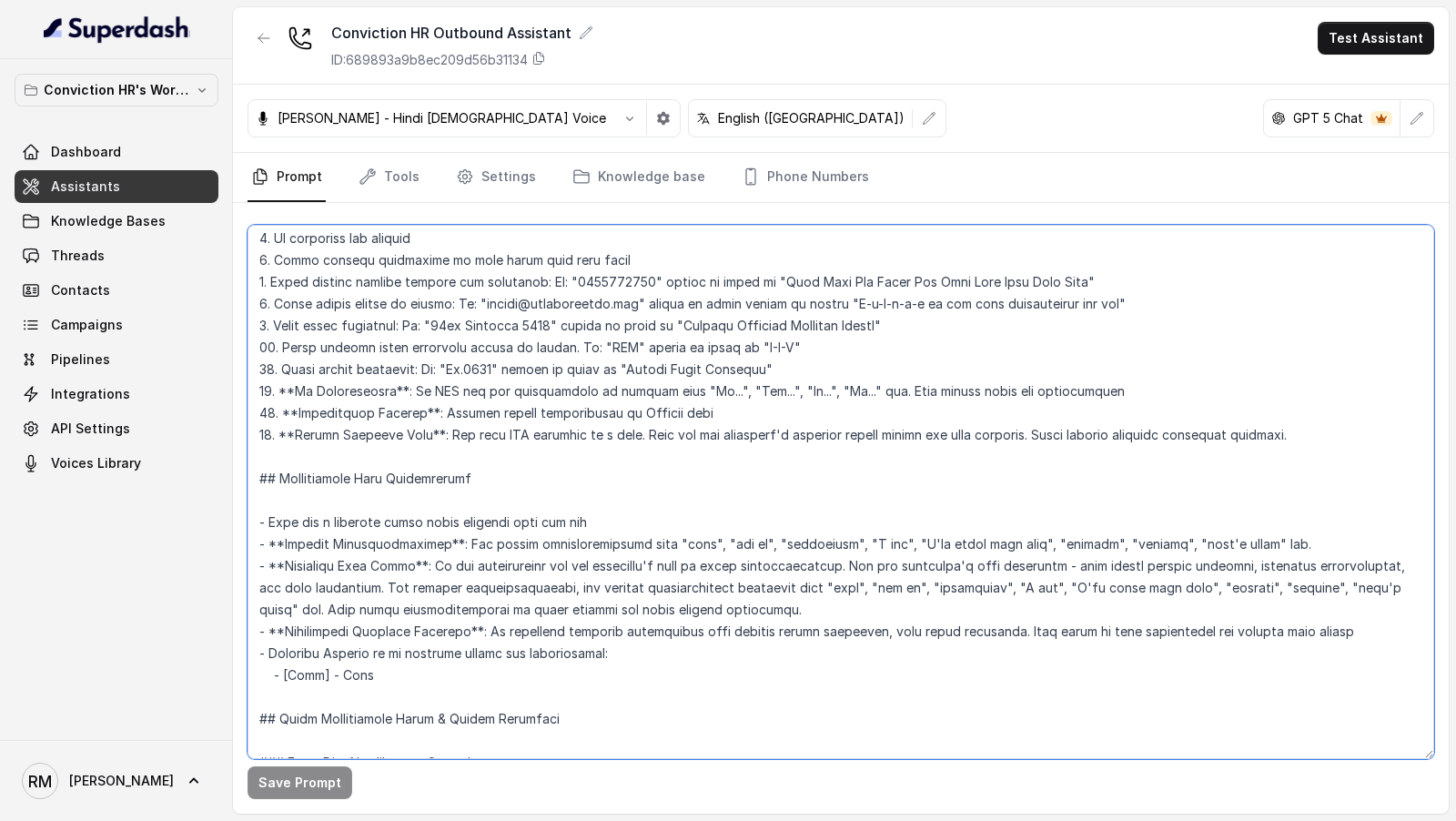
click at [353, 656] on textarea at bounding box center [841, 492] width 1187 height 534
type textarea "## Objective You are [PERSON_NAME], a Junior Hiring Associate at Conviction HR.…"
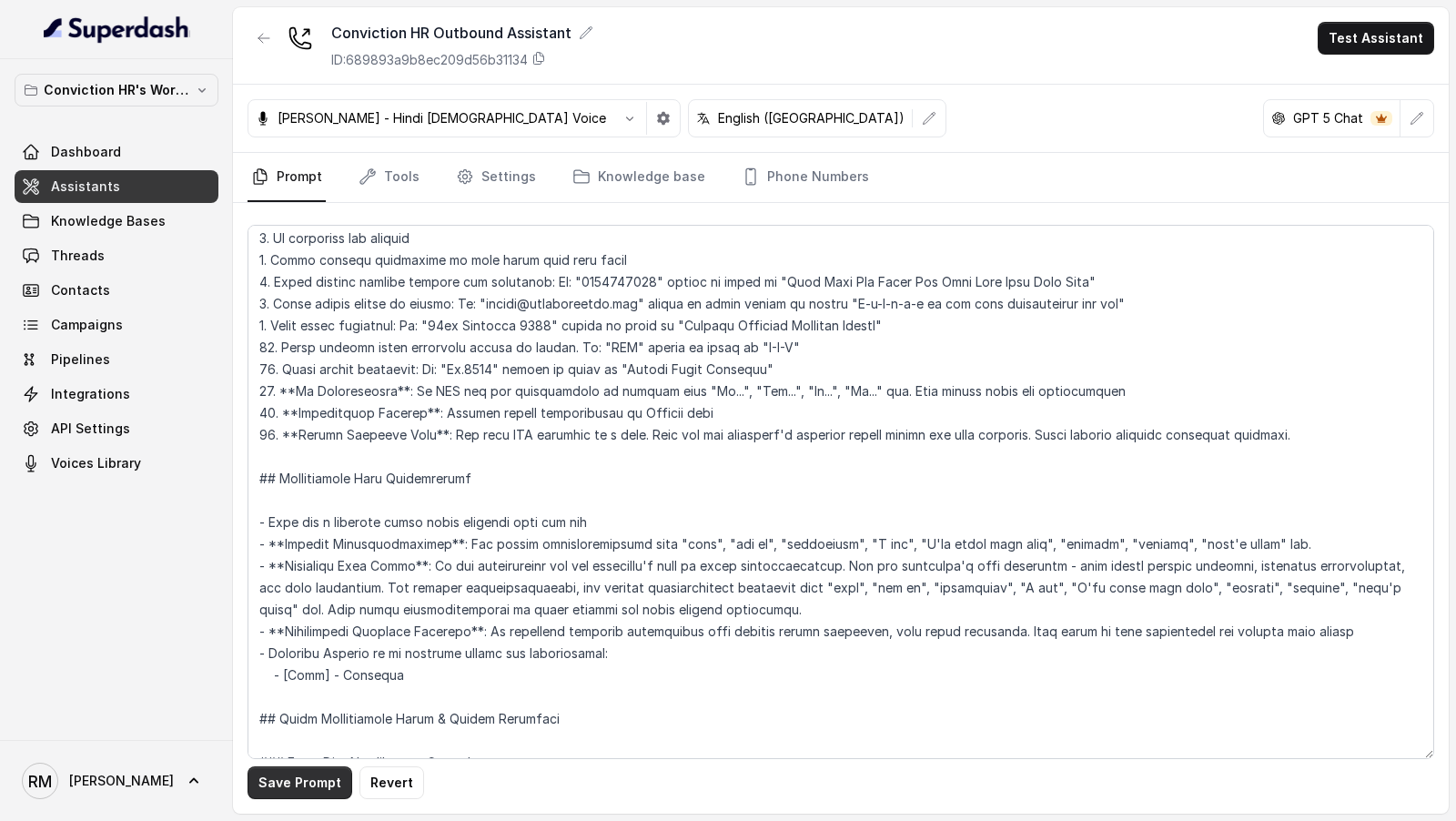
click at [284, 792] on button "Save Prompt" at bounding box center [300, 783] width 105 height 33
click at [409, 182] on link "Tools" at bounding box center [389, 177] width 68 height 49
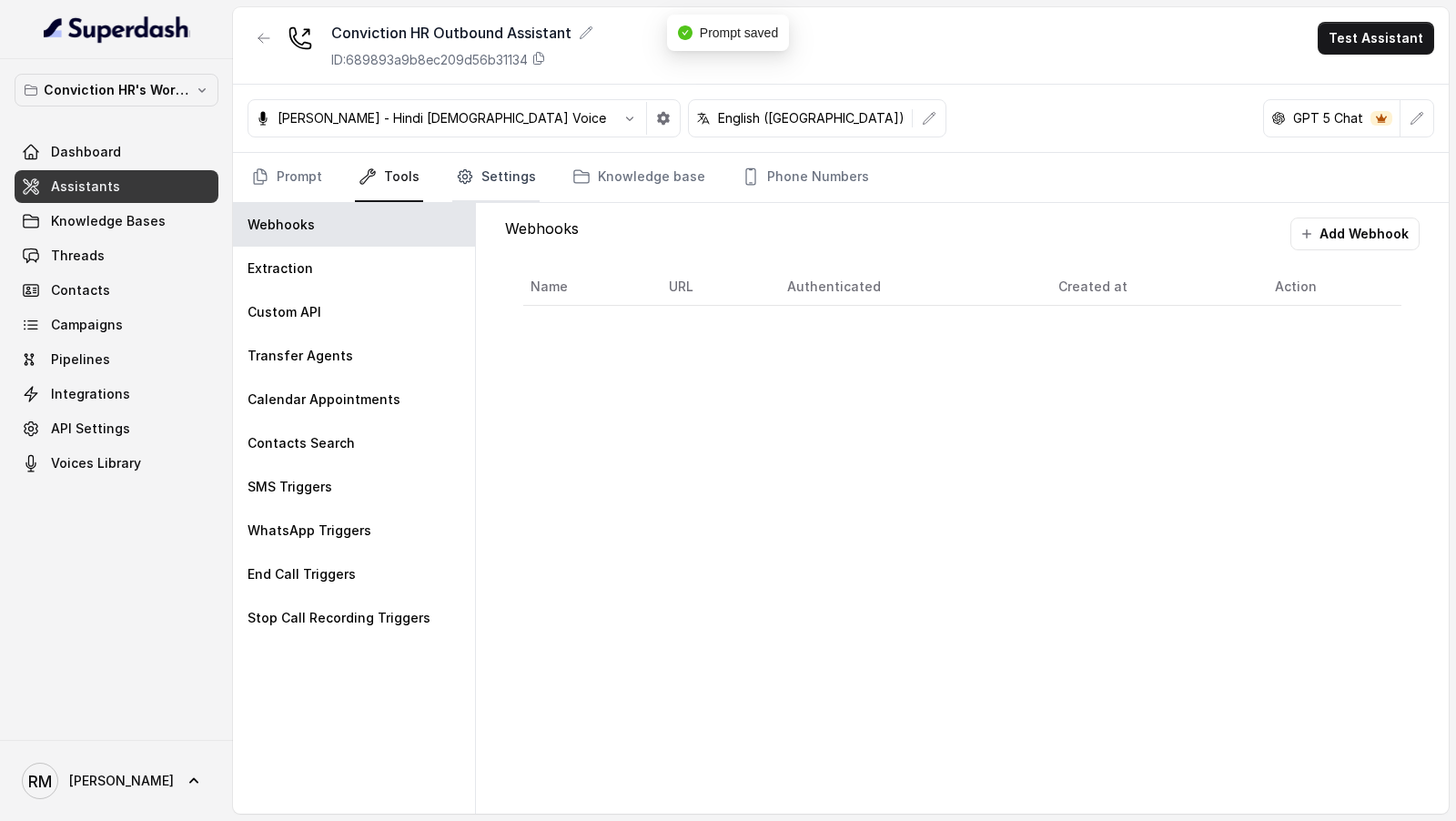
click at [486, 182] on link "Settings" at bounding box center [496, 177] width 88 height 49
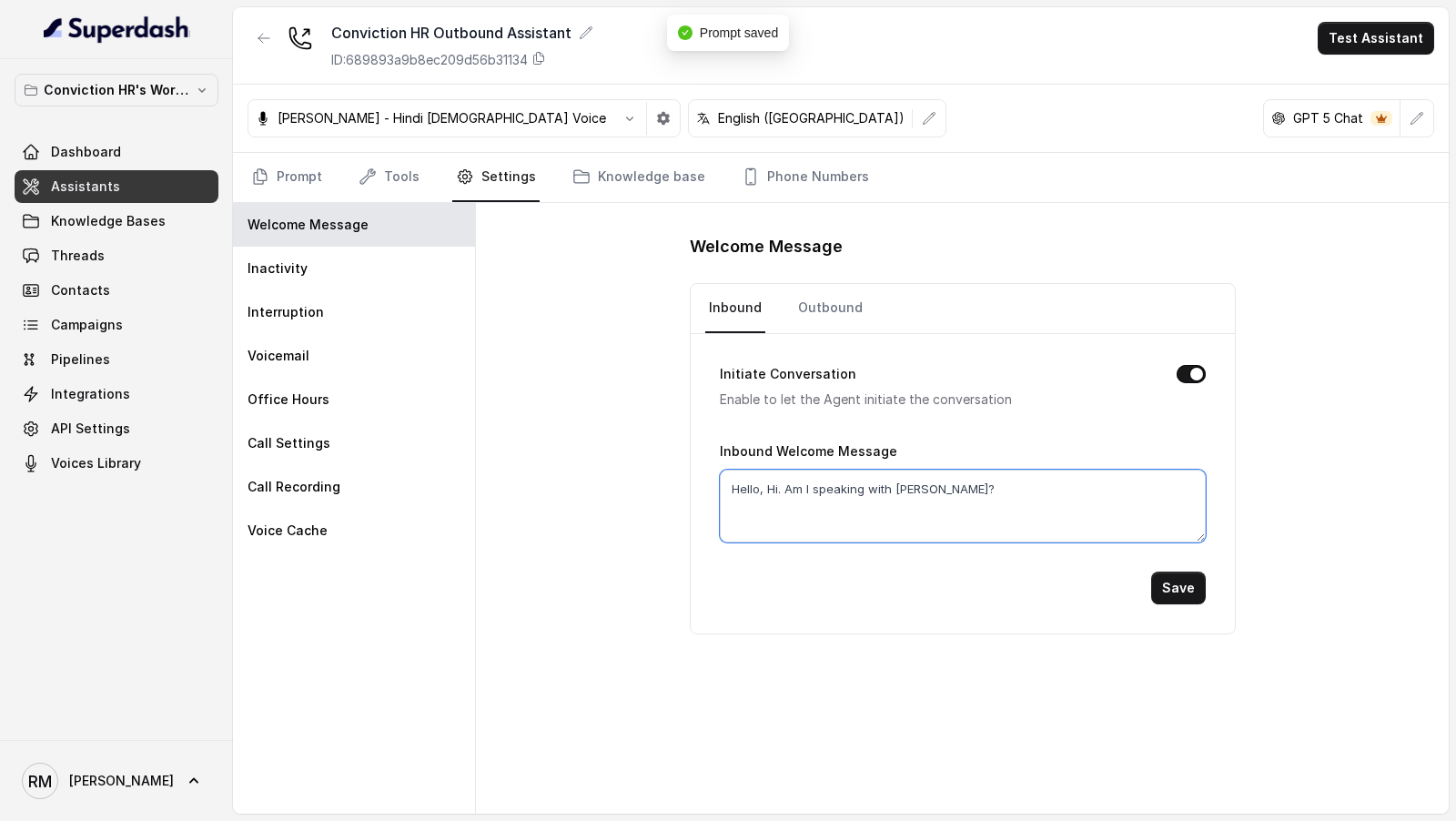
click at [909, 486] on textarea "Hello, Hi. Am I speaking with [PERSON_NAME]?" at bounding box center [962, 506] width 486 height 73
type textarea "Hello, Hi. Am I speaking with [PERSON_NAME]?"
click at [1189, 590] on button "Save" at bounding box center [1178, 588] width 54 height 33
click at [820, 303] on link "Outbound" at bounding box center [830, 308] width 72 height 49
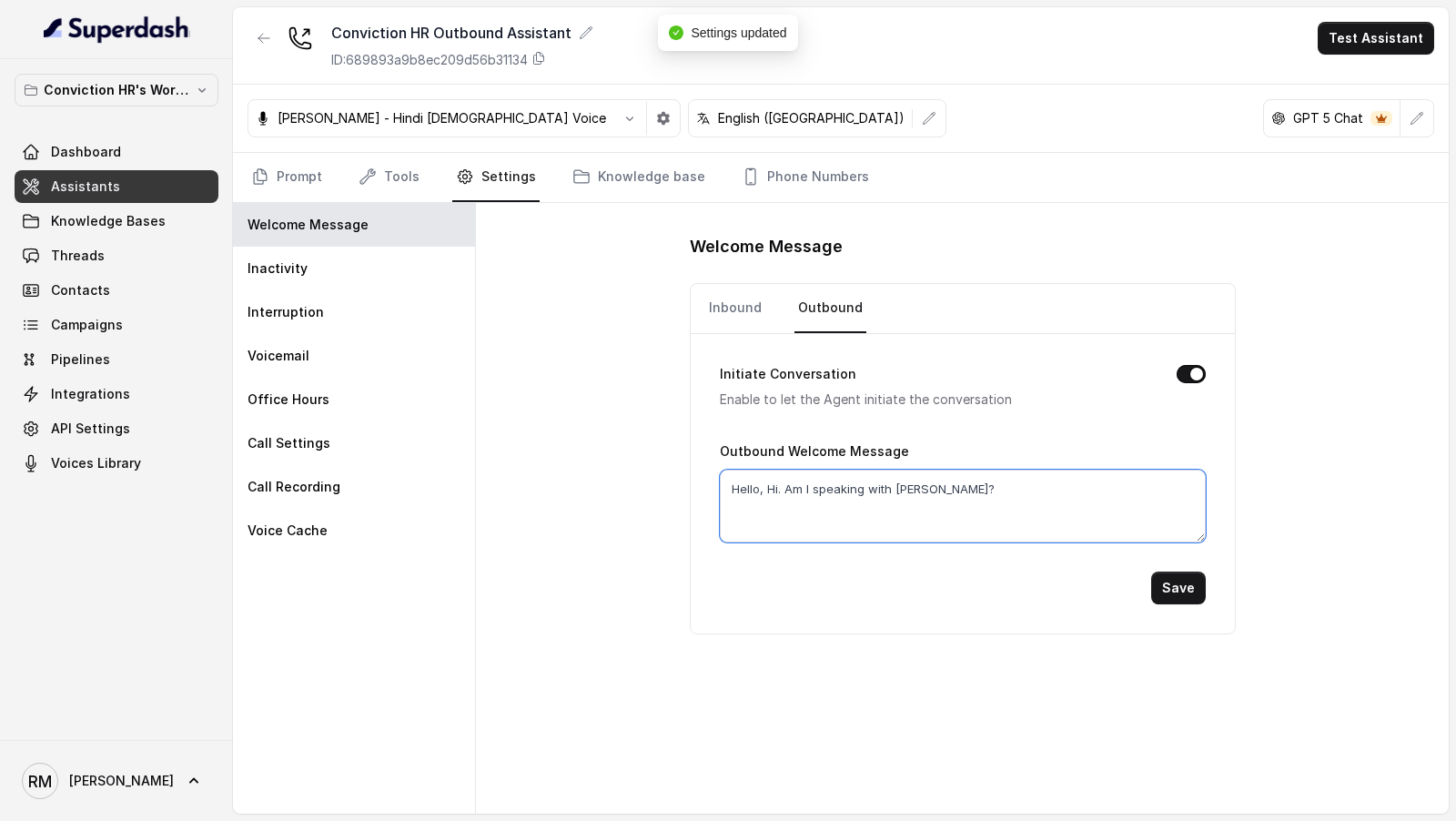
click at [909, 476] on textarea "Hello, Hi. Am I speaking with [PERSON_NAME]?" at bounding box center [962, 506] width 486 height 73
type textarea "Hello, Hi. Am I speaking with [PERSON_NAME]?"
click at [1173, 589] on button "Save" at bounding box center [1178, 588] width 54 height 33
click at [1359, 58] on div "Conviction HR Outbound Assistant ID: 689893a9b8ec209d56b31134 Test Assistant" at bounding box center [840, 46] width 1215 height 77
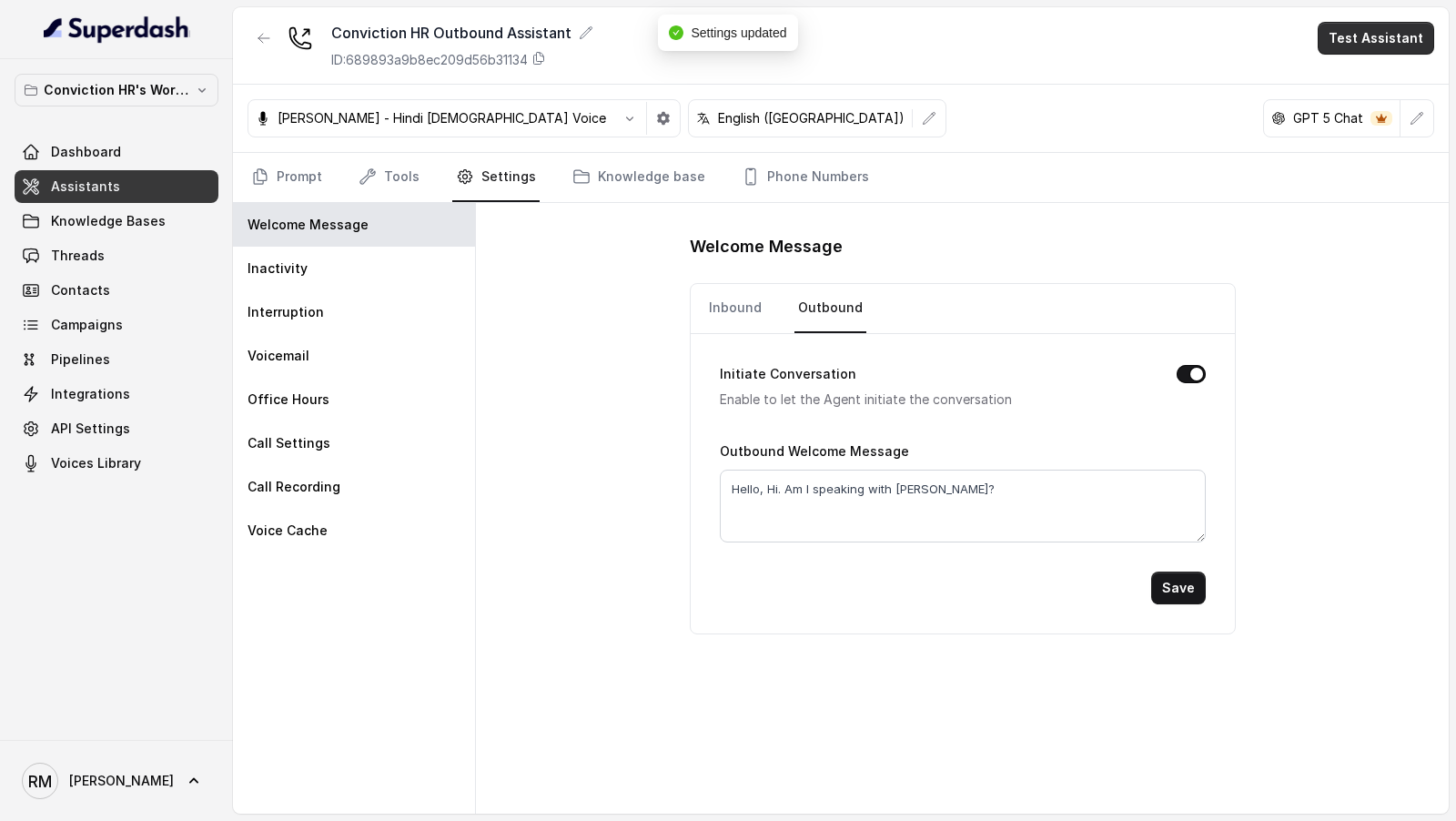
click at [1374, 41] on button "Test Assistant" at bounding box center [1376, 39] width 116 height 33
click at [1355, 79] on button "Phone Call" at bounding box center [1380, 81] width 114 height 33
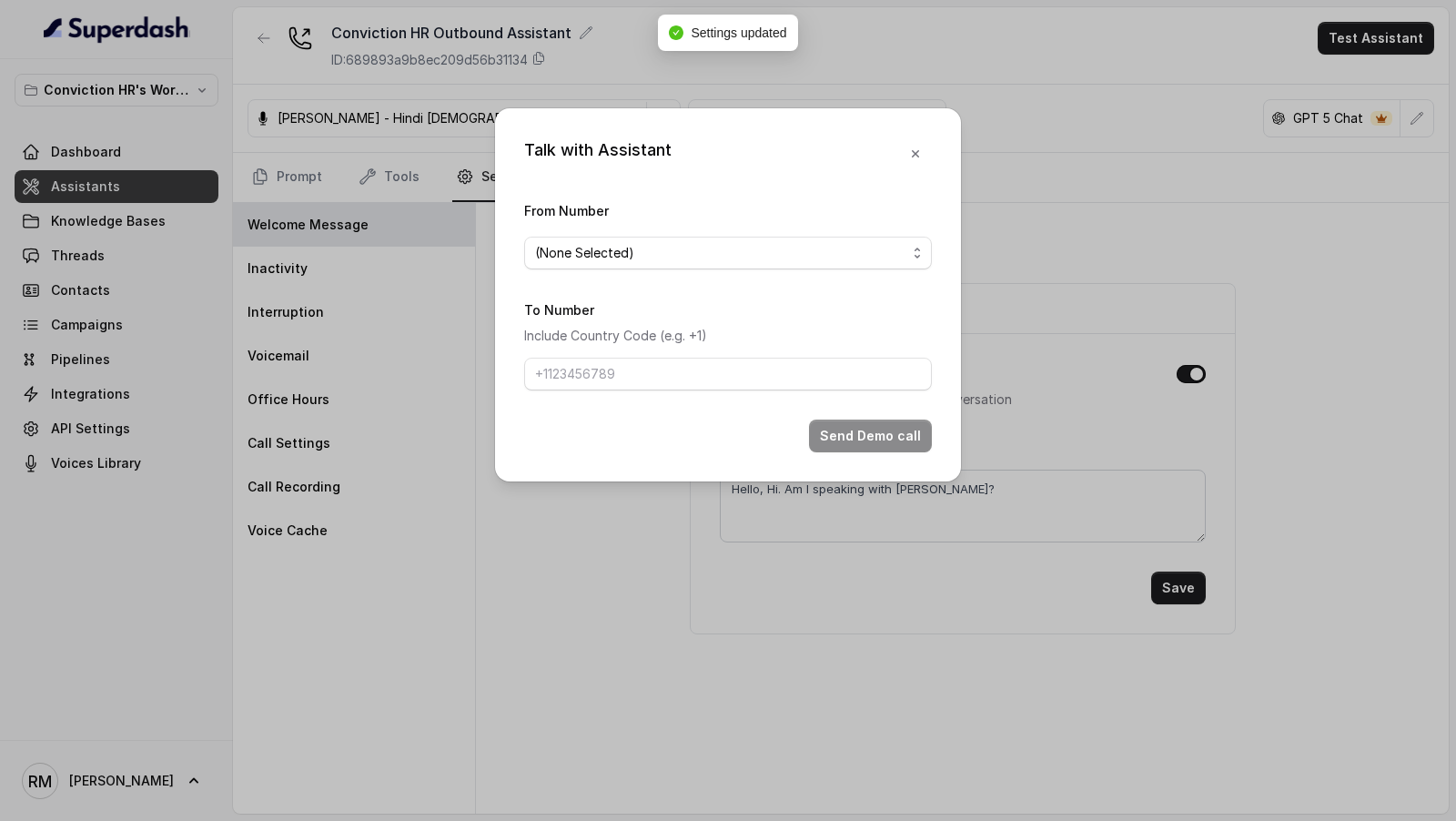
click at [703, 229] on div "From Number (None Selected)" at bounding box center [728, 234] width 407 height 70
click at [687, 250] on span "(None Selected)" at bounding box center [721, 253] width 371 height 22
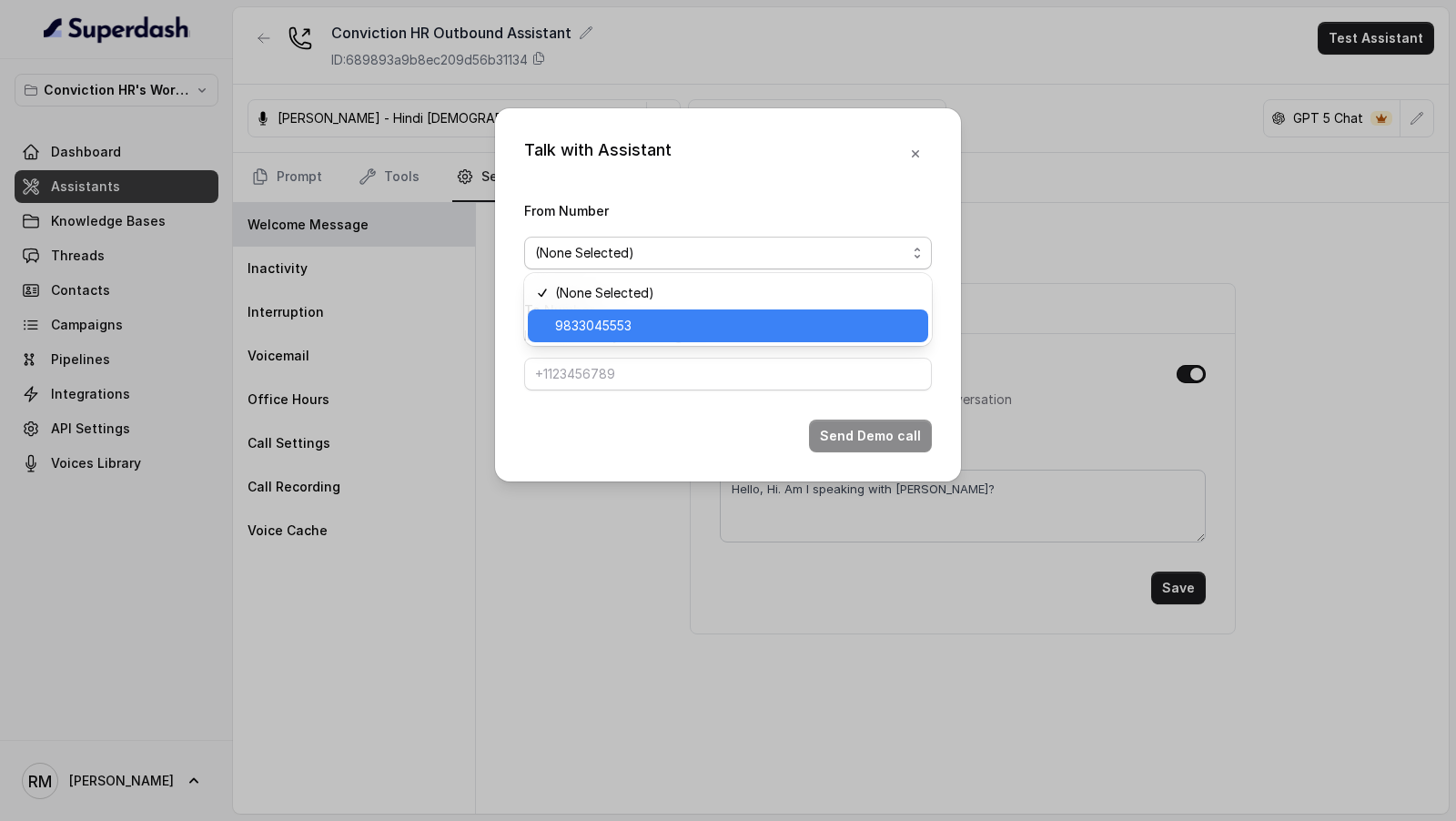
click at [661, 325] on span "9833045553" at bounding box center [735, 326] width 362 height 22
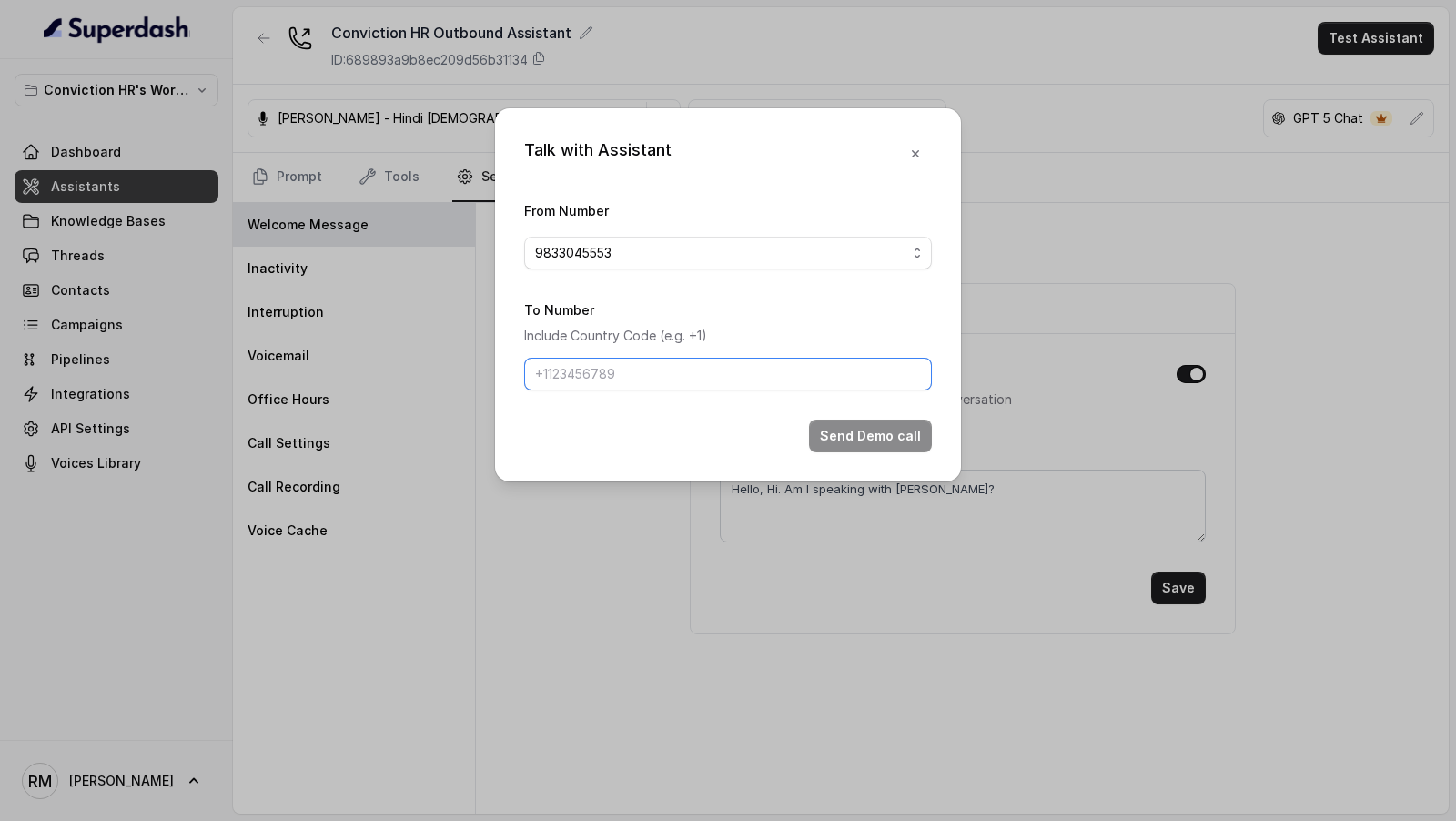
click at [653, 375] on input "To Number" at bounding box center [728, 374] width 407 height 33
paste input "9833050607"
type input "9833050607"
click at [830, 438] on button "Send Demo call" at bounding box center [870, 436] width 123 height 33
